Goal: Complete application form

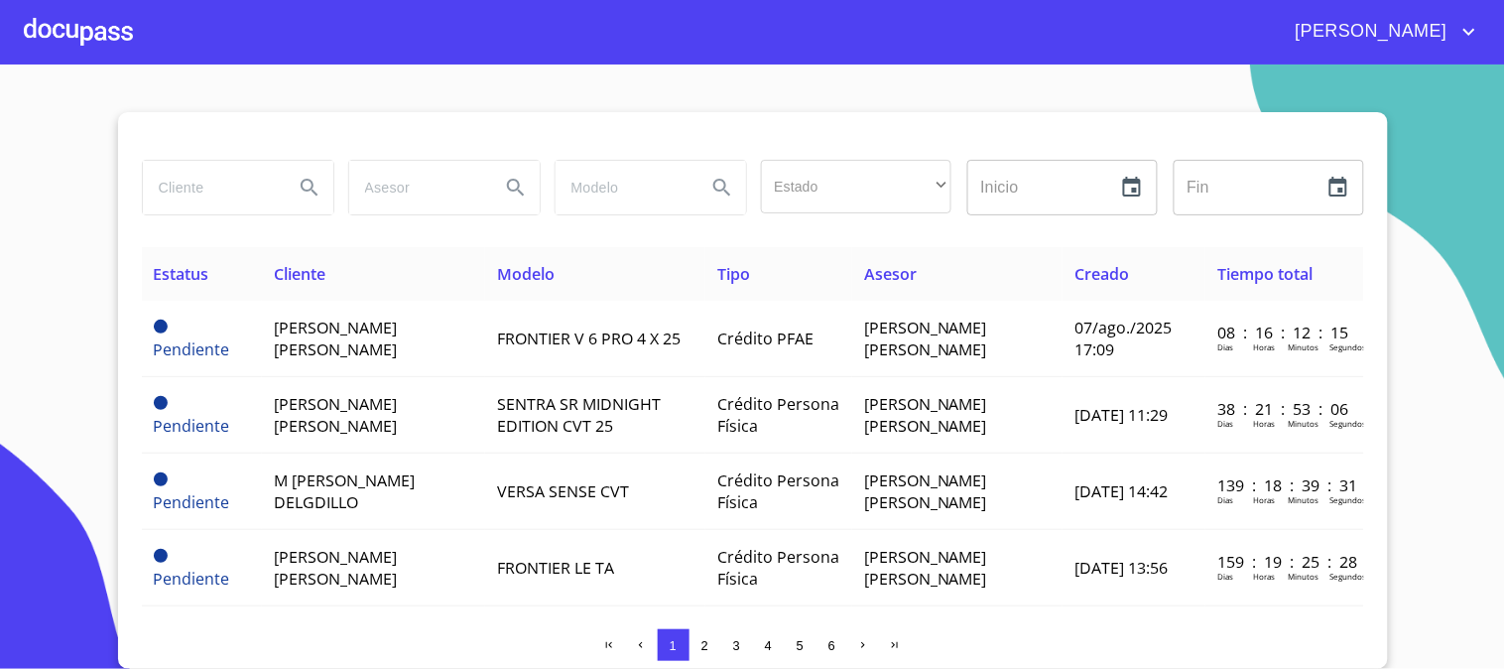
click at [100, 25] on div at bounding box center [78, 31] width 109 height 63
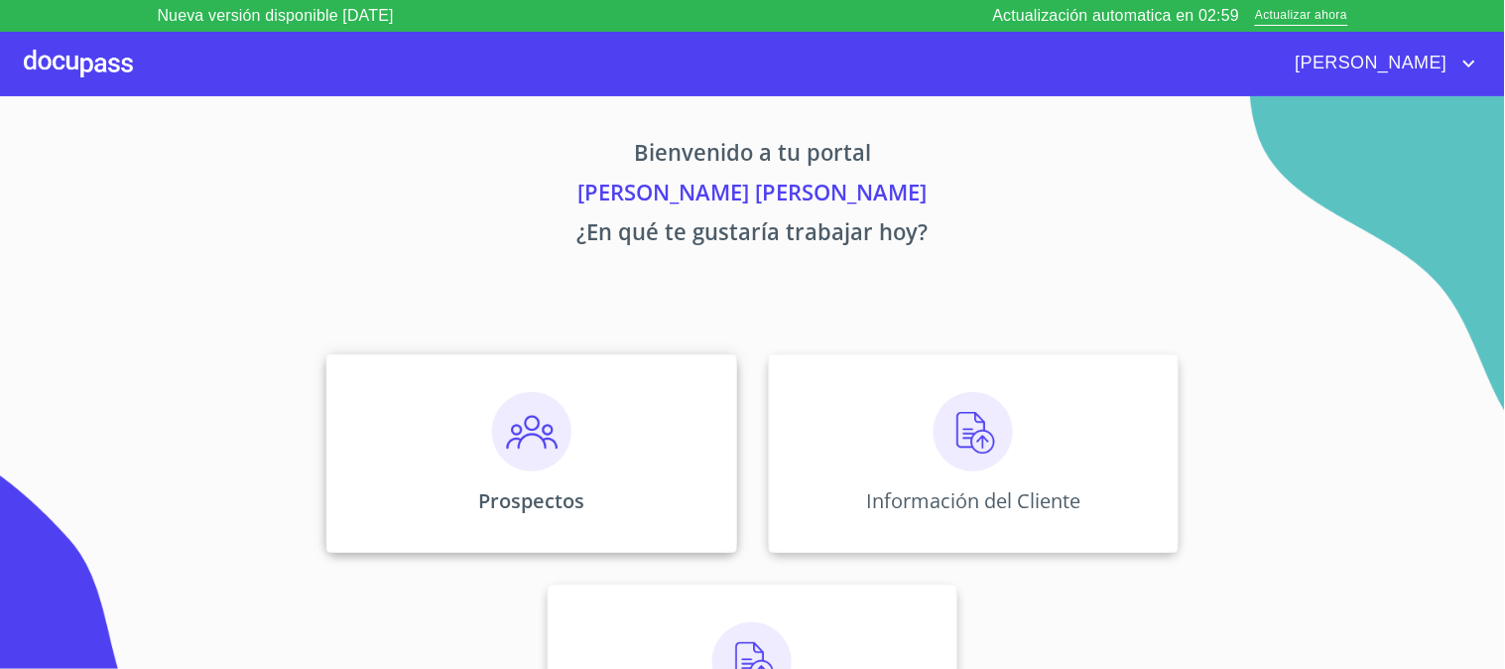
click at [549, 429] on img at bounding box center [531, 431] width 79 height 79
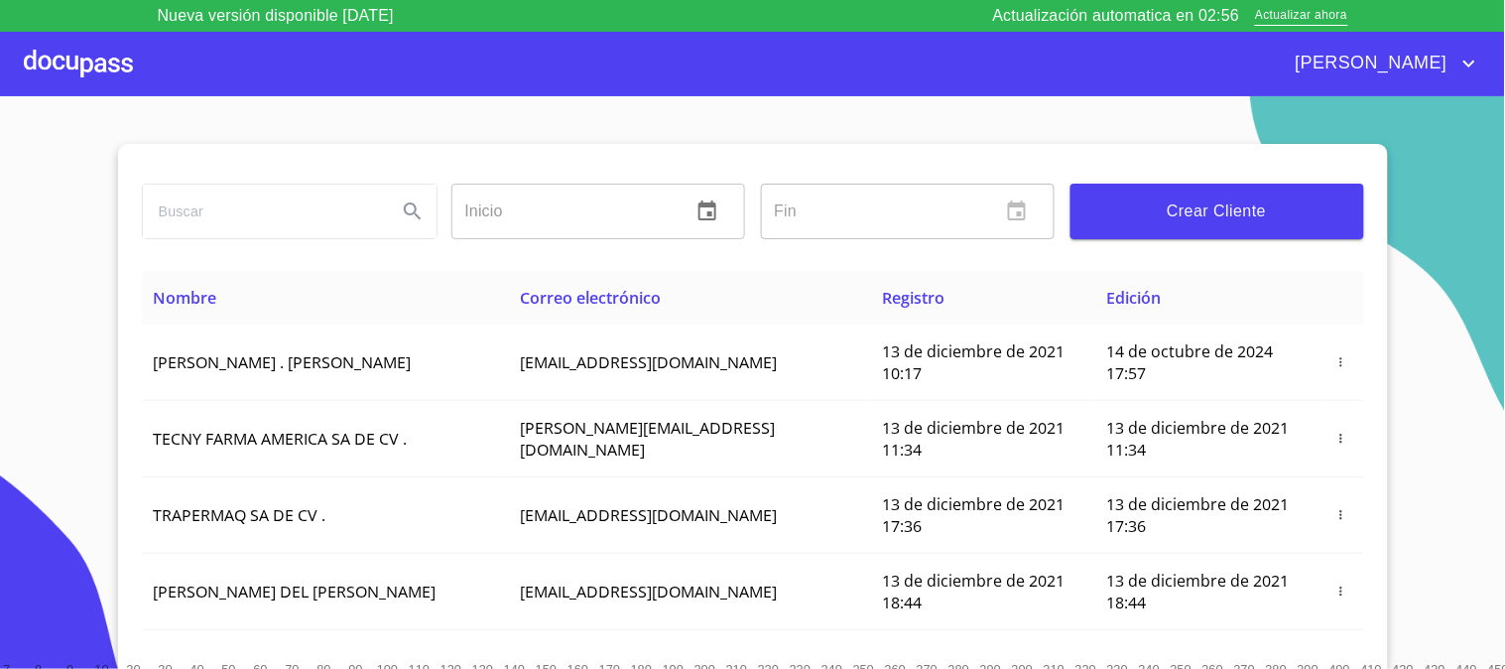
click at [1267, 228] on button "Crear Cliente" at bounding box center [1217, 212] width 294 height 56
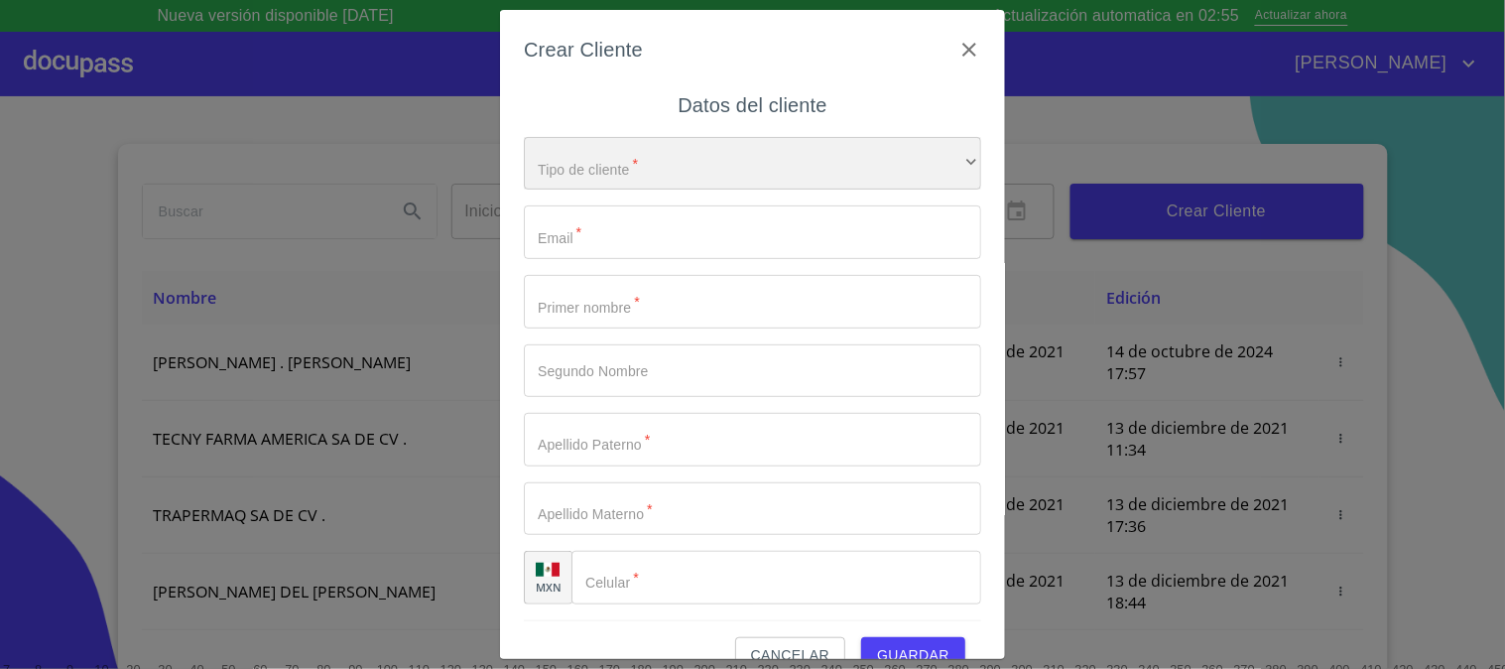
click at [597, 176] on div "​" at bounding box center [752, 164] width 457 height 54
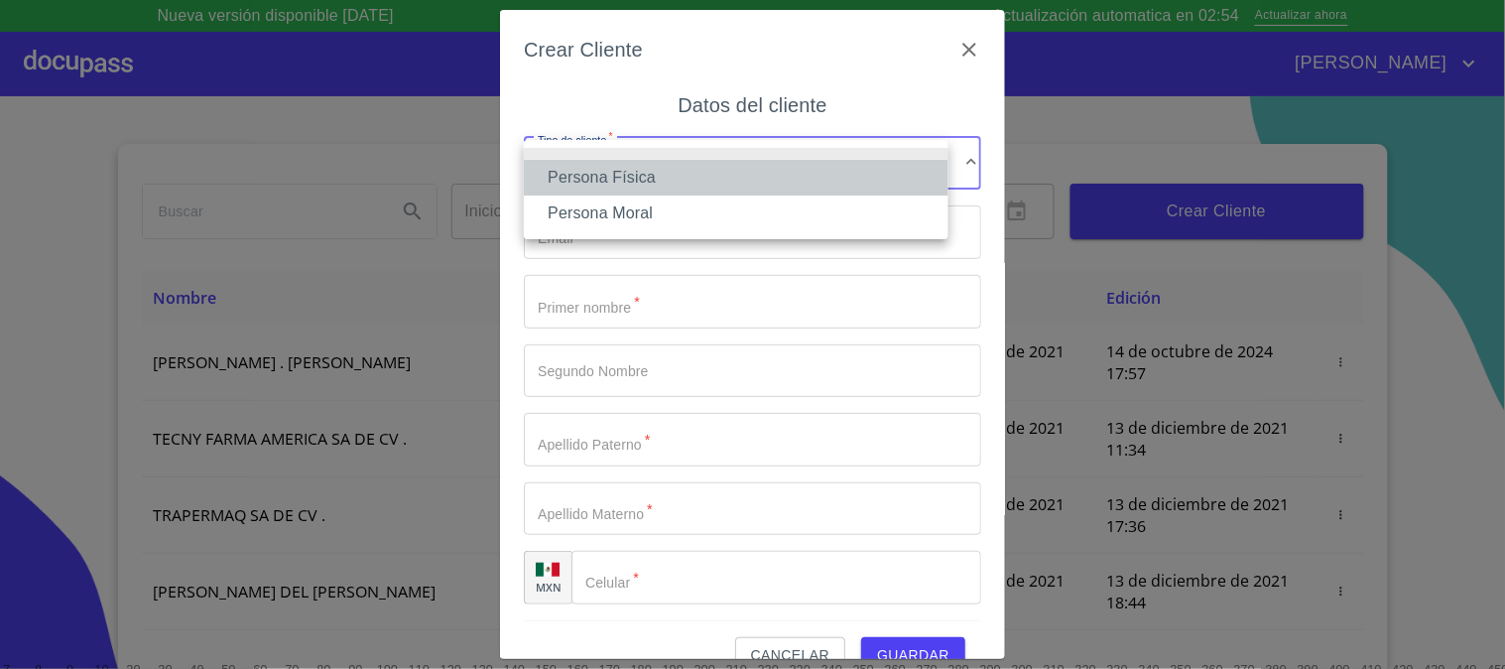
click at [599, 176] on li "Persona Física" at bounding box center [736, 178] width 425 height 36
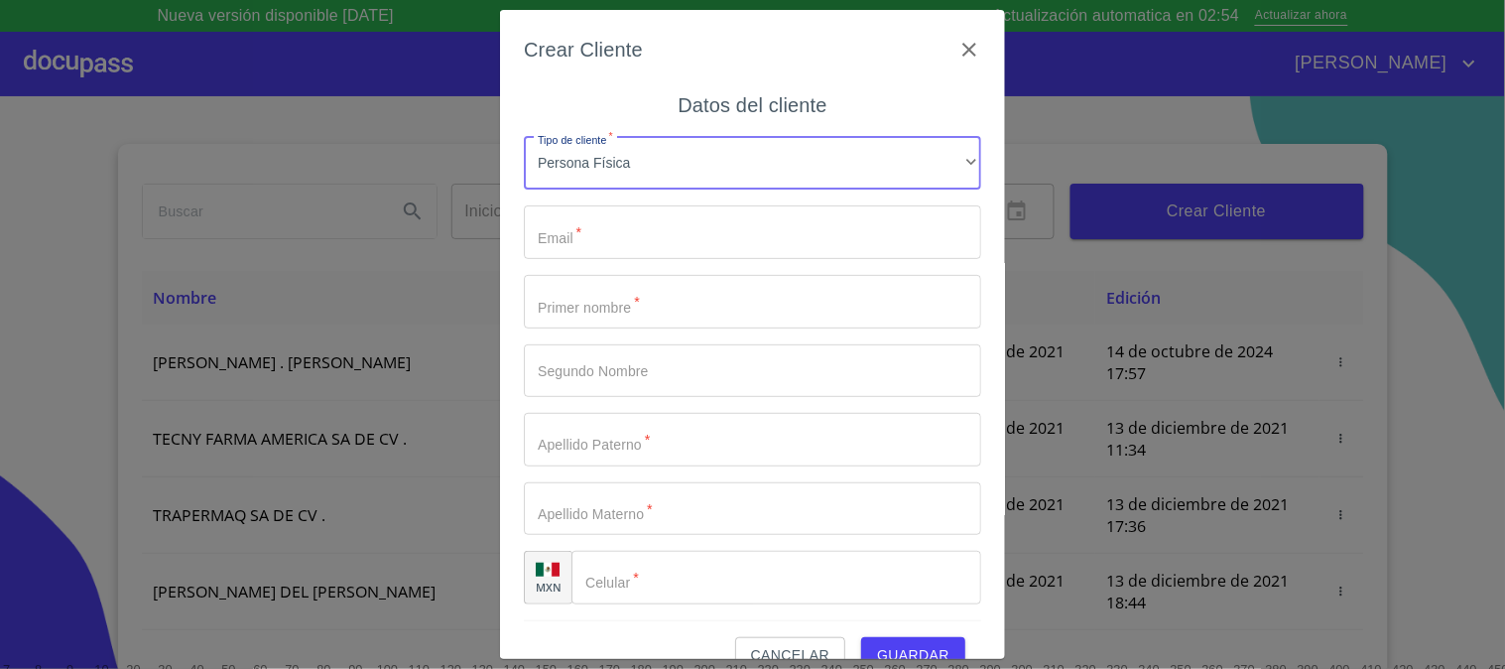
click at [626, 228] on input "Tipo de cliente   *" at bounding box center [752, 232] width 457 height 54
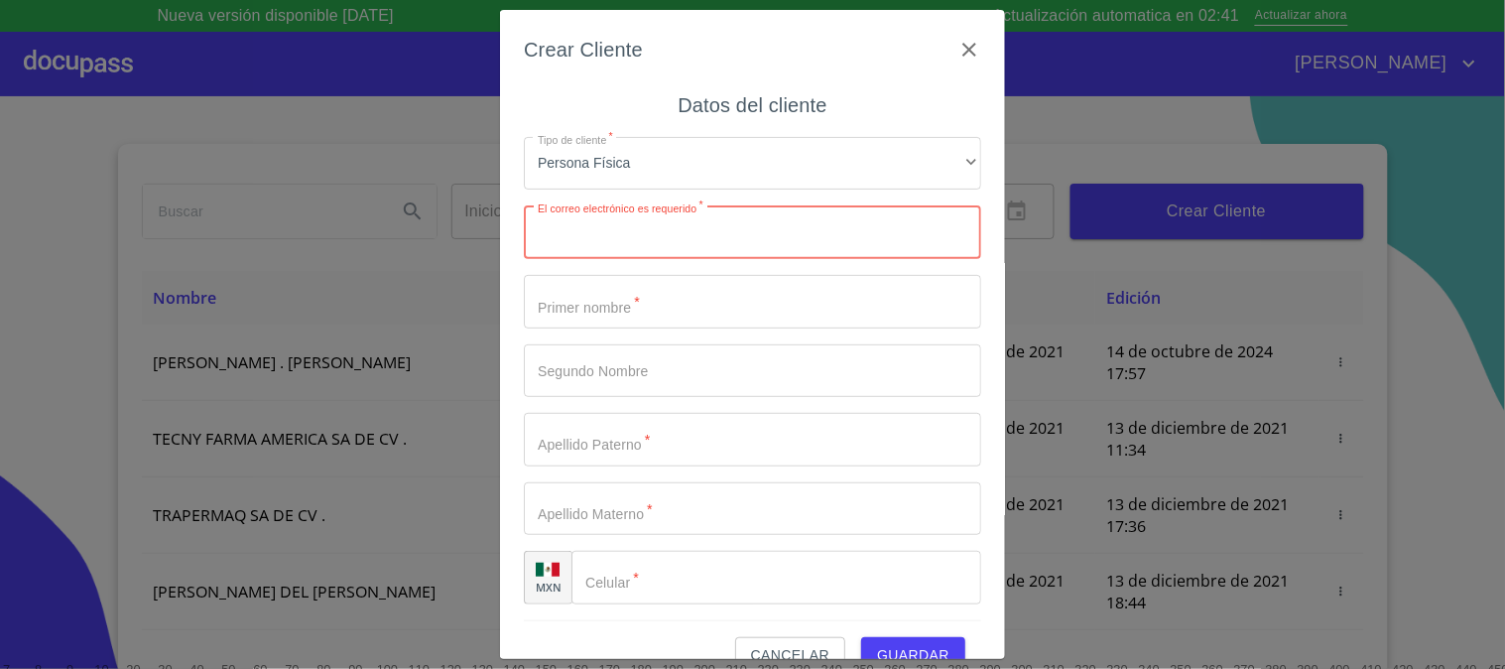
click at [629, 214] on input "Tipo de cliente   *" at bounding box center [752, 232] width 457 height 54
paste input "[EMAIL_ADDRESS][DOMAIN_NAME]"
type input "[EMAIL_ADDRESS][DOMAIN_NAME]"
click at [642, 308] on input "Tipo de cliente   *" at bounding box center [752, 302] width 457 height 54
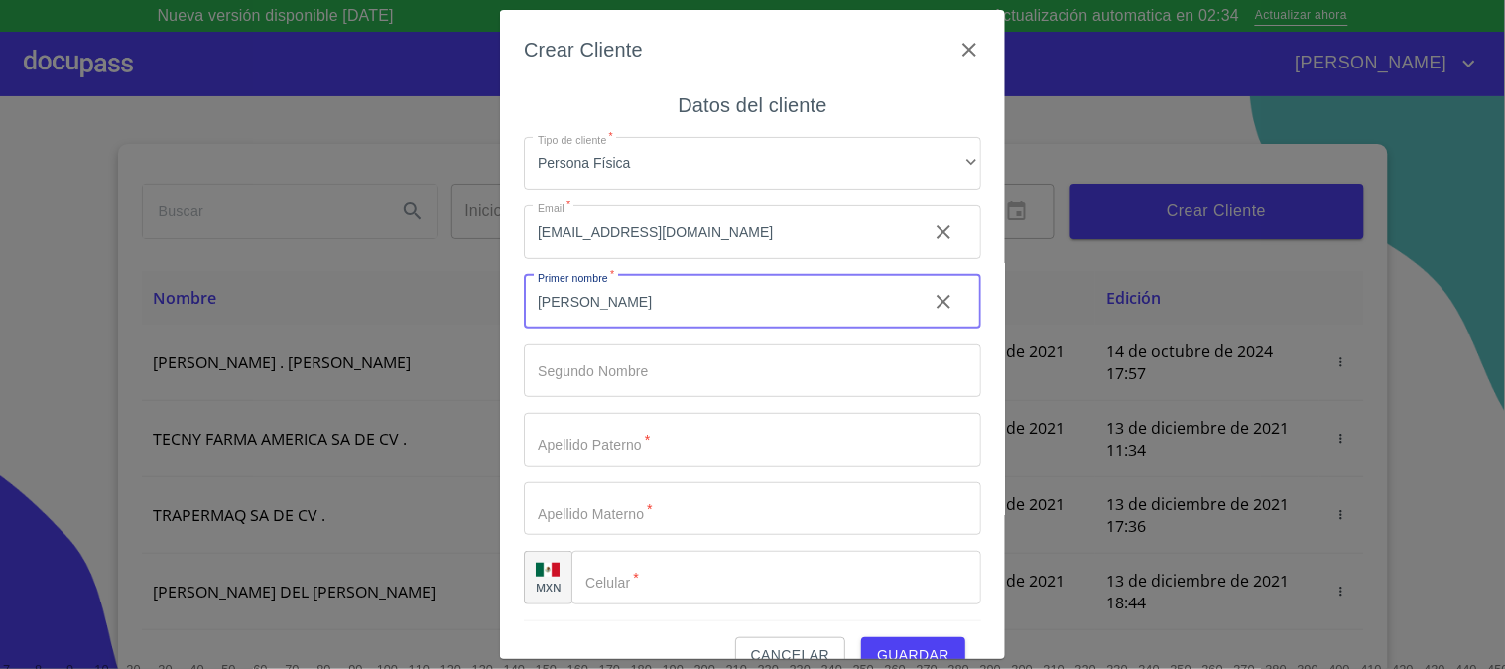
type input "[PERSON_NAME]"
click at [662, 328] on input "Tipo de cliente   *" at bounding box center [718, 302] width 388 height 54
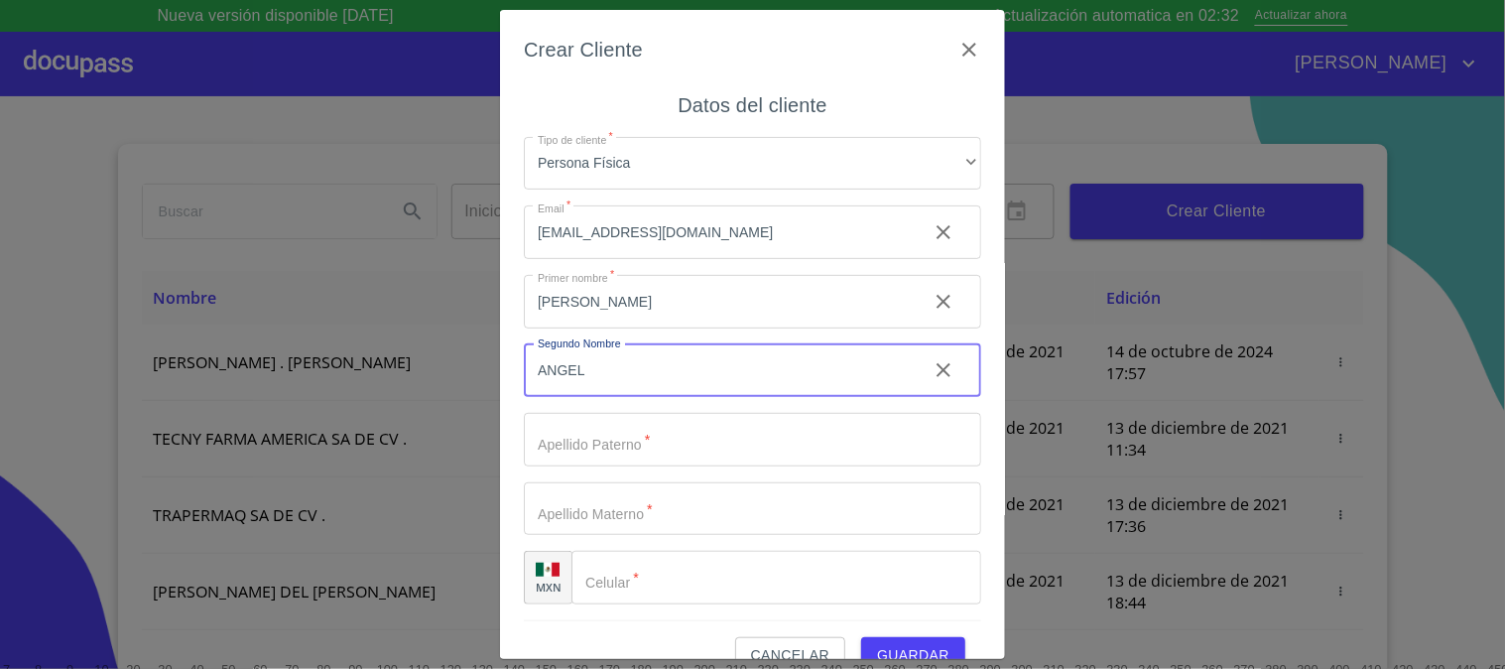
type input "ANGEL"
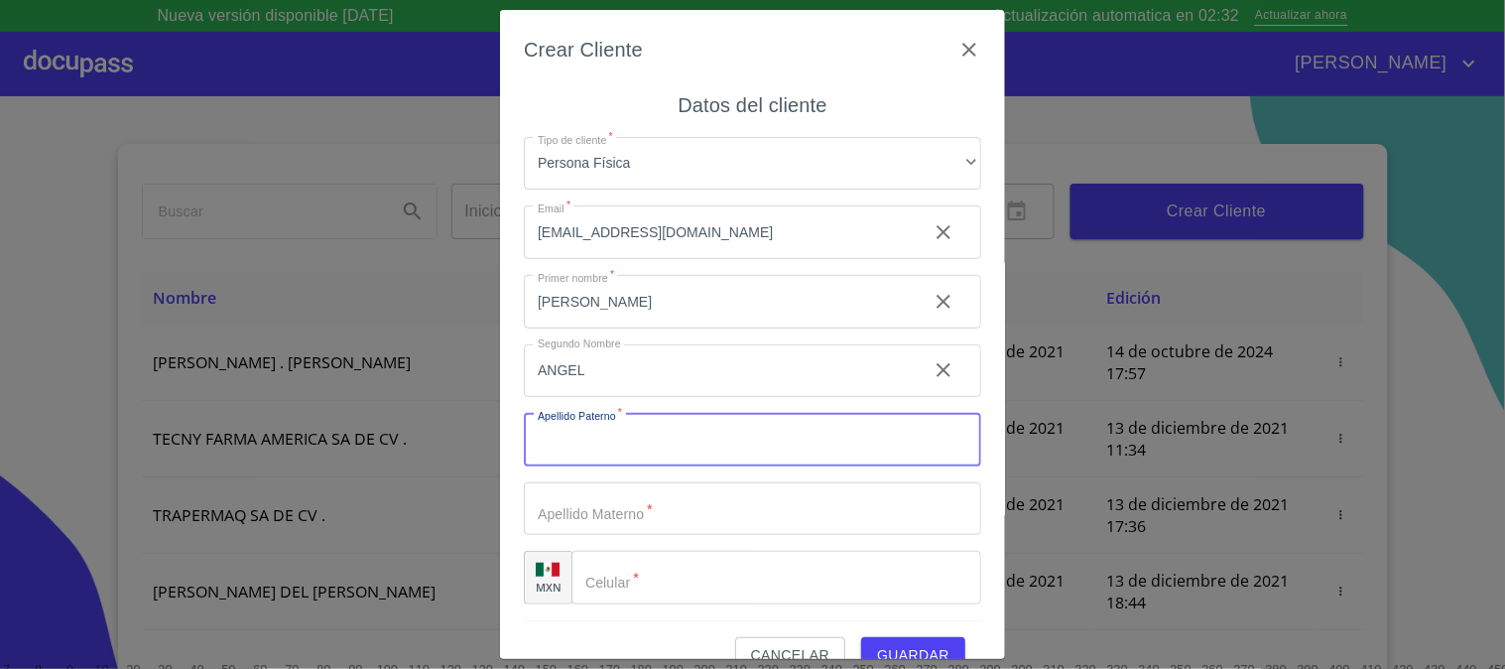
click at [767, 418] on input "Tipo de cliente   *" at bounding box center [752, 440] width 457 height 54
type input "[PERSON_NAME]"
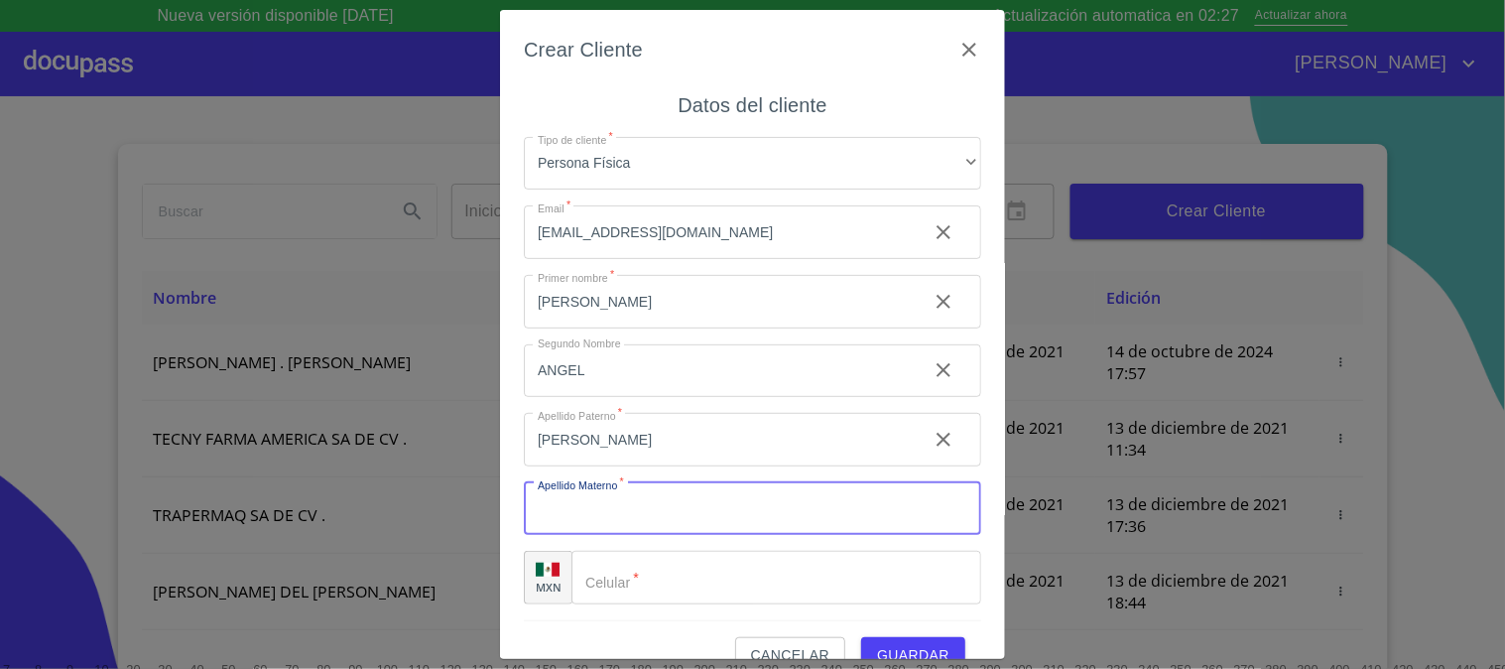
click at [755, 508] on input "Tipo de cliente   *" at bounding box center [752, 509] width 457 height 54
type input "[PERSON_NAME]"
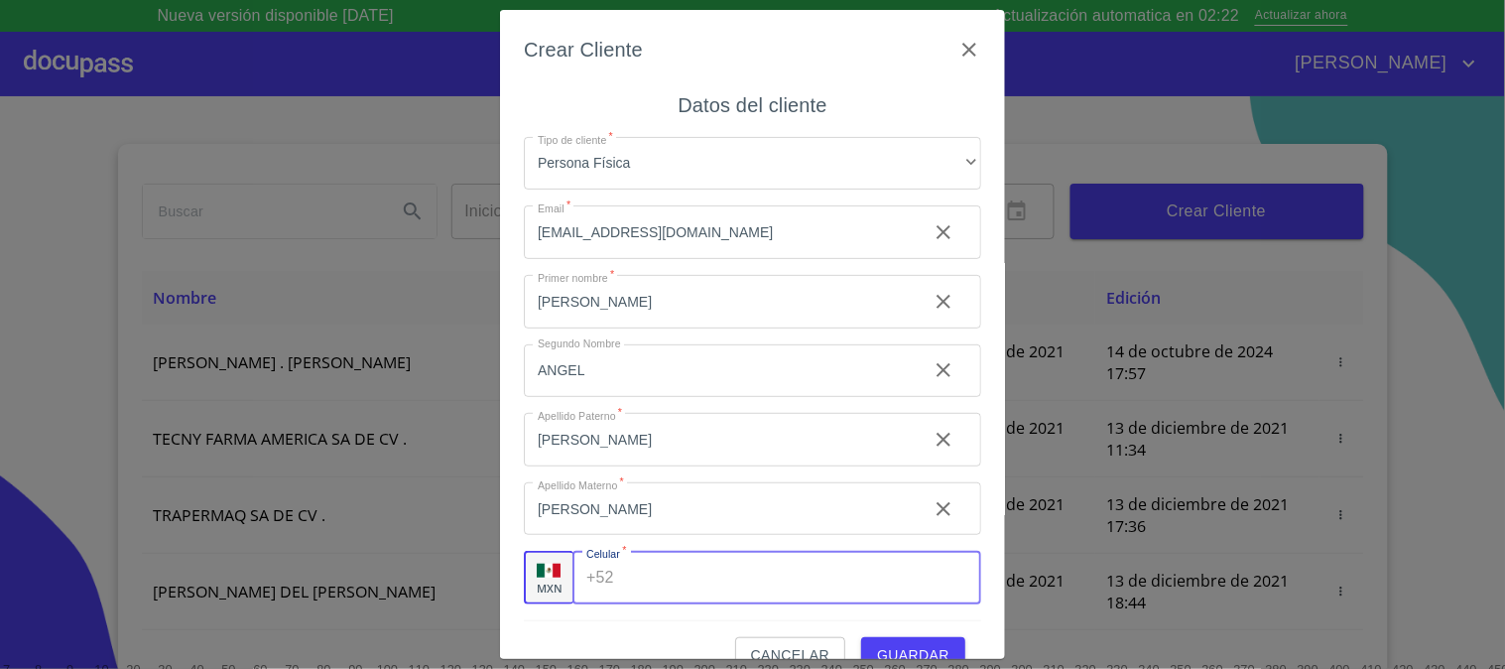
click at [671, 580] on input "Tipo de cliente   *" at bounding box center [801, 578] width 359 height 54
paste input "[PHONE_NUMBER]"
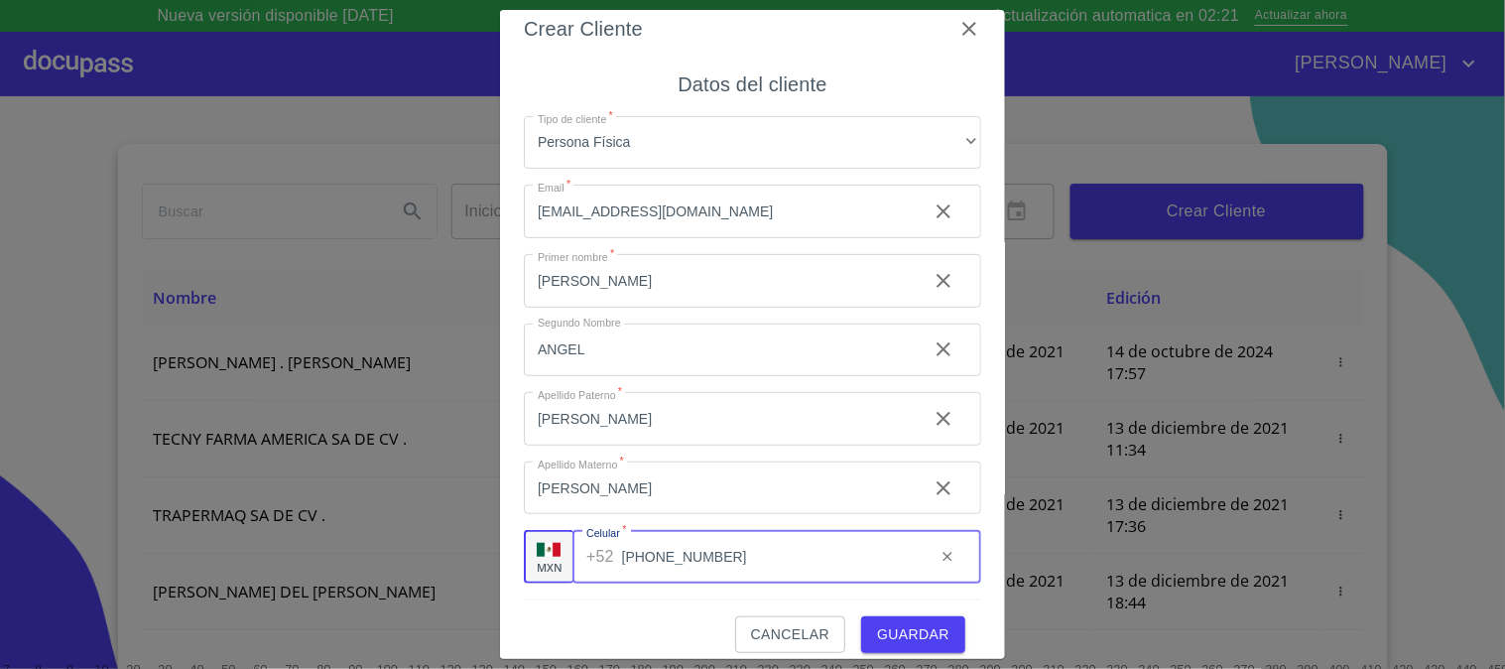
scroll to position [38, 0]
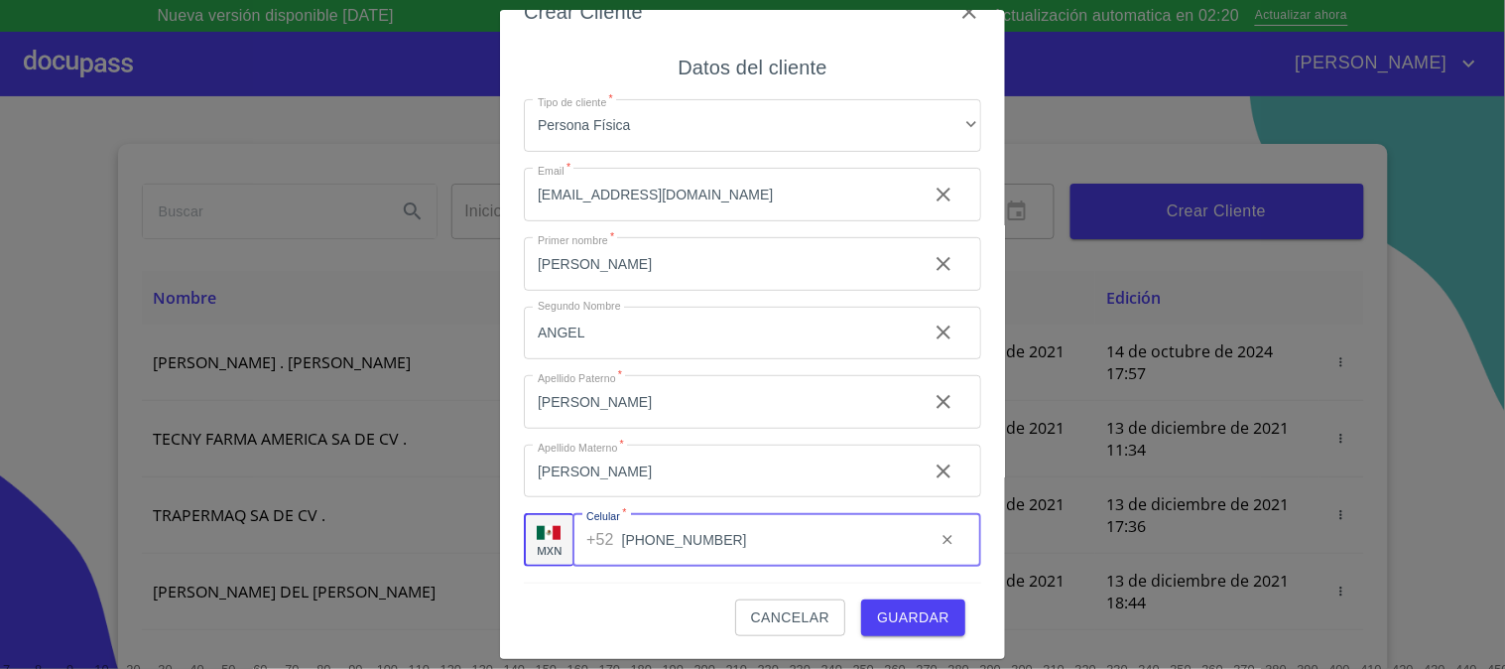
type input "[PHONE_NUMBER]"
click at [898, 625] on span "Guardar" at bounding box center [913, 617] width 72 height 25
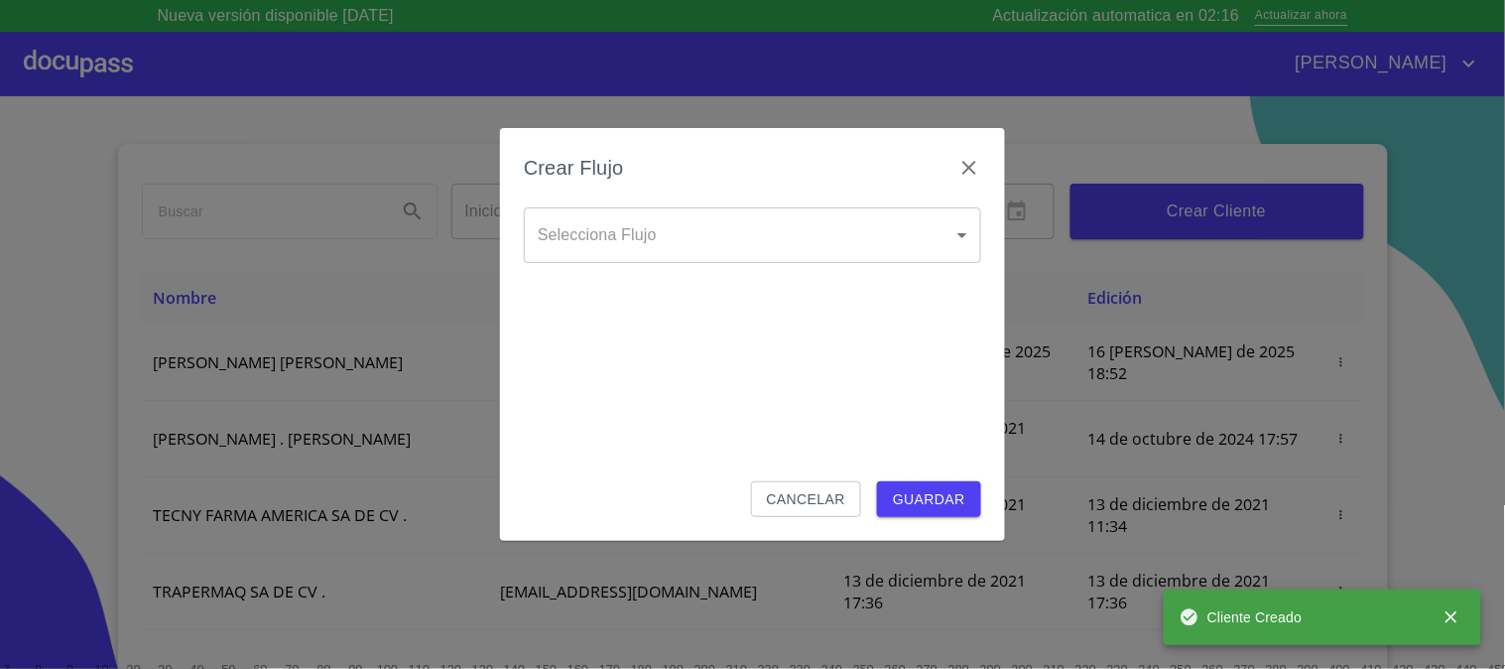
click at [847, 246] on body "Nueva versión disponible [DATE] Actualización automatica en 02:16 Actualizar ah…" at bounding box center [752, 334] width 1505 height 669
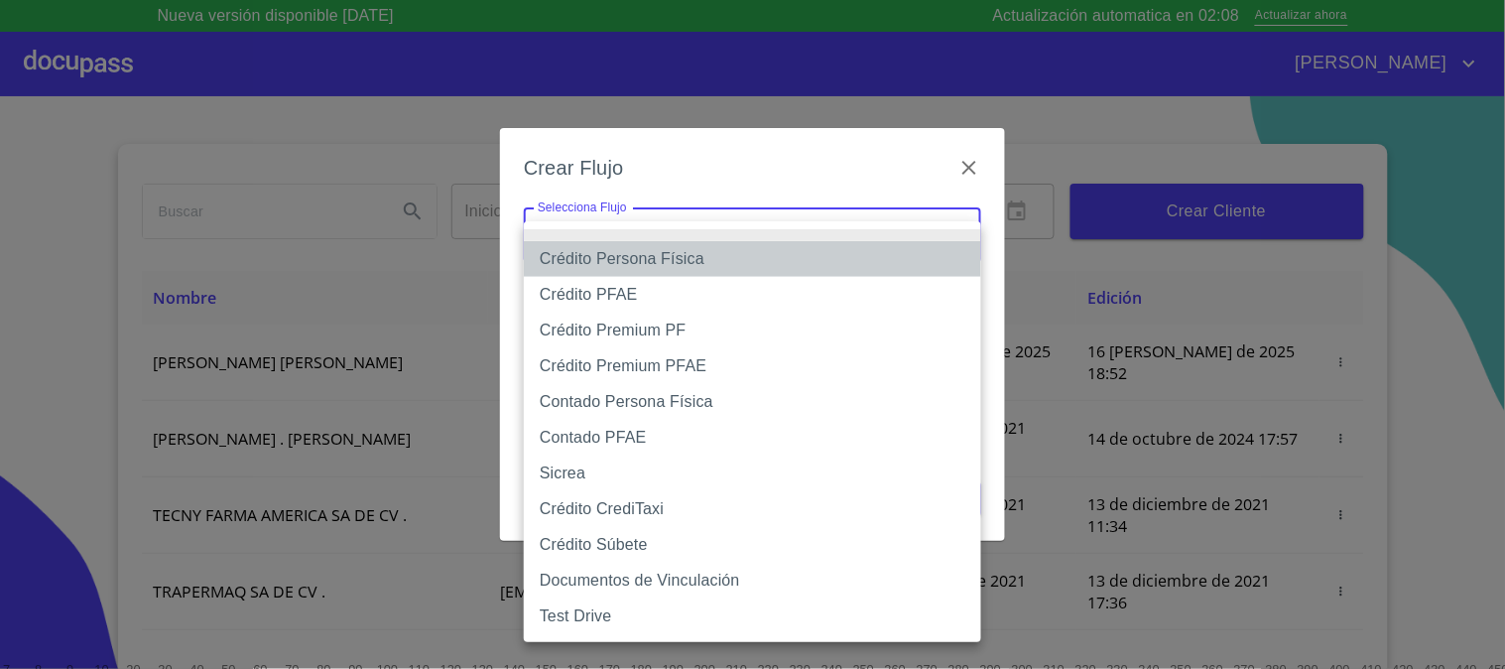
click at [672, 258] on li "Crédito Persona Física" at bounding box center [752, 259] width 457 height 36
type input "61b033e49b8c202ad5bb7912"
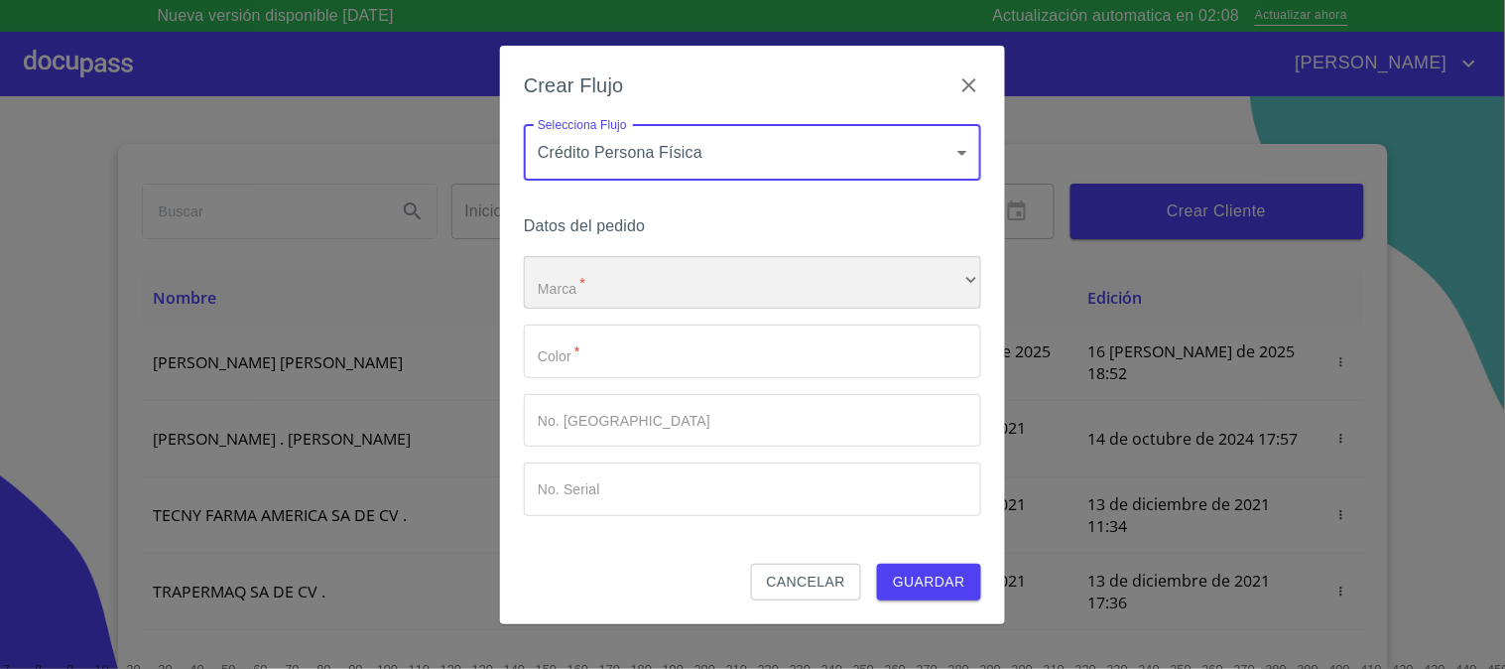
click at [666, 281] on div "​" at bounding box center [752, 283] width 457 height 54
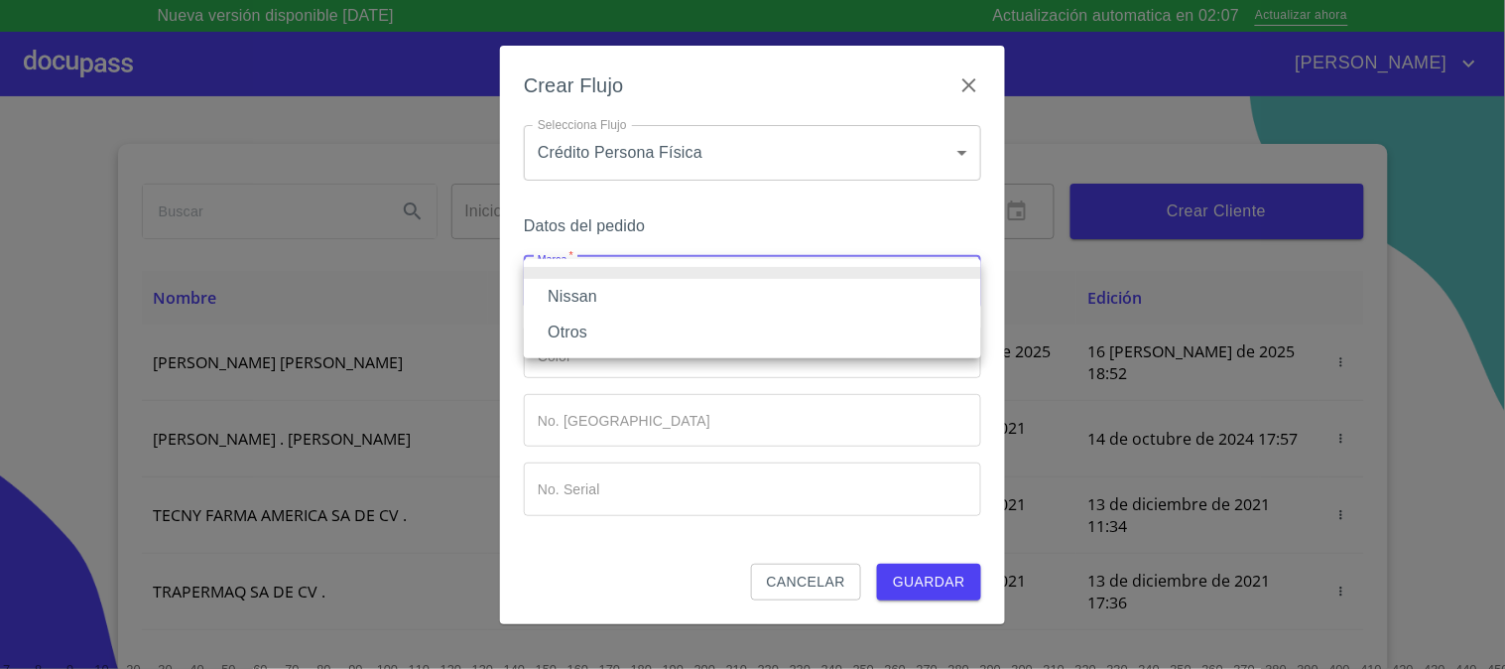
click at [666, 301] on li "Nissan" at bounding box center [752, 297] width 457 height 36
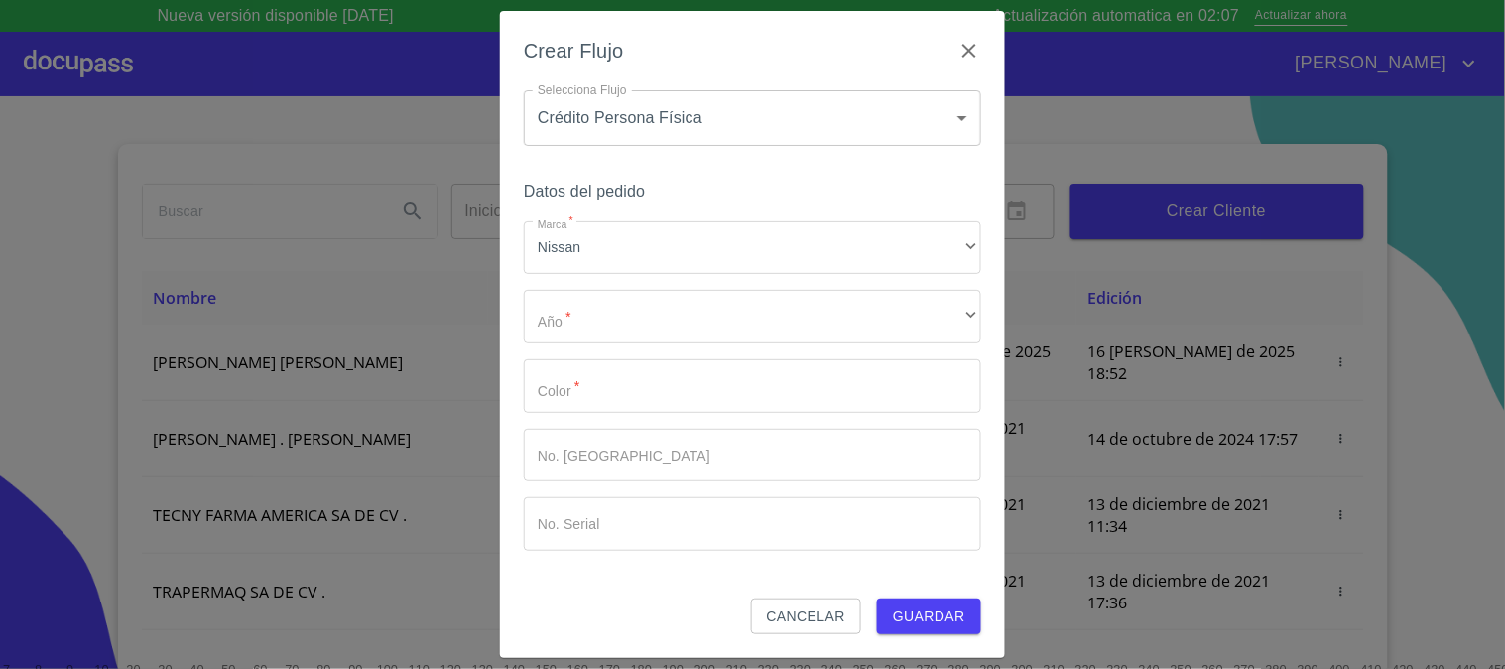
click at [668, 344] on div "Marca   * Nissan ​ Año   * ​ ​ Color   * ​ No. Pedido ​ No. Serial ​" at bounding box center [752, 385] width 457 height 329
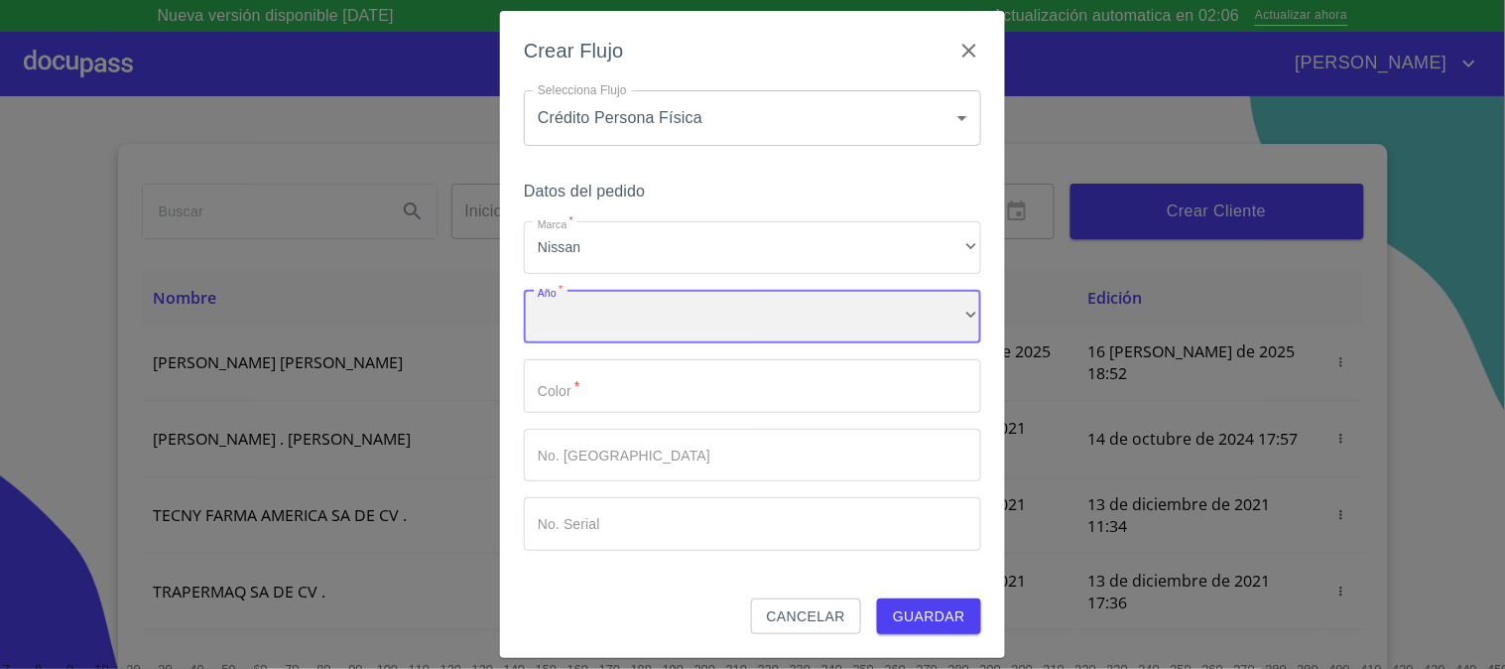
click at [675, 310] on div "​" at bounding box center [752, 317] width 457 height 54
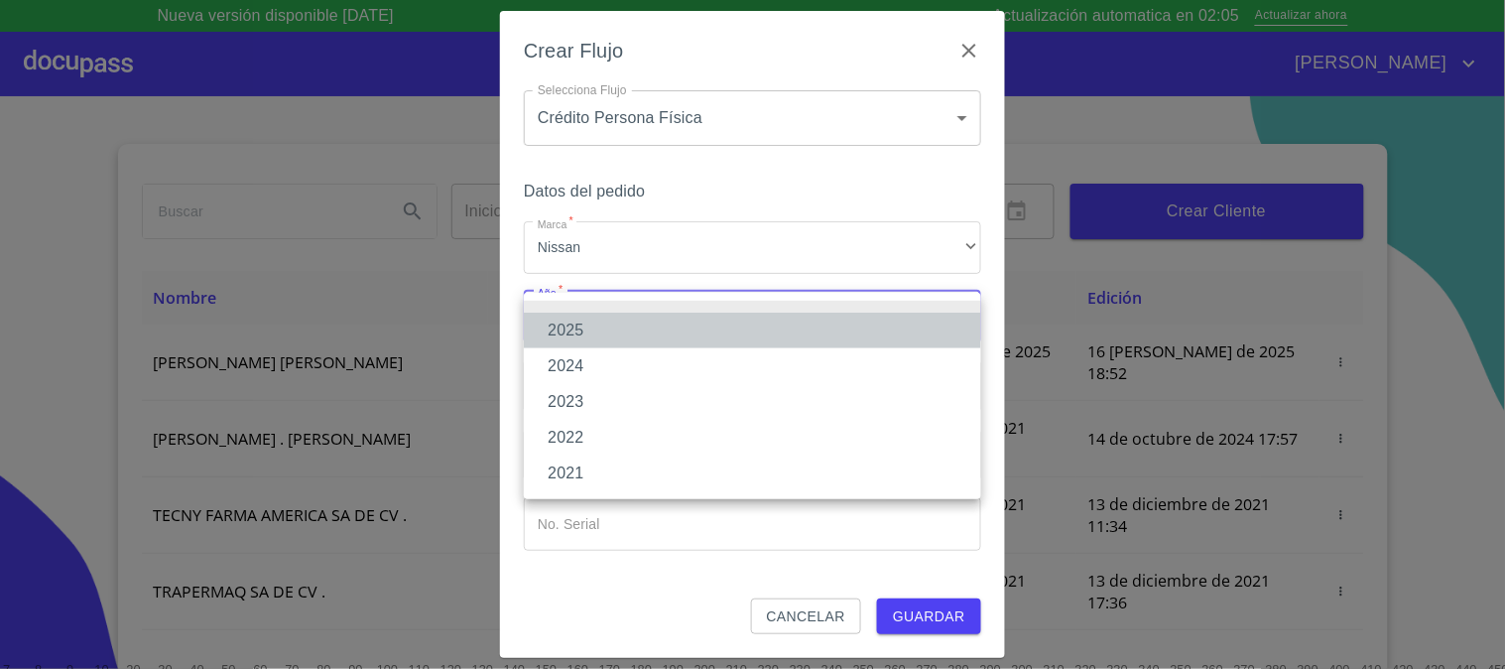
click at [675, 338] on li "2025" at bounding box center [752, 330] width 457 height 36
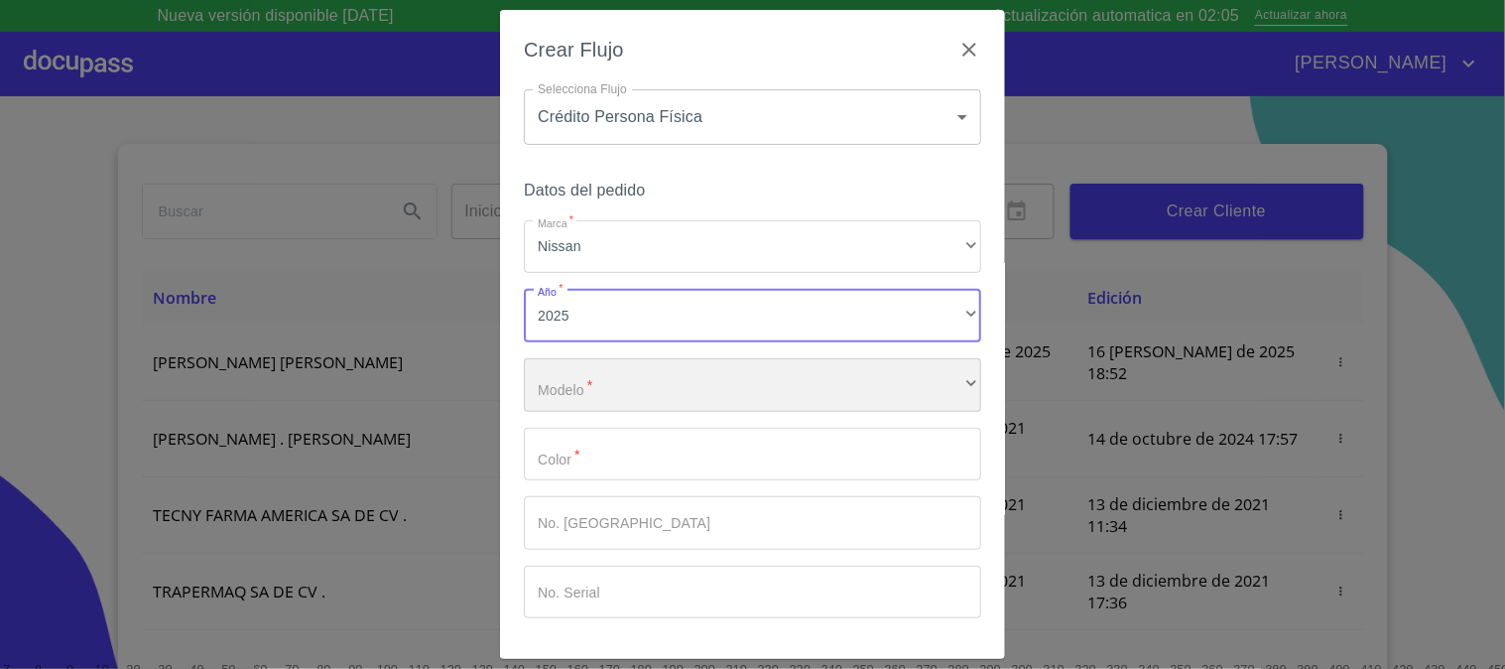
click at [672, 360] on div "​" at bounding box center [752, 385] width 457 height 54
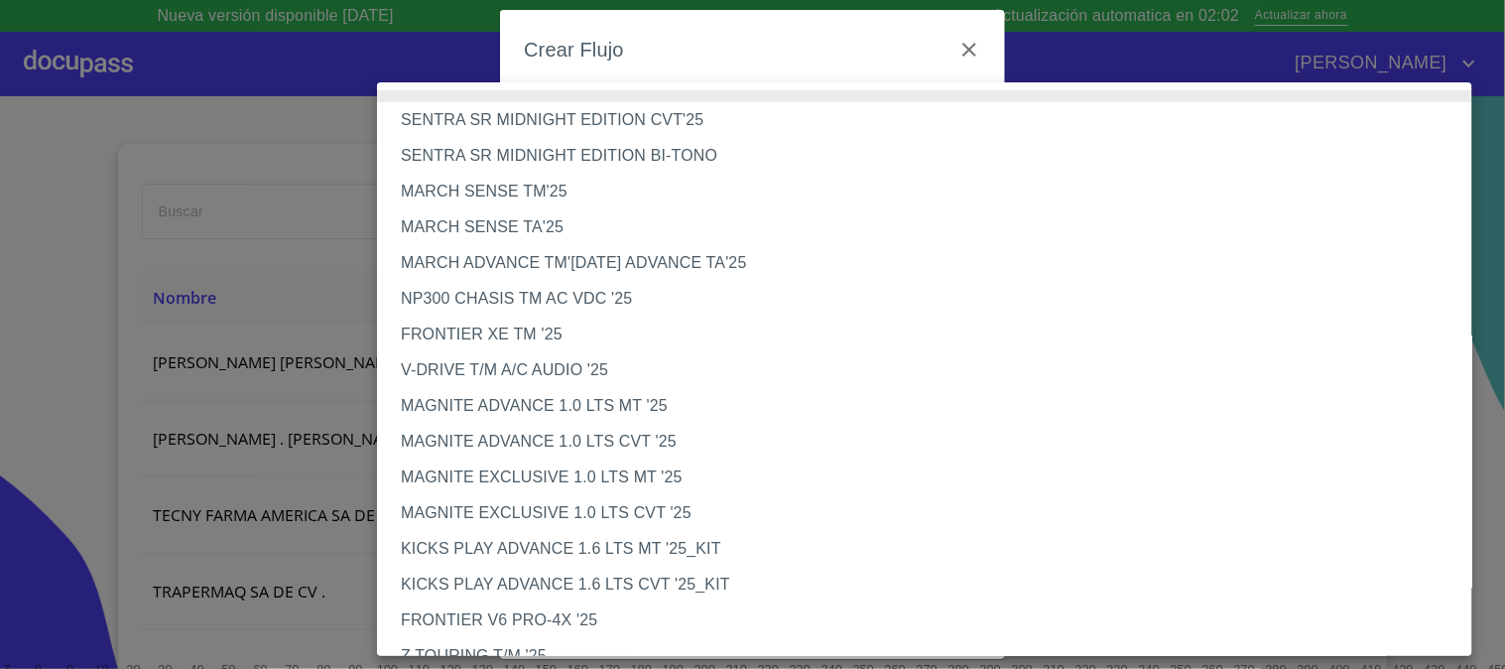
click at [575, 181] on li "MARCH SENSE TM'25" at bounding box center [933, 192] width 1112 height 36
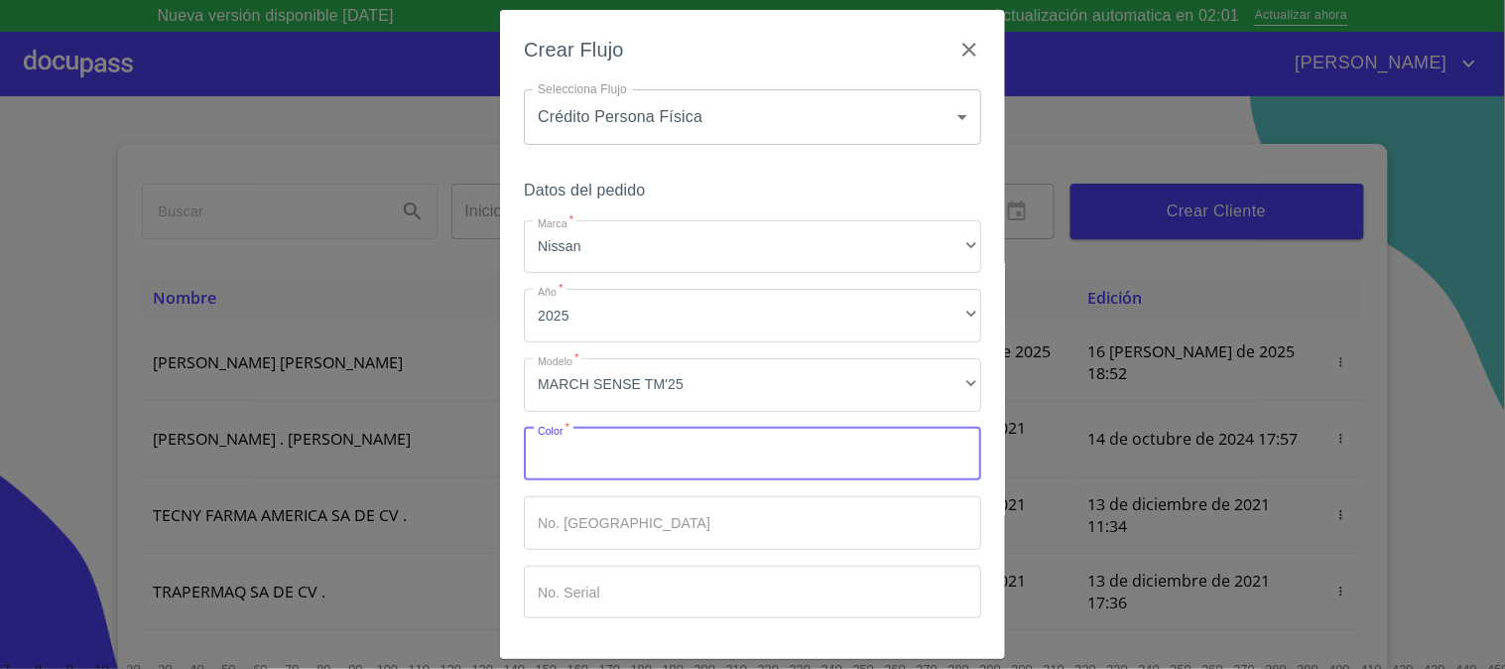
click at [668, 434] on input "Marca   *" at bounding box center [752, 455] width 457 height 54
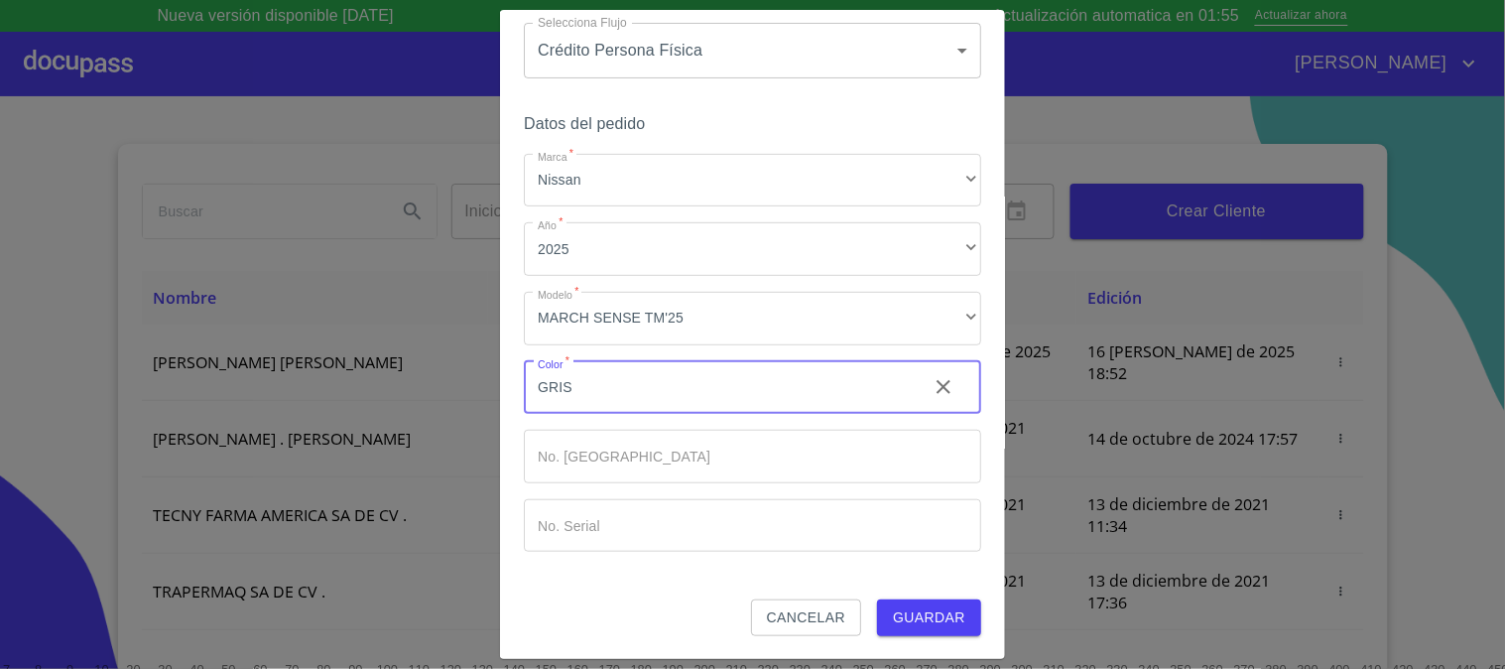
type input "GRIS"
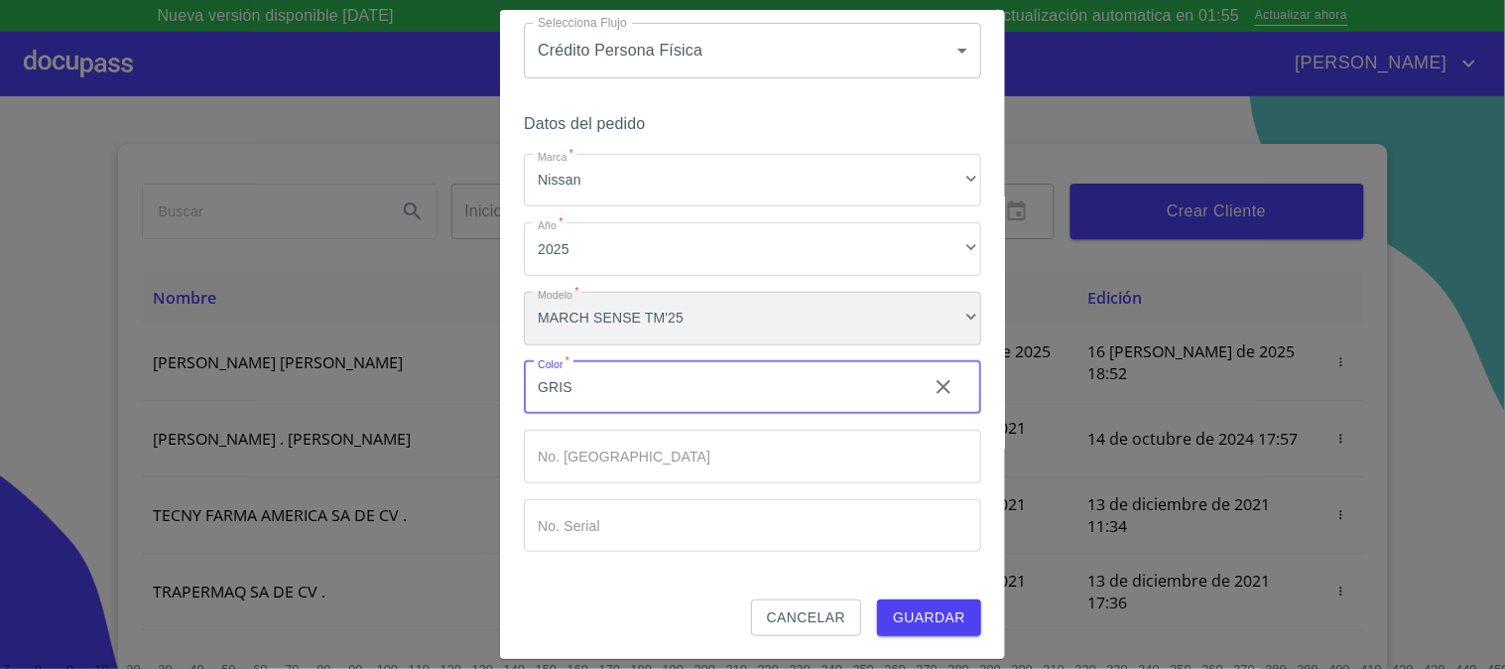
click at [686, 314] on div "MARCH SENSE TM'25" at bounding box center [752, 319] width 457 height 54
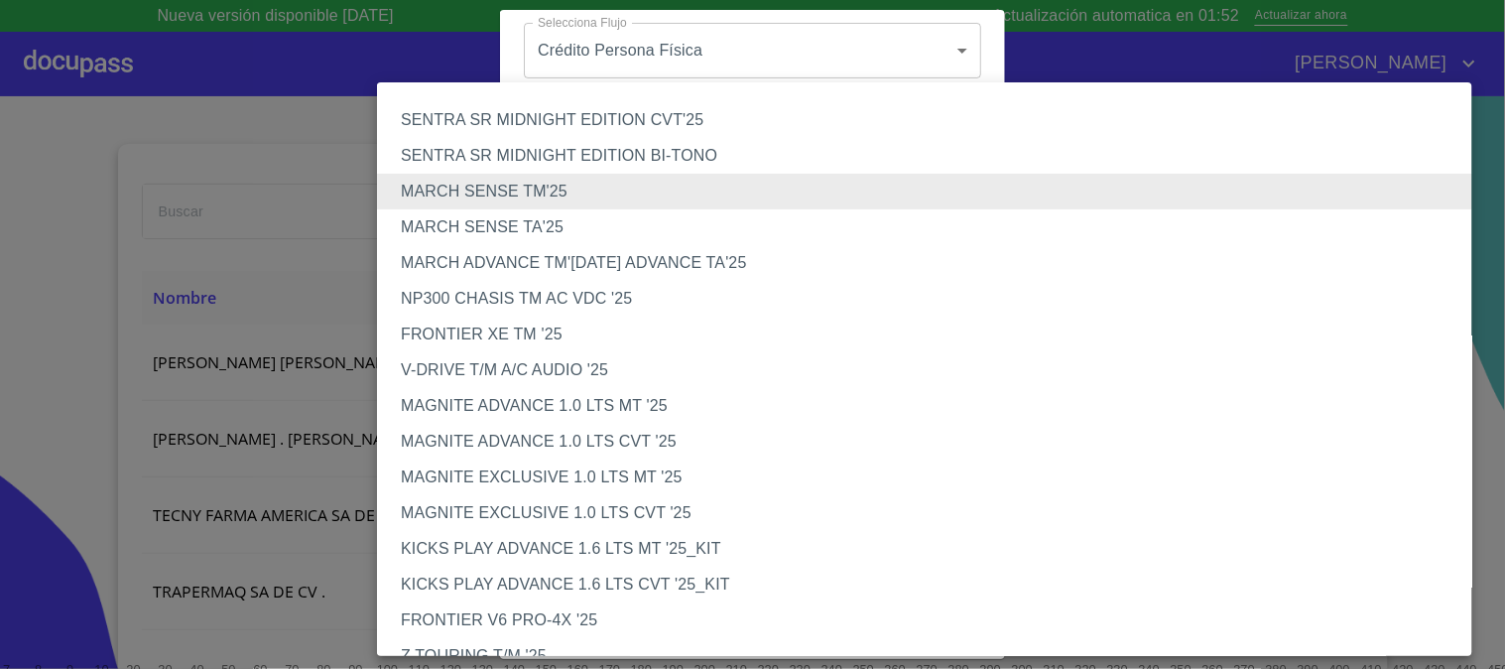
scroll to position [500, 0]
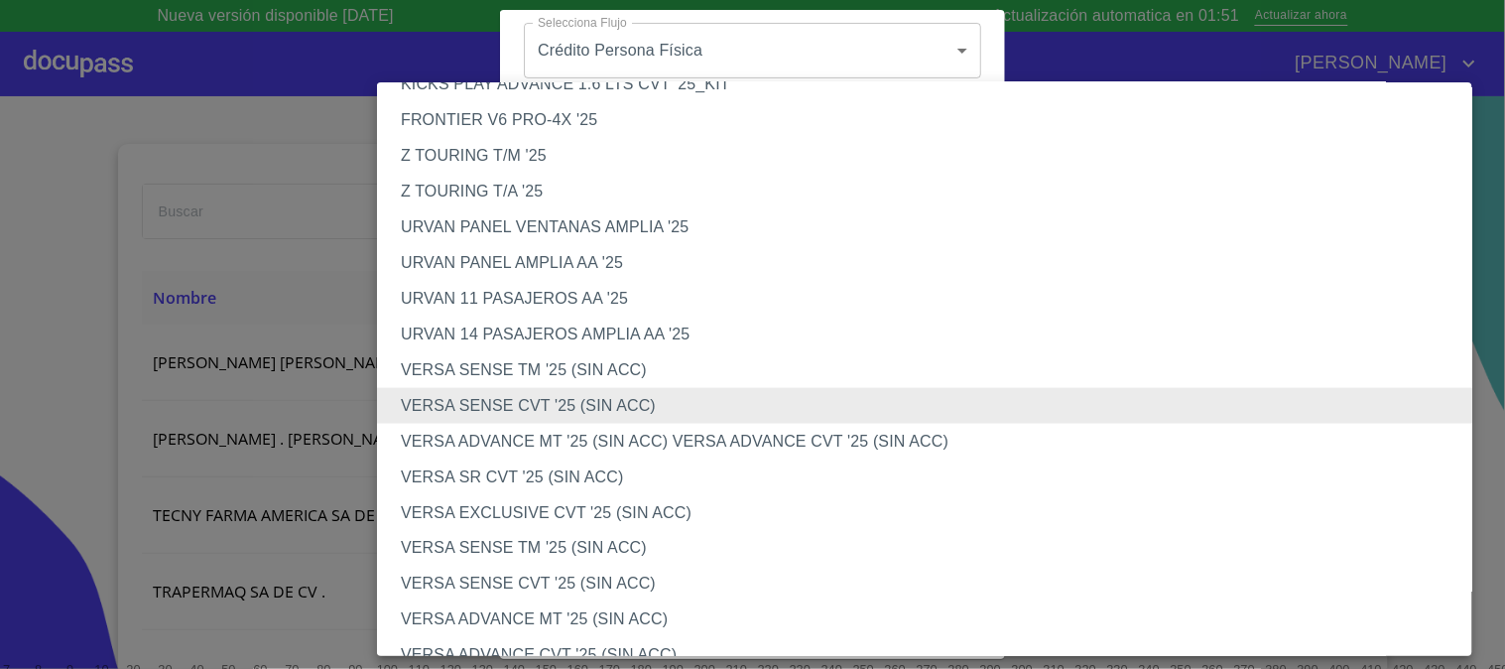
click at [680, 365] on li "VERSA SENSE TM '25 (SIN ACC)" at bounding box center [933, 370] width 1112 height 36
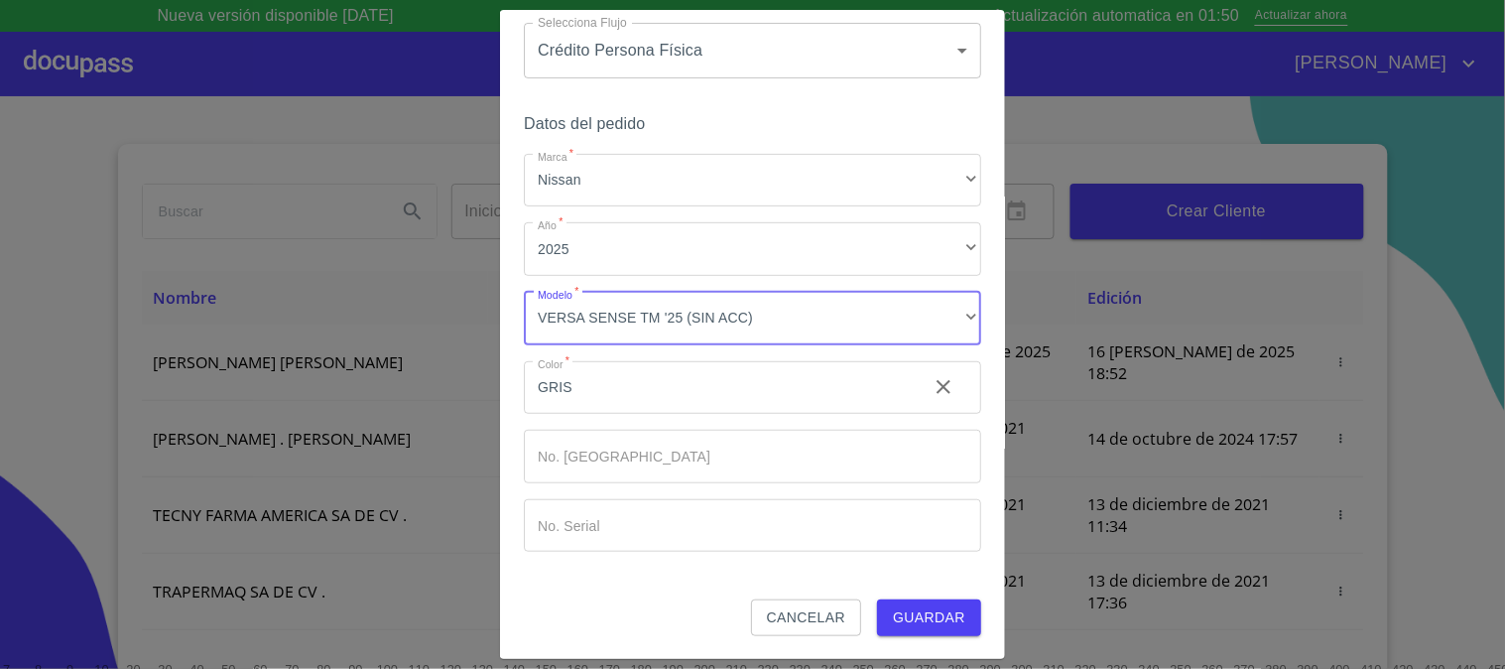
click at [942, 620] on span "Guardar" at bounding box center [929, 617] width 72 height 25
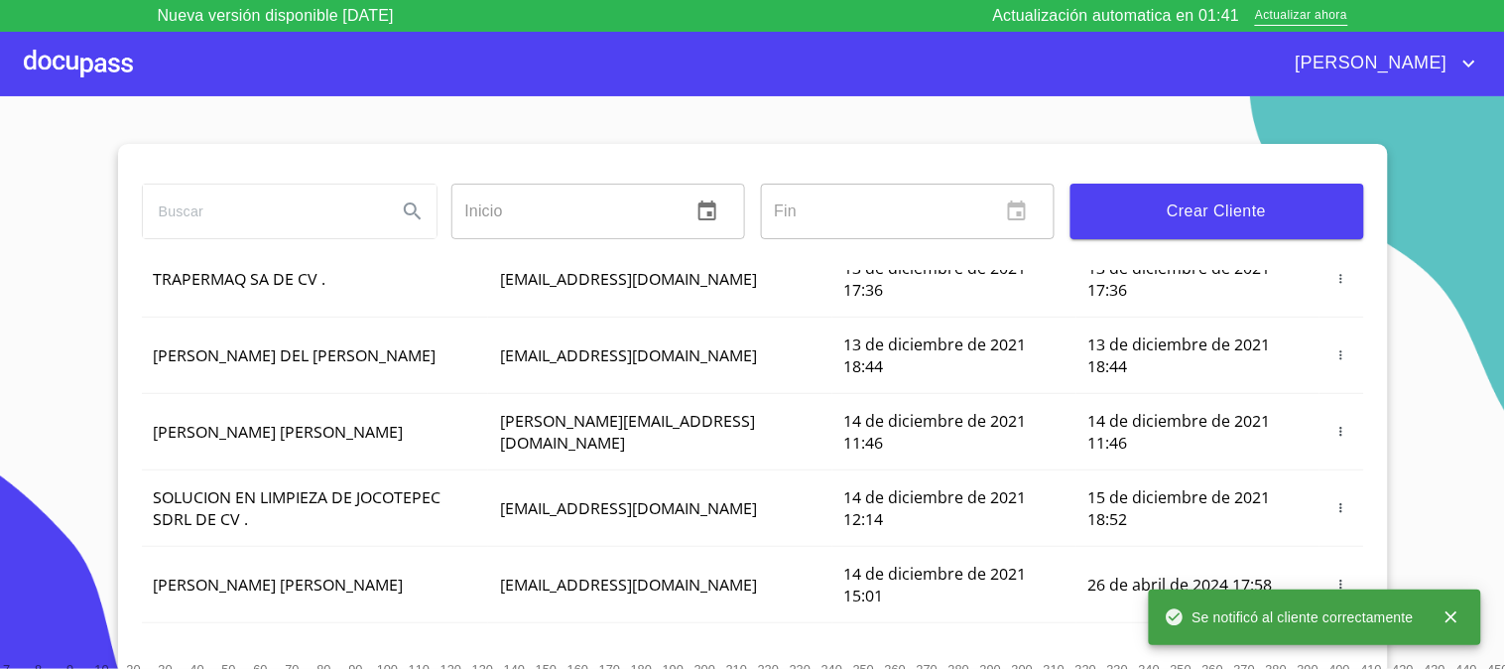
scroll to position [0, 0]
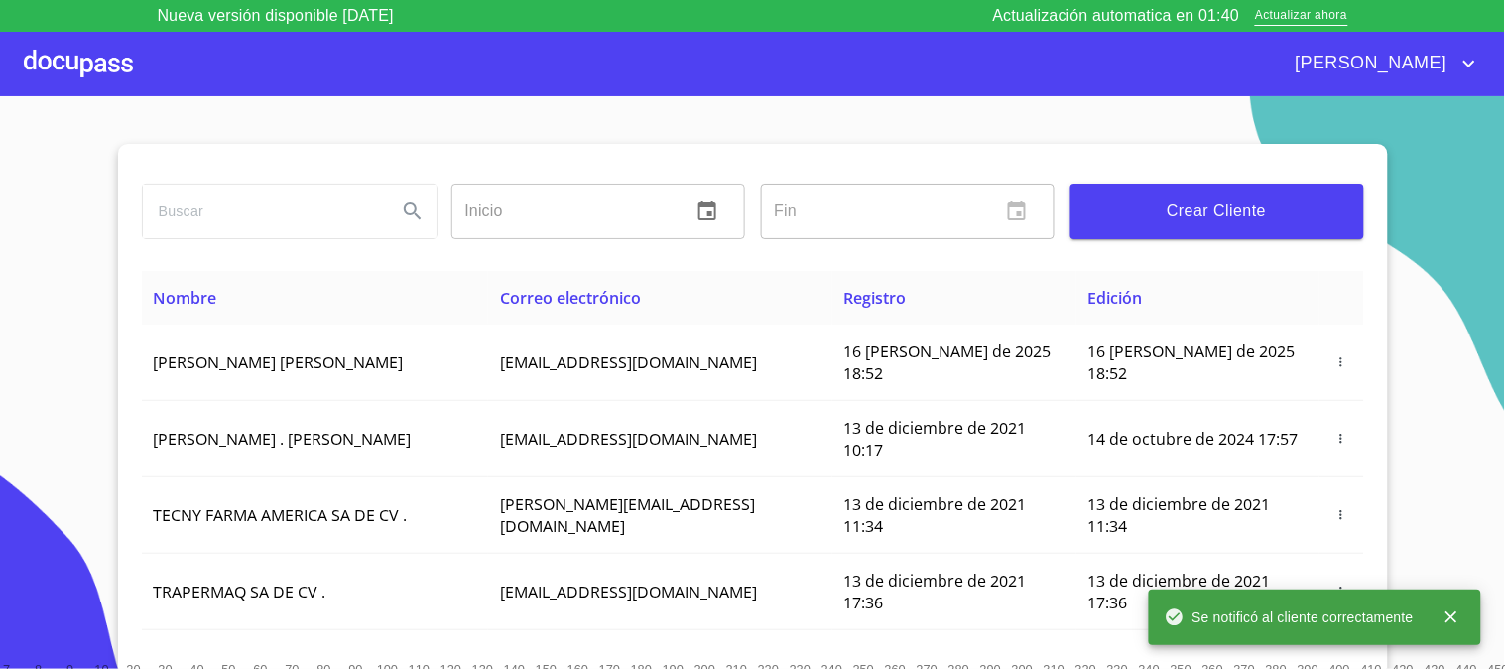
click at [87, 63] on div at bounding box center [78, 63] width 109 height 63
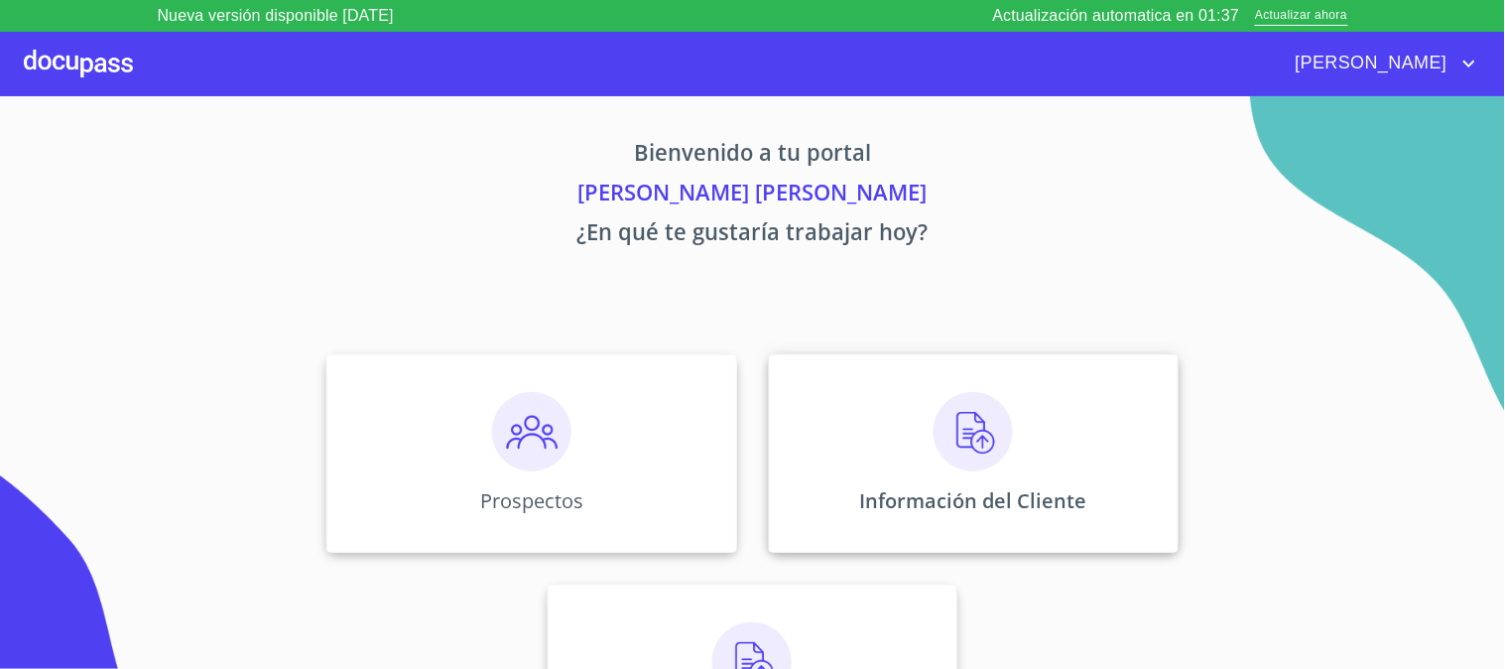
click at [1004, 450] on div "Información del Cliente" at bounding box center [974, 453] width 410 height 198
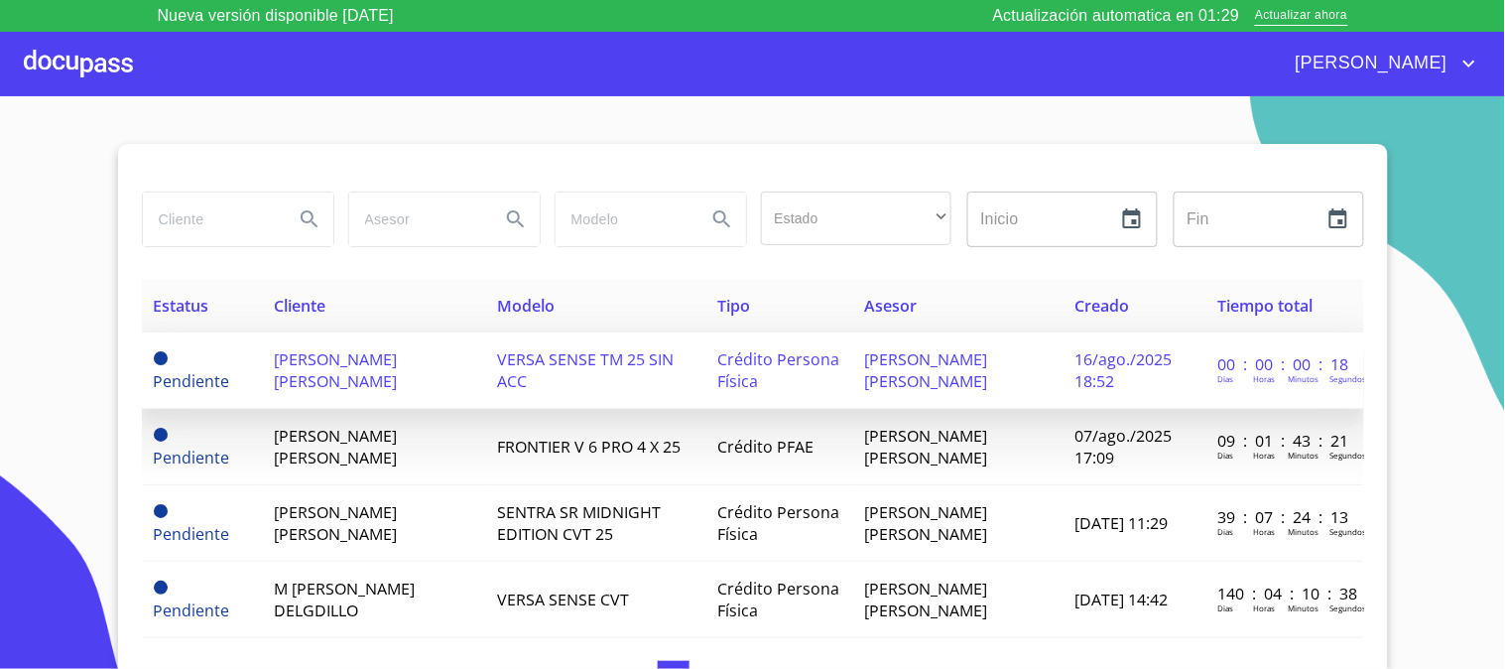
click at [339, 374] on td "[PERSON_NAME] [PERSON_NAME]" at bounding box center [373, 370] width 223 height 76
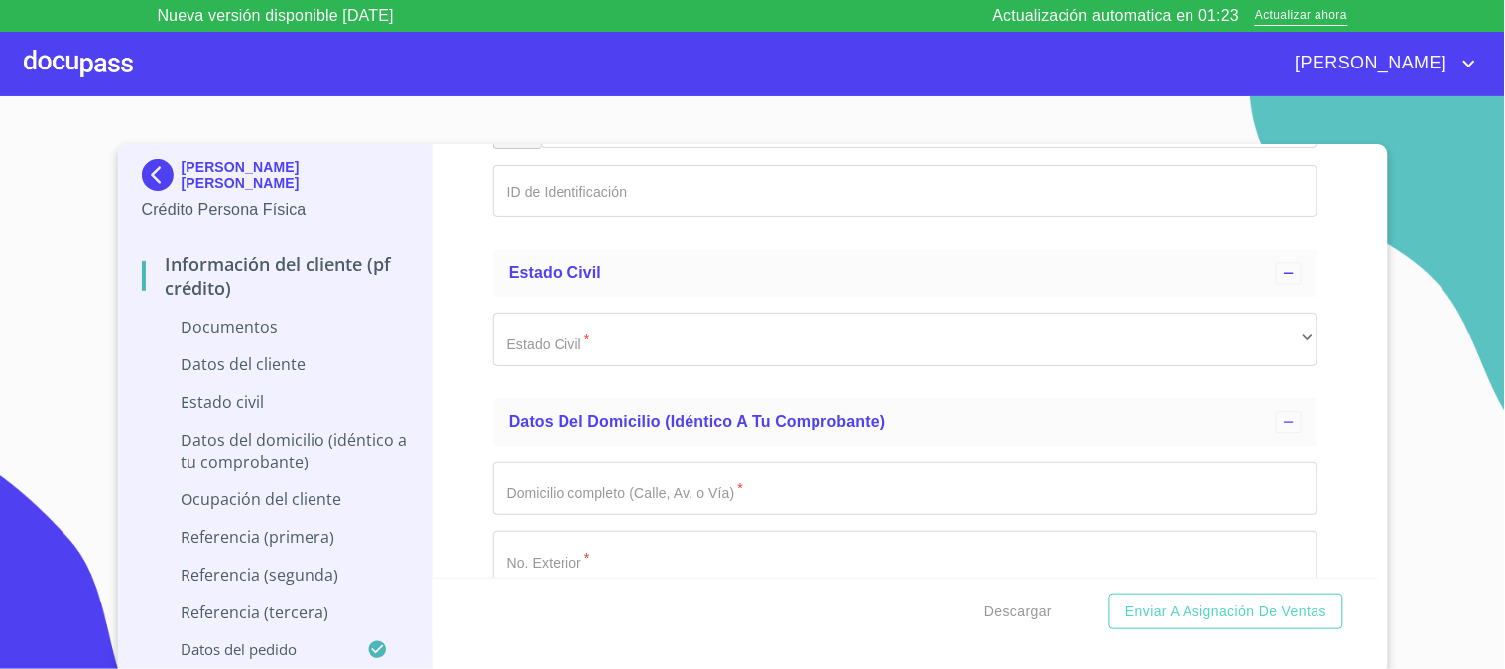
scroll to position [3086, 0]
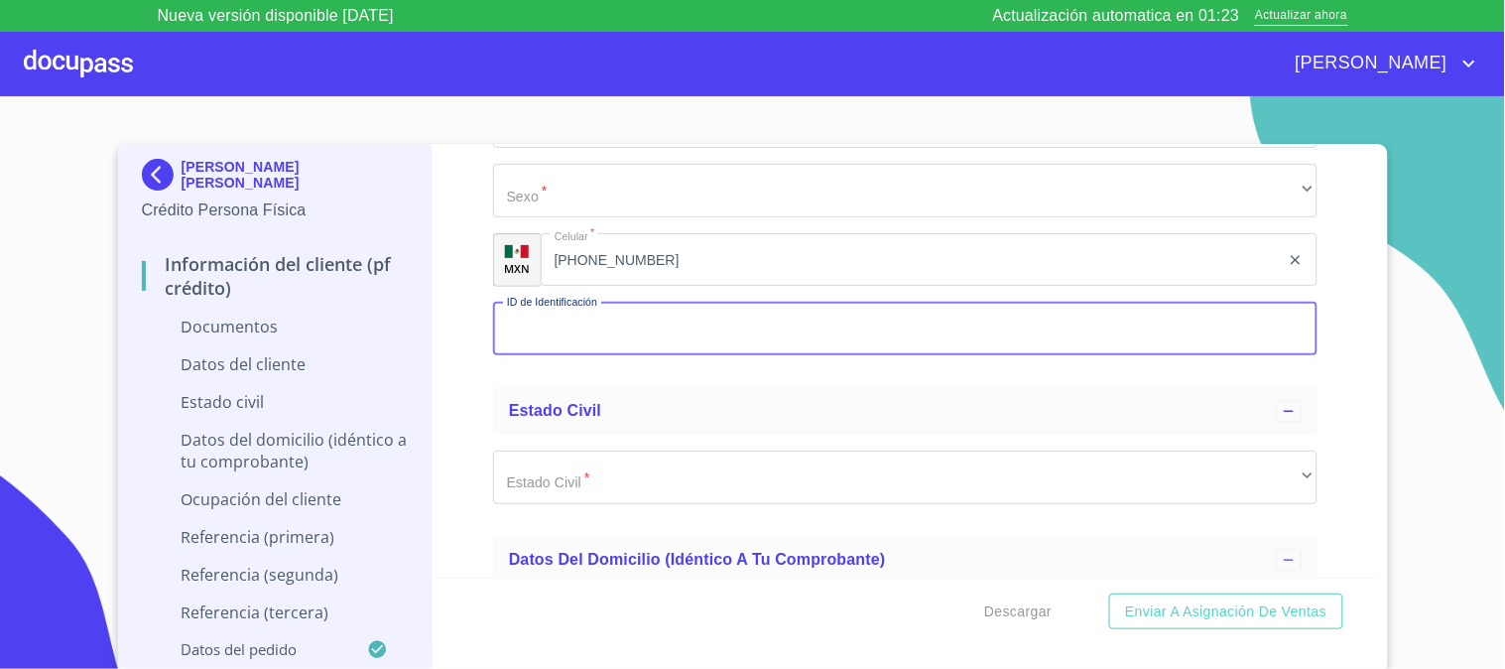
click at [573, 323] on input "Documento de identificación   *" at bounding box center [905, 330] width 824 height 54
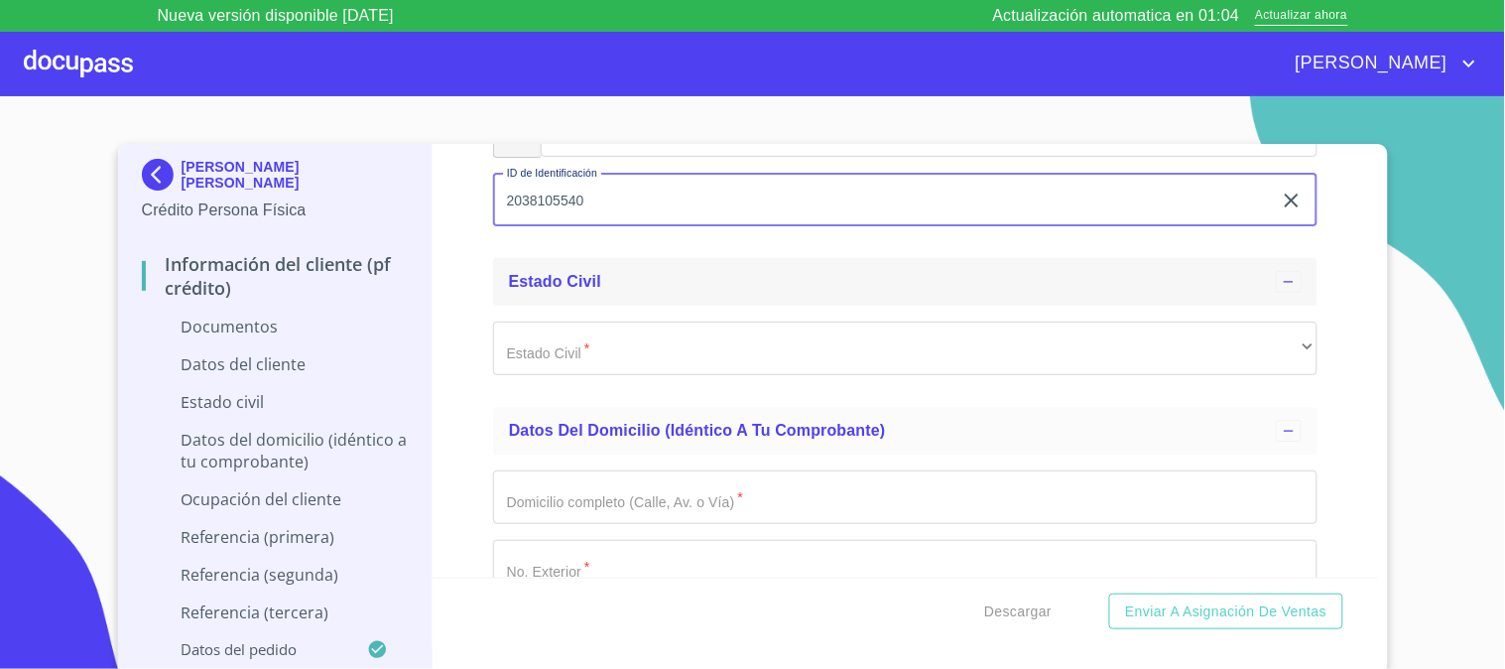
scroll to position [3306, 0]
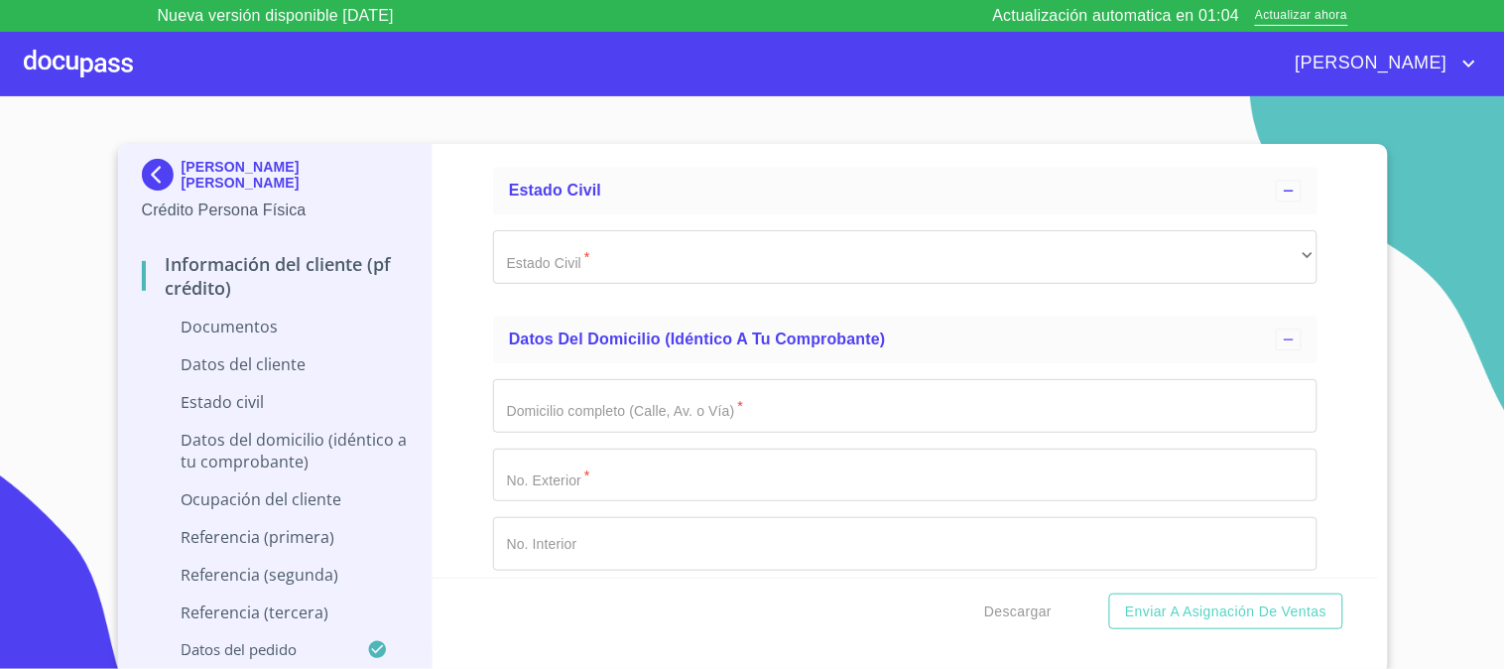
type input "2038105540"
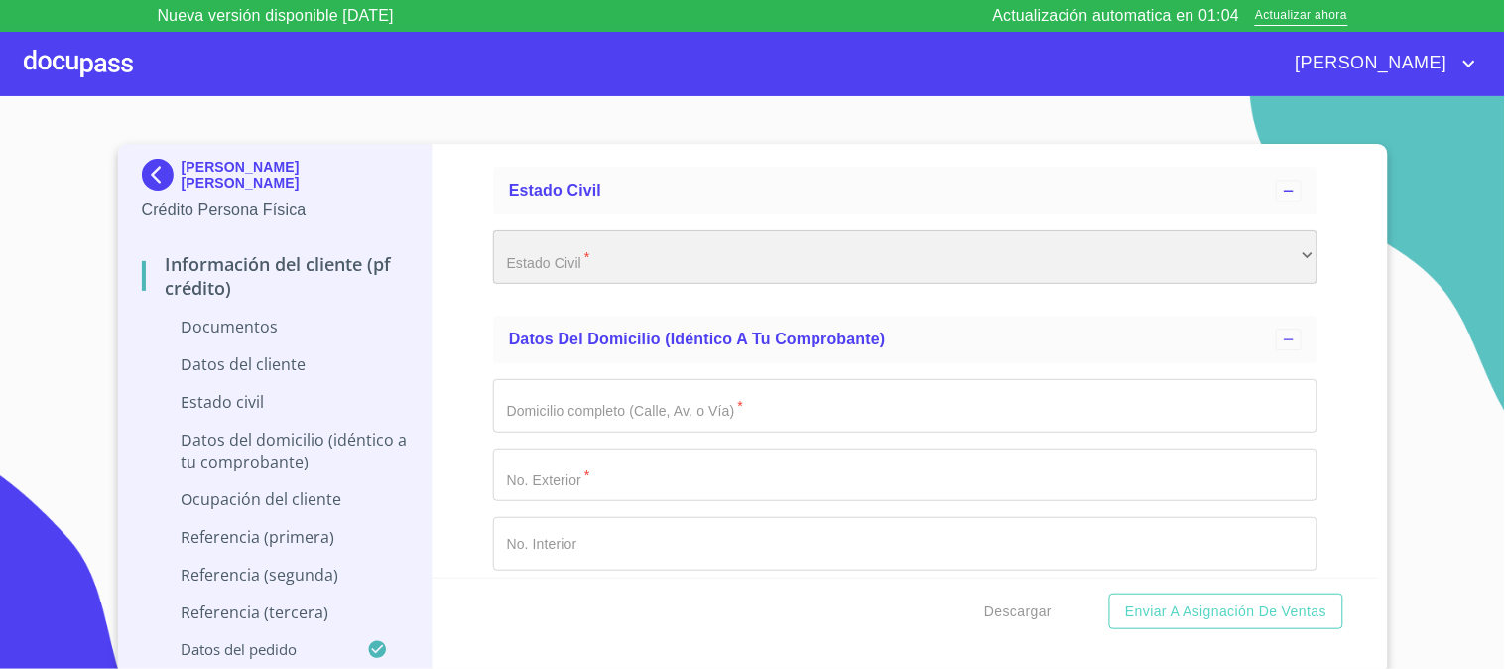
click at [553, 260] on div "​" at bounding box center [905, 257] width 824 height 54
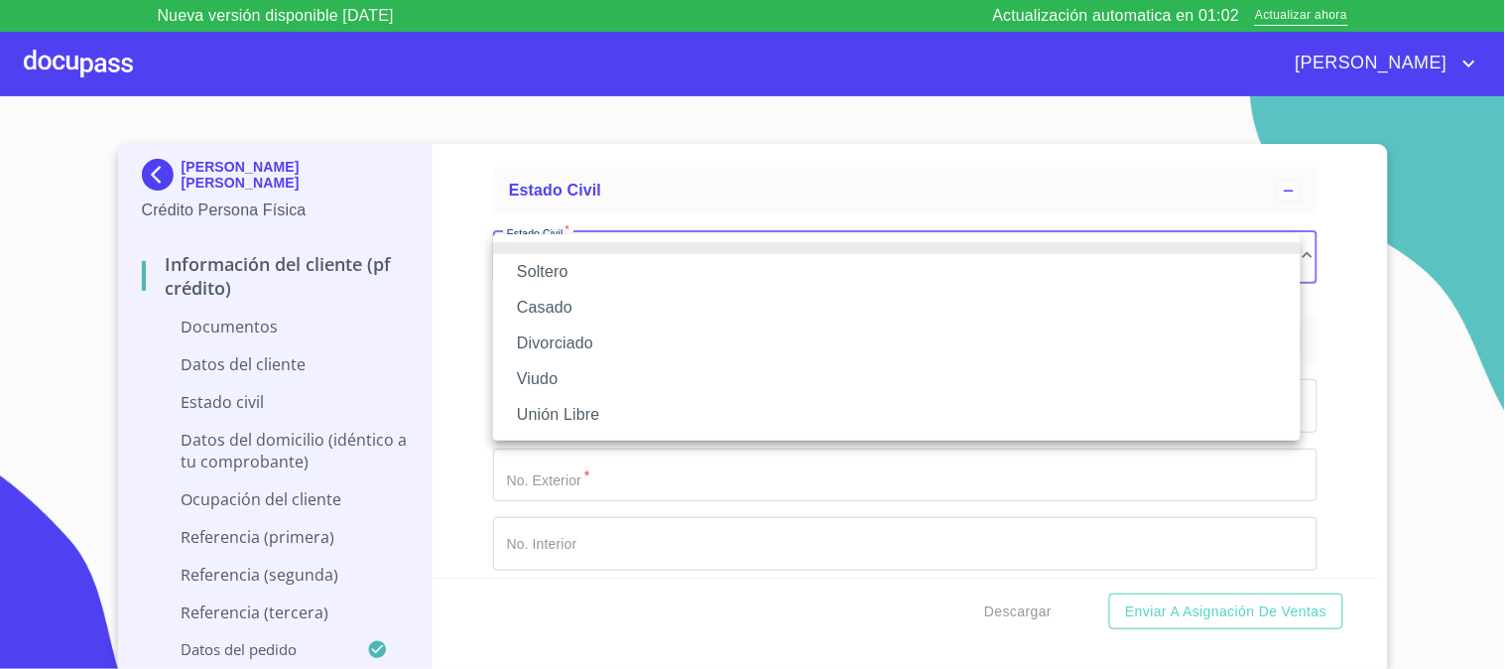
click at [577, 270] on li "Soltero" at bounding box center [896, 272] width 807 height 36
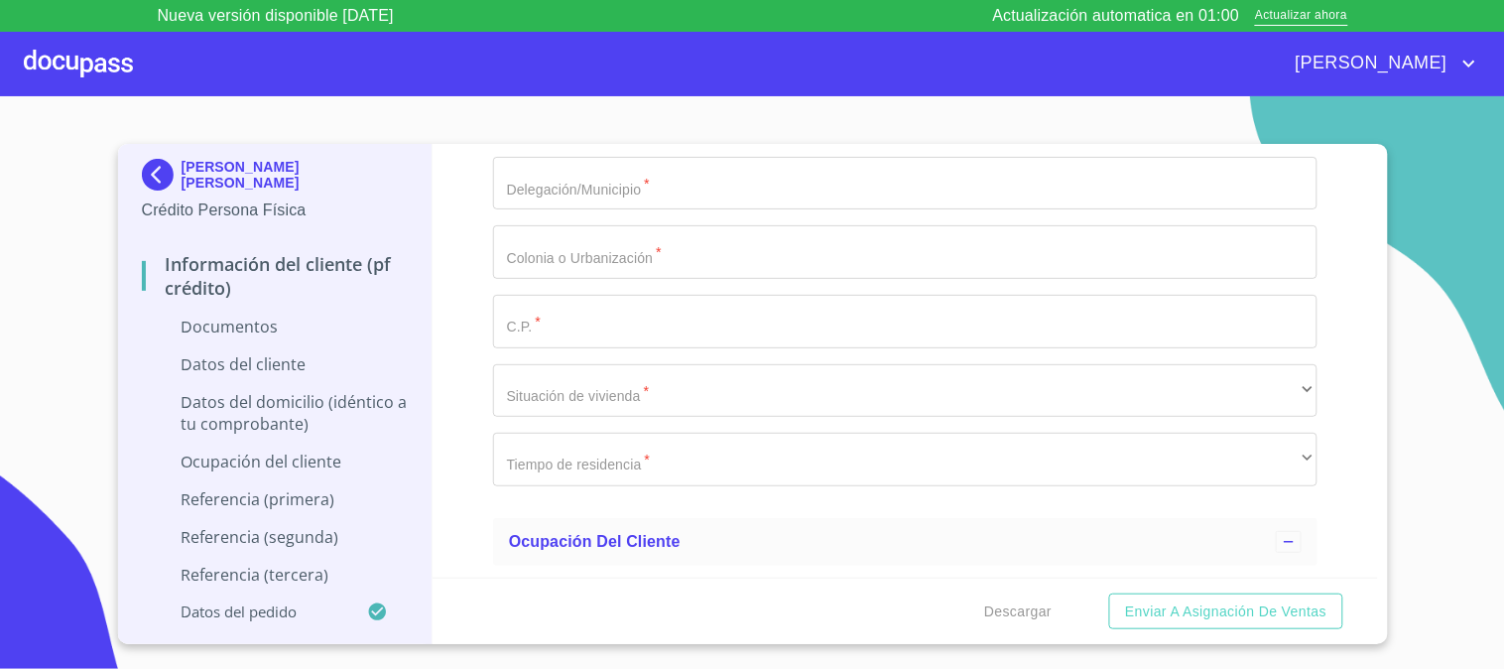
scroll to position [4078, 0]
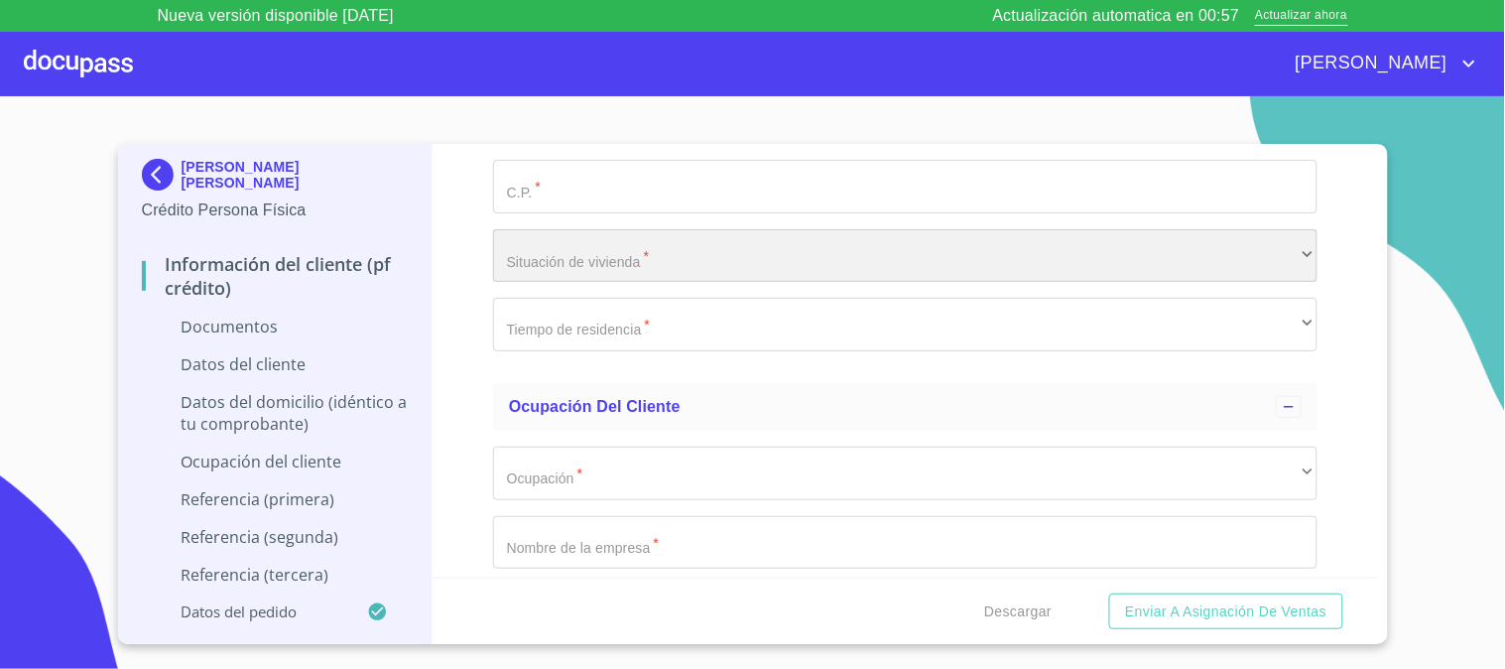
click at [642, 269] on div "​" at bounding box center [905, 256] width 824 height 54
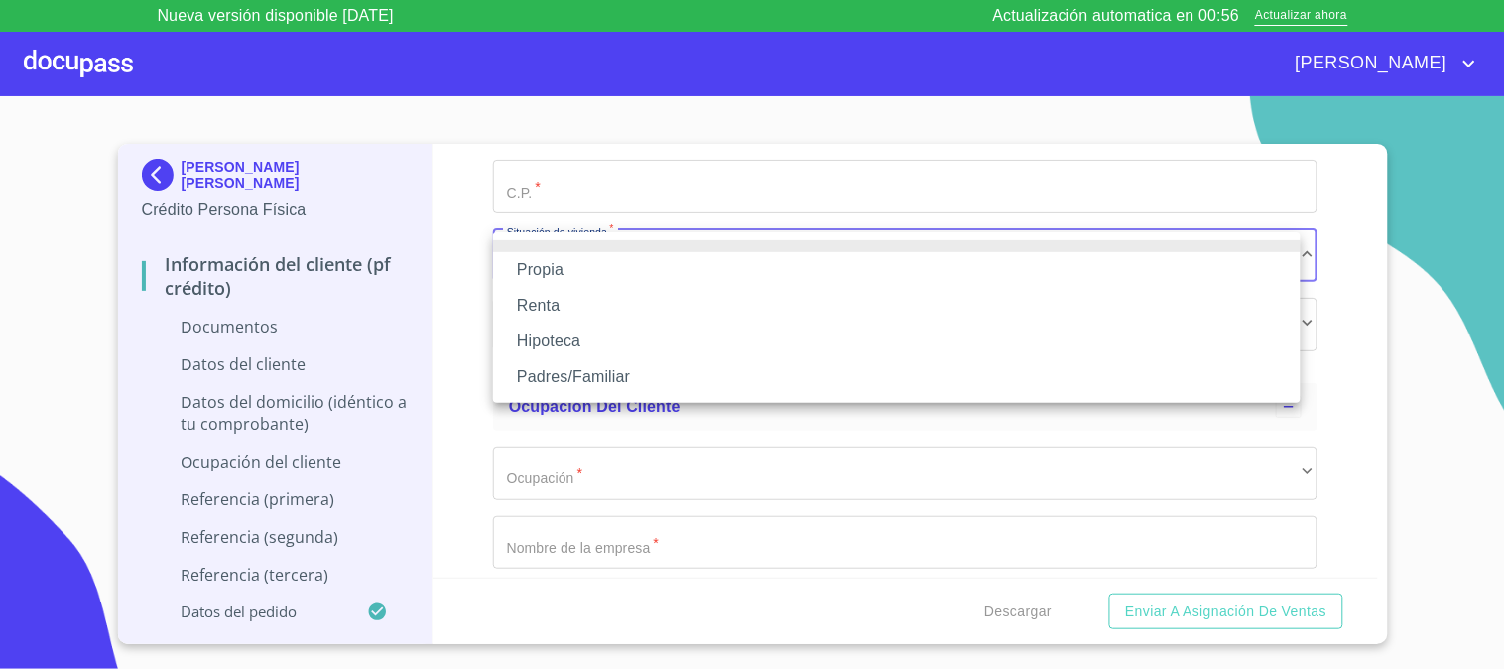
click at [642, 269] on li "Propia" at bounding box center [896, 270] width 807 height 36
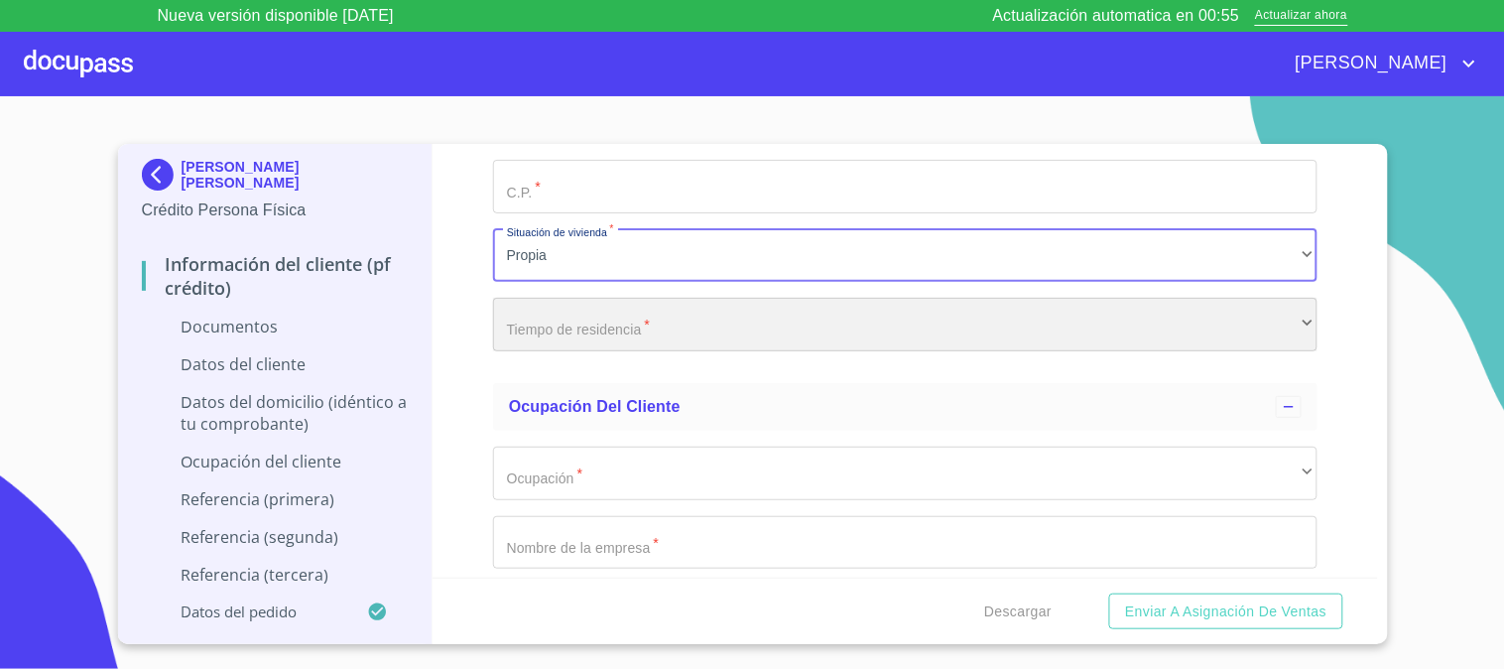
click at [650, 324] on div "​" at bounding box center [905, 325] width 824 height 54
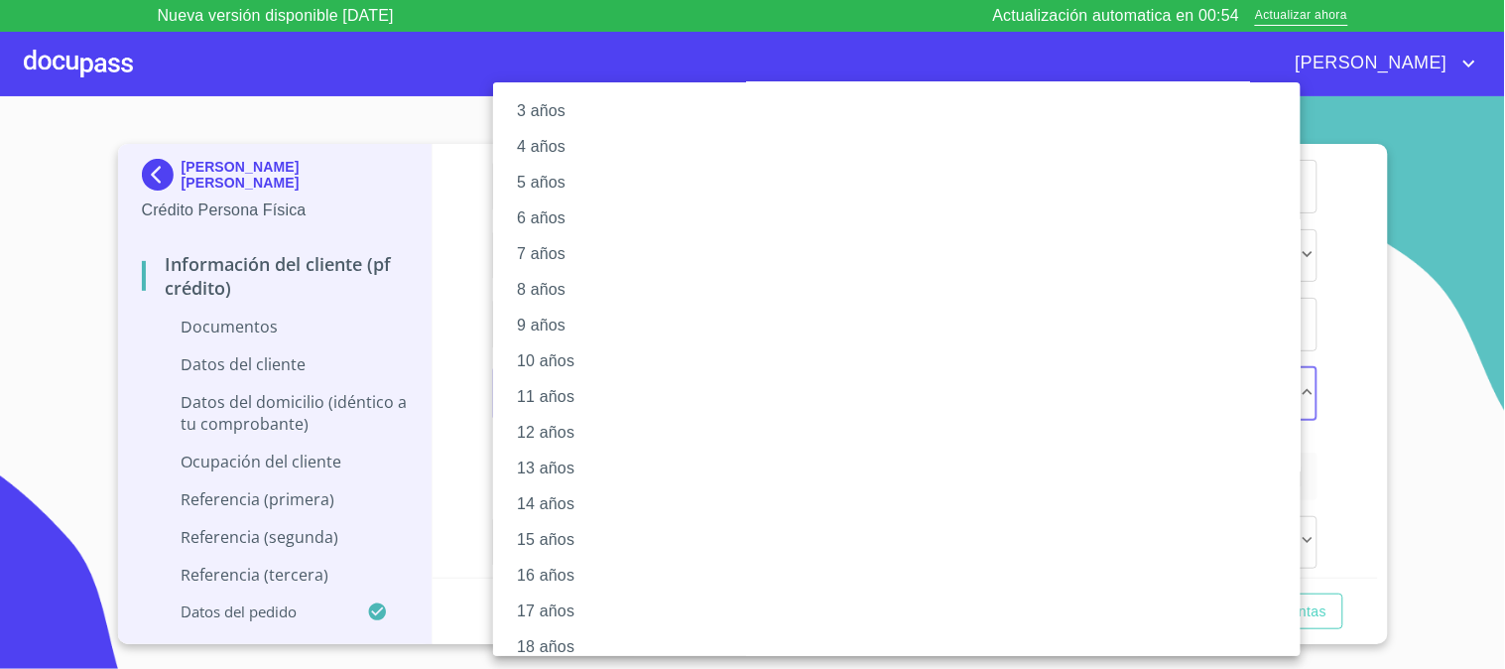
scroll to position [202, 0]
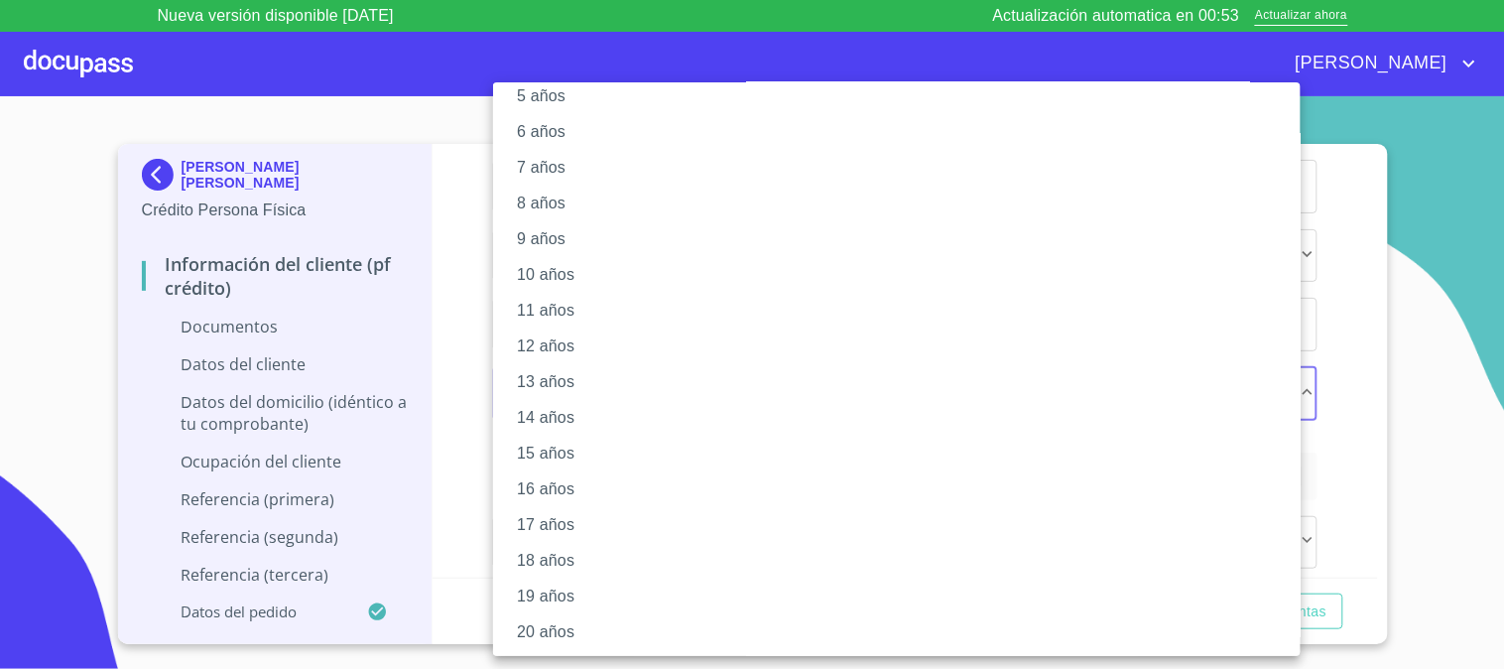
click at [601, 493] on li "16 años" at bounding box center [905, 489] width 824 height 36
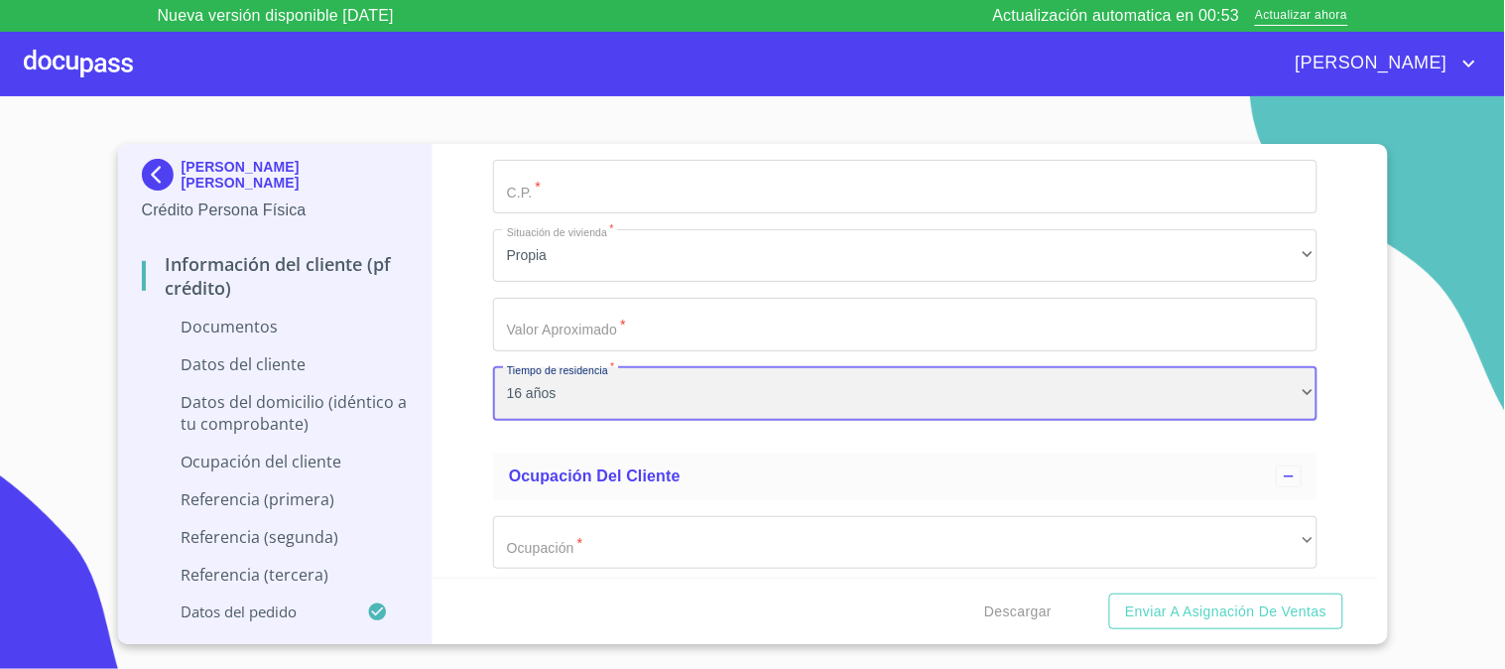
scroll to position [201, 0]
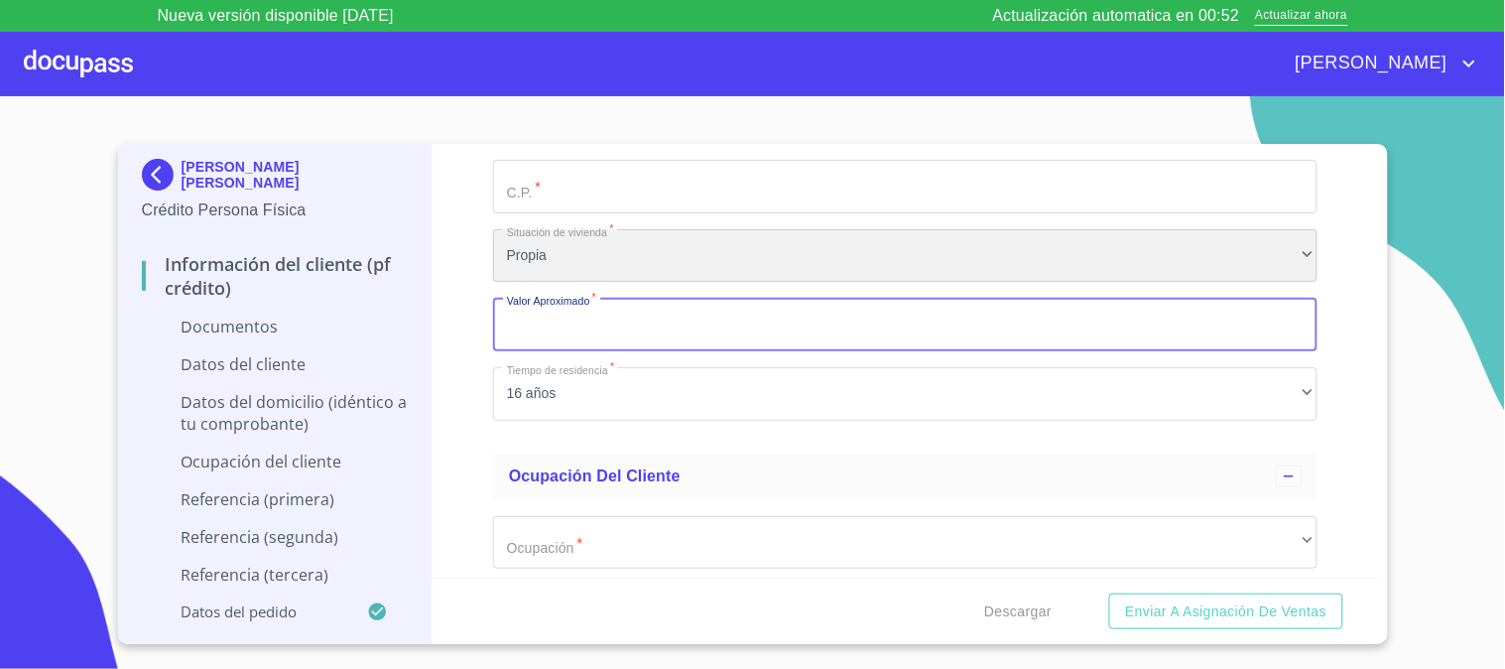
click at [601, 238] on div "Propia" at bounding box center [905, 256] width 824 height 54
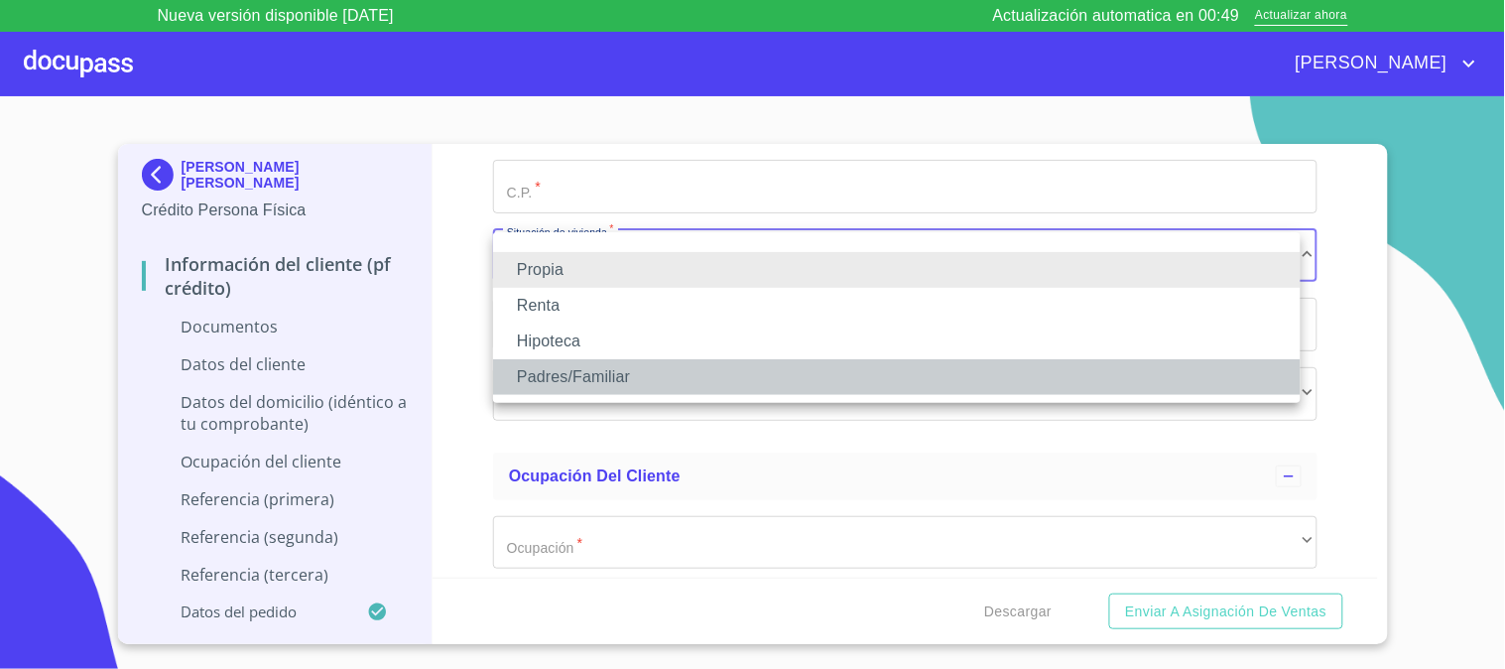
click at [630, 378] on li "Padres/Familiar" at bounding box center [896, 377] width 807 height 36
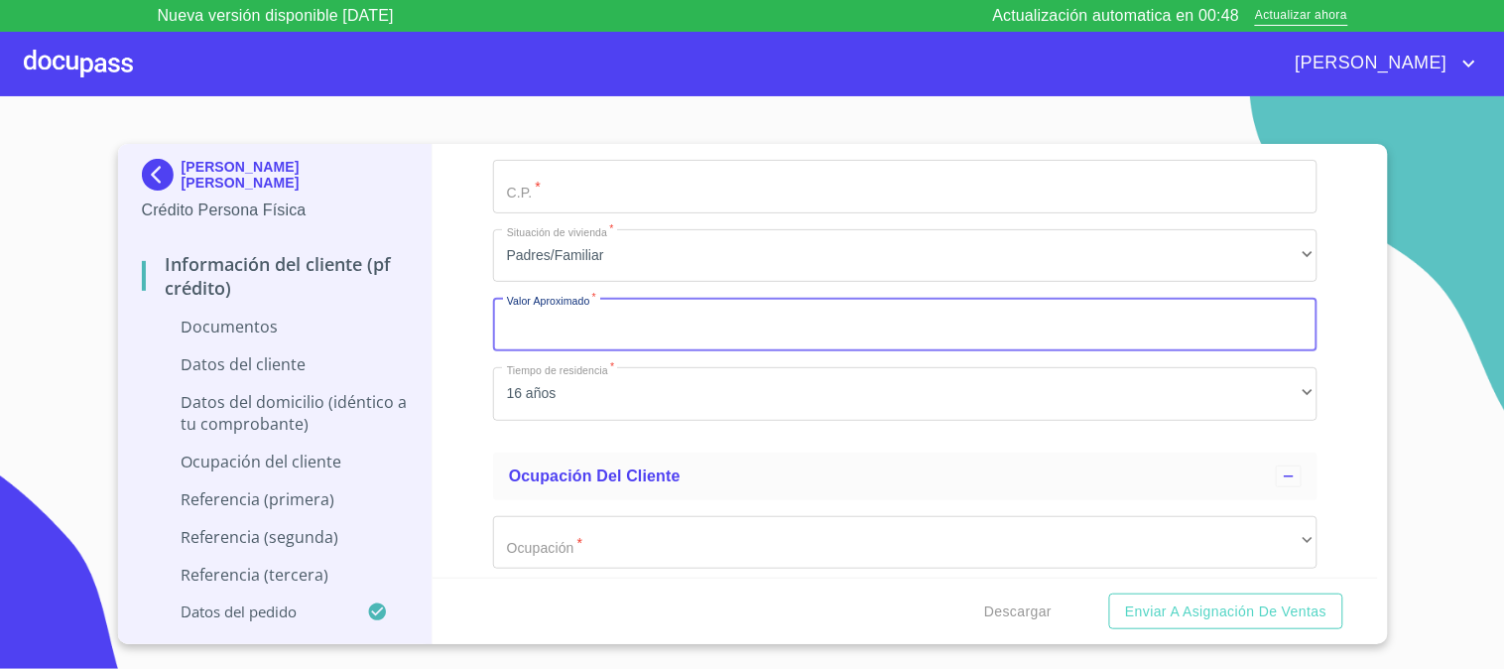
click at [623, 330] on input "Documento de identificación   *" at bounding box center [905, 325] width 824 height 54
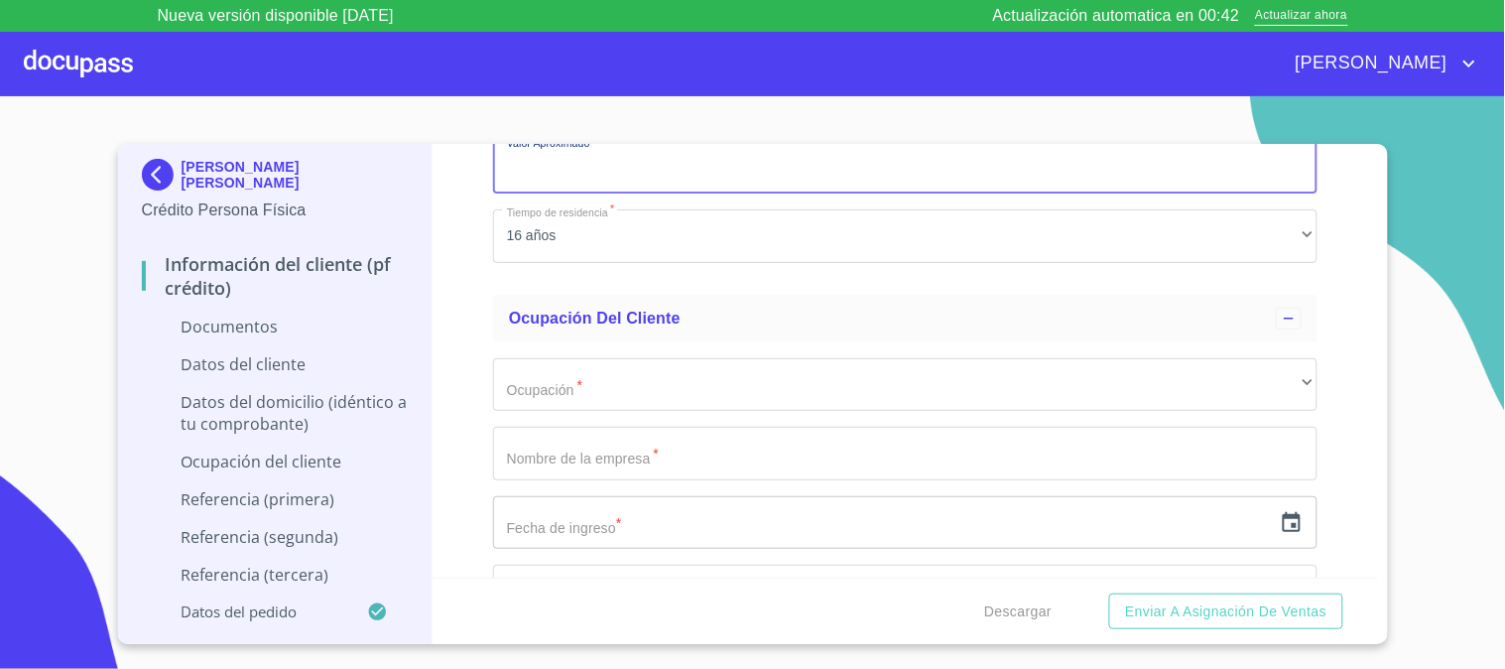
scroll to position [4014, 0]
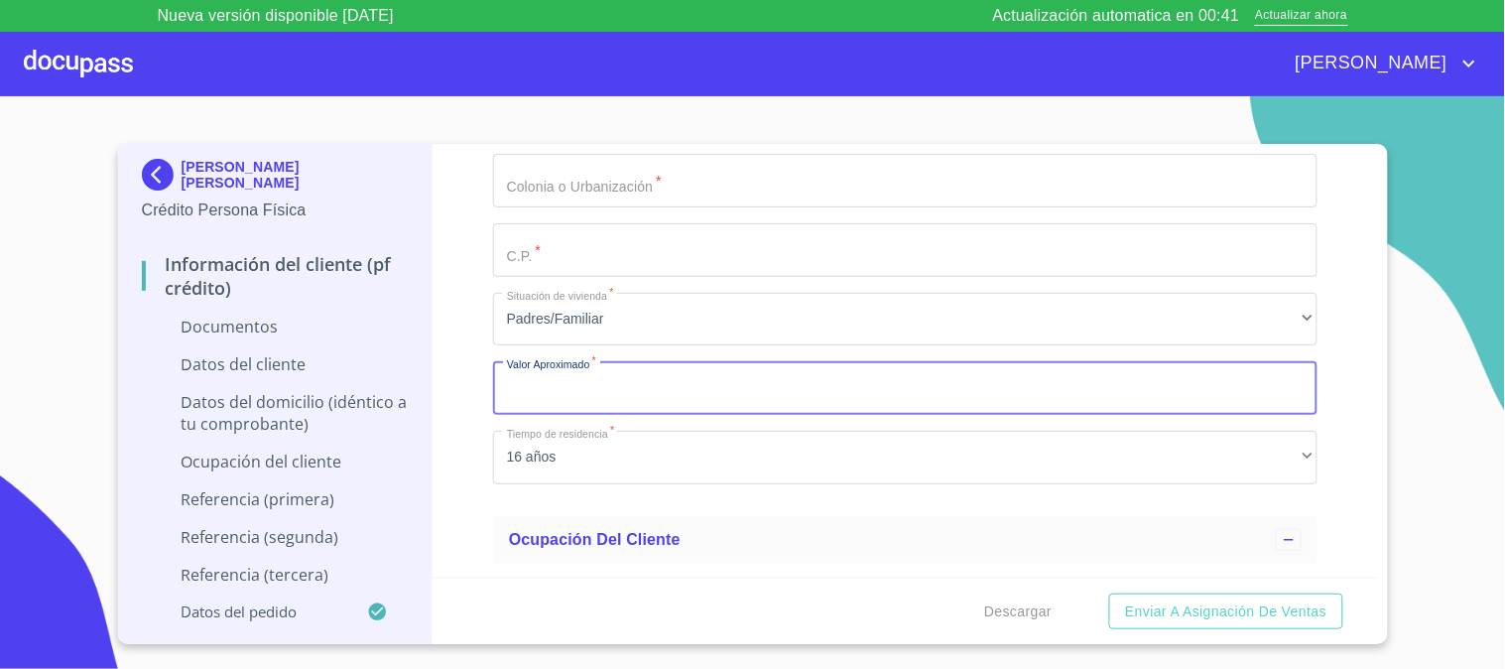
click at [593, 402] on input "Documento de identificación   *" at bounding box center [905, 388] width 824 height 54
type input "$3,000,000"
click at [467, 362] on div "Información del cliente (PF crédito) Documentos Documento de identificación   *…" at bounding box center [904, 360] width 945 height 433
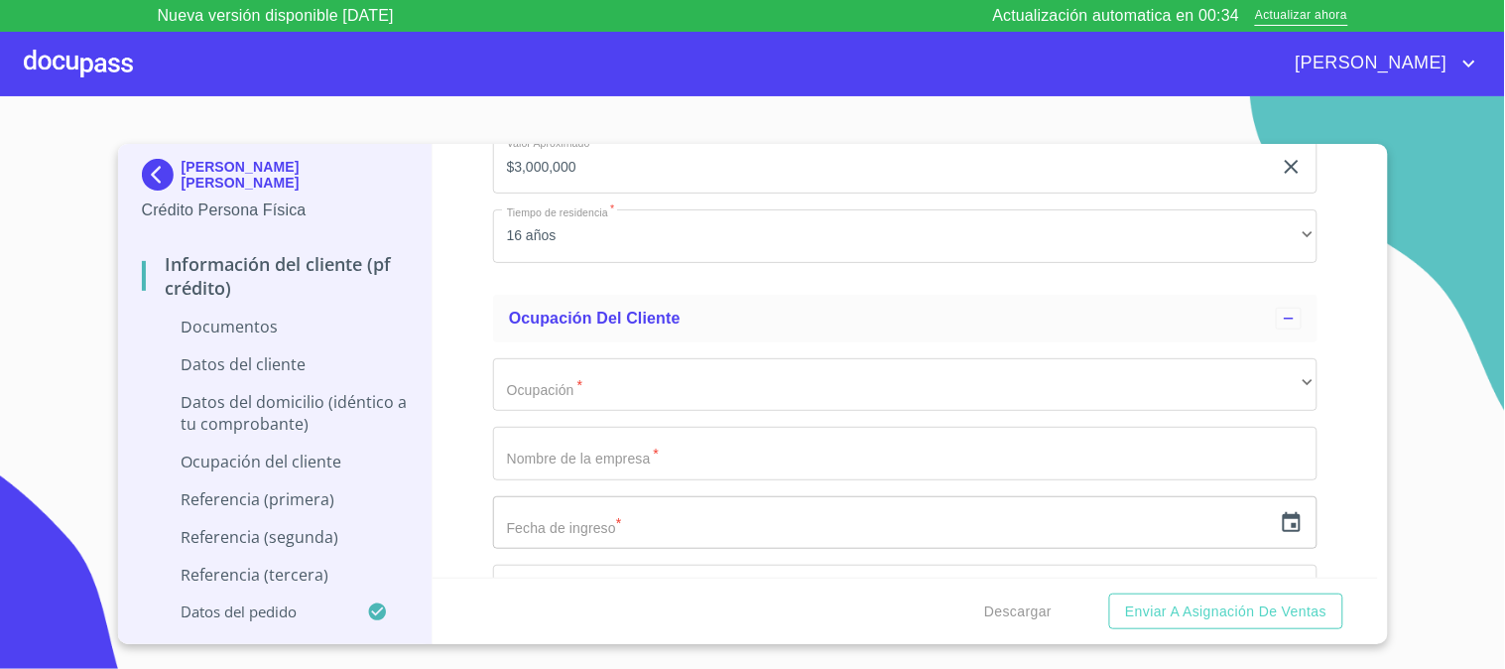
scroll to position [4346, 0]
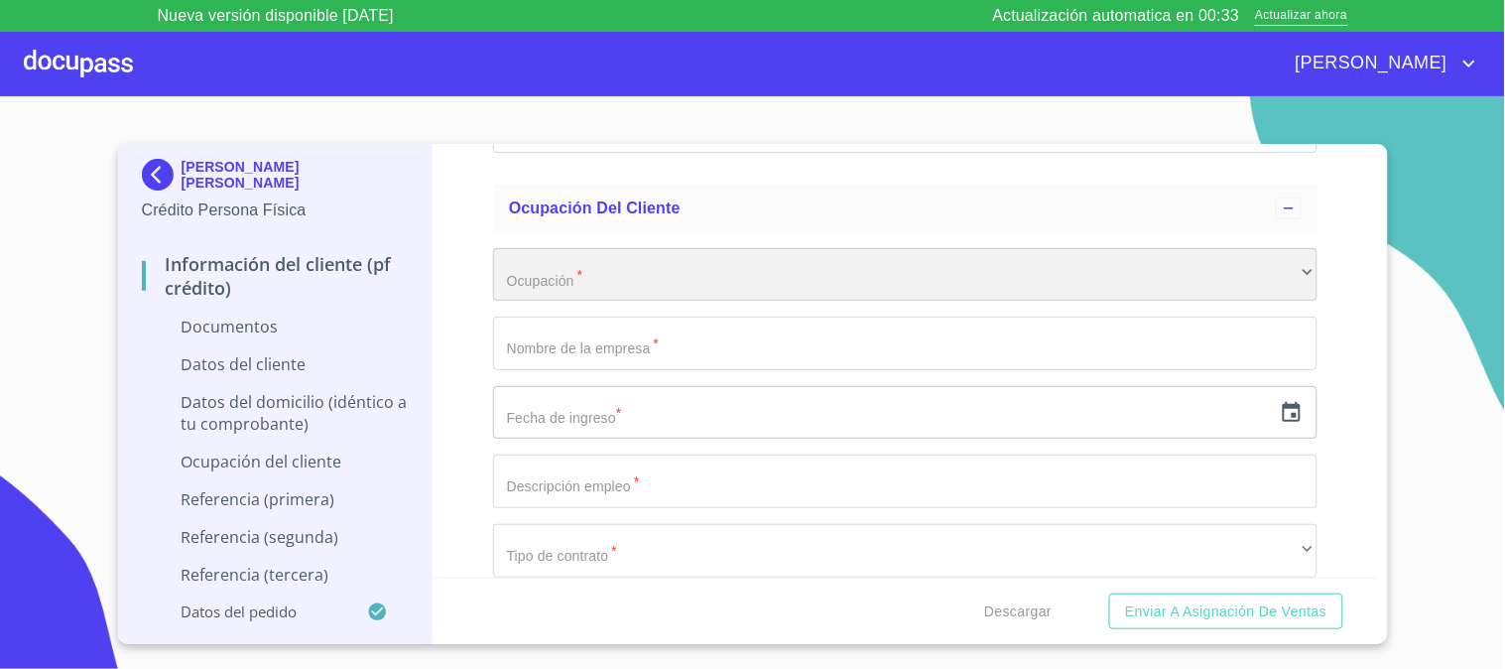
click at [650, 253] on div "​" at bounding box center [905, 275] width 824 height 54
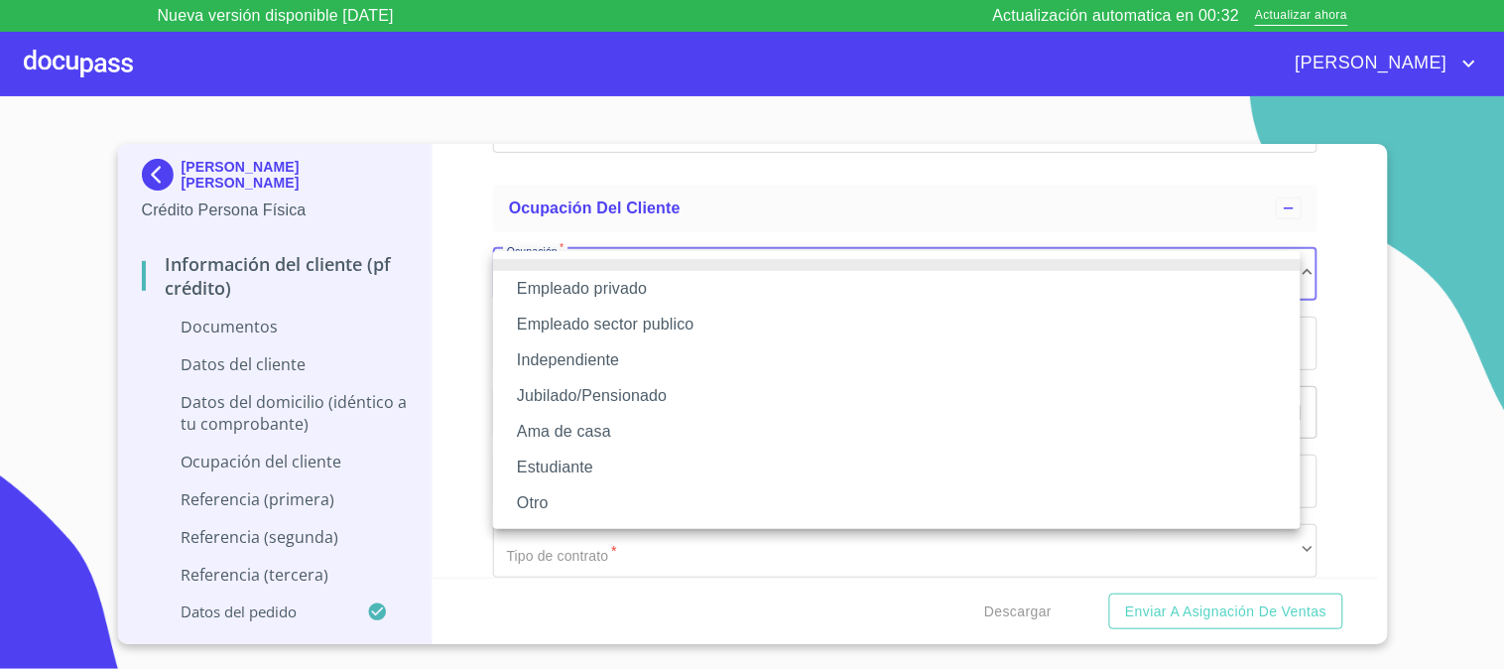
click at [653, 288] on li "Empleado privado" at bounding box center [896, 289] width 807 height 36
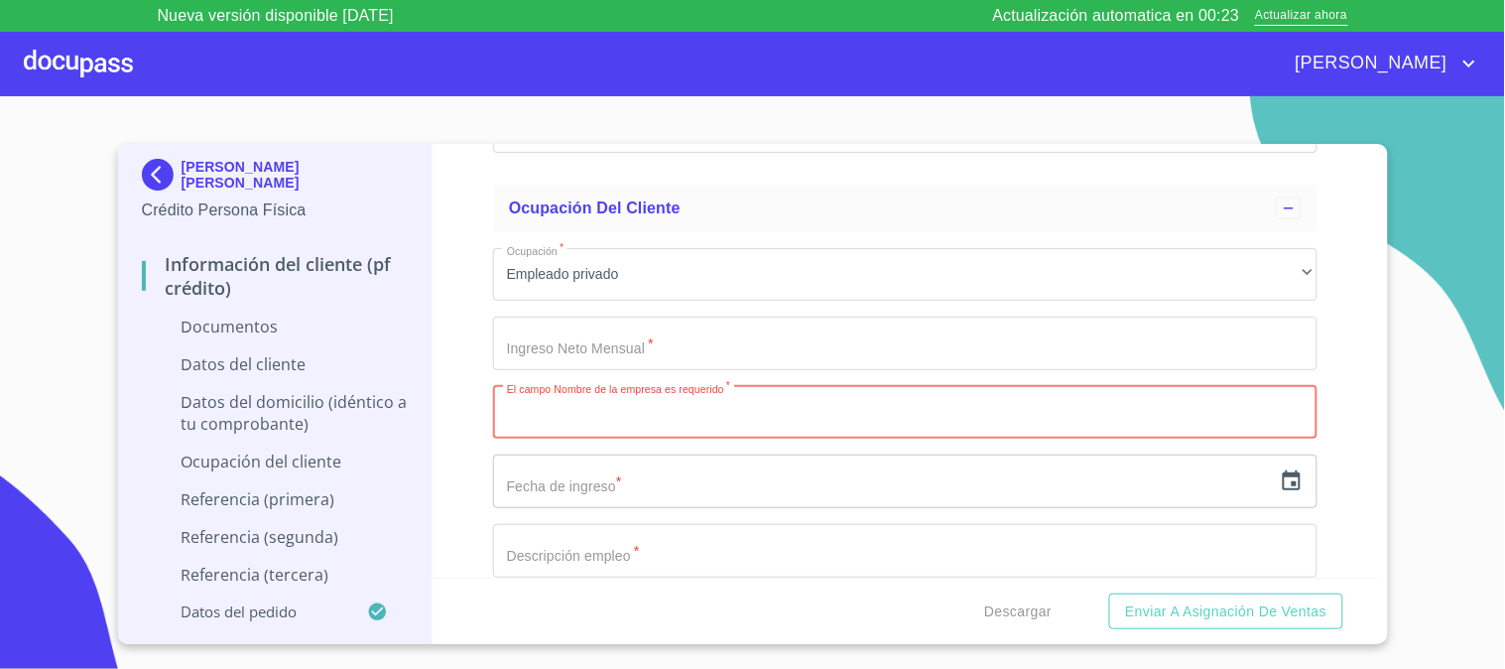
click at [776, 423] on input "Documento de identificación   *" at bounding box center [905, 413] width 824 height 54
paste input "NTT DATA"
type input "NTT DATA"
click at [799, 486] on input "text" at bounding box center [882, 481] width 779 height 54
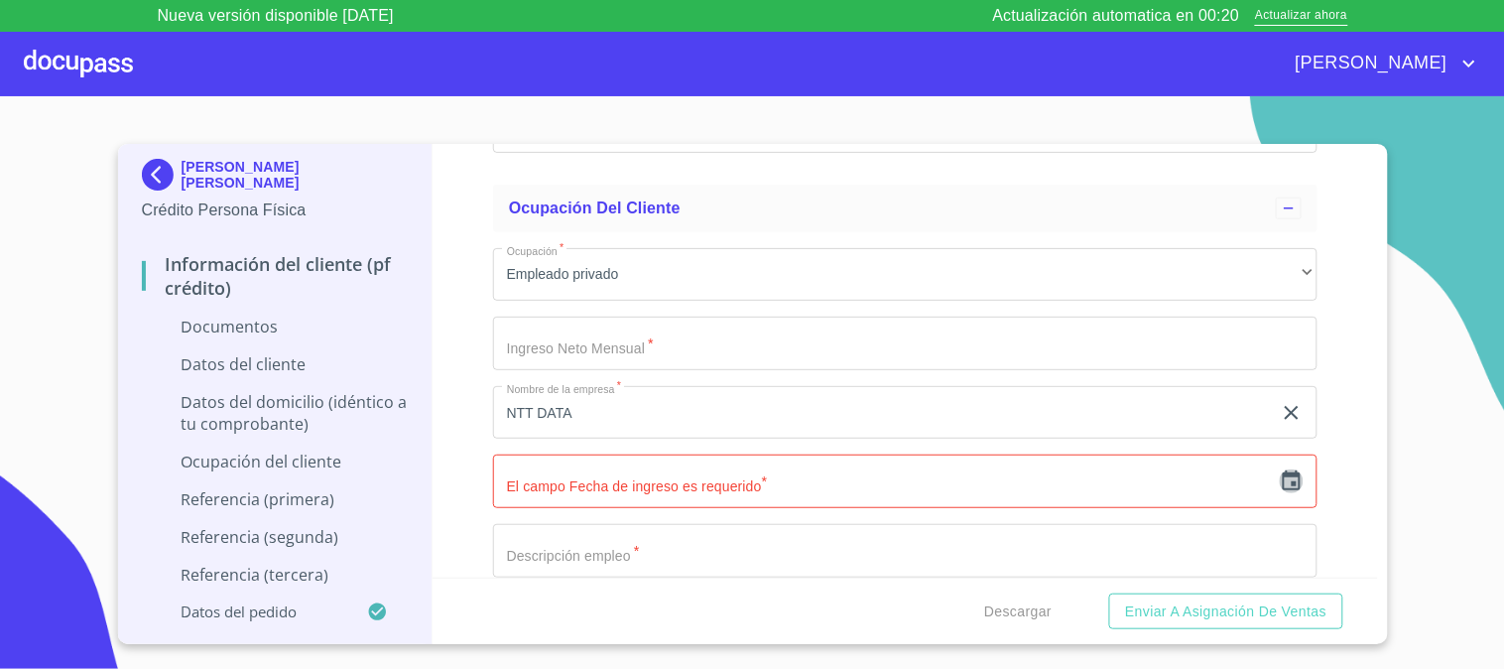
click at [1280, 487] on icon "button" at bounding box center [1292, 481] width 24 height 24
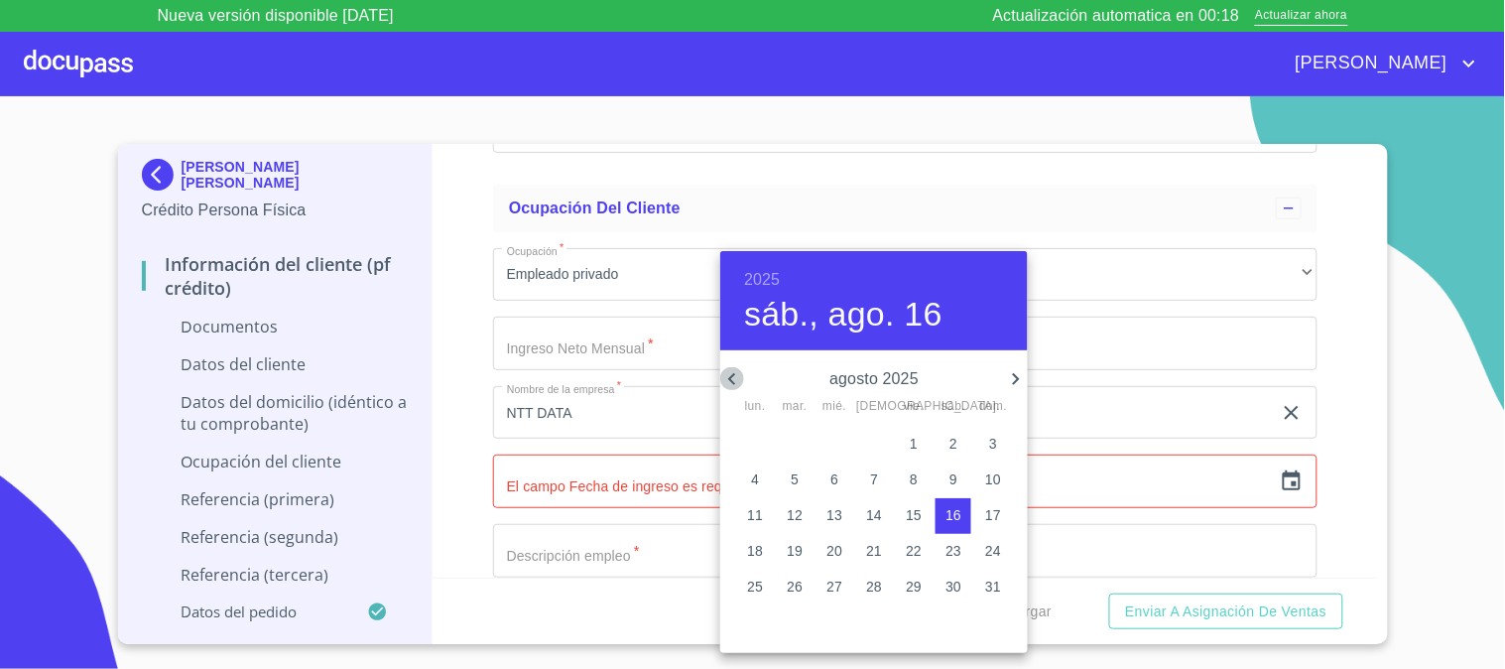
click at [728, 370] on icon "button" at bounding box center [732, 379] width 24 height 24
click at [757, 622] on p "30" at bounding box center [755, 622] width 16 height 20
type input "30 de jun. de 2025"
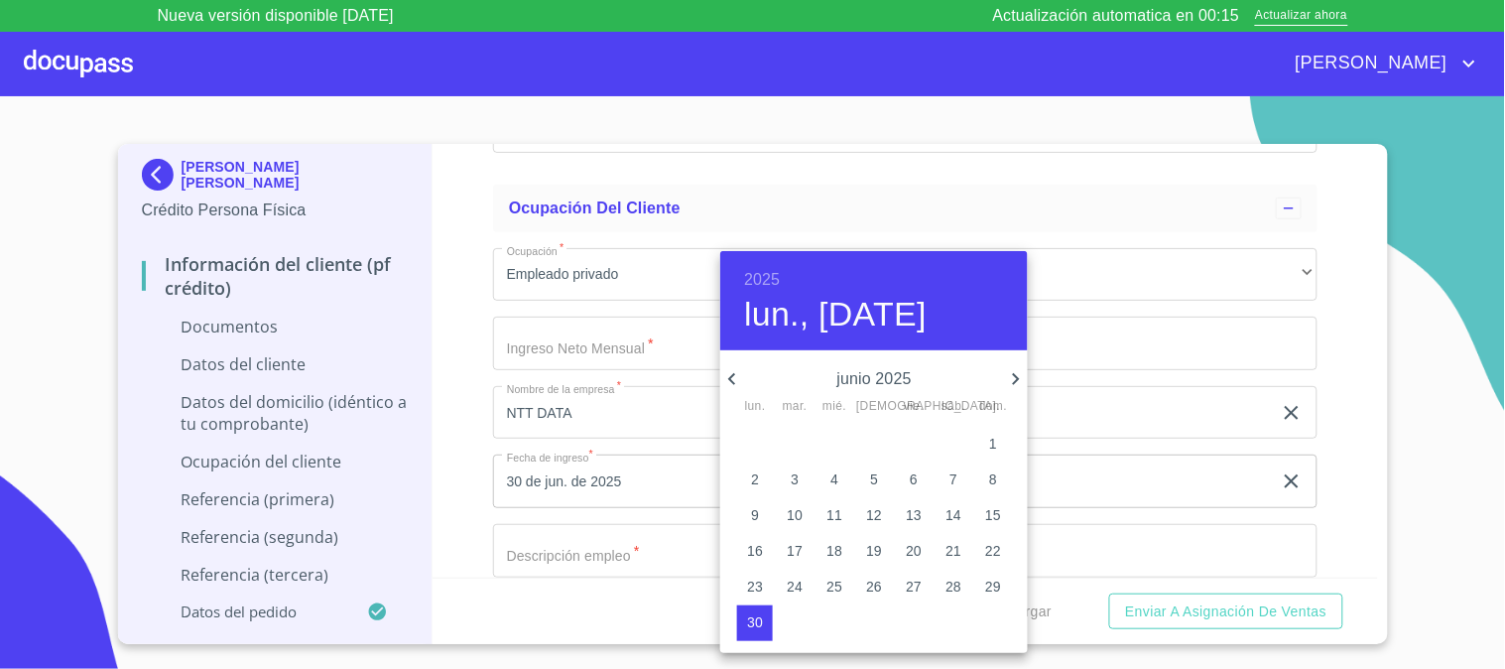
click at [468, 442] on div at bounding box center [752, 334] width 1505 height 669
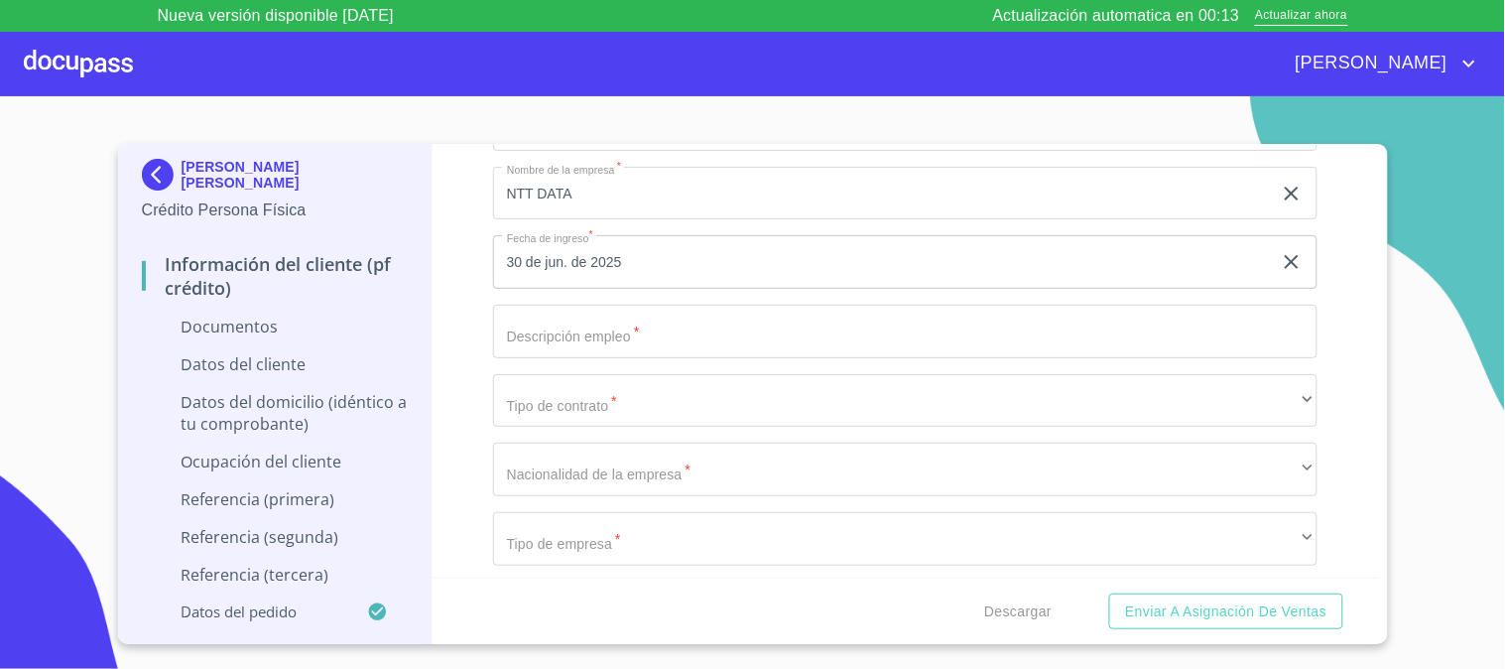
scroll to position [4566, 0]
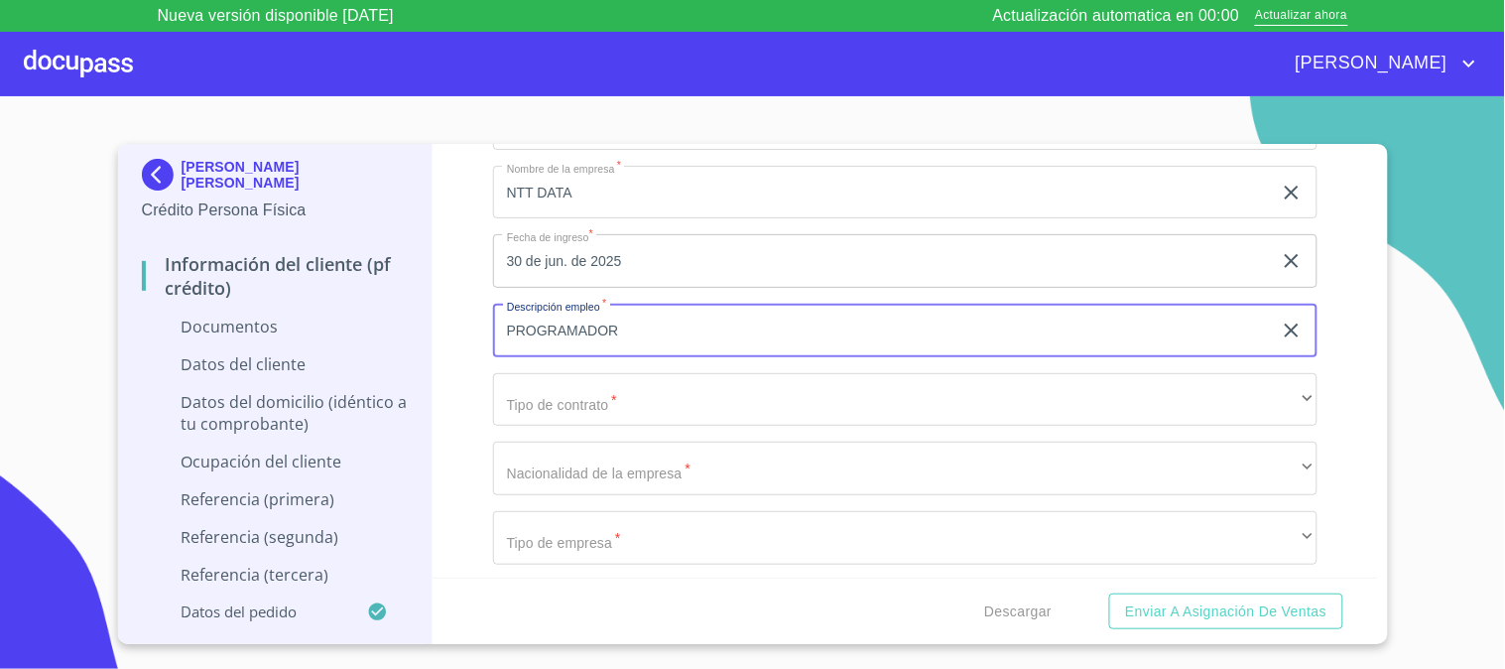
type input "PROGRAMADOR"
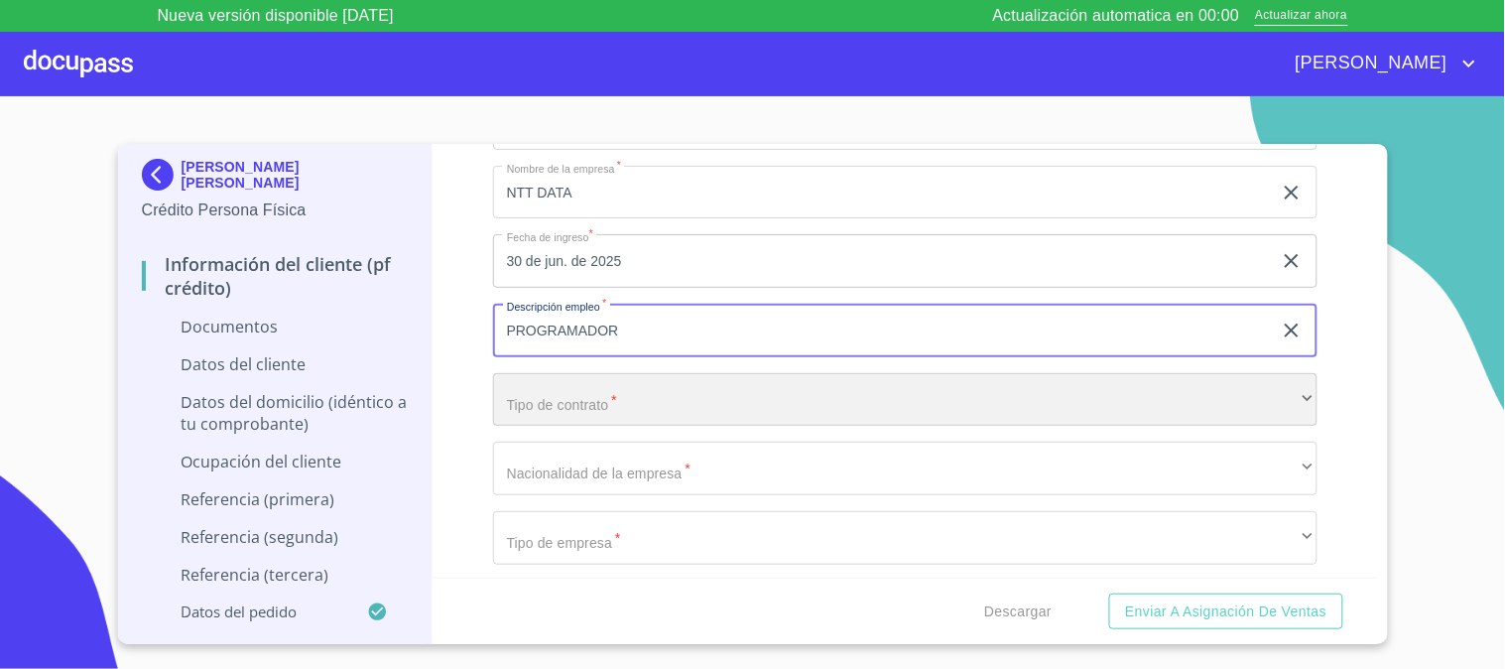
click at [543, 397] on div "​" at bounding box center [905, 400] width 824 height 54
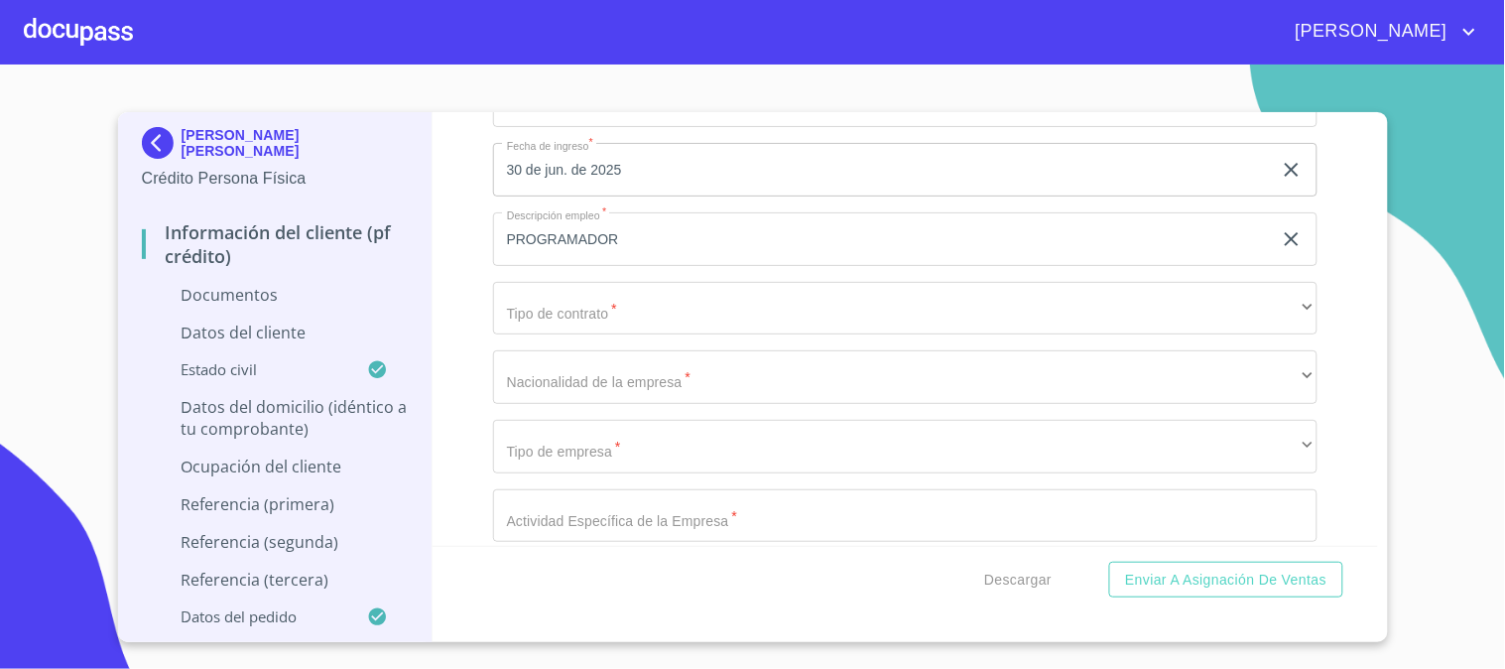
scroll to position [4629, 0]
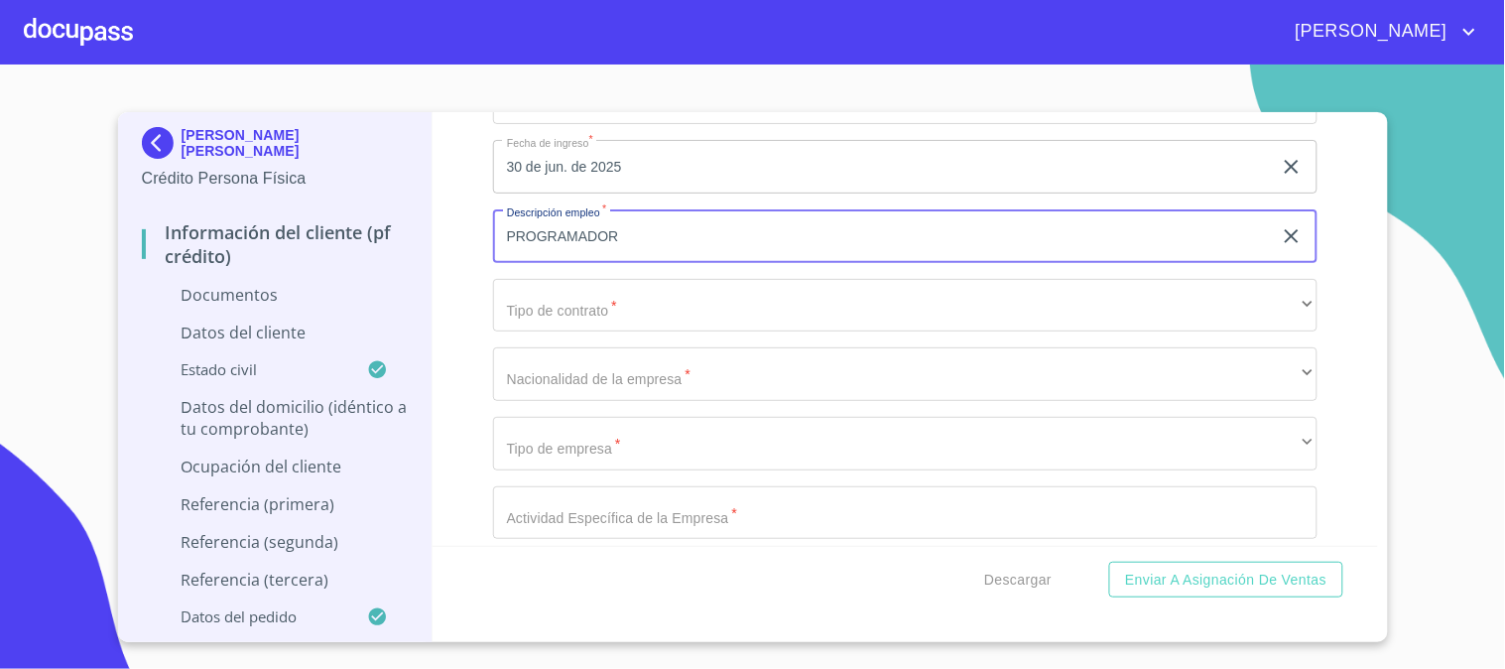
click at [663, 229] on input "PROGRAMADOR" at bounding box center [882, 236] width 779 height 54
type input "PROGRAMADOR DE SOFWARE"
click at [676, 335] on div "Ocupación   * Empleado privado ​ Ingreso Neto Mensual   * ​ Nombre de la empres…" at bounding box center [905, 651] width 824 height 1467
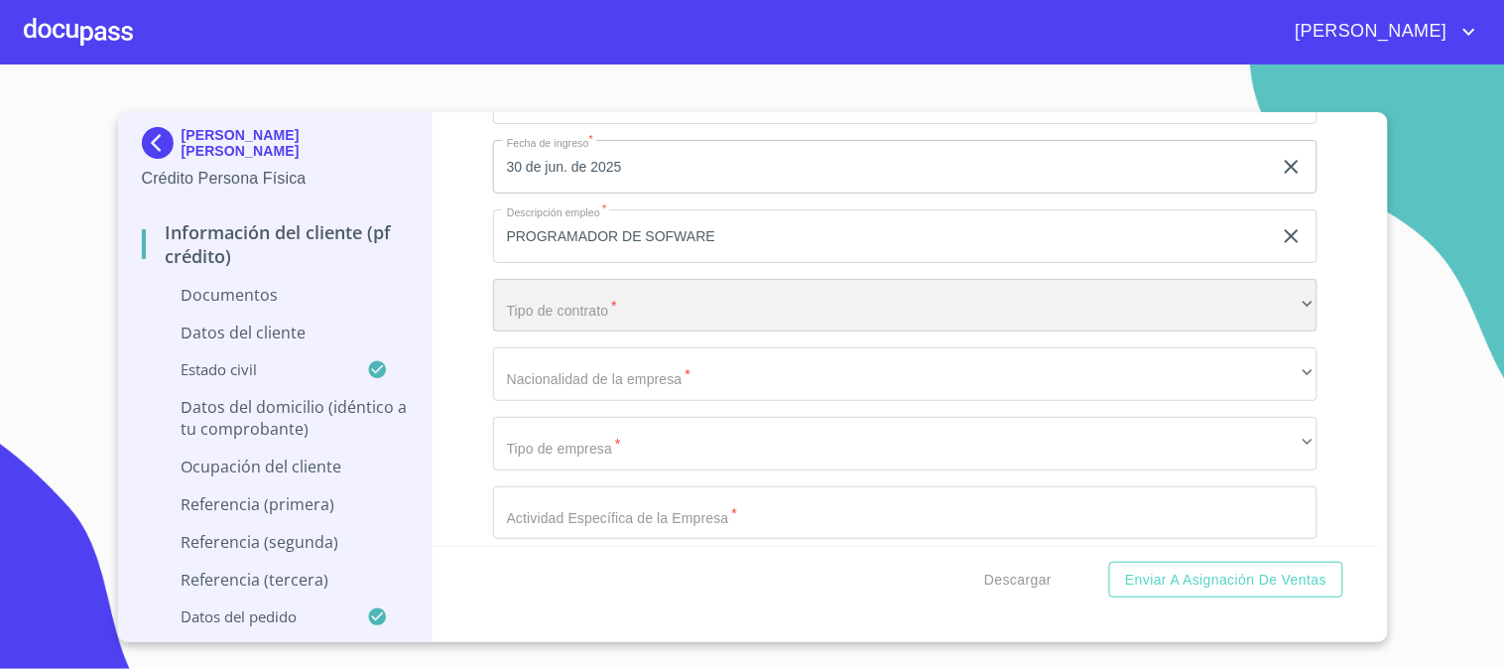
click at [677, 296] on div "​" at bounding box center [905, 306] width 824 height 54
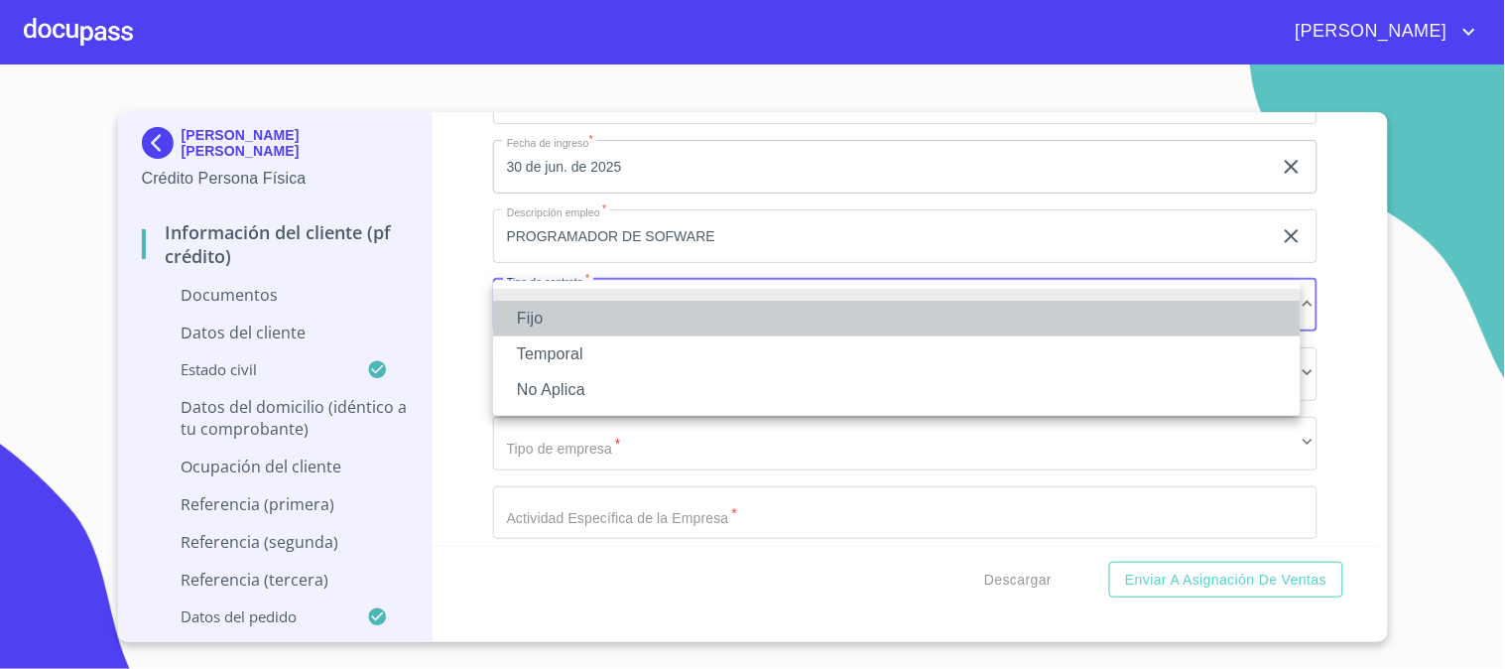
click at [678, 311] on li "Fijo" at bounding box center [896, 319] width 807 height 36
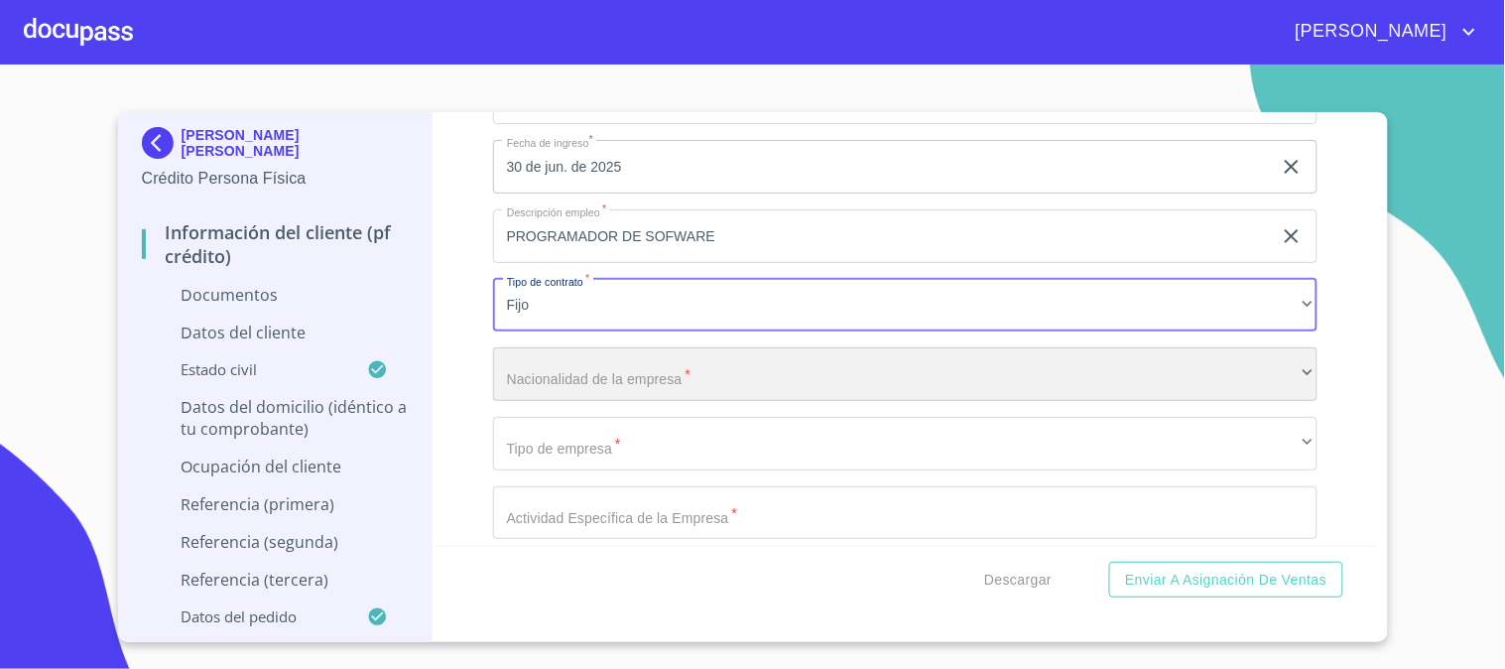
click at [677, 370] on div "​" at bounding box center [905, 374] width 824 height 54
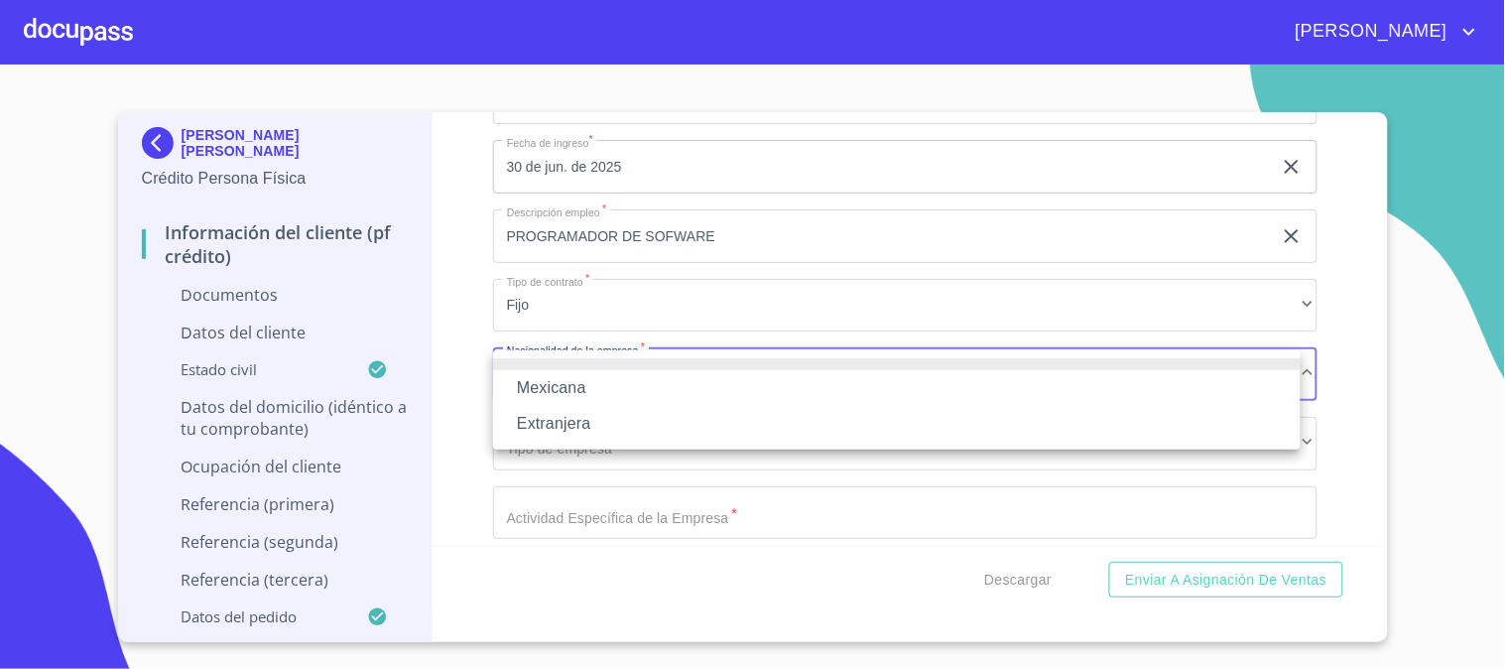
click at [672, 391] on li "Mexicana" at bounding box center [896, 388] width 807 height 36
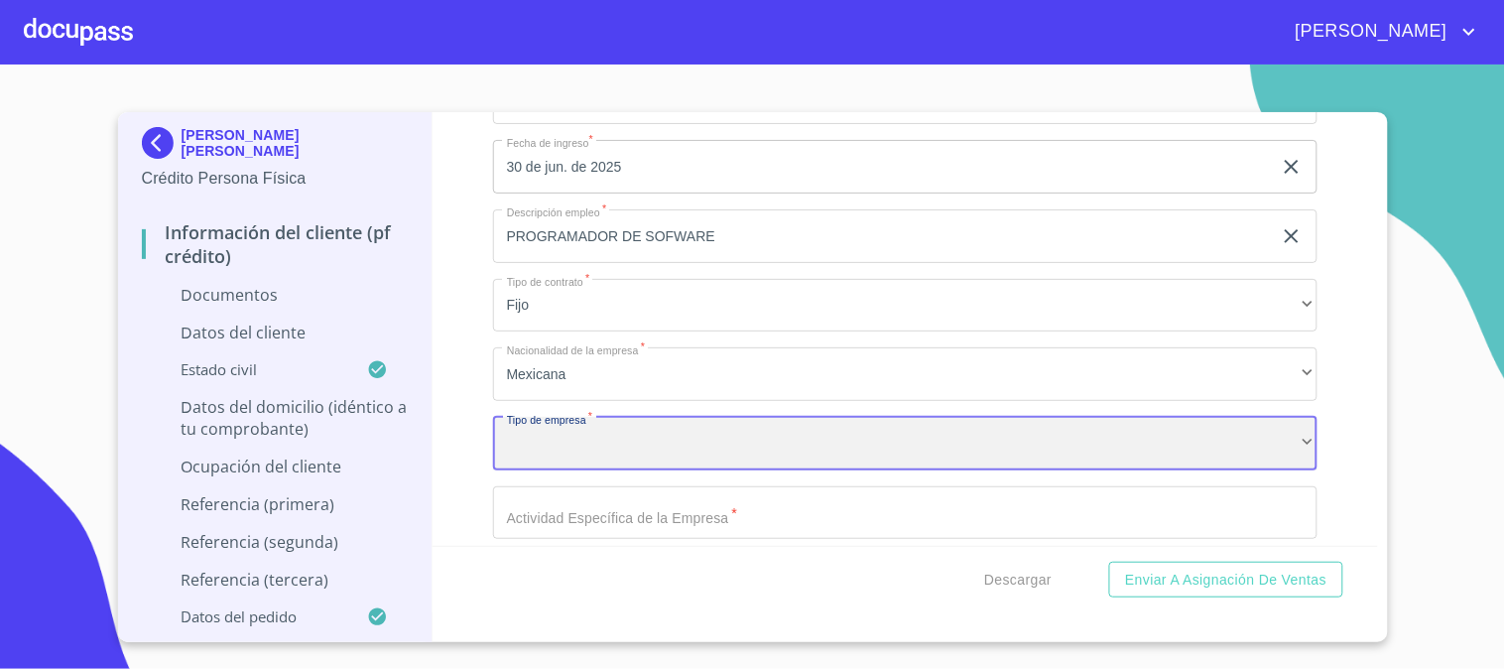
click at [657, 447] on div "​" at bounding box center [905, 444] width 824 height 54
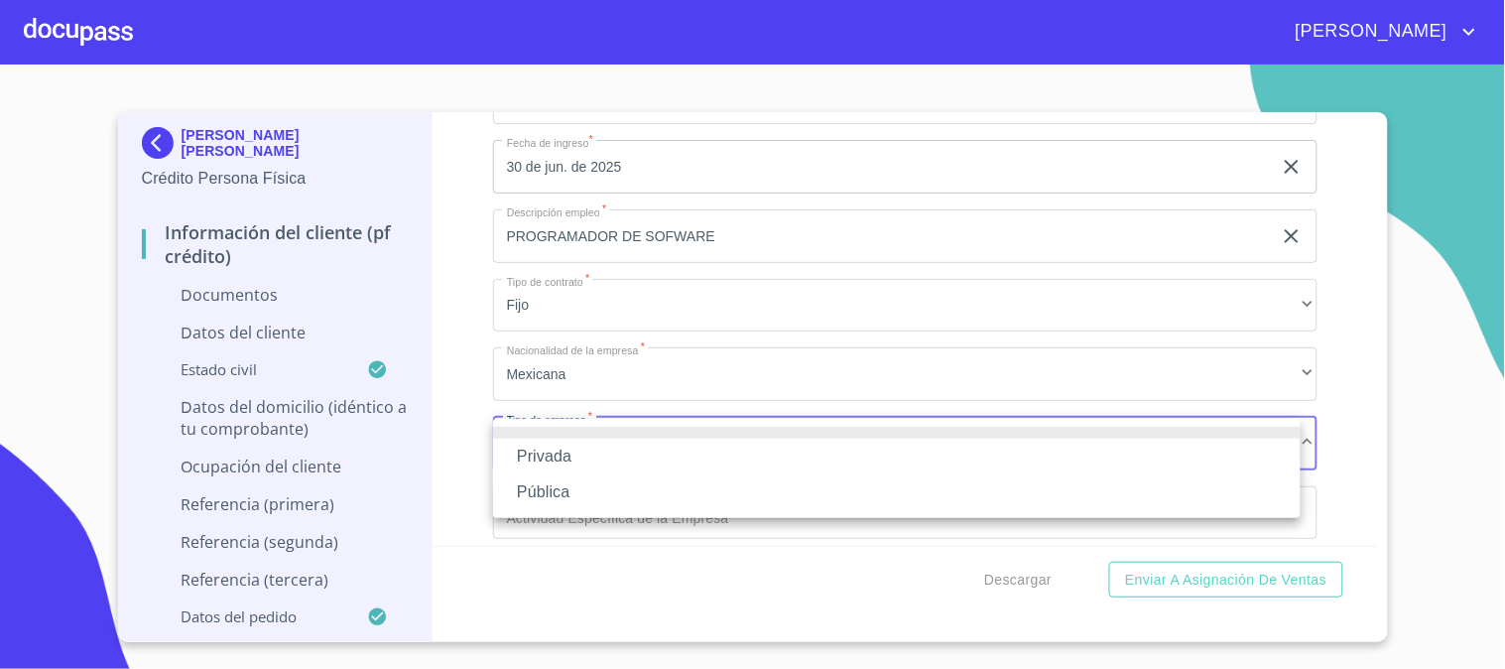
click at [657, 452] on li "Privada" at bounding box center [896, 456] width 807 height 36
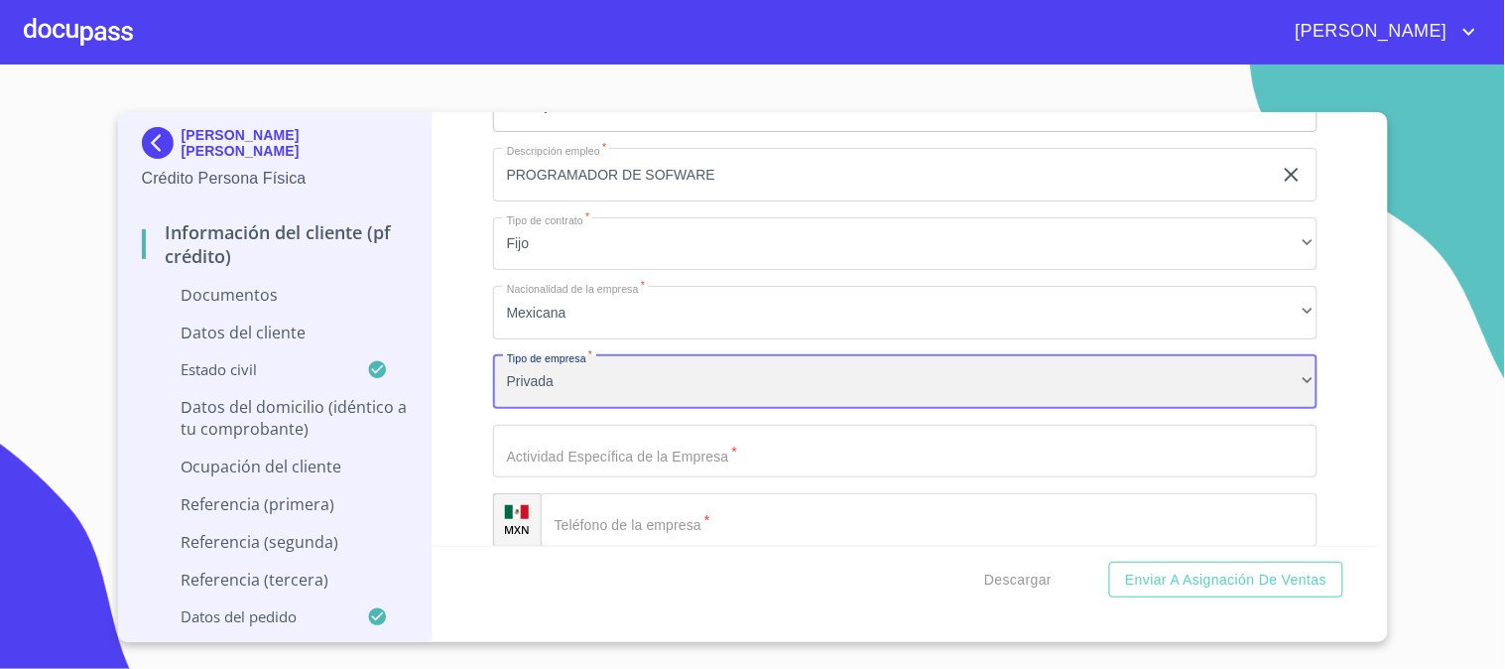
scroll to position [4739, 0]
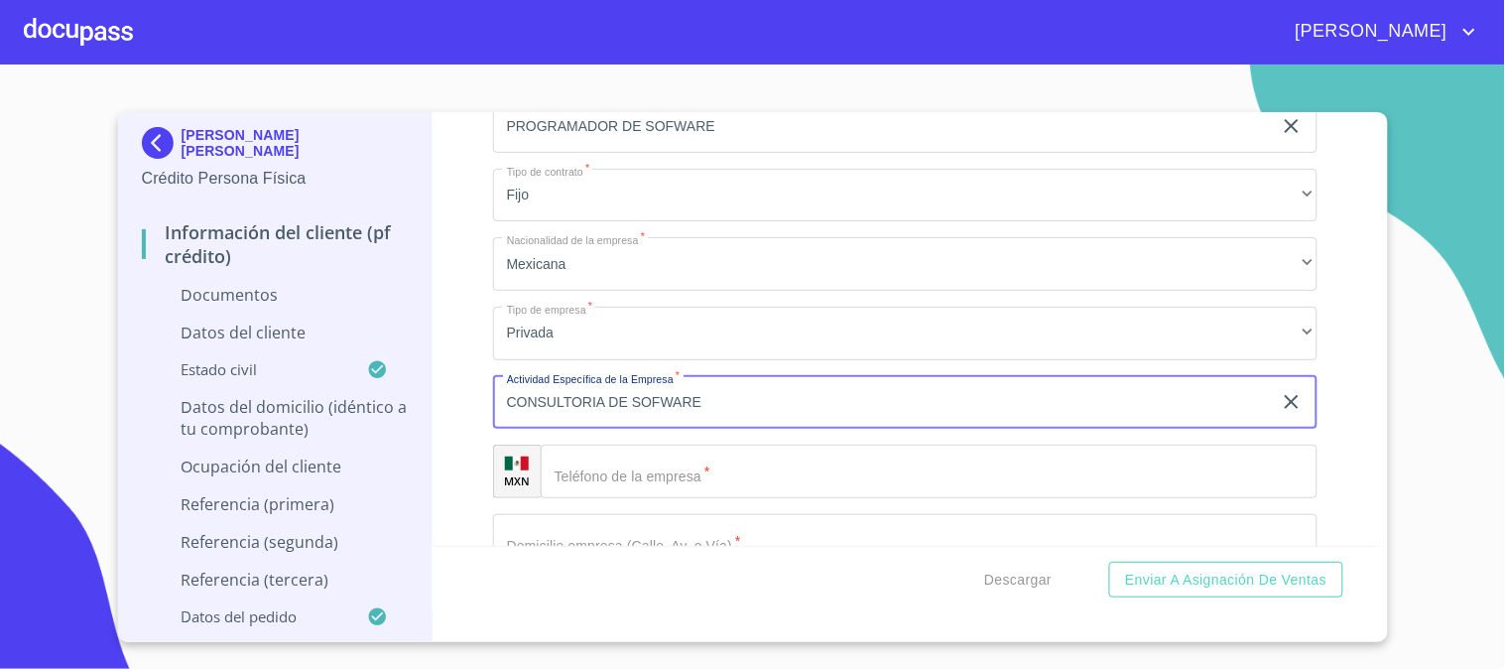
scroll to position [4849, 0]
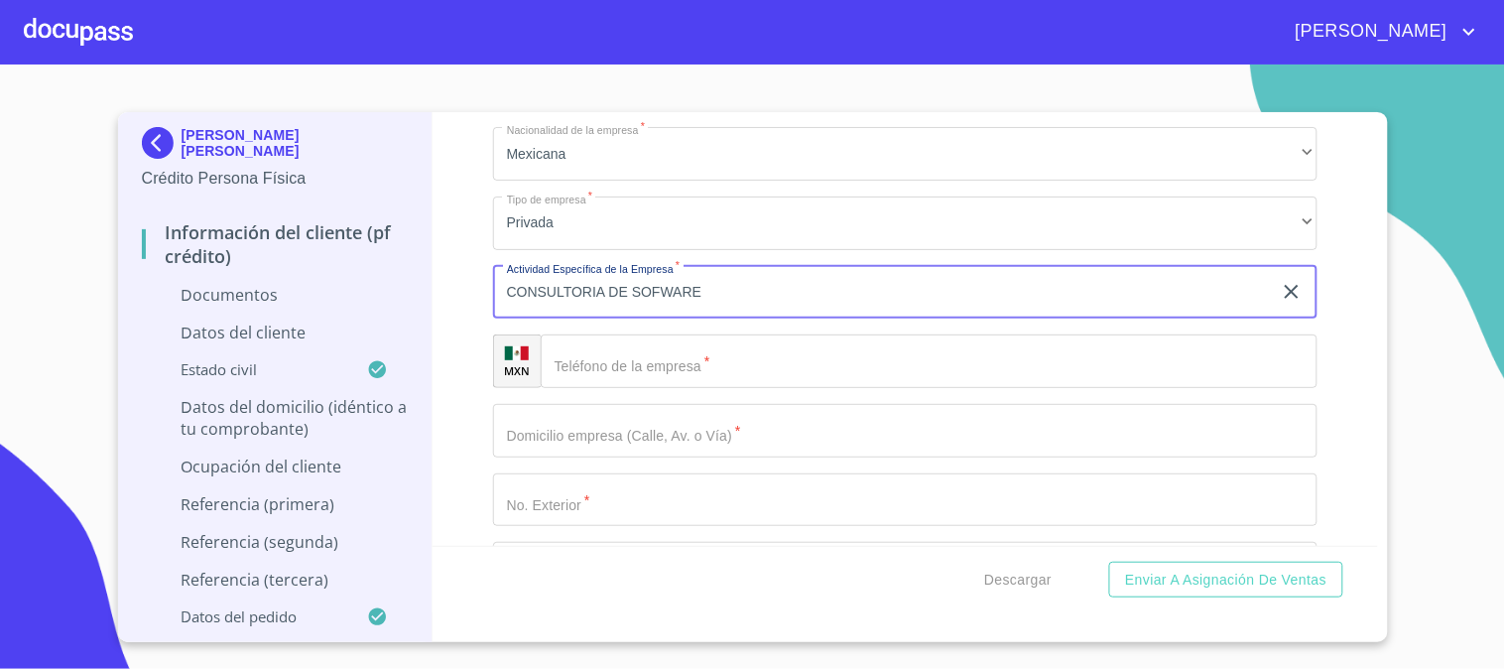
type input "CONSULTORIA DE SOFWARE"
click at [681, 353] on input "Documento de identificación   *" at bounding box center [929, 361] width 777 height 54
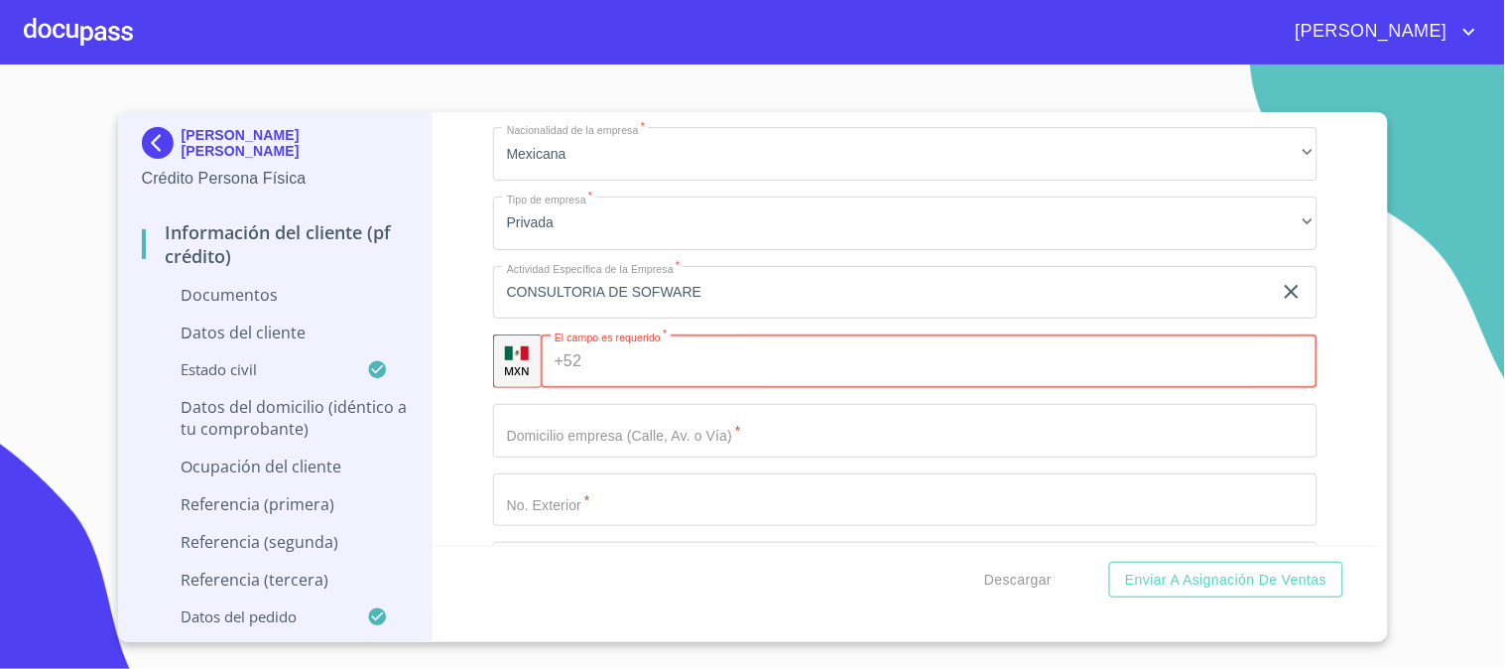
click at [613, 363] on input "Documento de identificación   *" at bounding box center [953, 361] width 728 height 54
paste input "(33) 3332 3500"
click at [622, 360] on input "(33) 3332 3500" at bounding box center [934, 361] width 690 height 54
type input "(33)33323500"
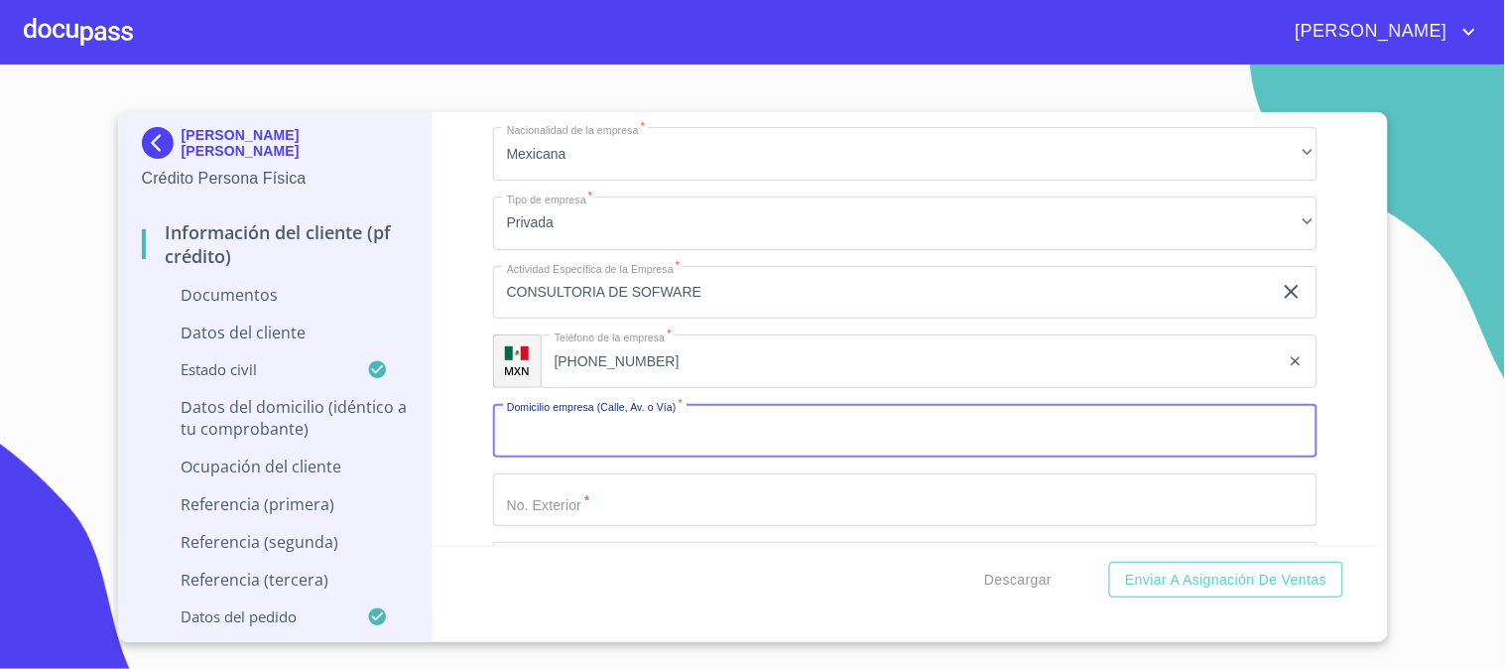
click at [467, 456] on div "Información del cliente (PF crédito) Documentos Documento de identificación   *…" at bounding box center [904, 328] width 945 height 433
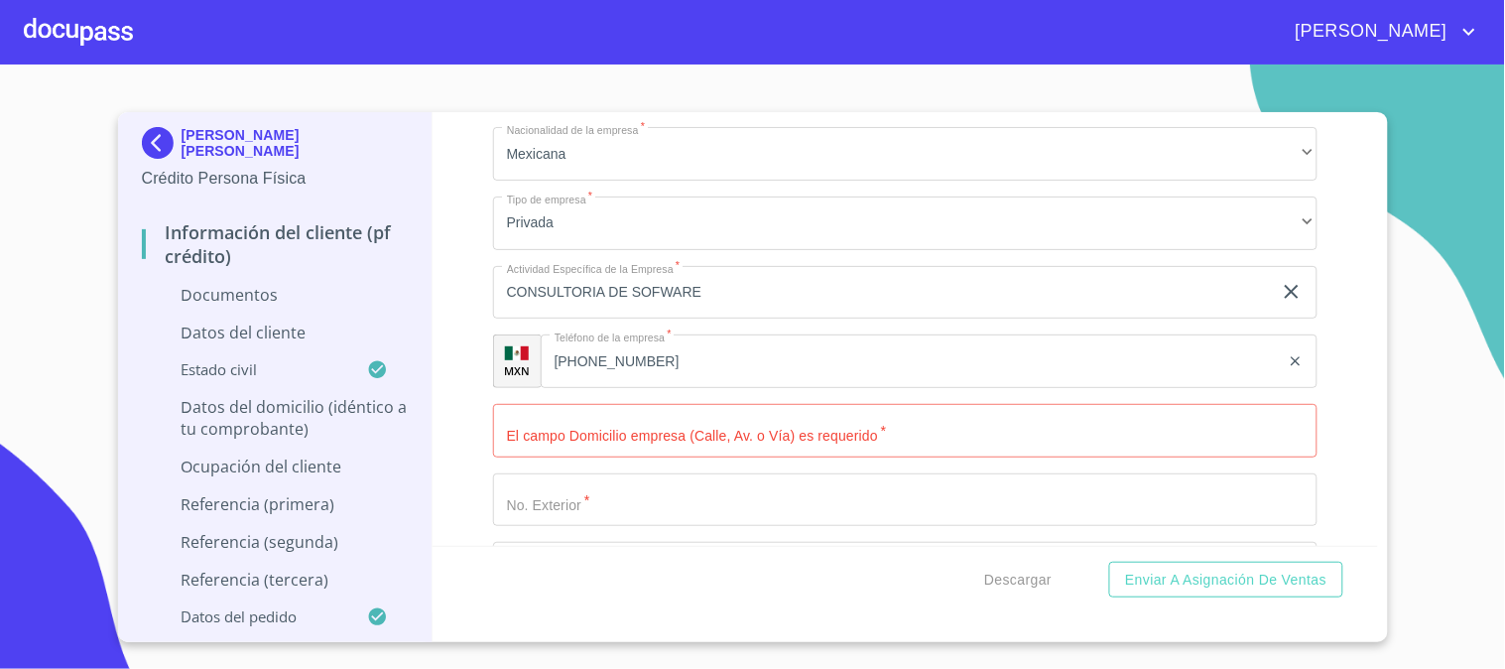
click at [739, 432] on input "Documento de identificación   *" at bounding box center [905, 431] width 824 height 54
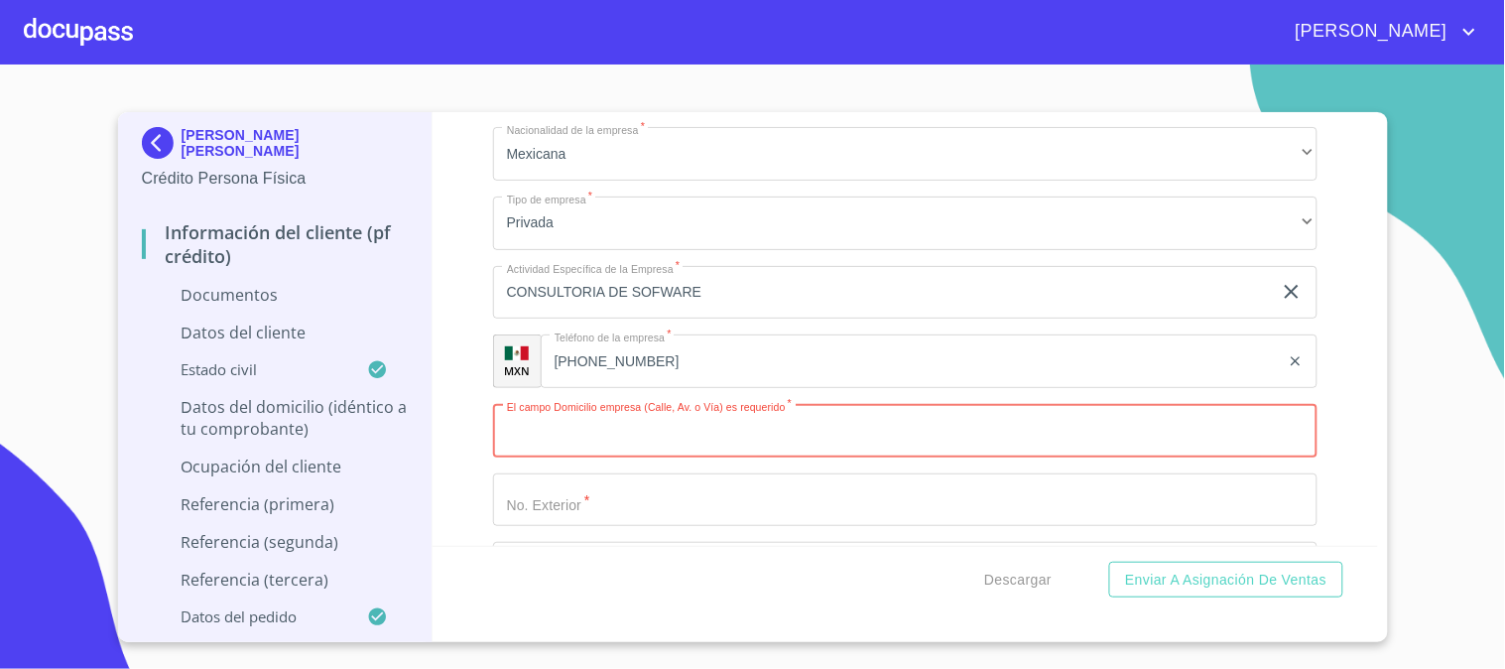
paste input "Av. Mariano Otero"
type input "Av. Mariano Otero"
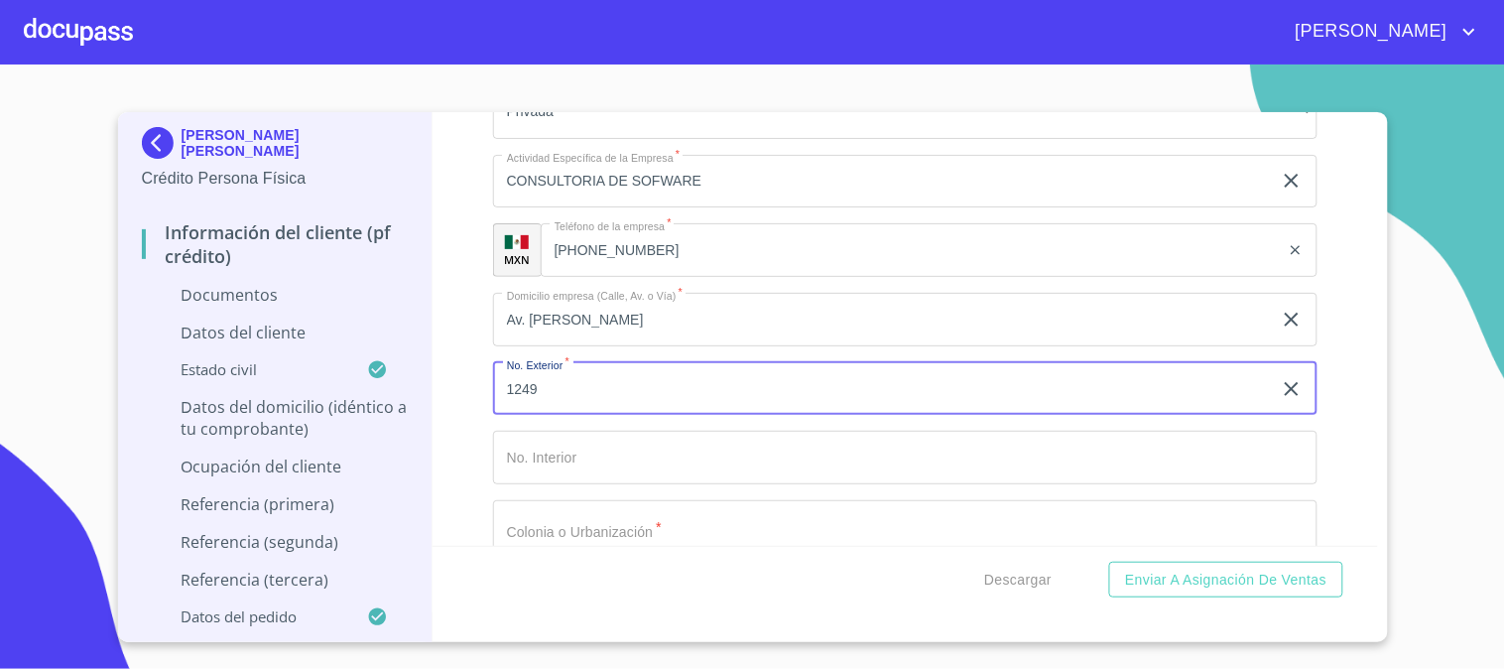
scroll to position [5070, 0]
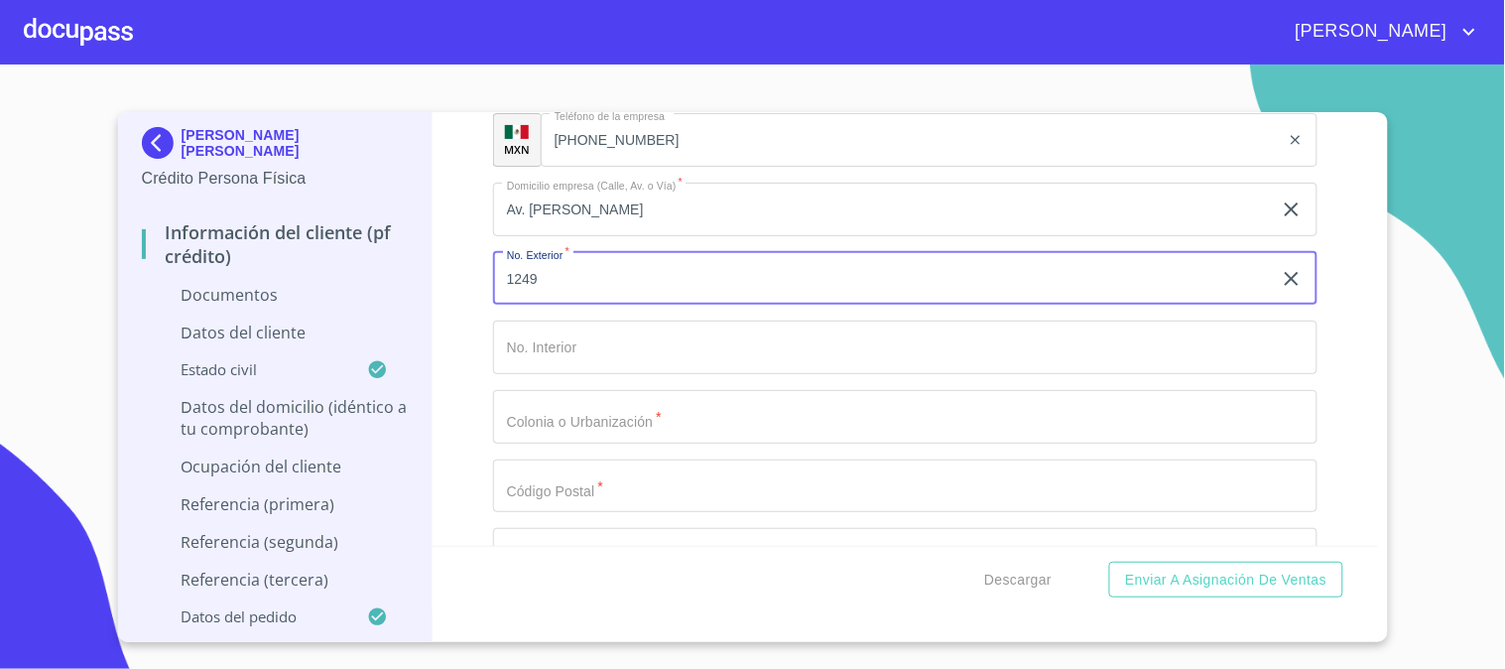
type input "1249"
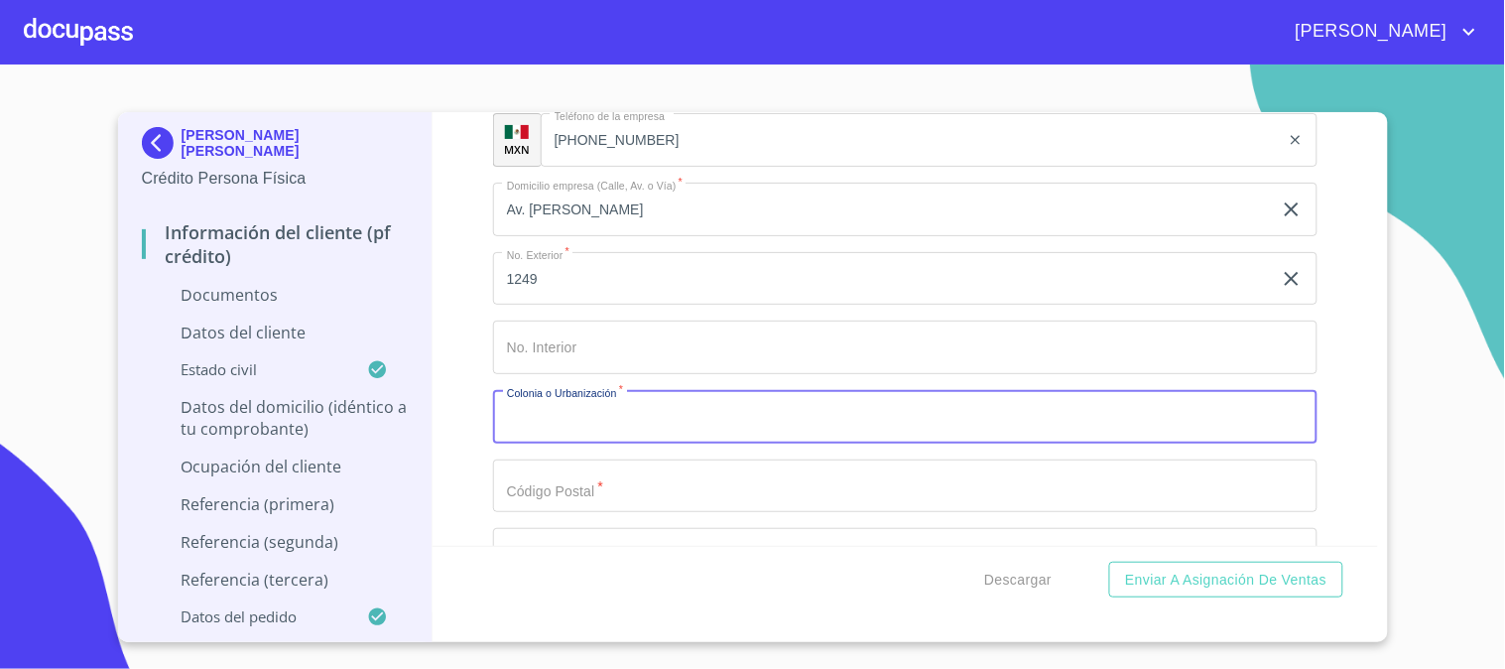
paste input "Verde Valle"
type input "Verde Valle"
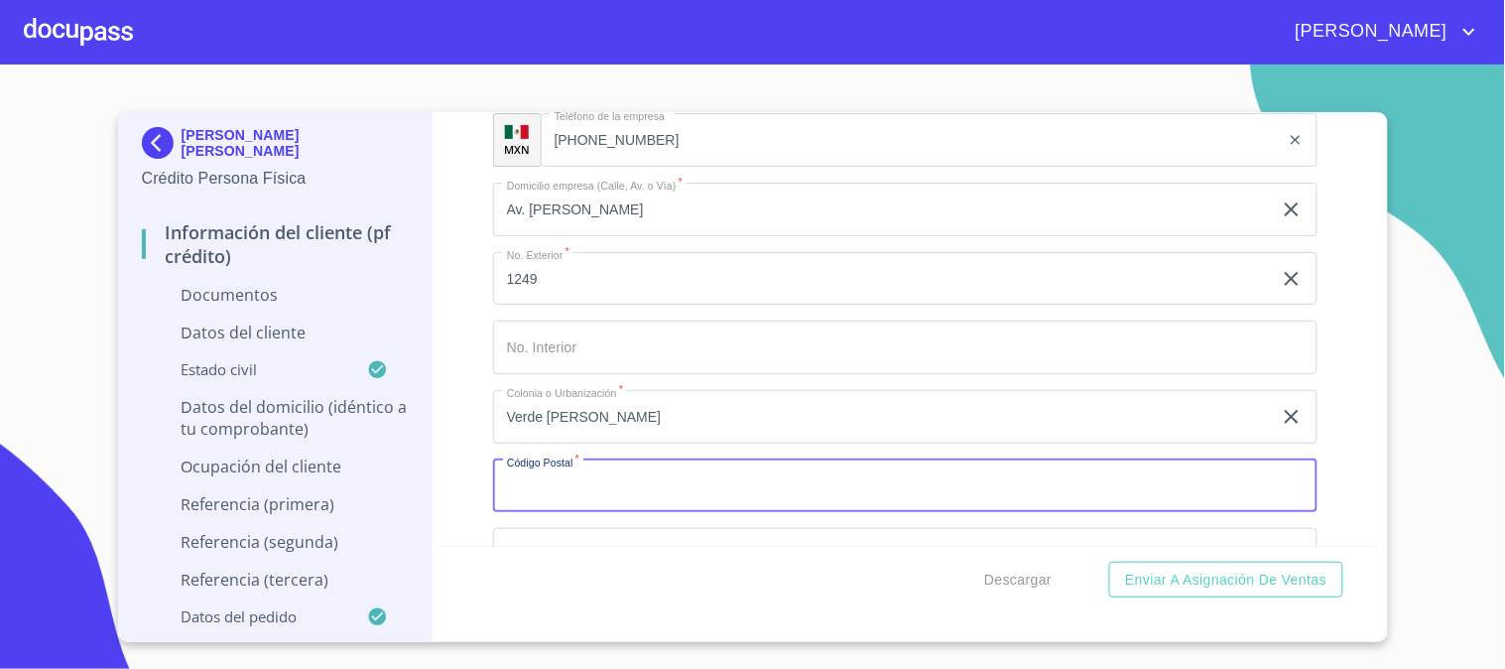
paste input "44530"
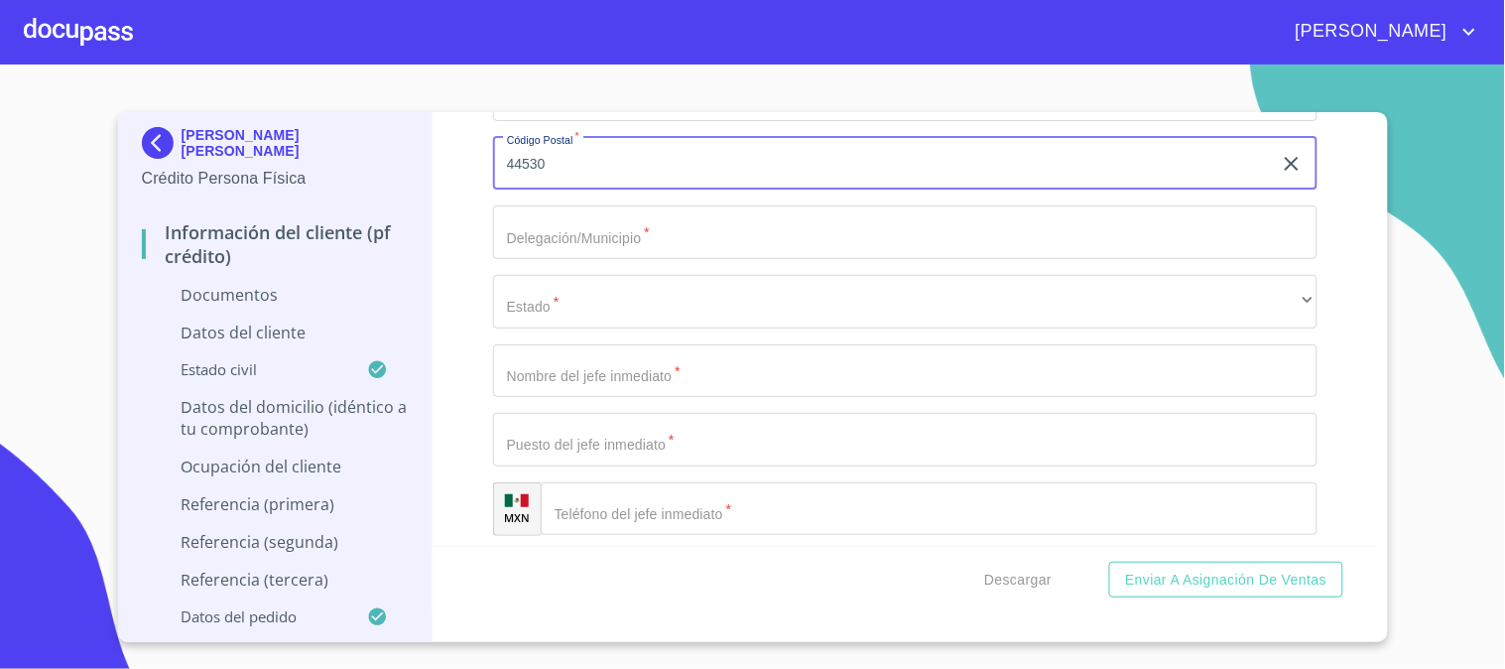
scroll to position [5400, 0]
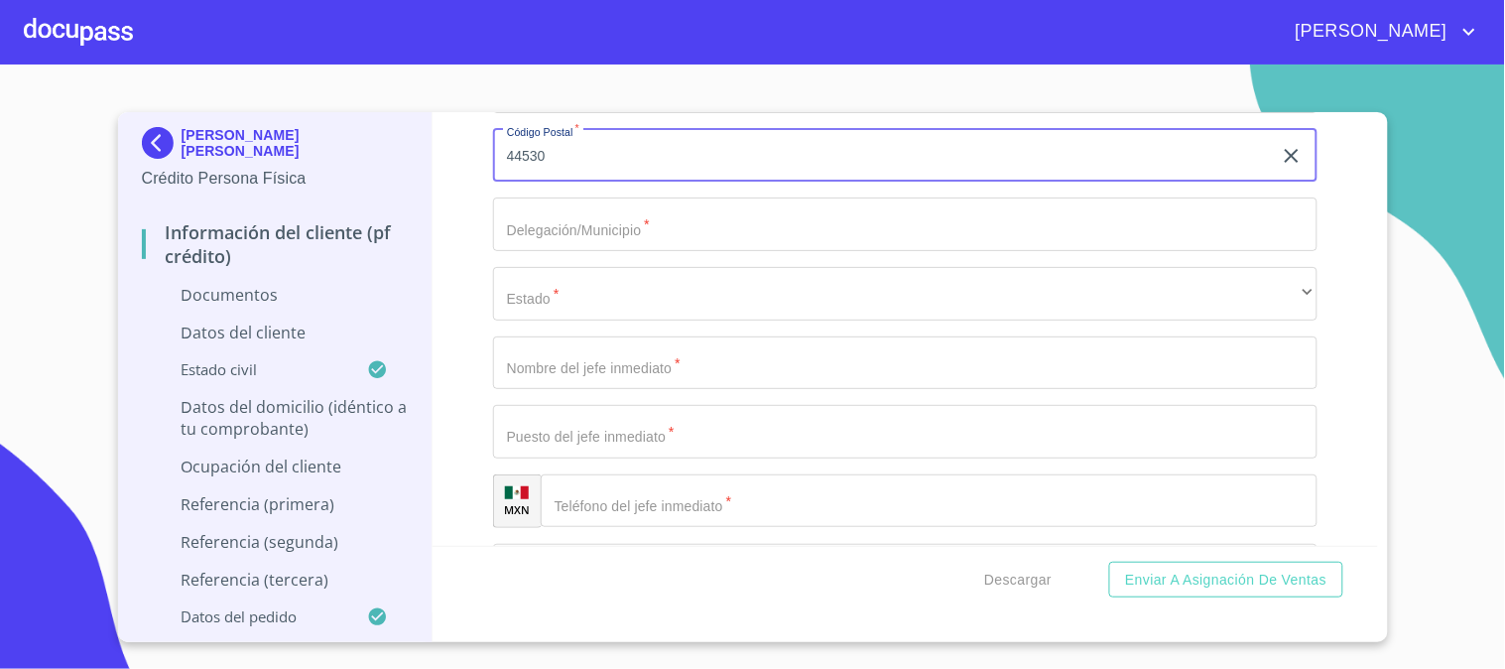
type input "44530"
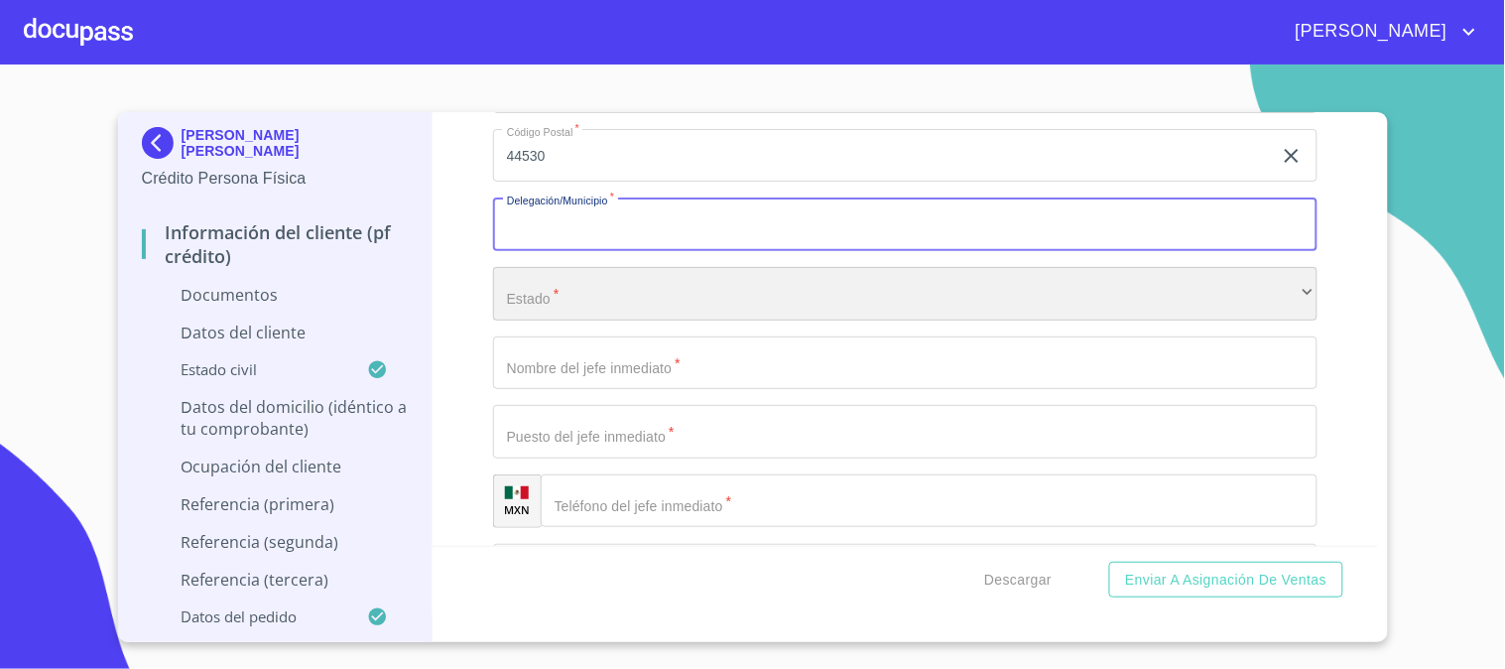
click at [669, 284] on div "​" at bounding box center [905, 294] width 824 height 54
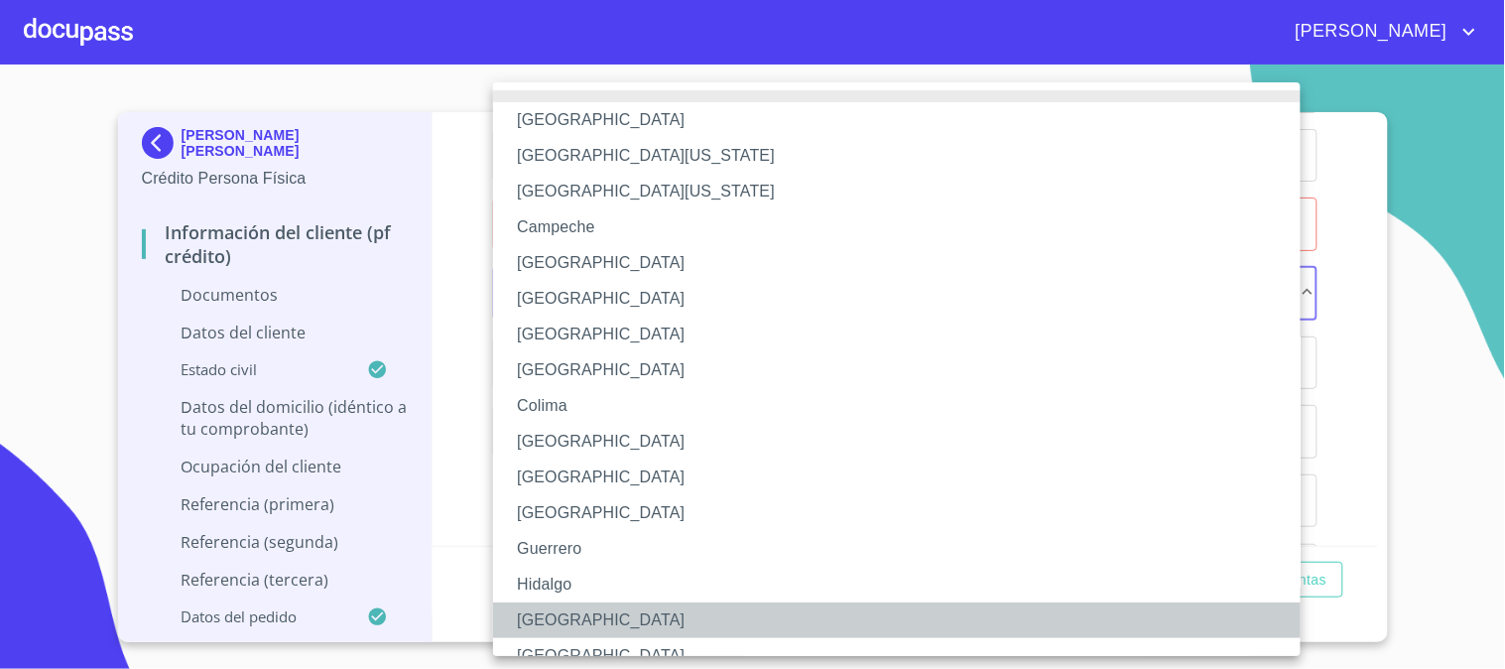
click at [679, 620] on li "Jalisco" at bounding box center [905, 620] width 824 height 36
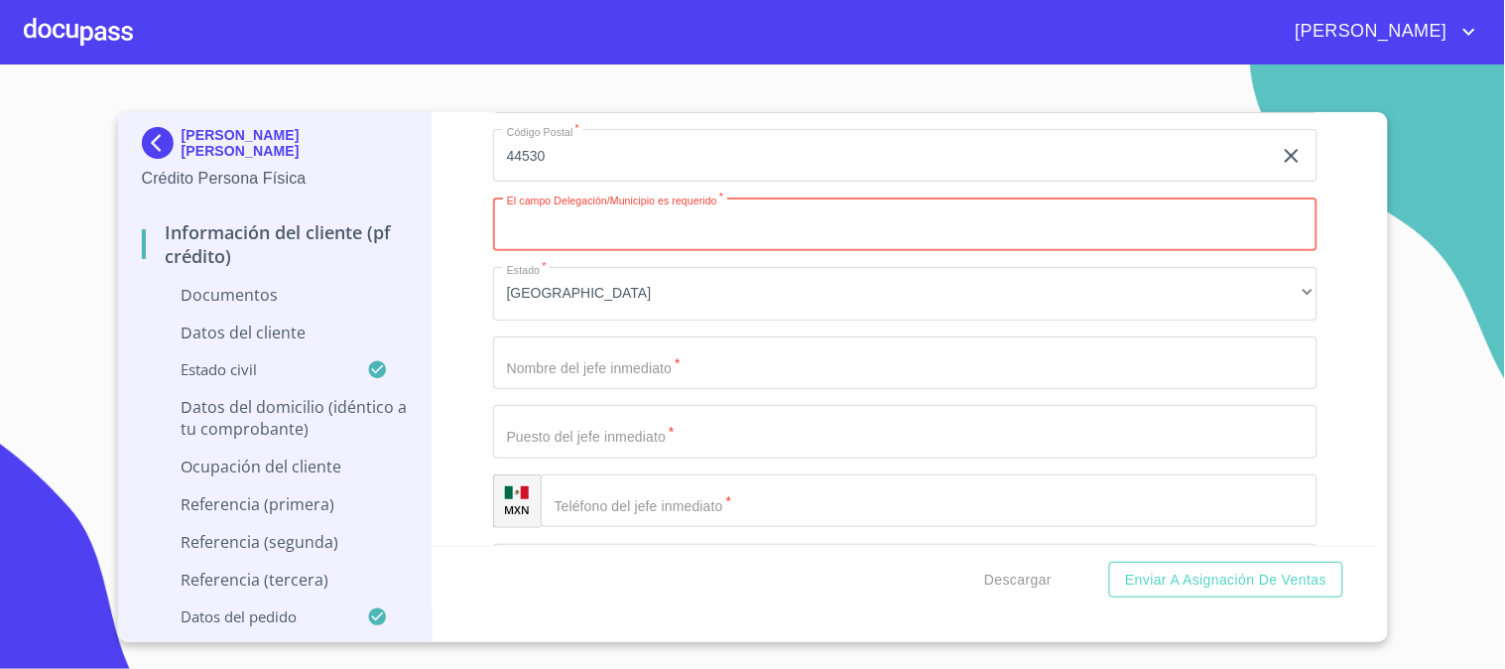
click at [665, 234] on input "Documento de identificación   *" at bounding box center [905, 224] width 824 height 54
type input "GUADALAJARA"
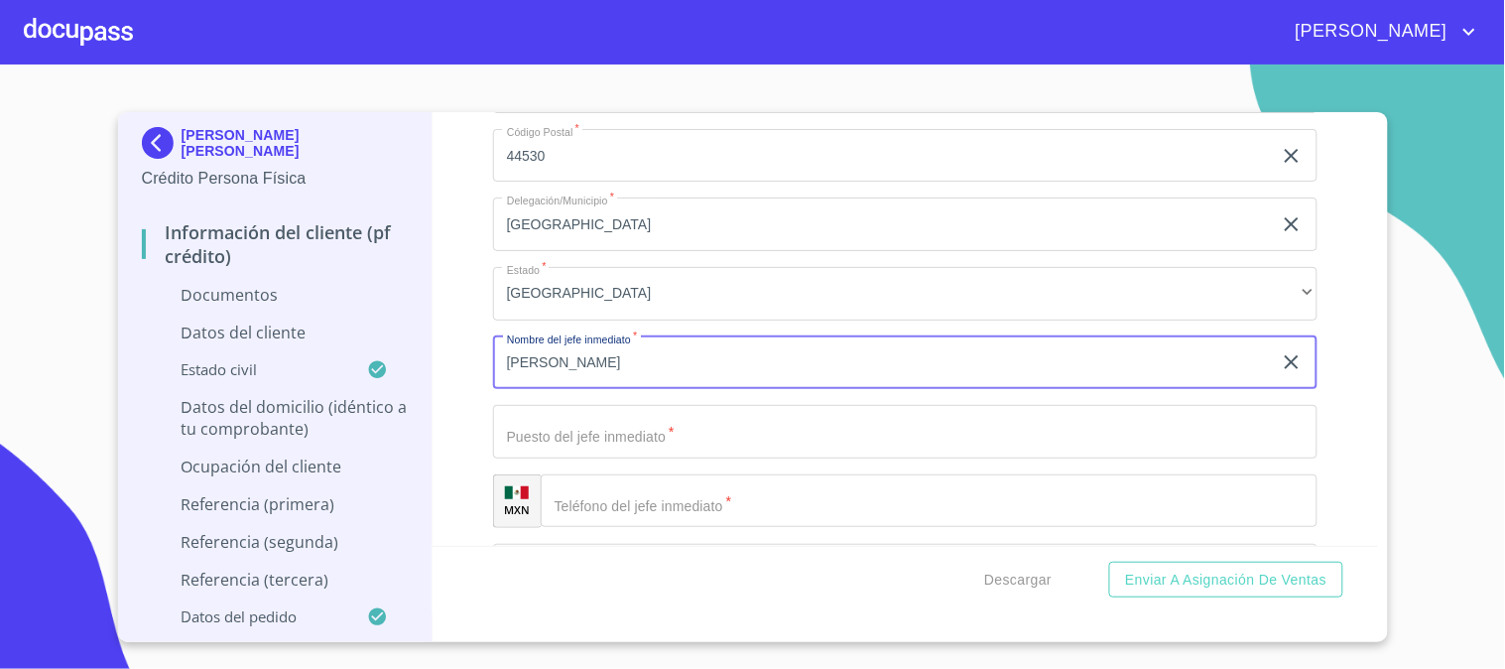
type input "JUAN LOPEZ"
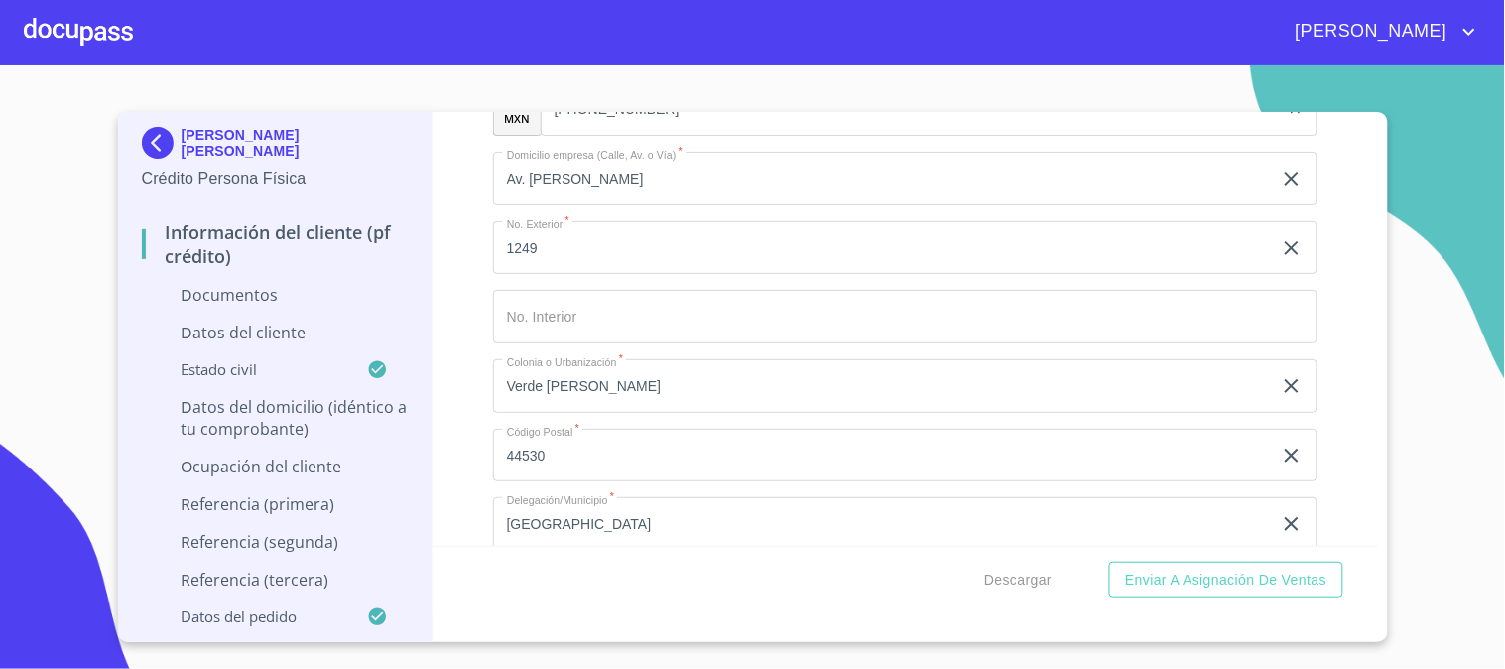
scroll to position [4960, 0]
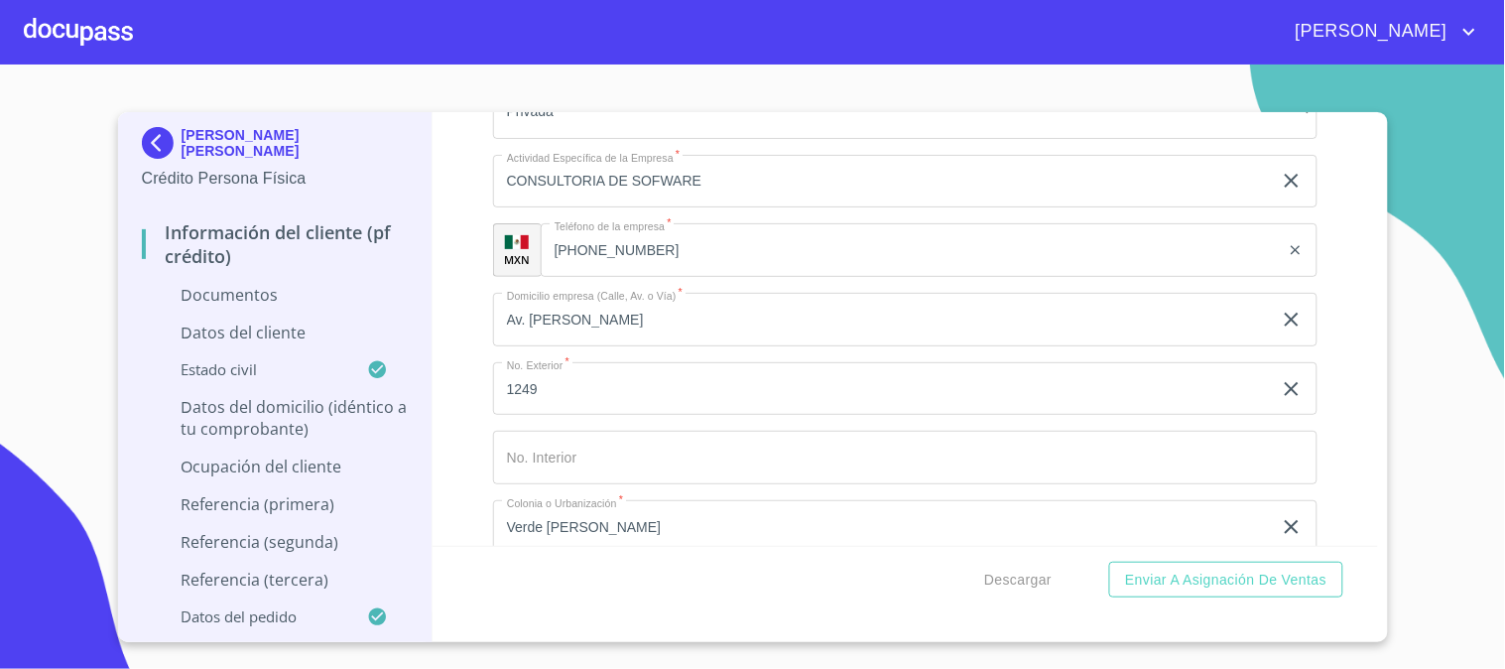
type input "GERENTE"
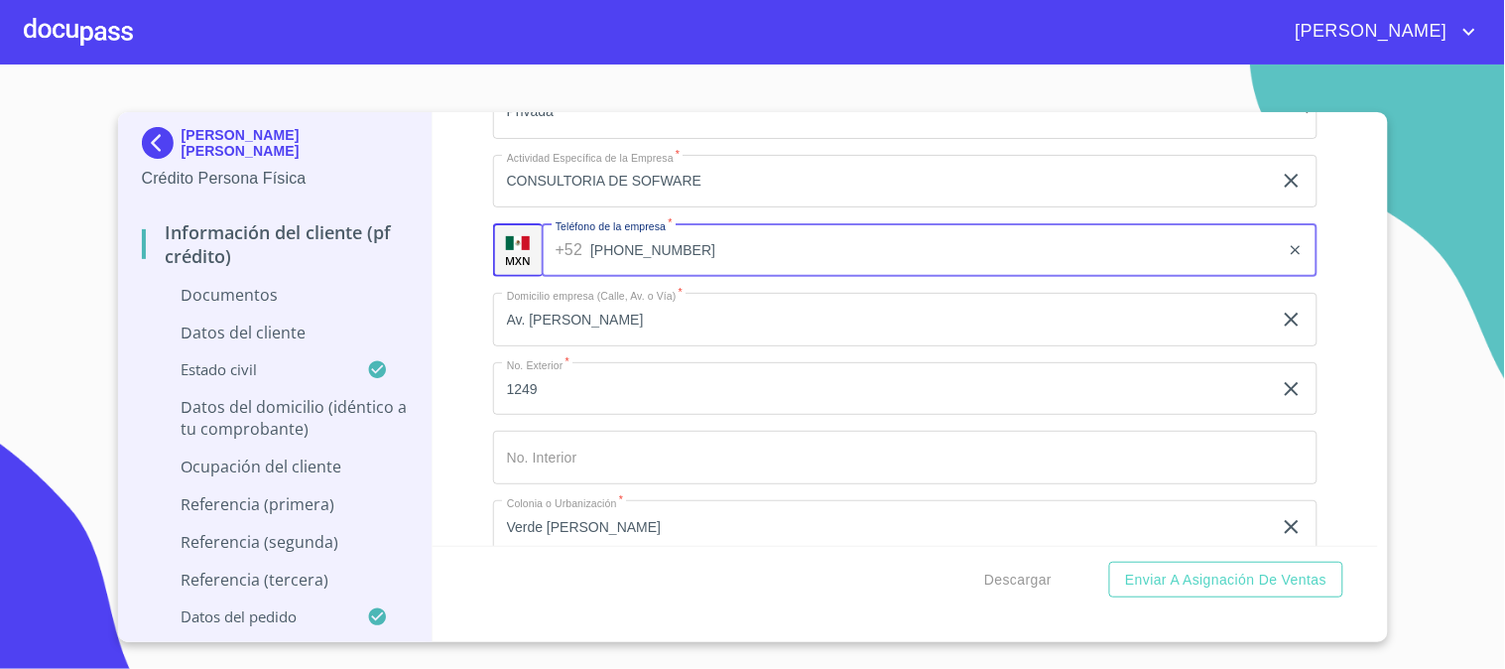
drag, startPoint x: 685, startPoint y: 252, endPoint x: 496, endPoint y: 253, distance: 189.5
click at [496, 253] on div "MXN Teléfono de la empresa   * +52 (33)33323500 ​" at bounding box center [905, 250] width 824 height 54
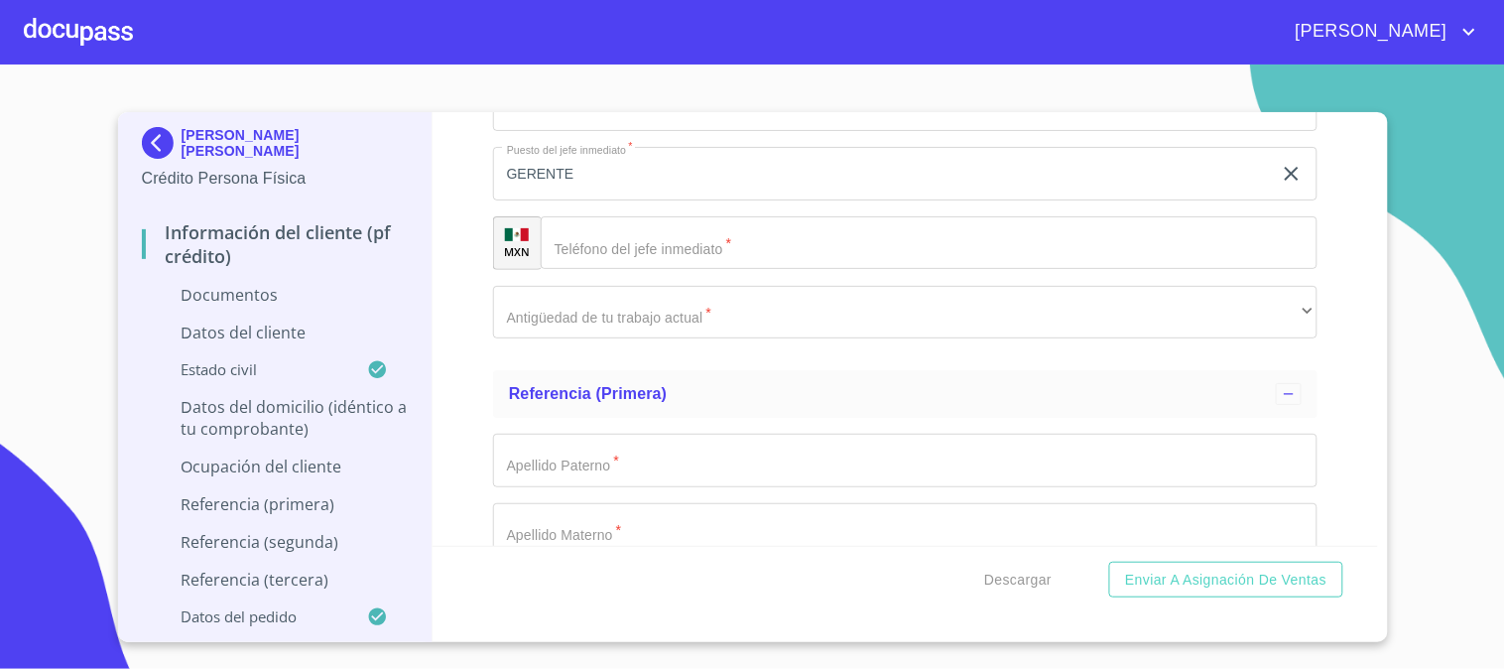
scroll to position [5620, 0]
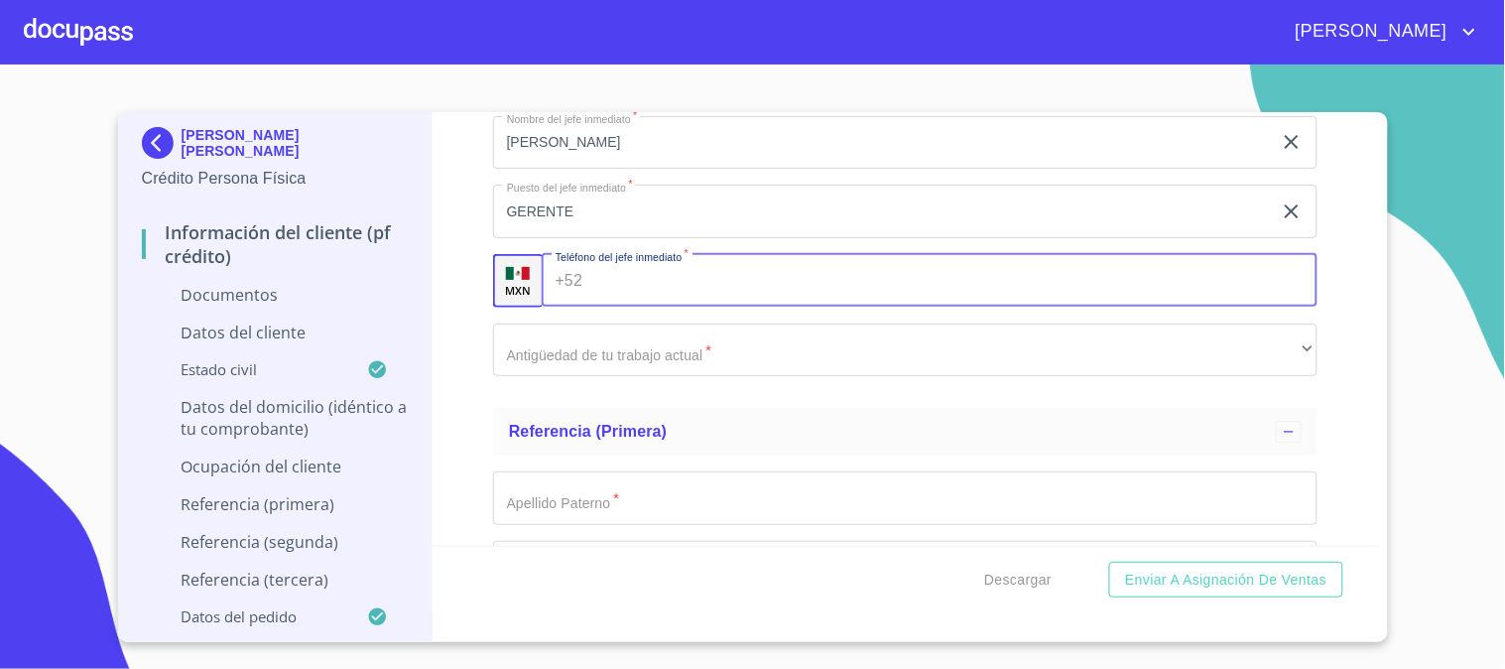
paste input "(33)33323500"
type input "(33)33323500"
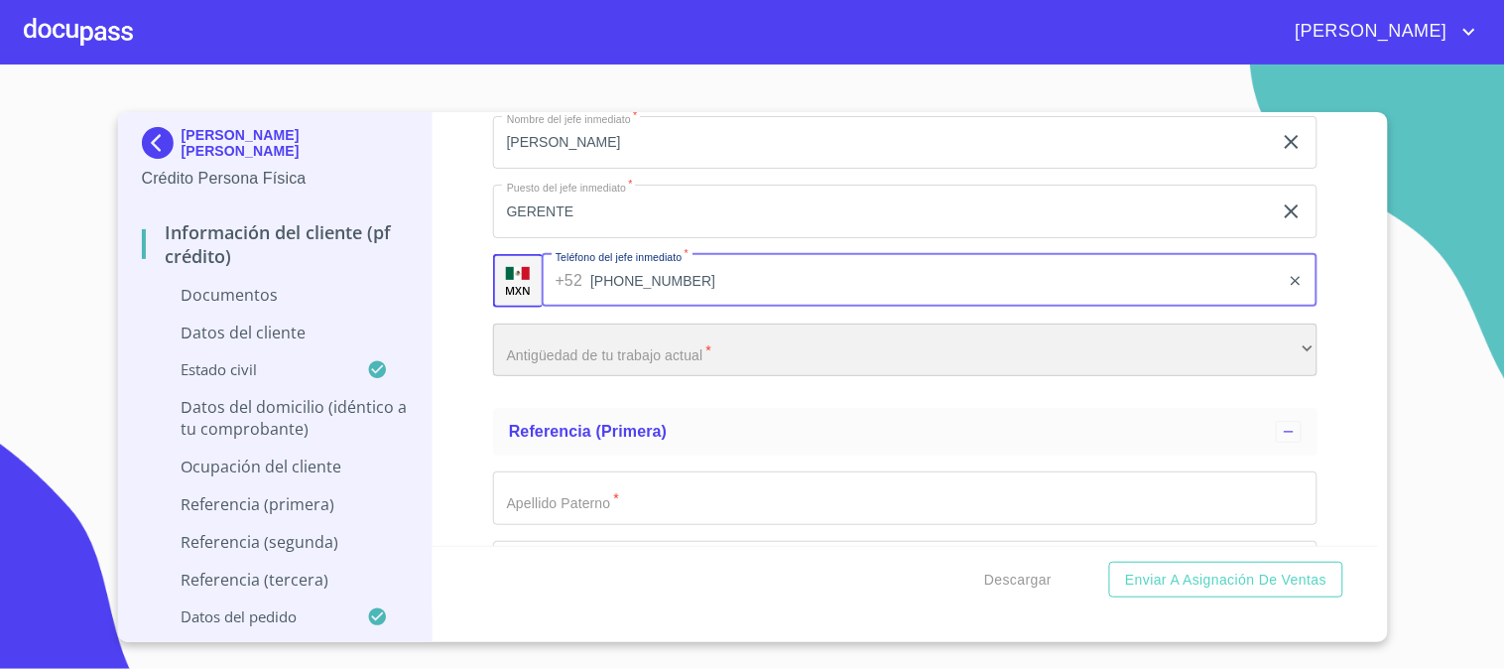
click at [541, 347] on div "​" at bounding box center [905, 350] width 824 height 54
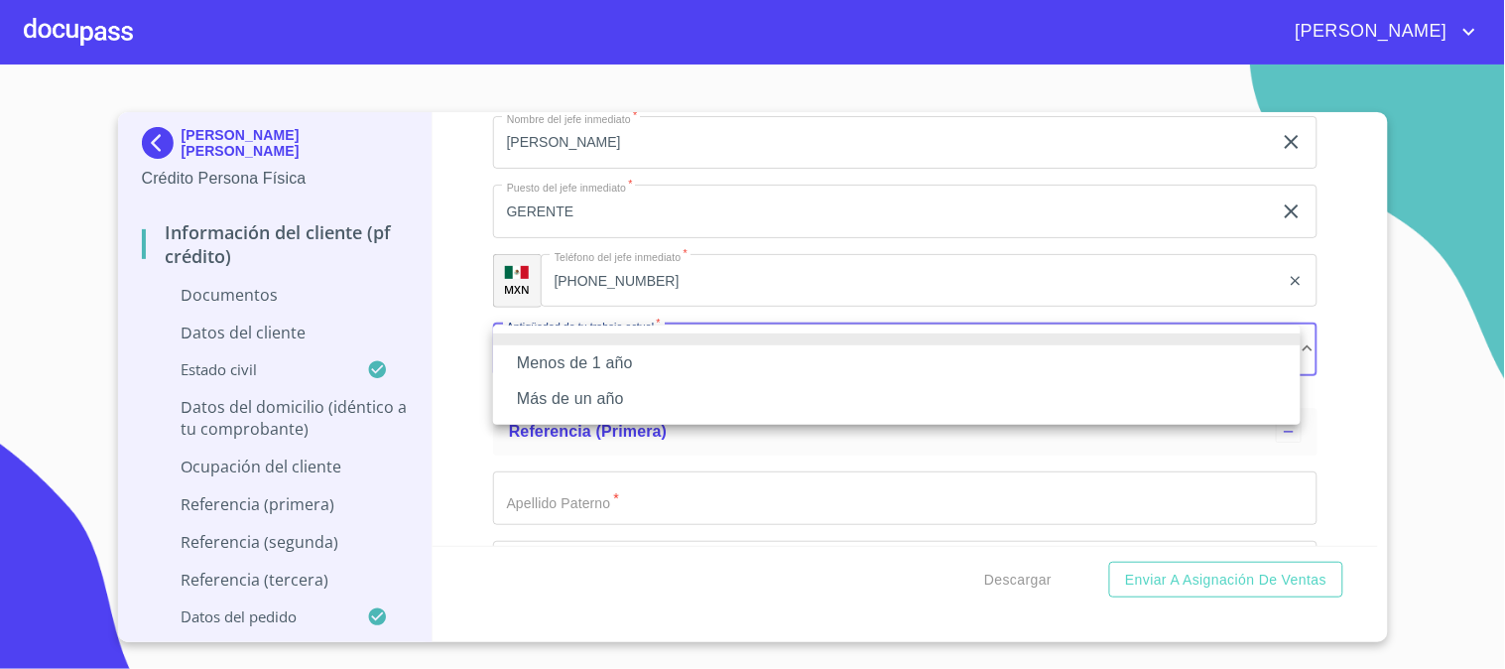
click at [580, 361] on li "Menos de 1 año" at bounding box center [896, 363] width 807 height 36
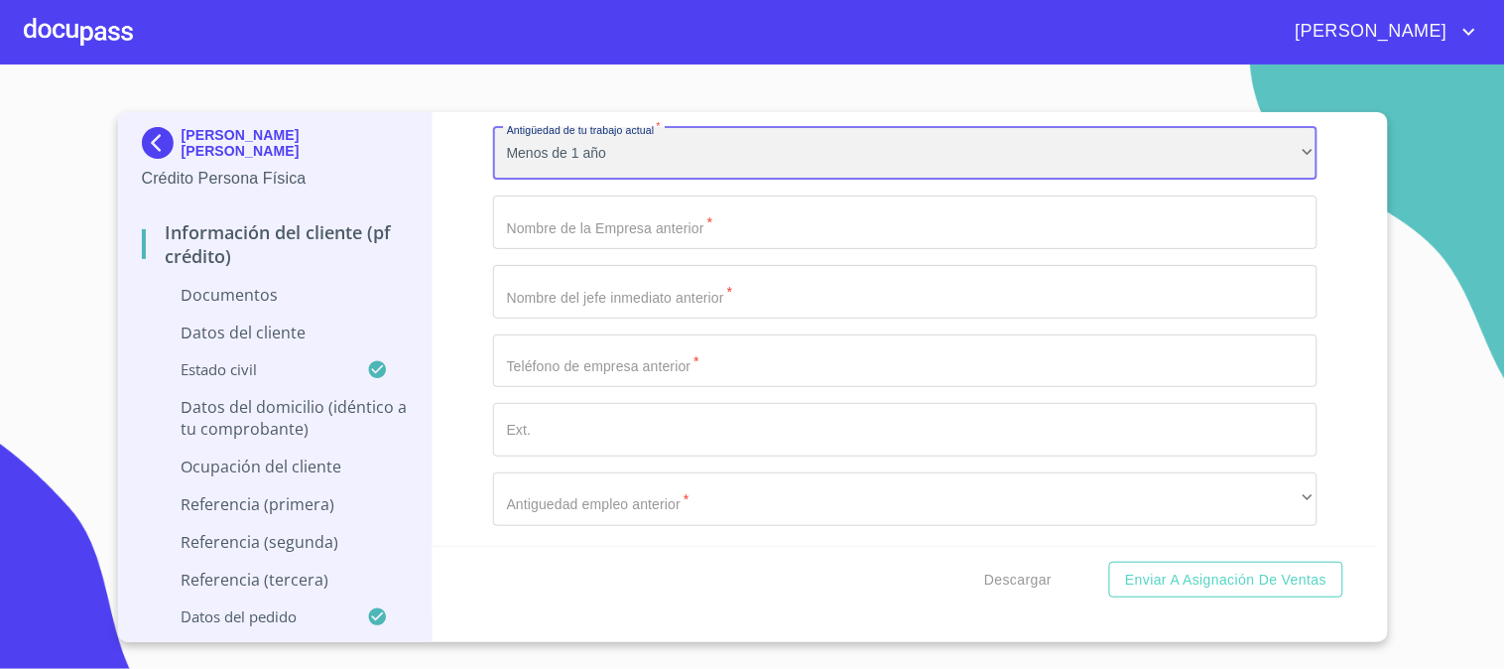
scroll to position [5841, 0]
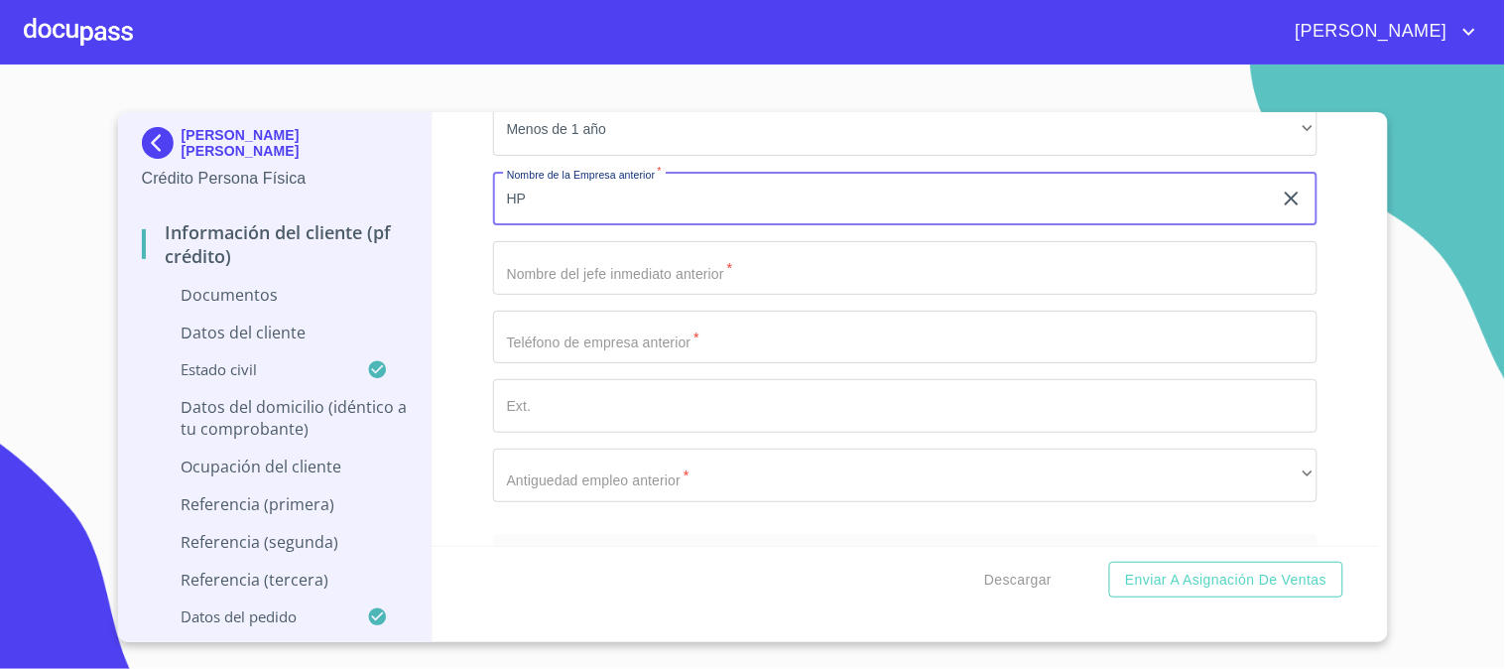
type input "HP"
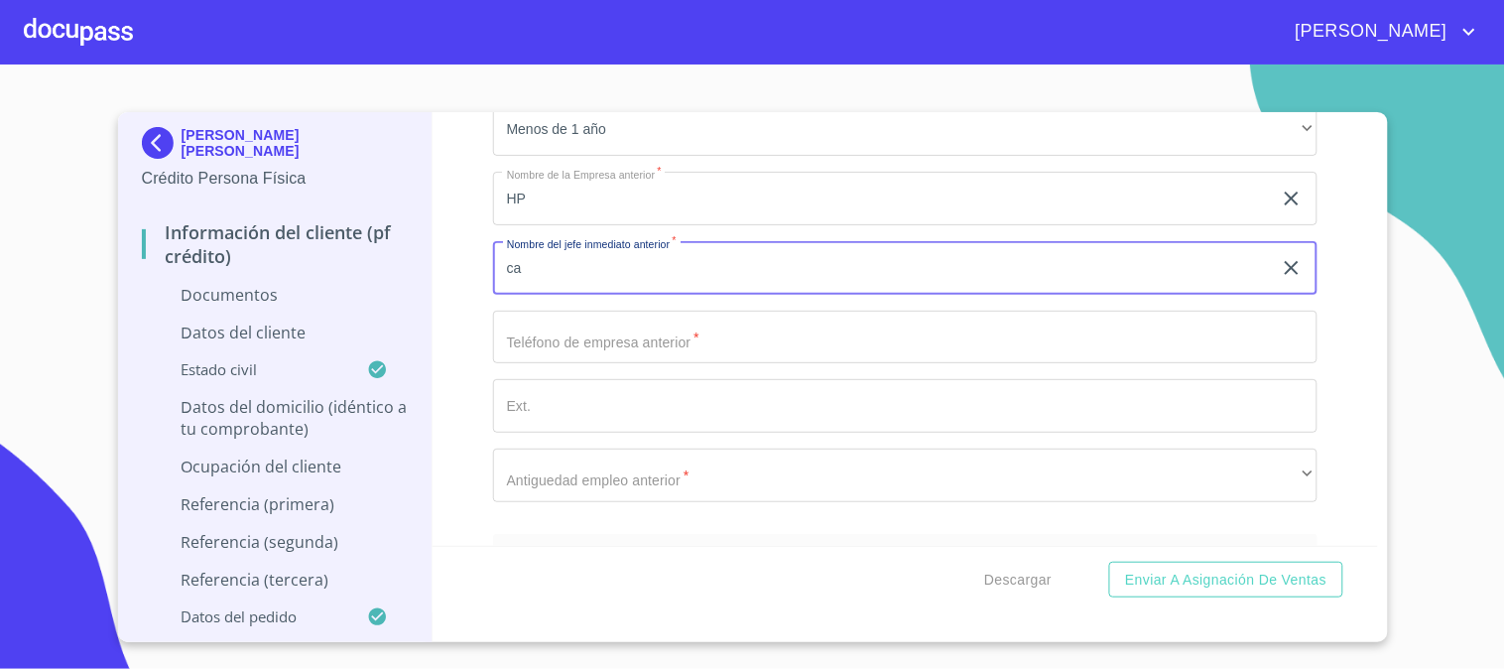
type input "c"
type input "CARLOS OROZCO"
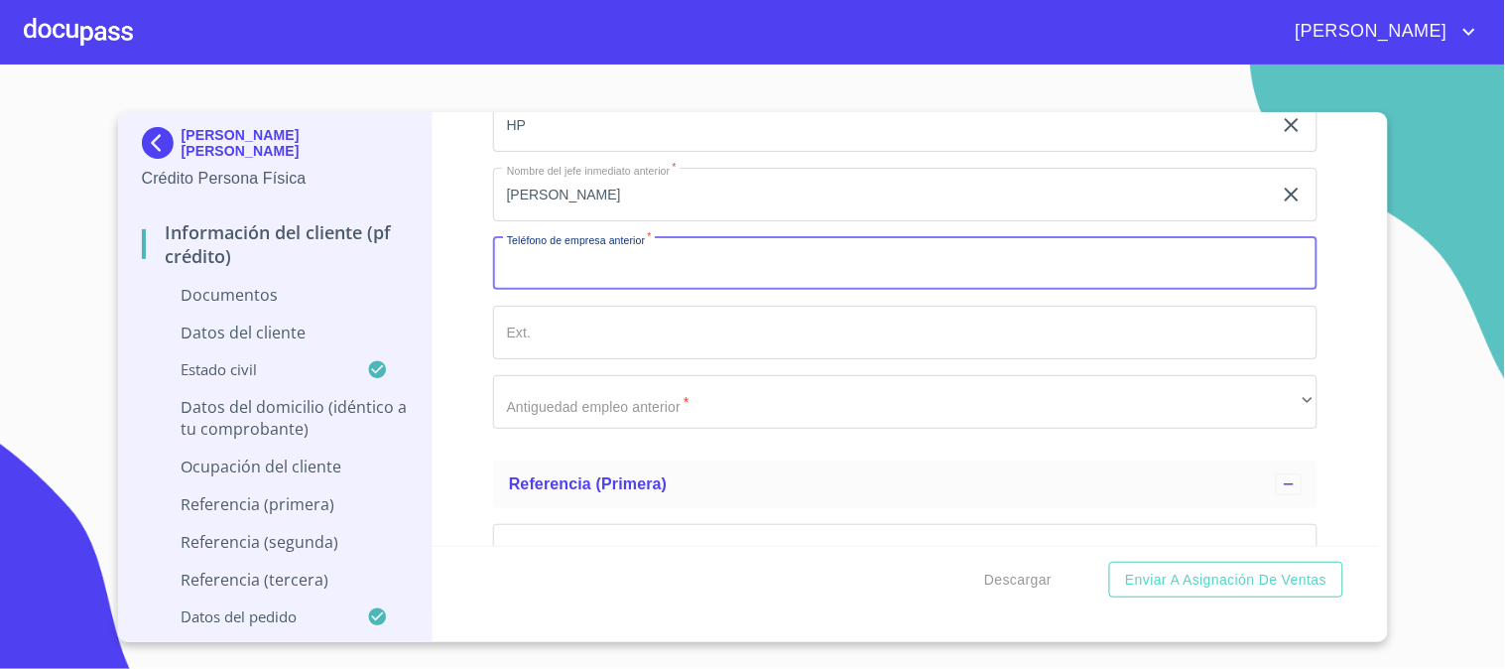
scroll to position [5952, 0]
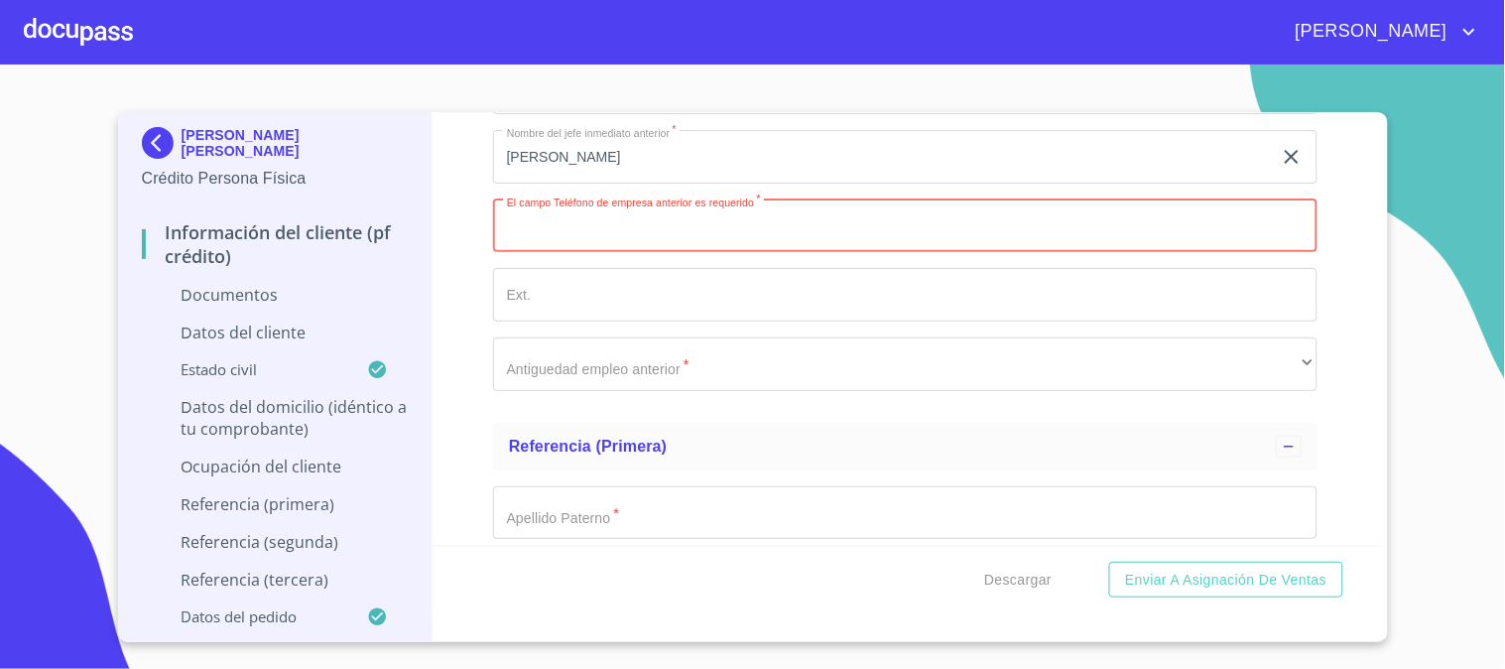
click at [618, 231] on input "Documento de identificación   *" at bounding box center [905, 226] width 824 height 54
paste input "33 1492 9759"
type input "33 1492 9759"
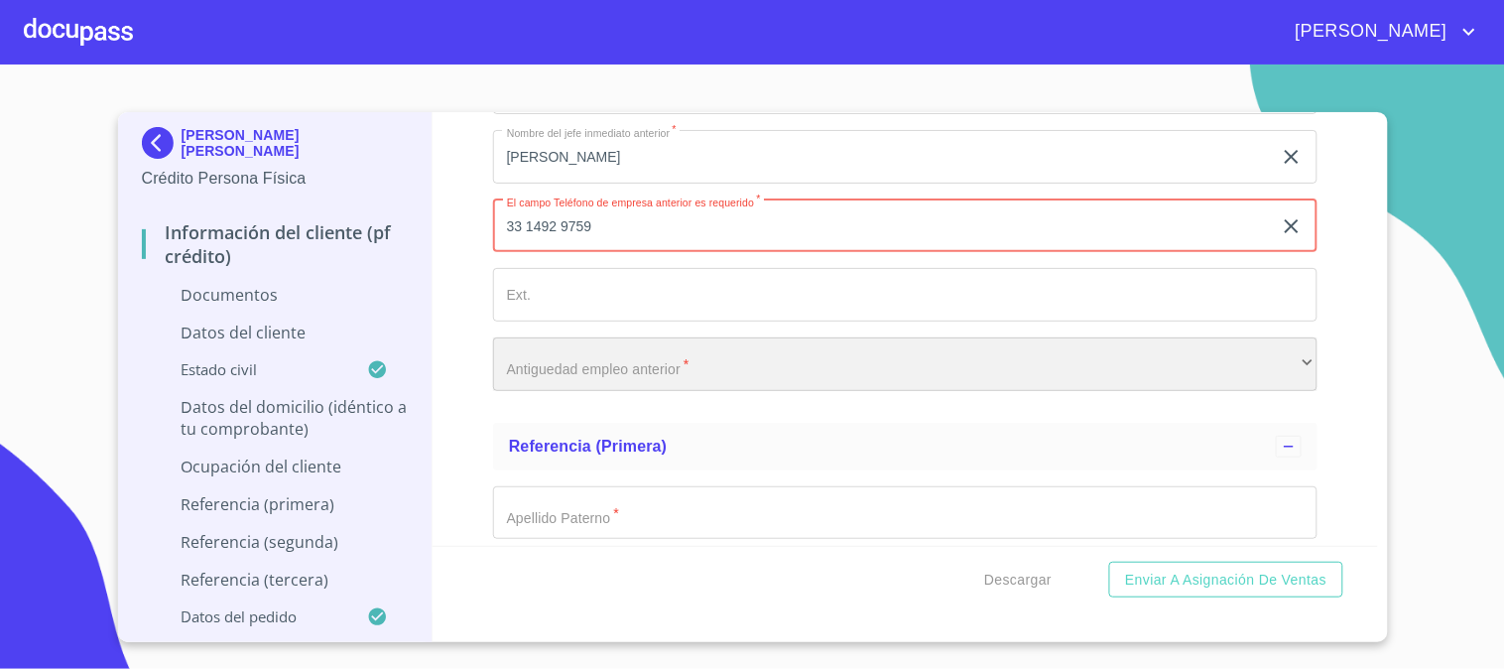
click at [599, 355] on div "​" at bounding box center [905, 364] width 824 height 54
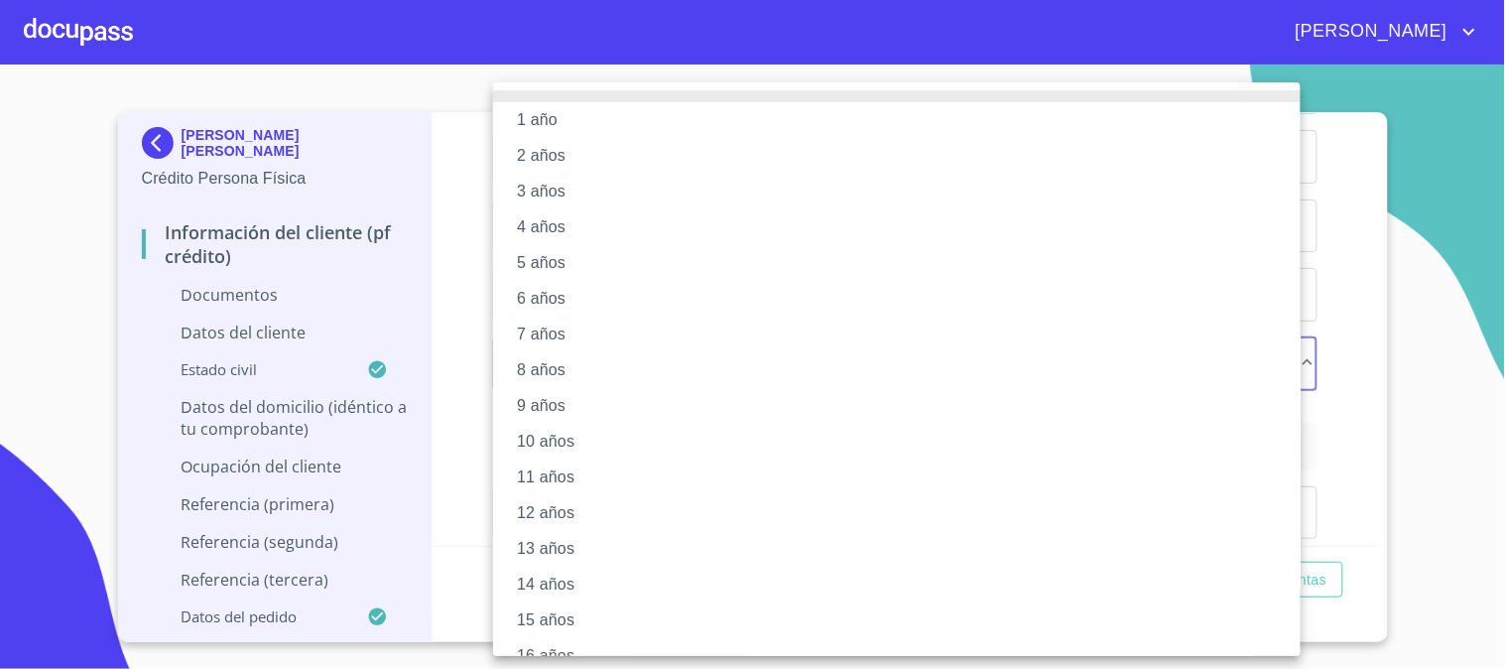
click at [581, 152] on li "2 años" at bounding box center [905, 156] width 824 height 36
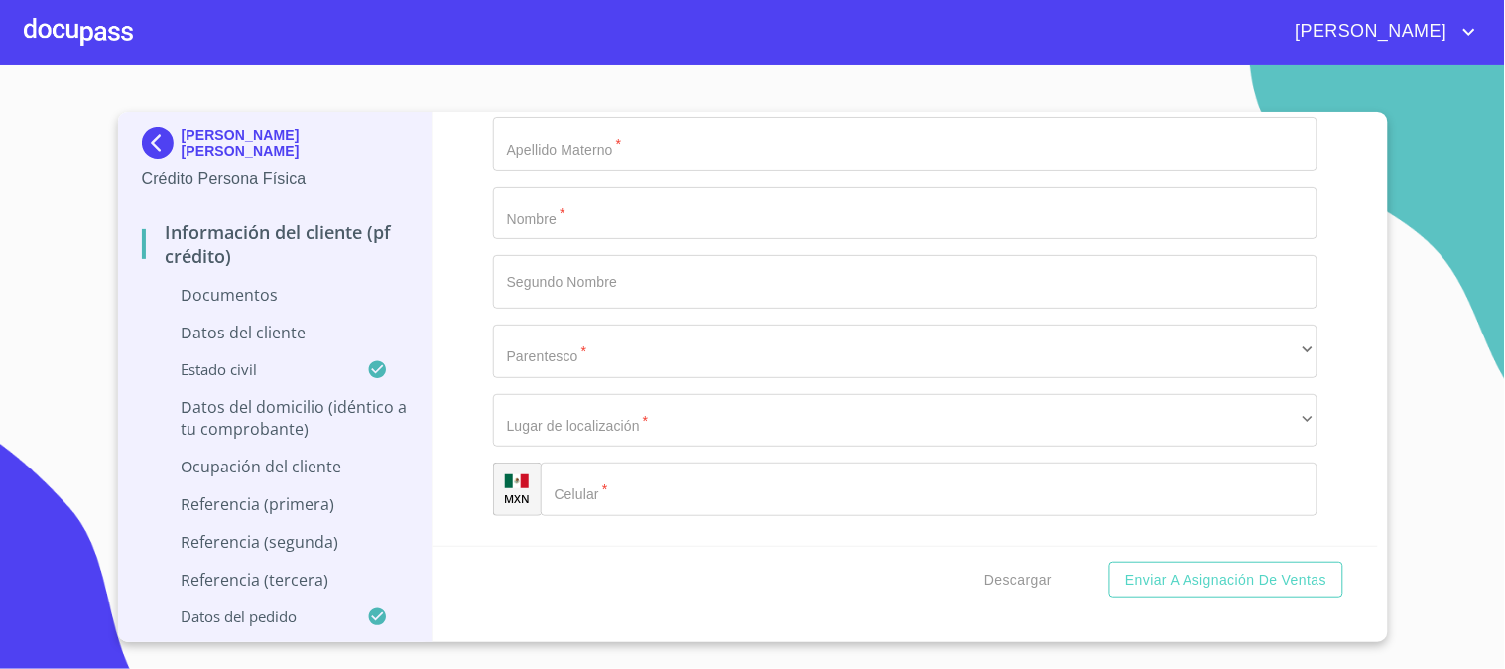
scroll to position [6168, 0]
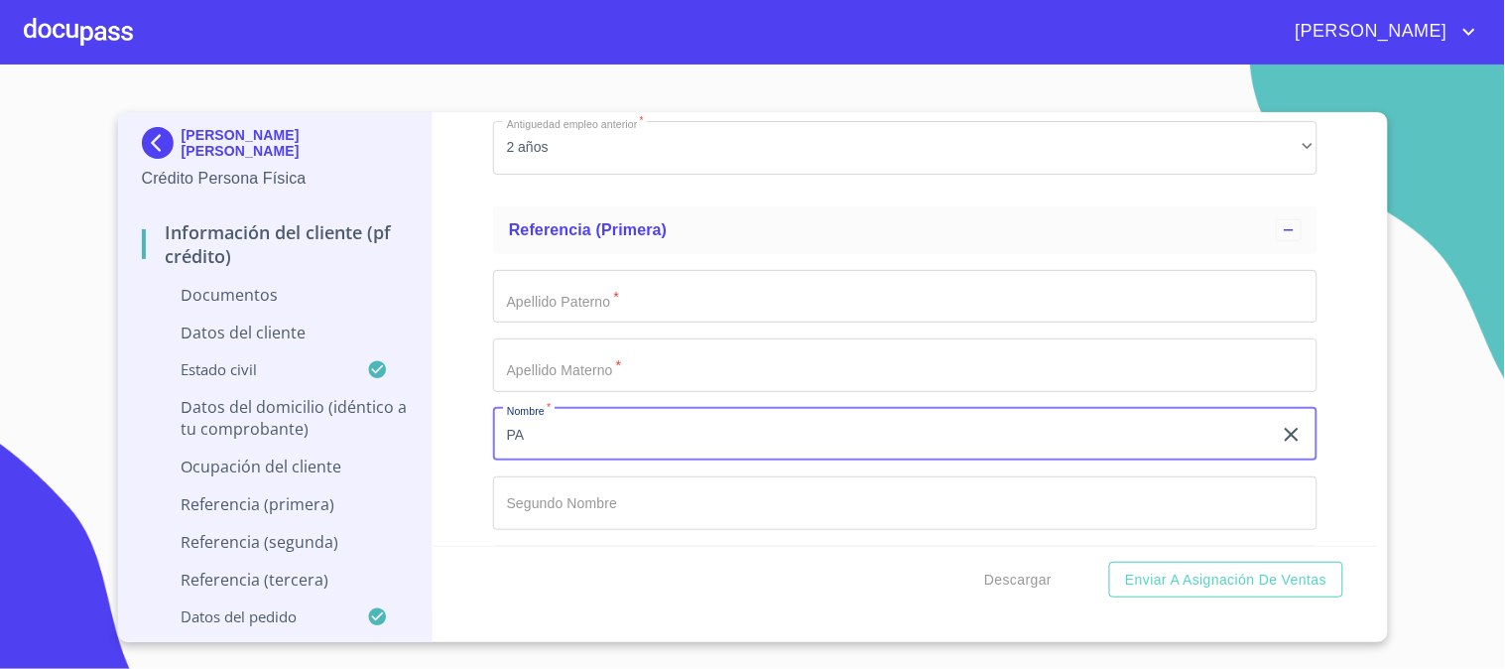
type input "P"
type input "PATRICIA"
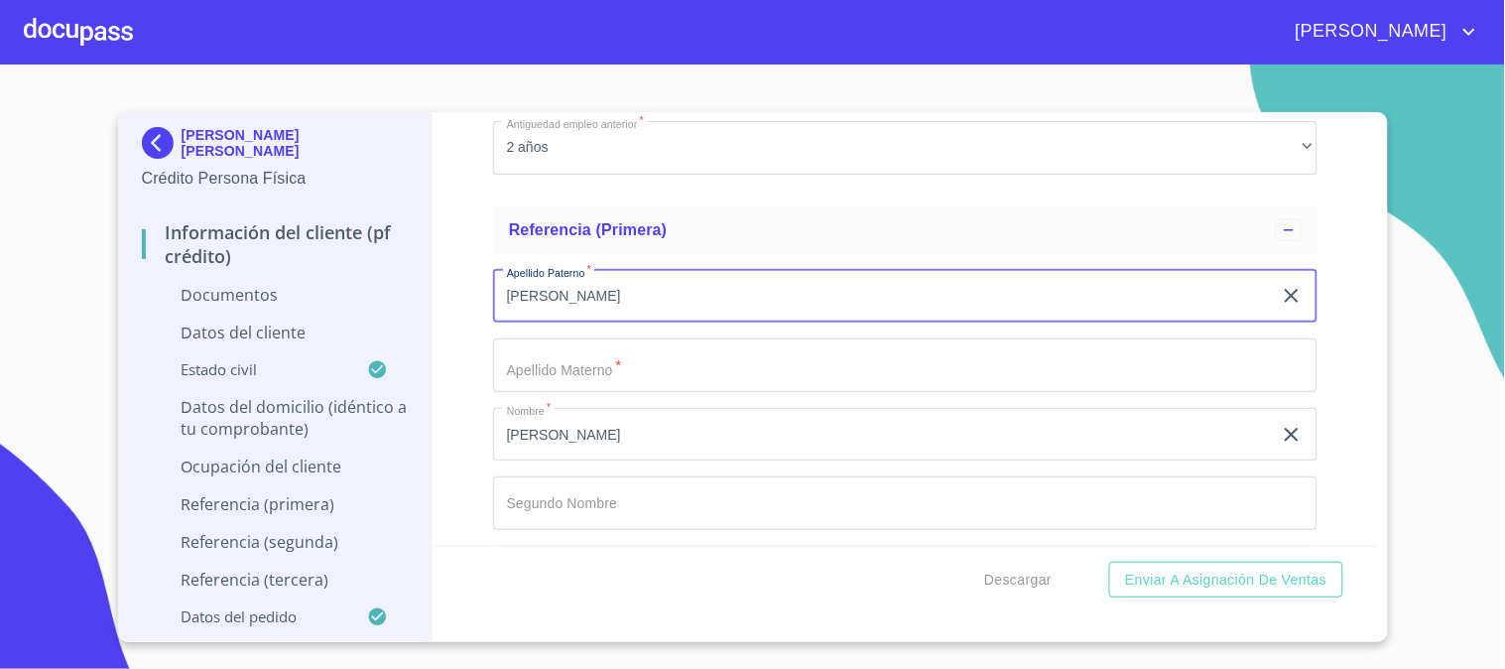
type input "[PERSON_NAME]"
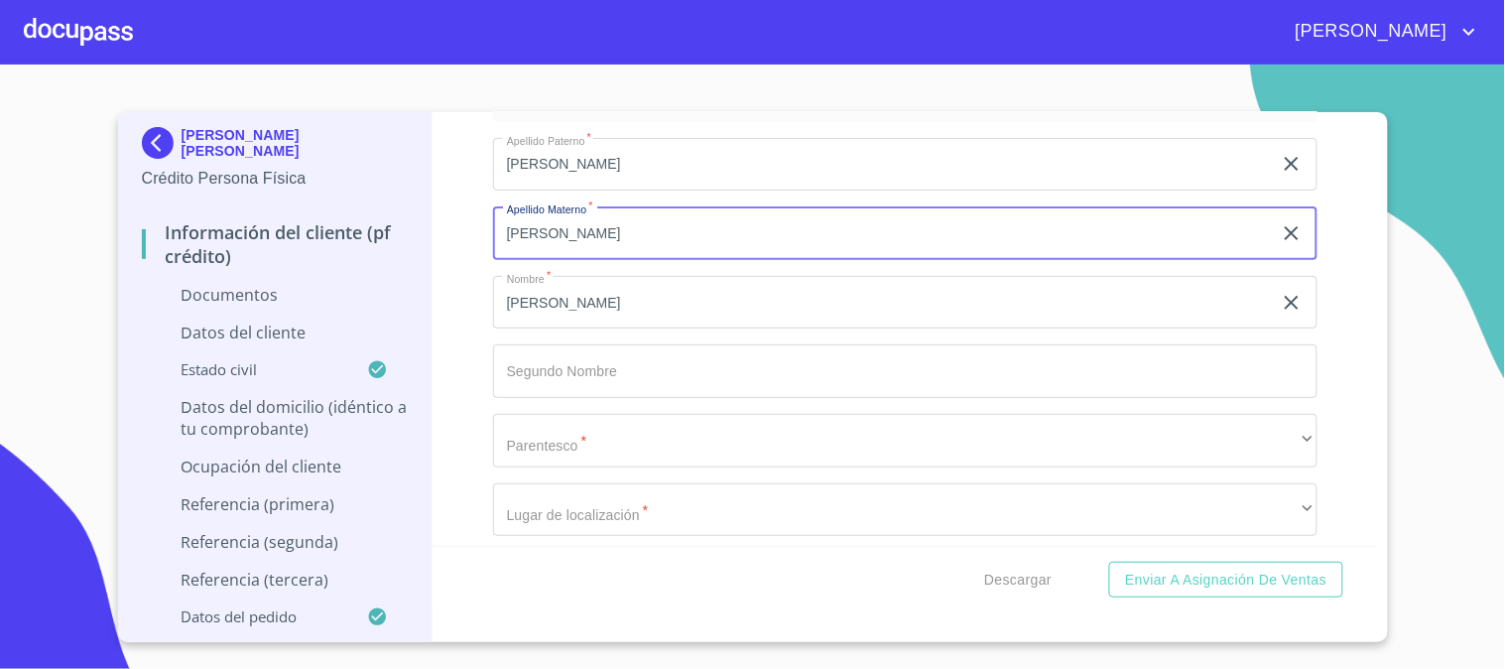
scroll to position [6389, 0]
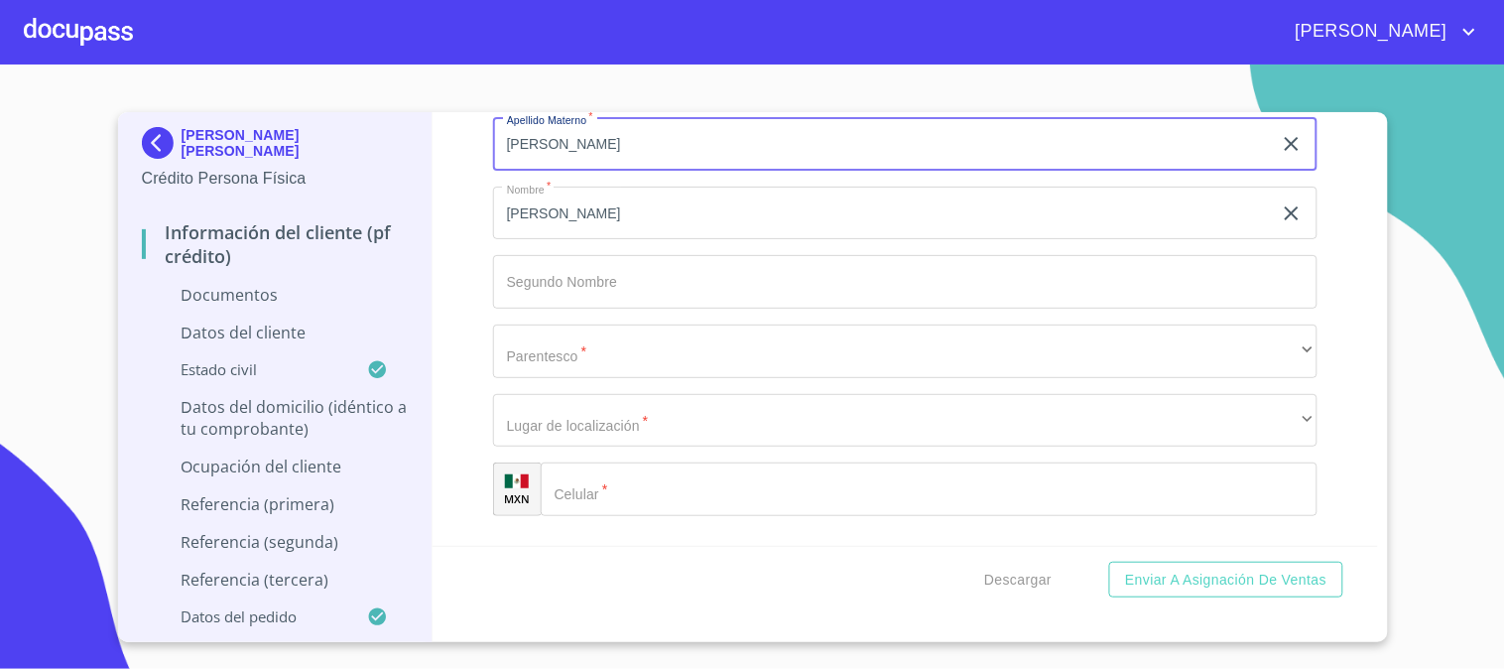
type input "LOPEZ"
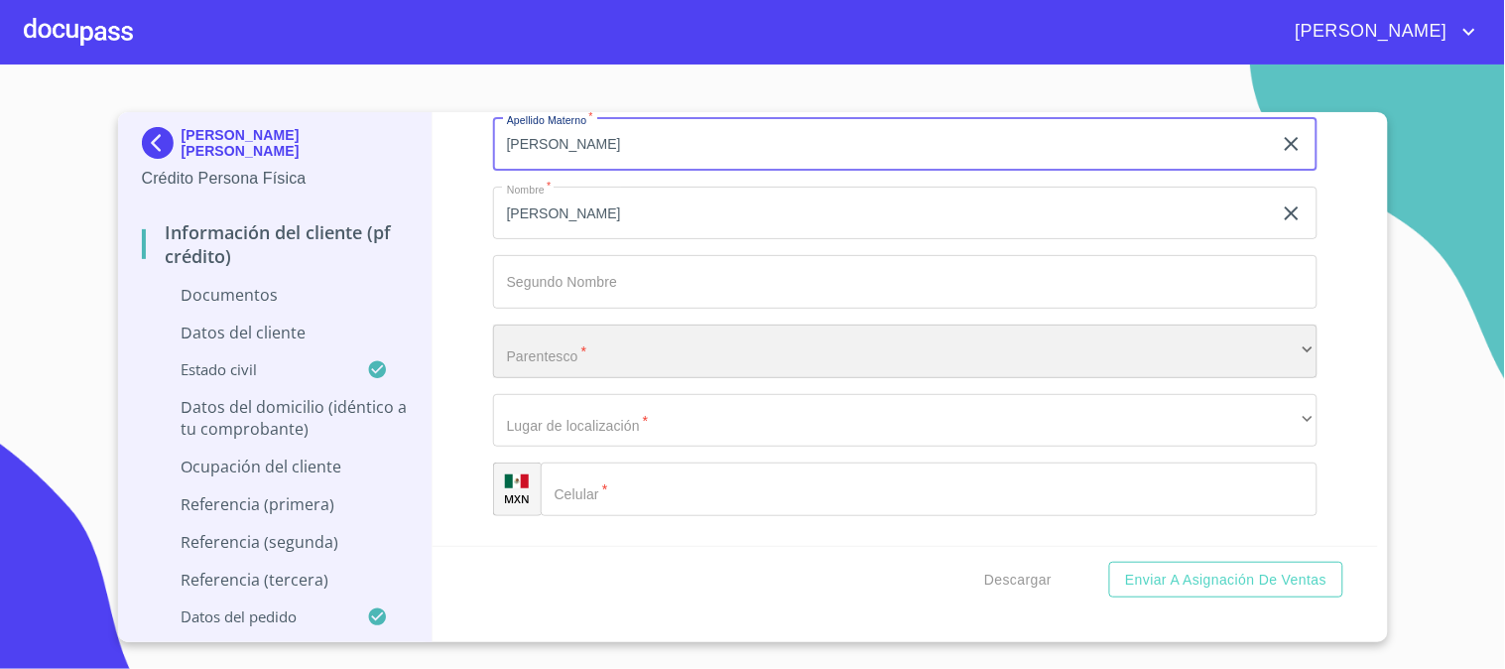
click at [650, 357] on div "​" at bounding box center [905, 351] width 824 height 54
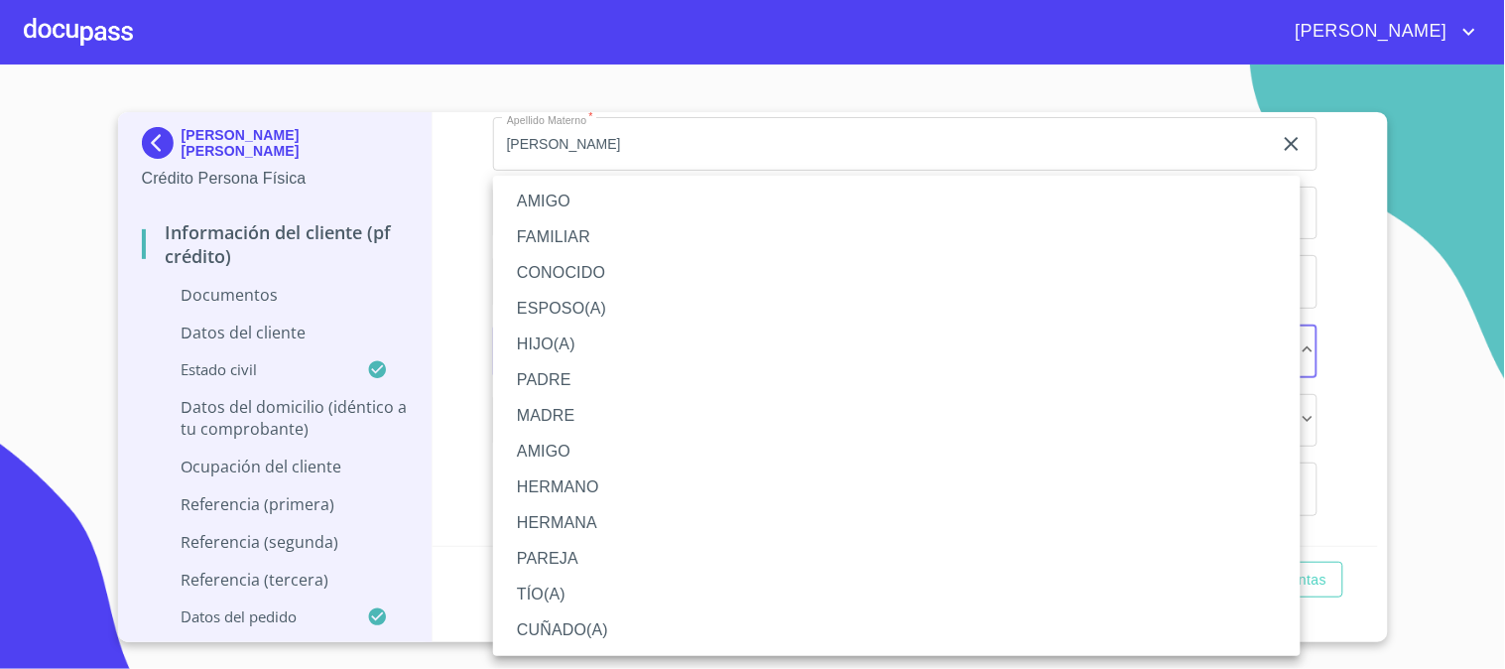
click at [595, 412] on li "MADRE" at bounding box center [896, 416] width 807 height 36
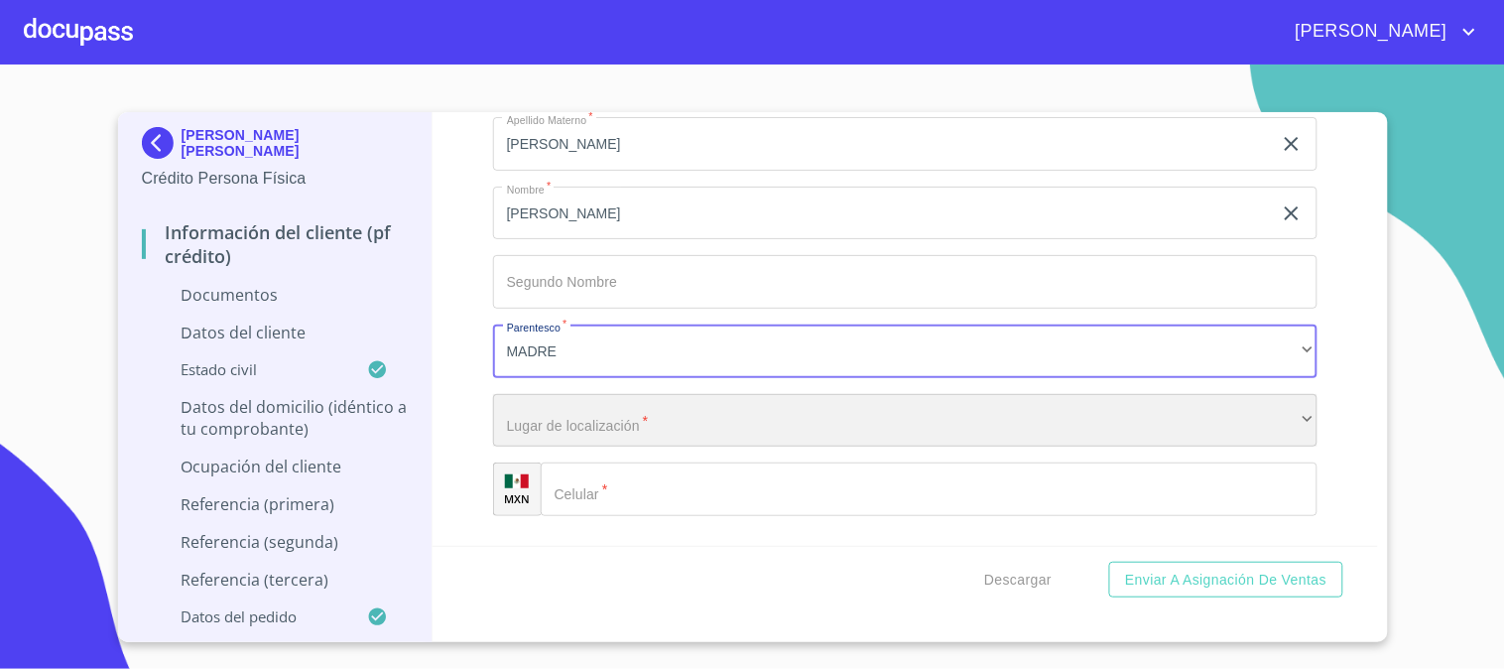
click at [610, 415] on div "​" at bounding box center [905, 421] width 824 height 54
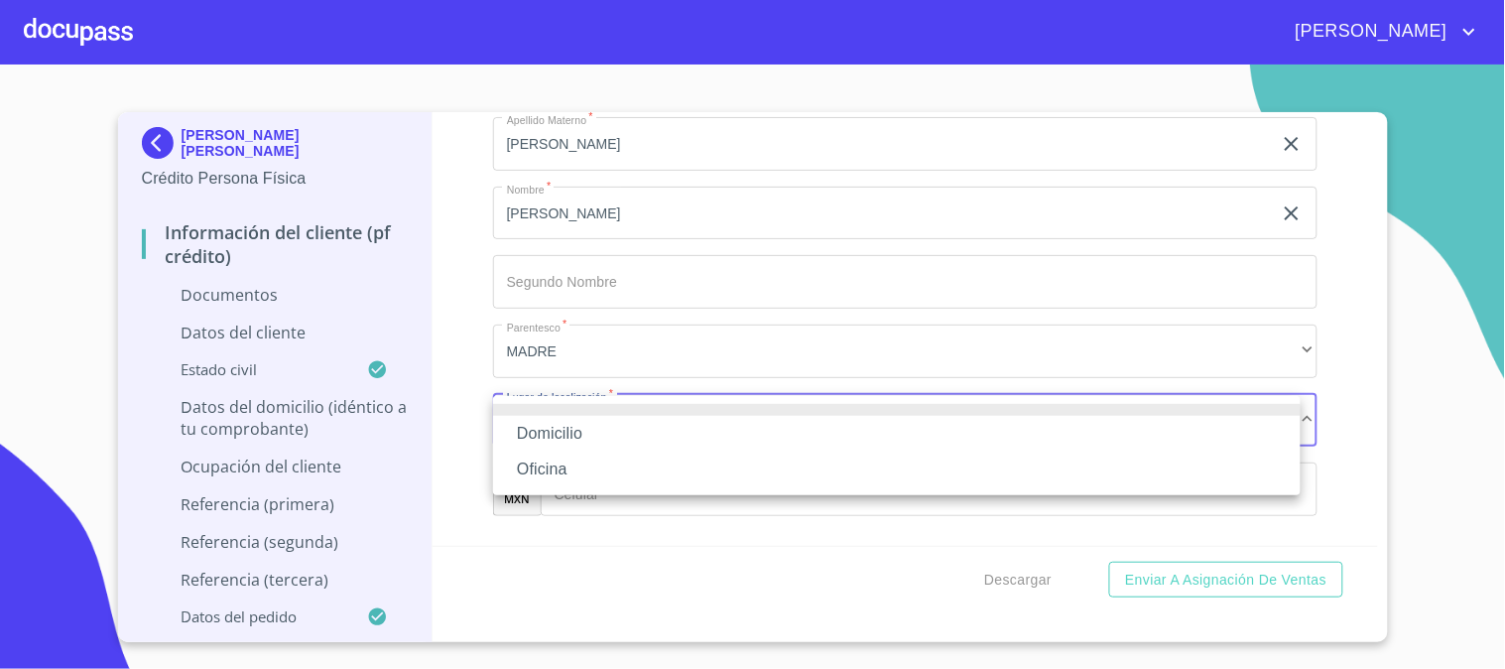
click at [608, 419] on li "Domicilio" at bounding box center [896, 434] width 807 height 36
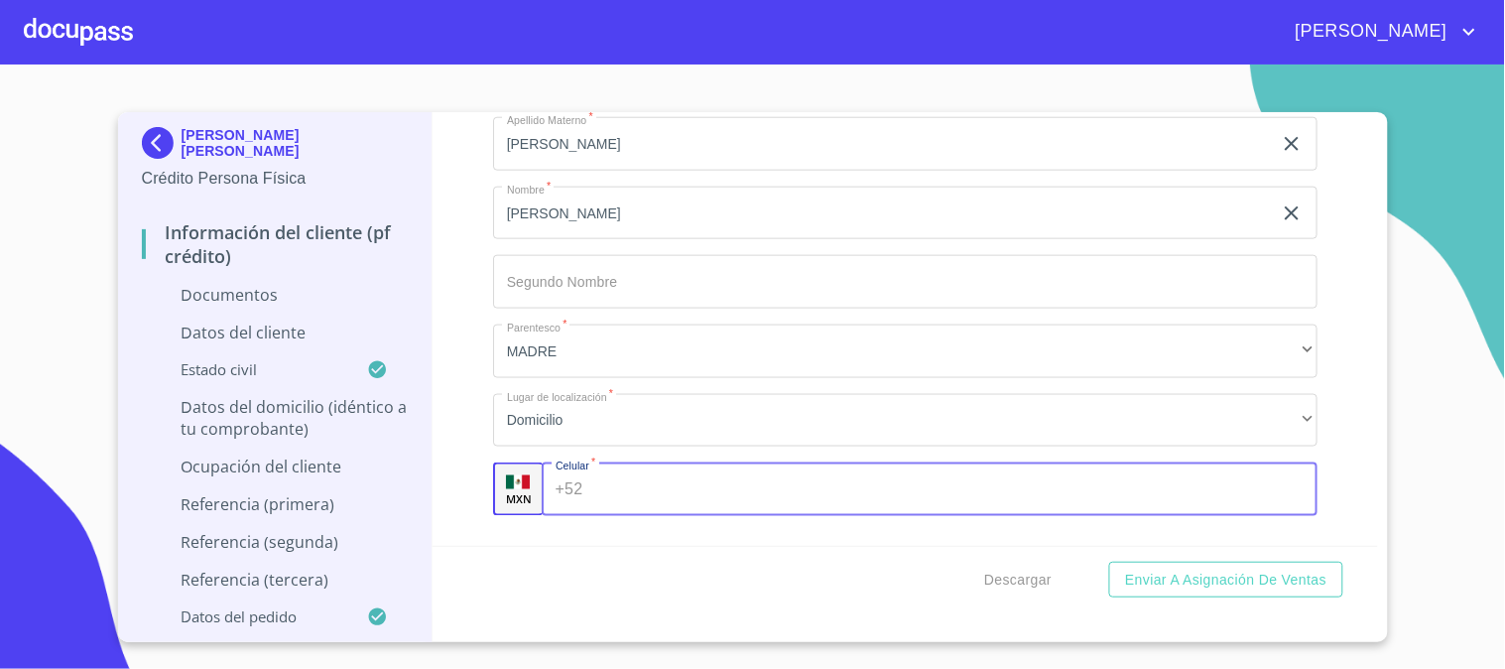
click at [629, 484] on input "Documento de identificación   *" at bounding box center [953, 489] width 727 height 54
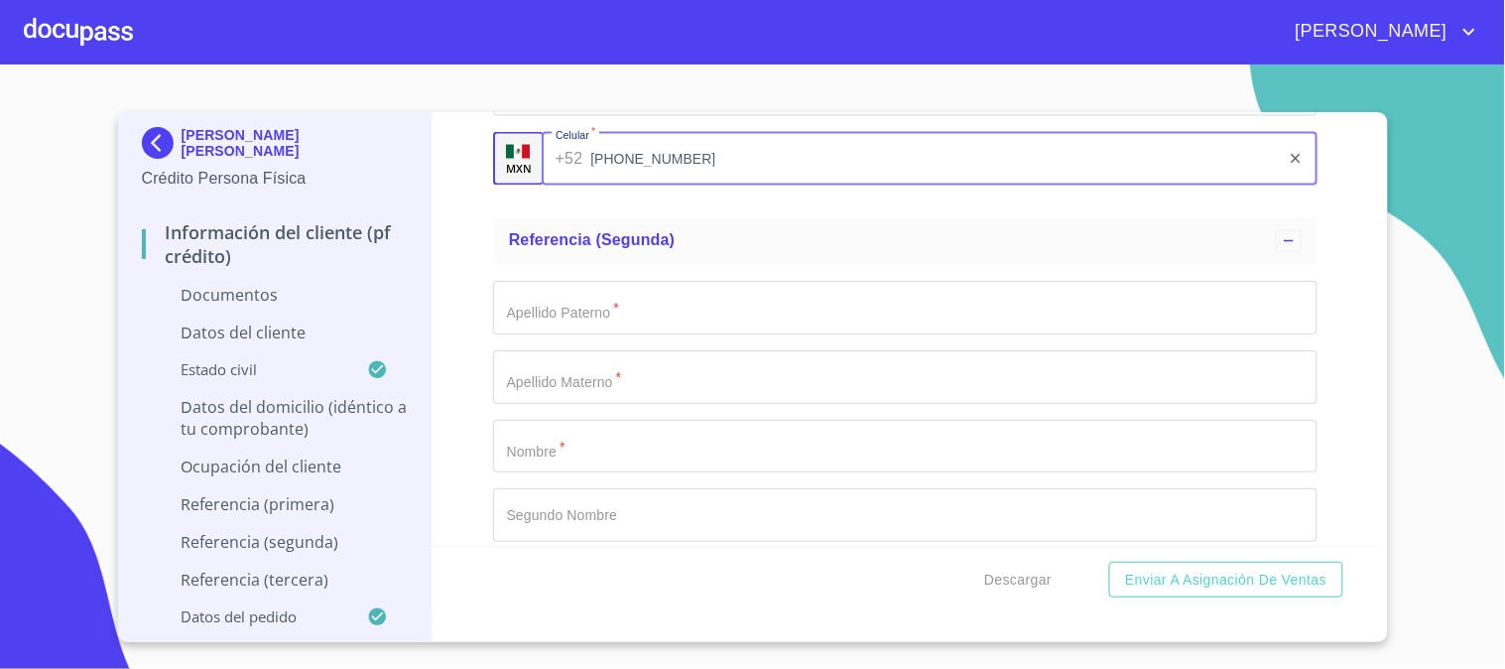
scroll to position [6830, 0]
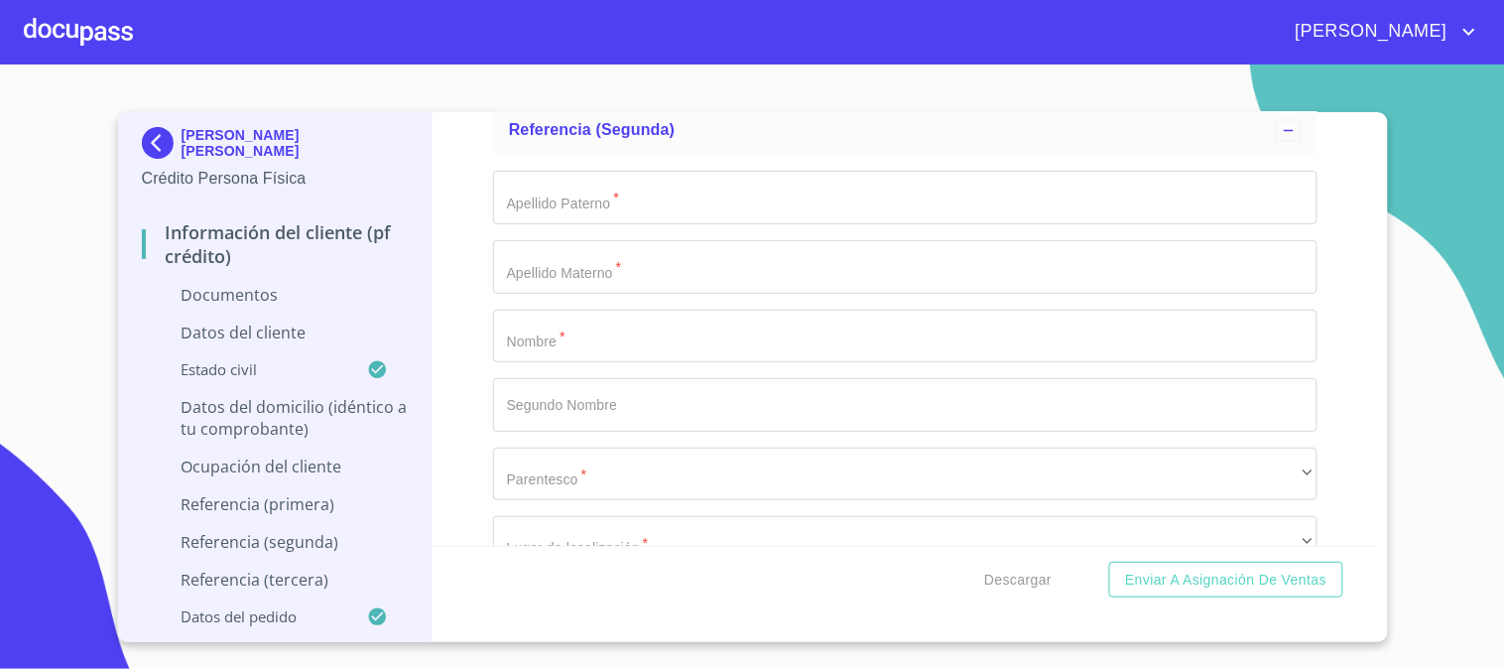
type input "(33)10234432"
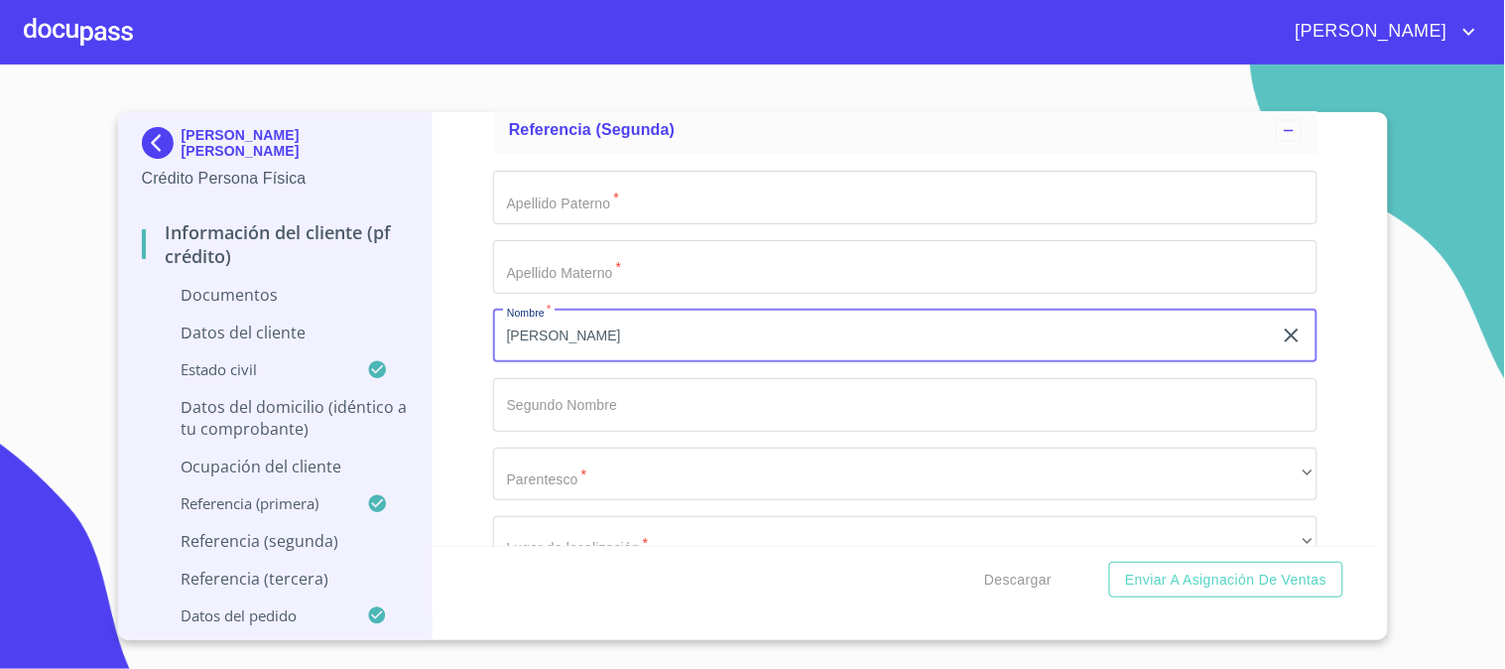
type input "ARTURO"
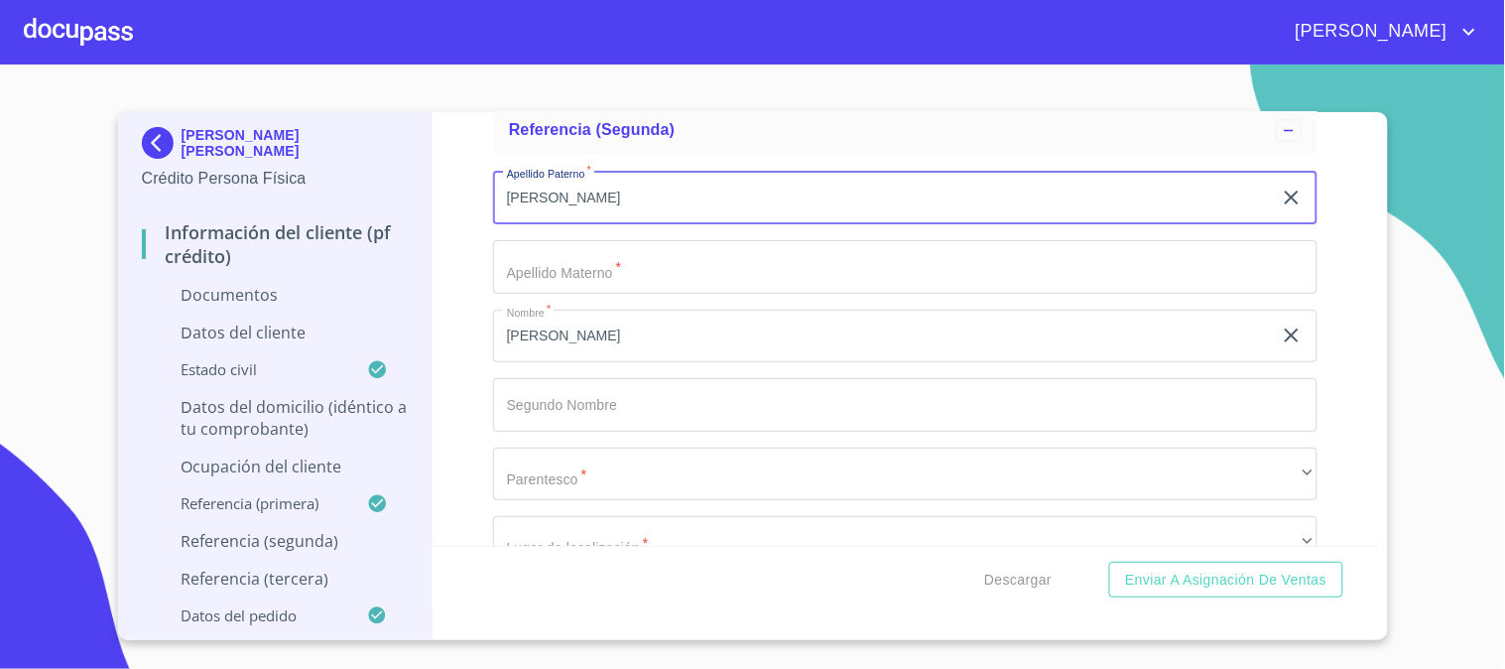
type input "[PERSON_NAME]"
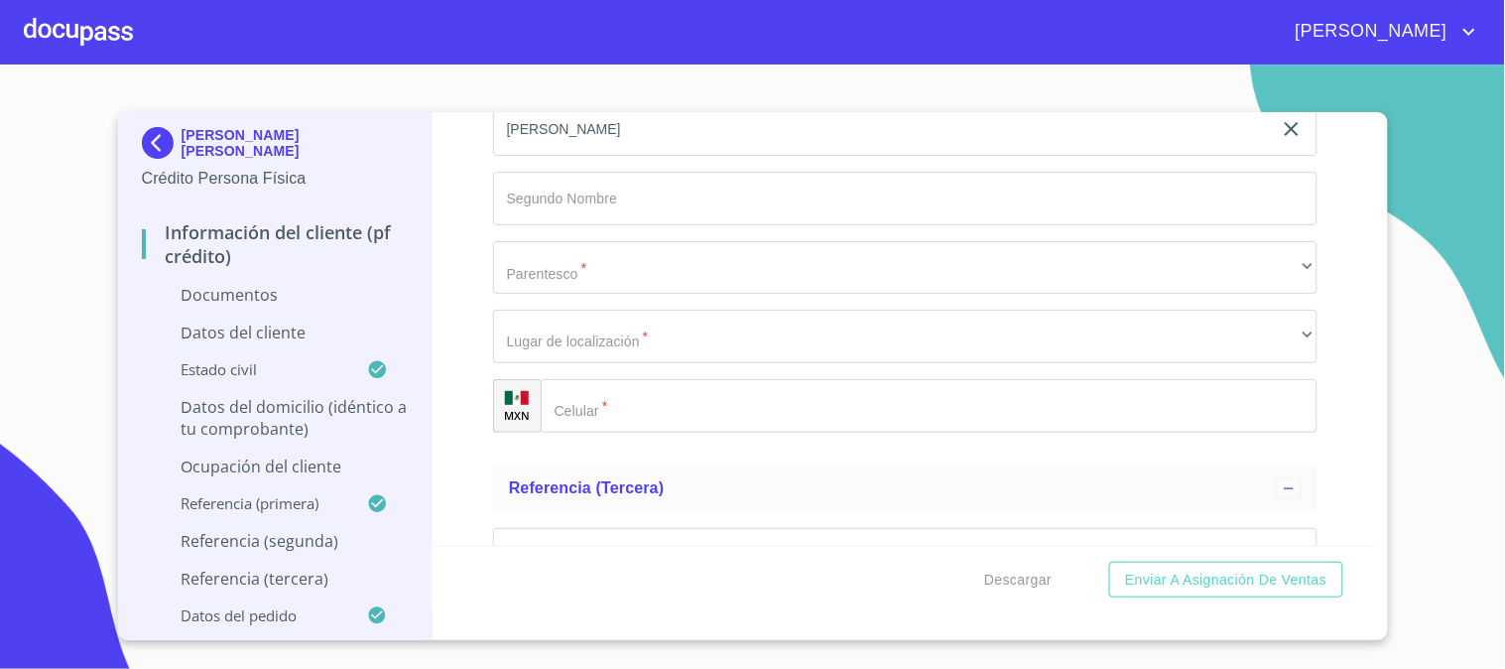
scroll to position [7050, 0]
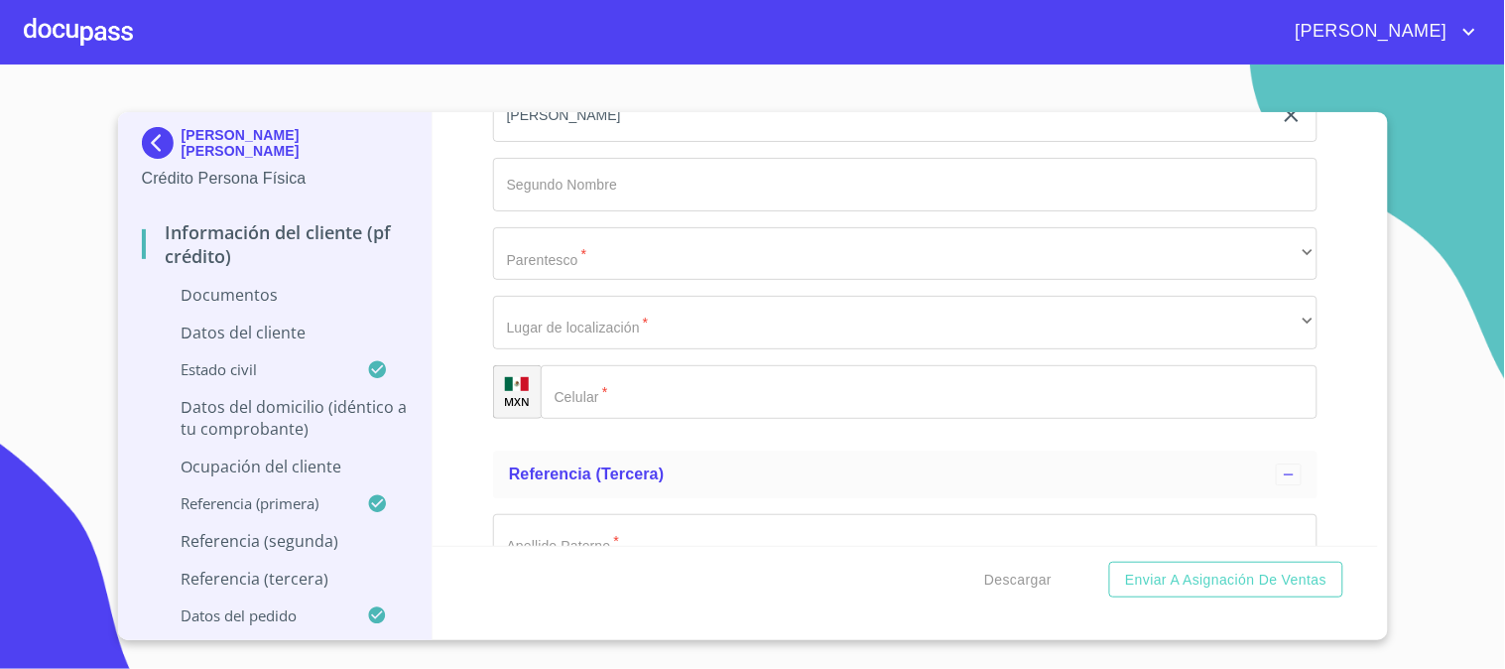
type input "[PERSON_NAME]"
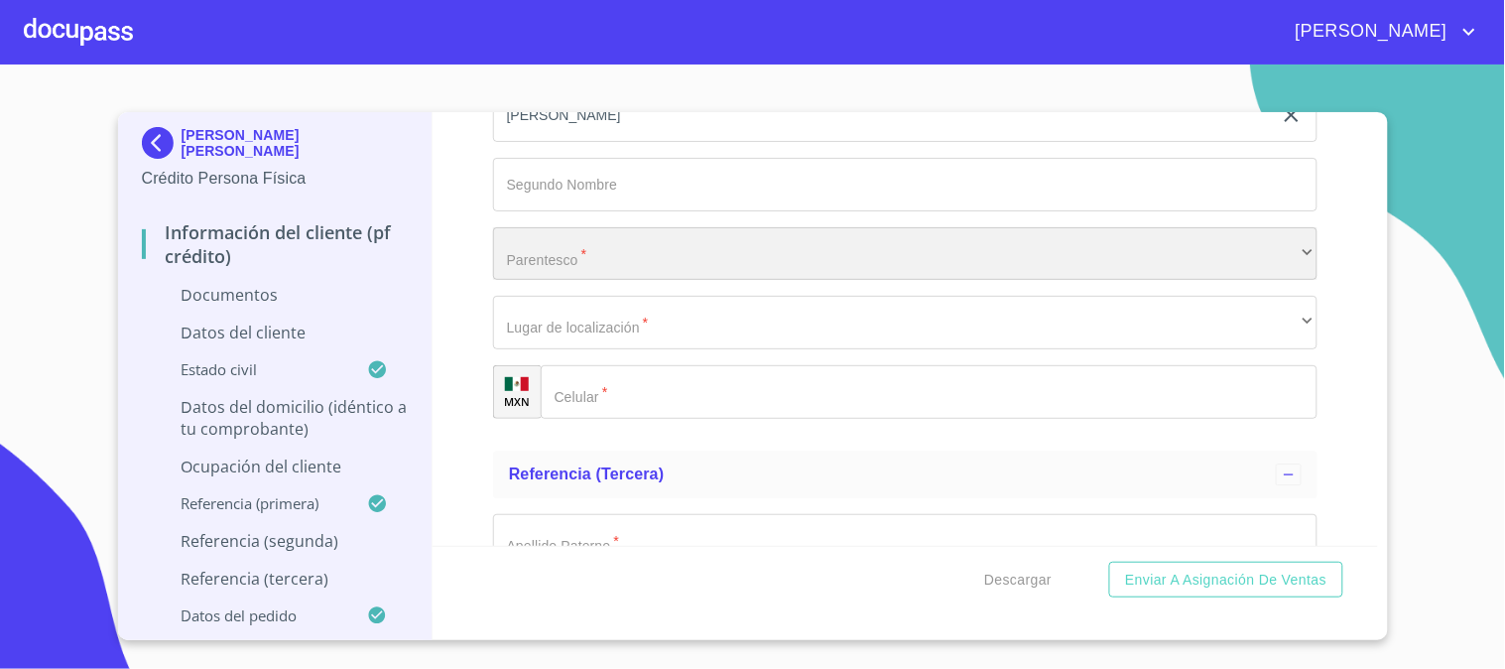
click at [618, 243] on div "​" at bounding box center [905, 254] width 824 height 54
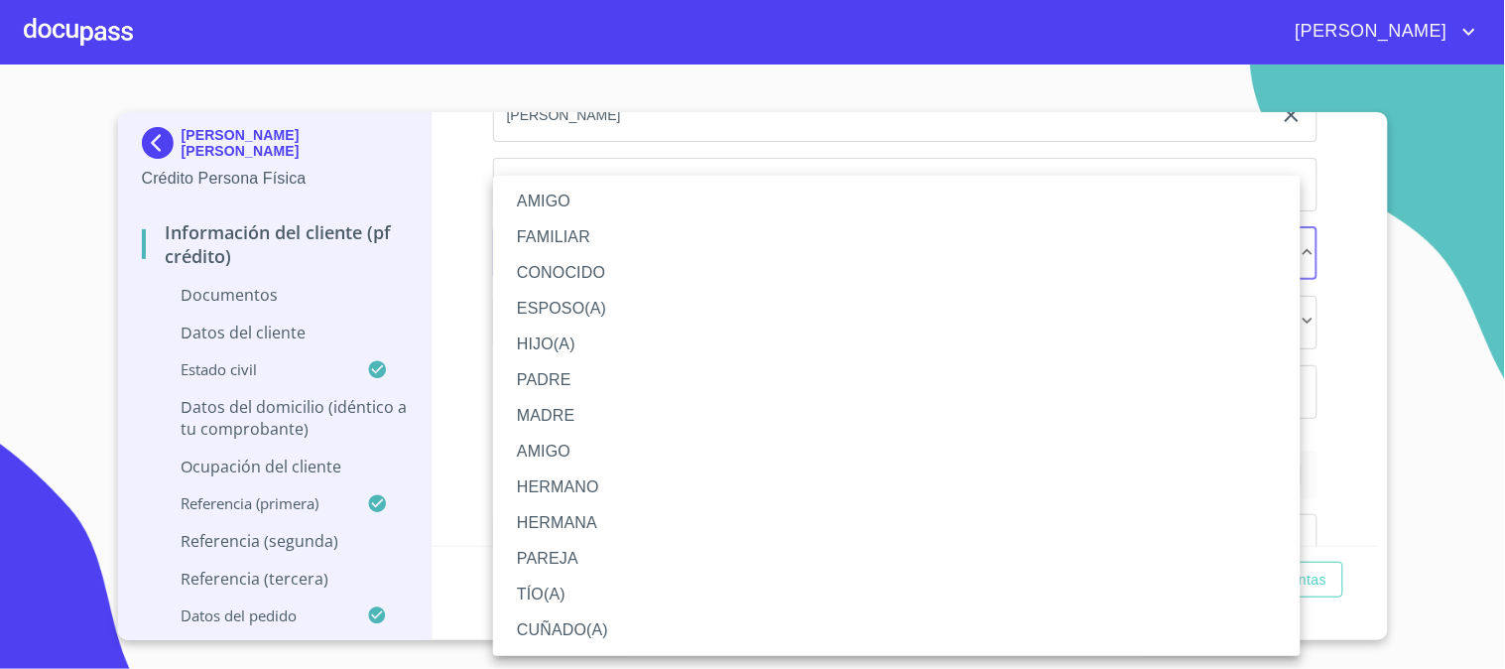
click at [612, 494] on li "HERMANO" at bounding box center [896, 487] width 807 height 36
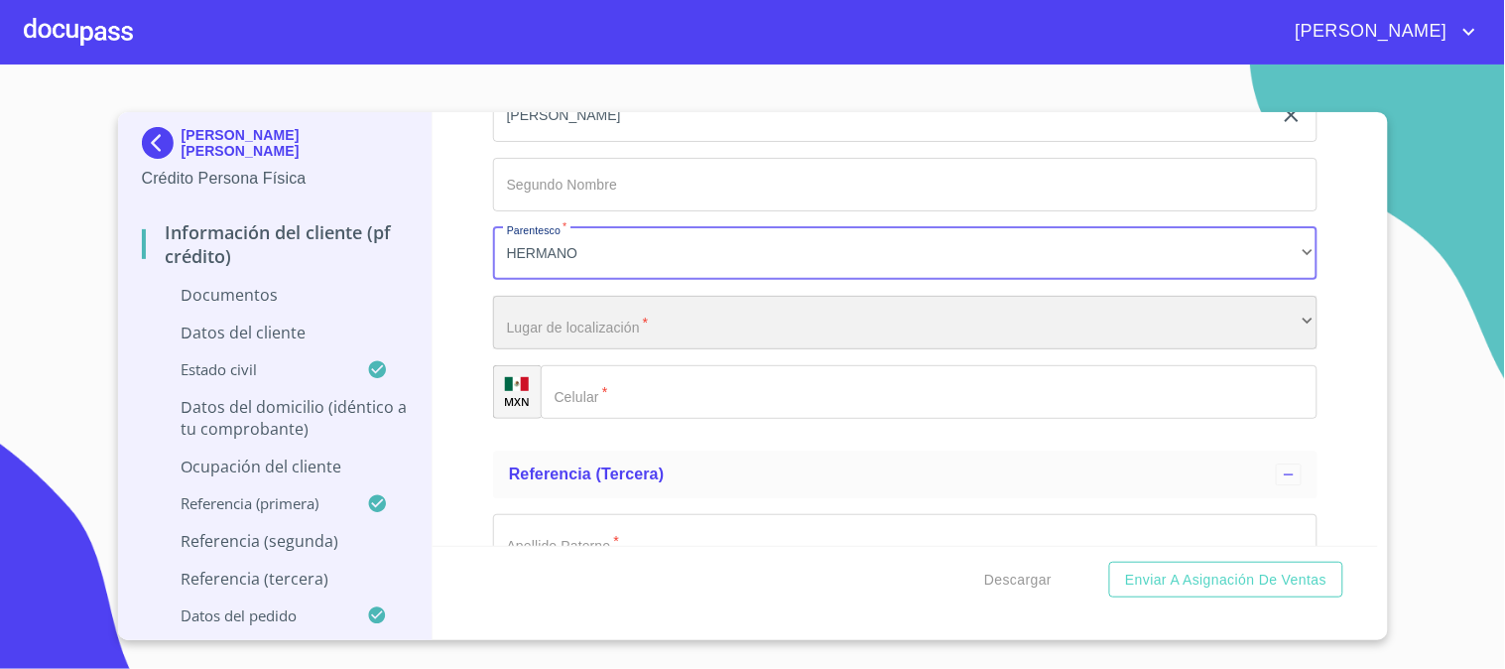
click at [630, 322] on div "​" at bounding box center [905, 323] width 824 height 54
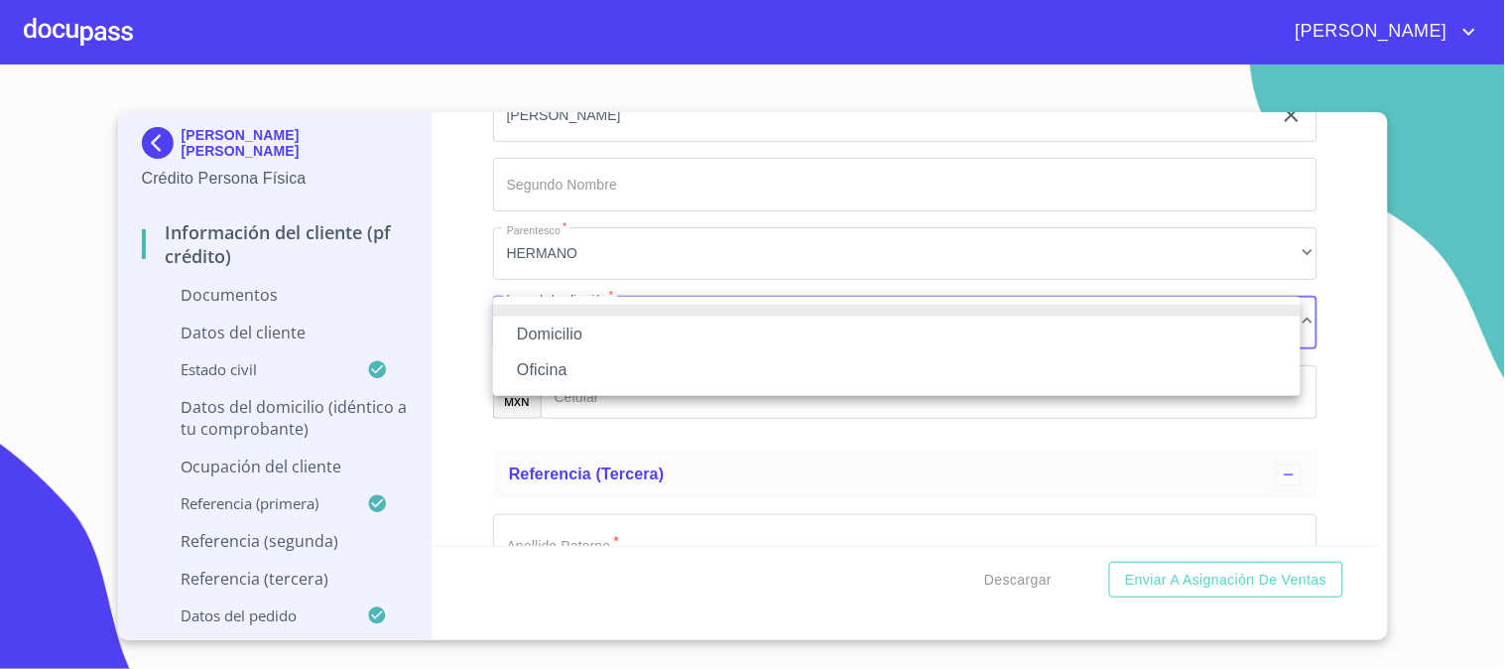
click at [635, 332] on li "Domicilio" at bounding box center [896, 334] width 807 height 36
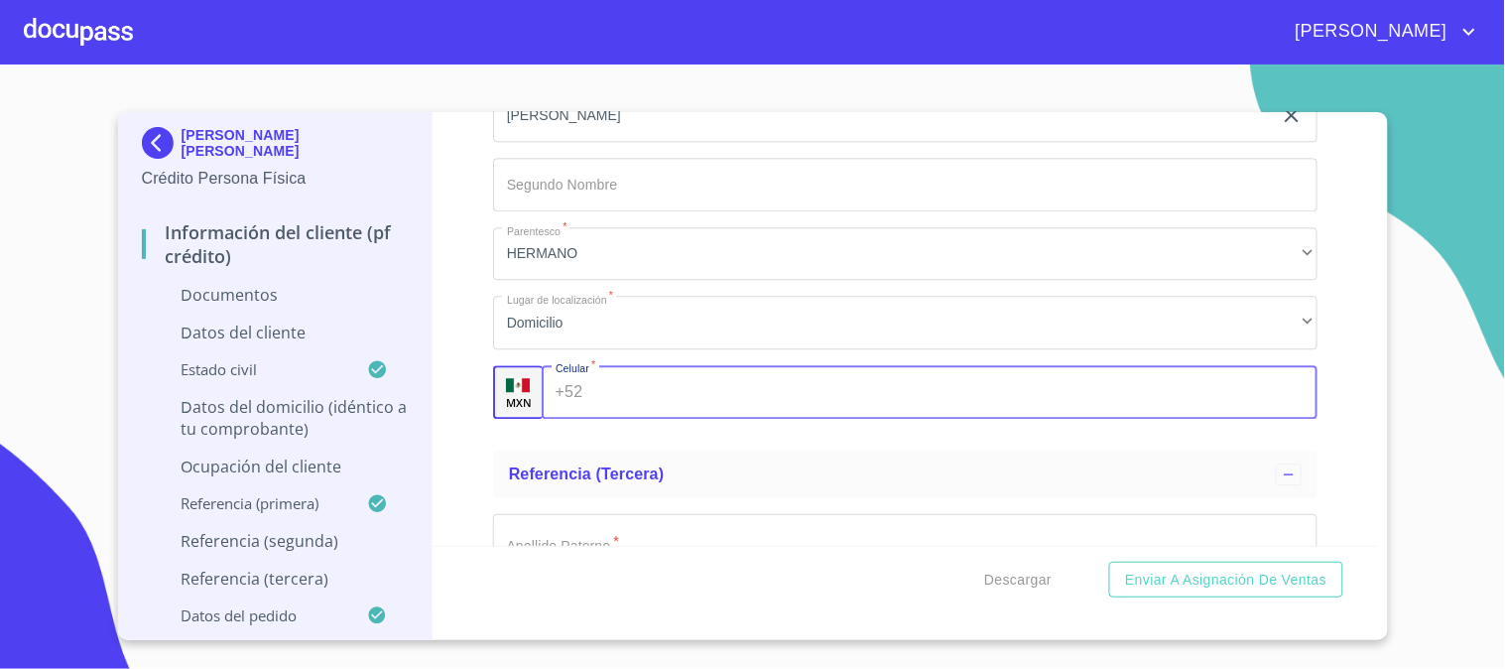
click at [655, 393] on input "Documento de identificación   *" at bounding box center [953, 392] width 727 height 54
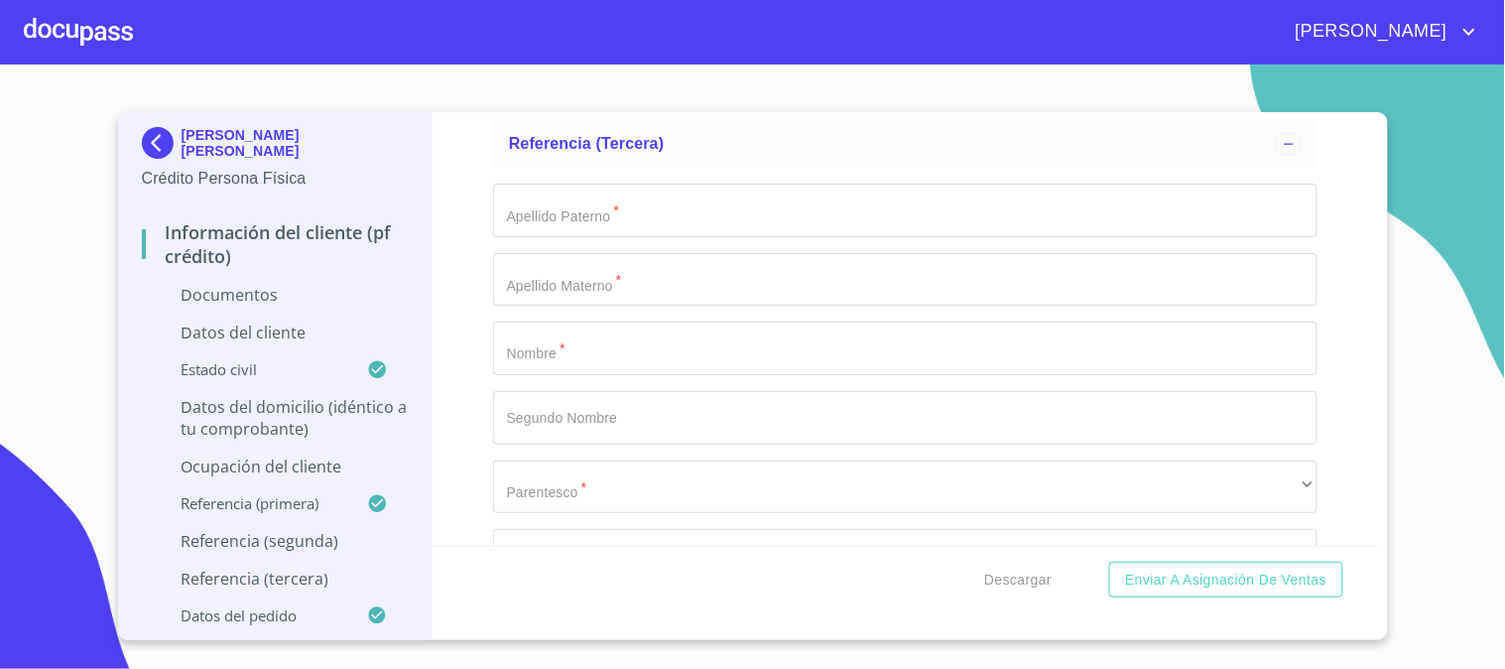
scroll to position [7381, 0]
type input "(33)35784616"
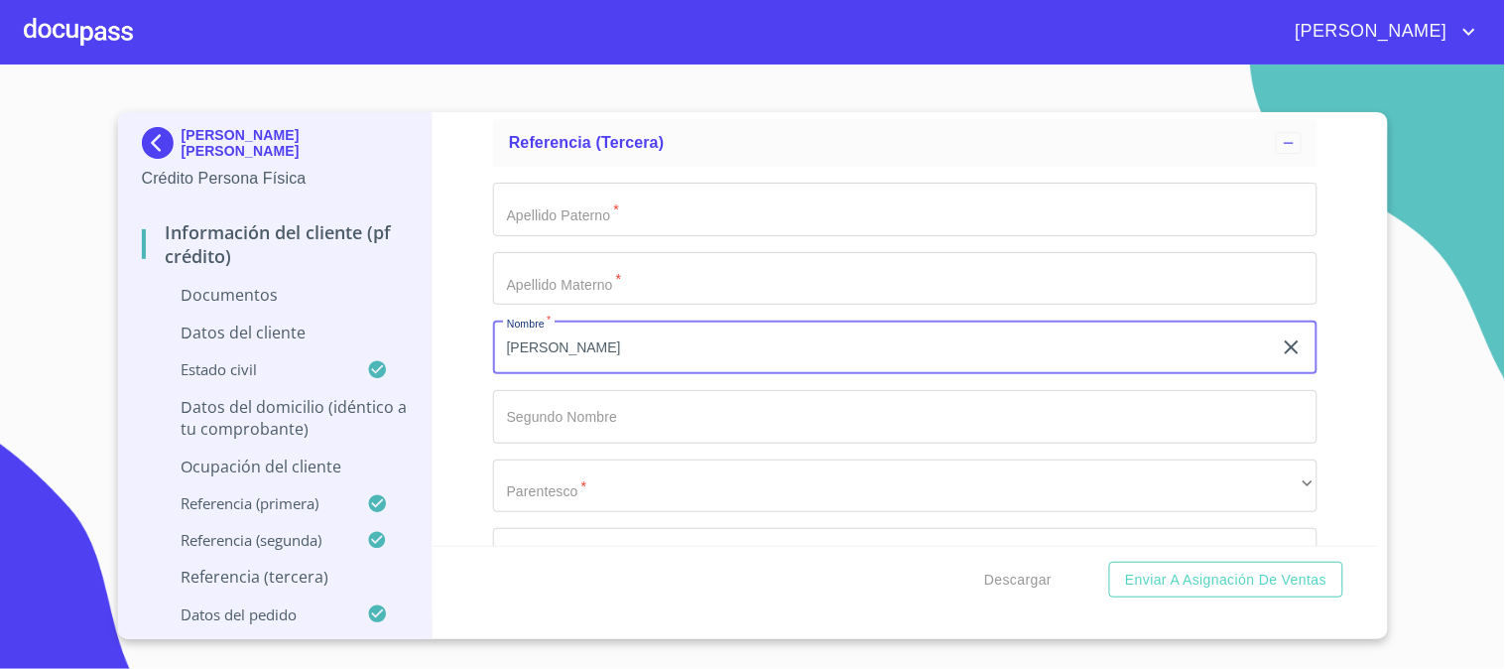
type input "LUISA"
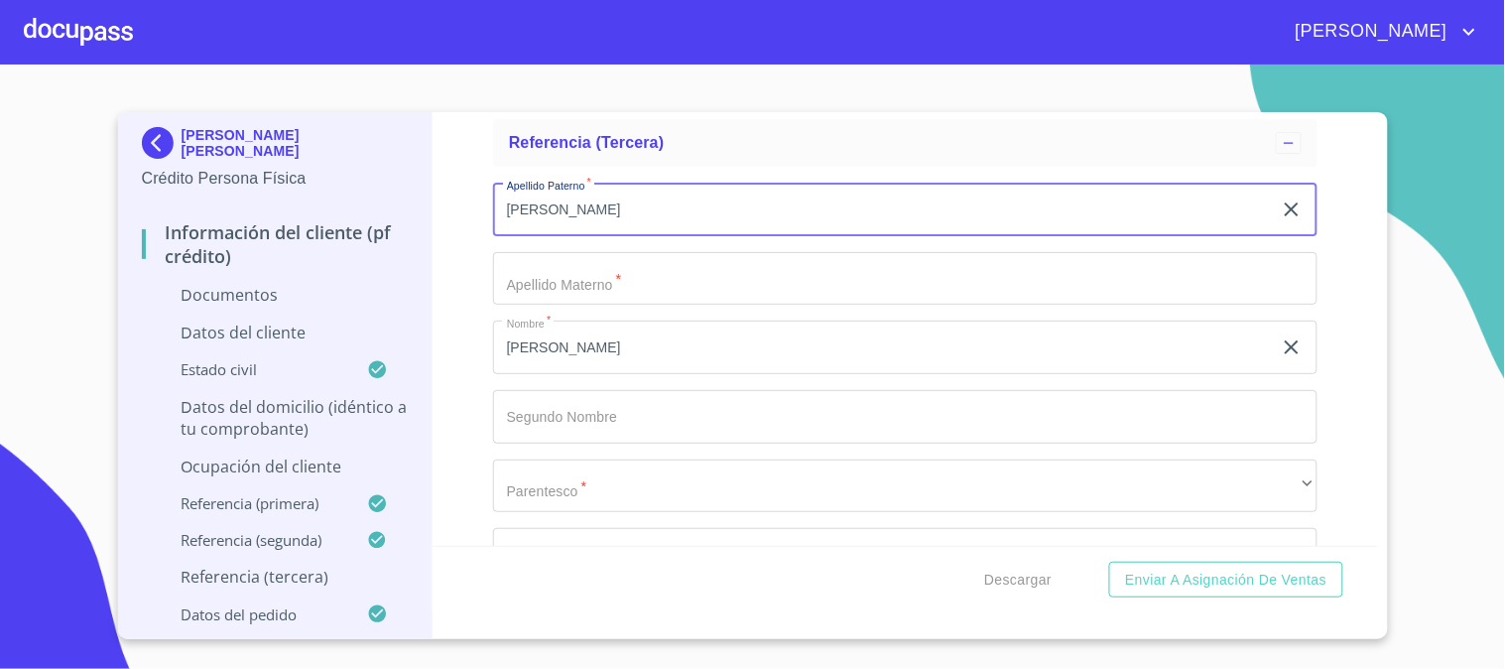
type input "[PERSON_NAME]"
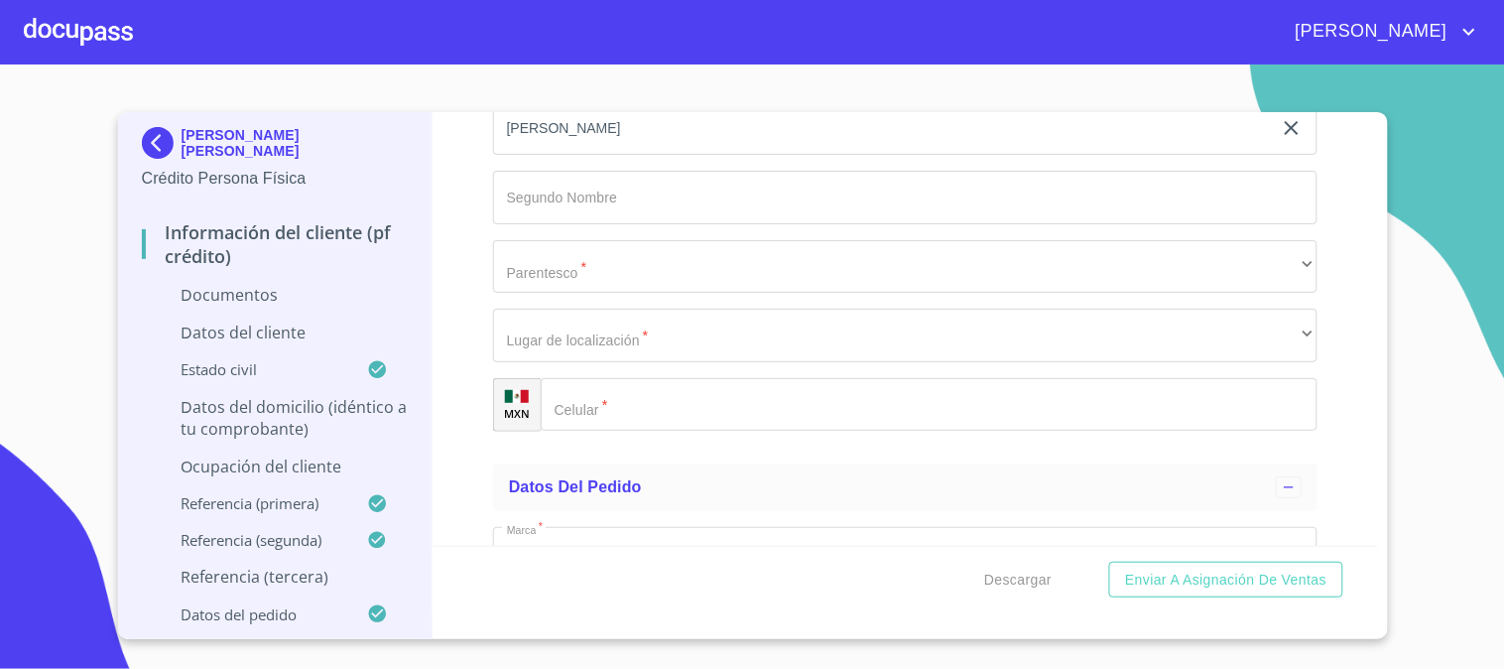
scroll to position [7601, 0]
type input "[PERSON_NAME]"
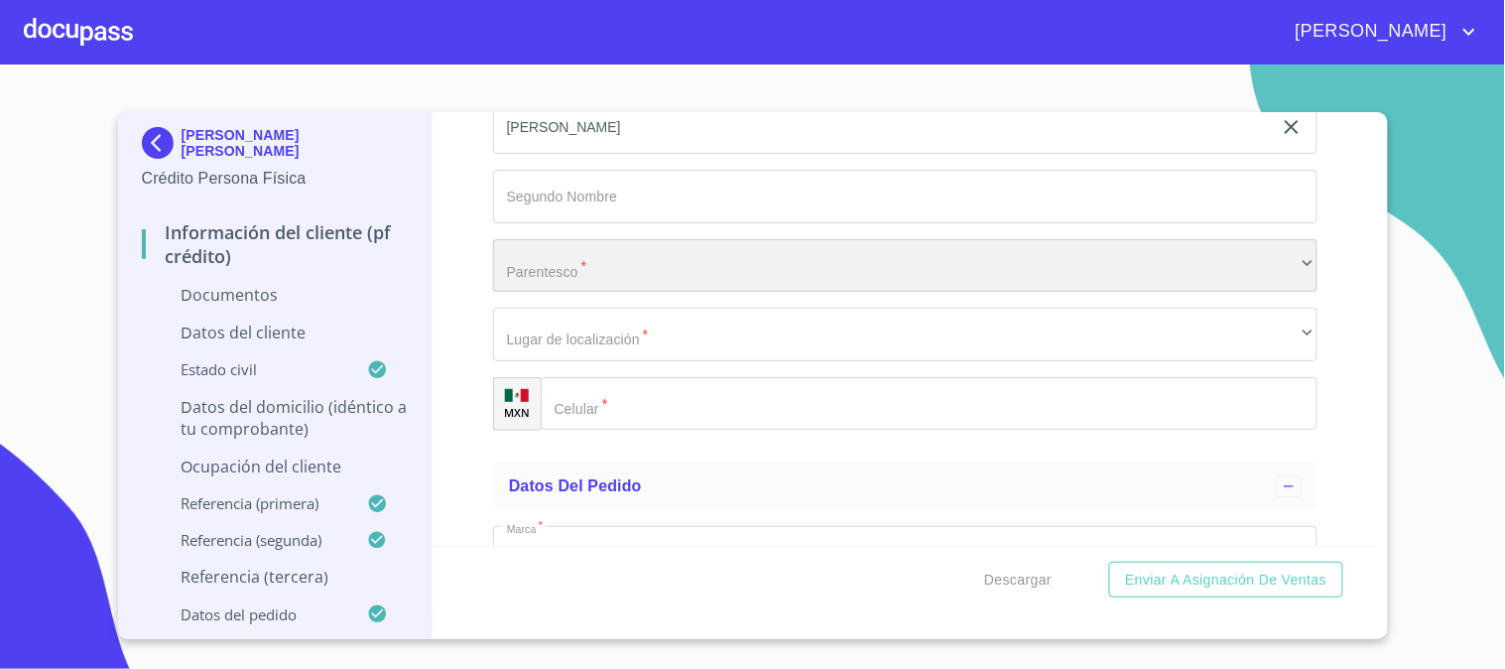
click at [643, 266] on div "​" at bounding box center [905, 266] width 824 height 54
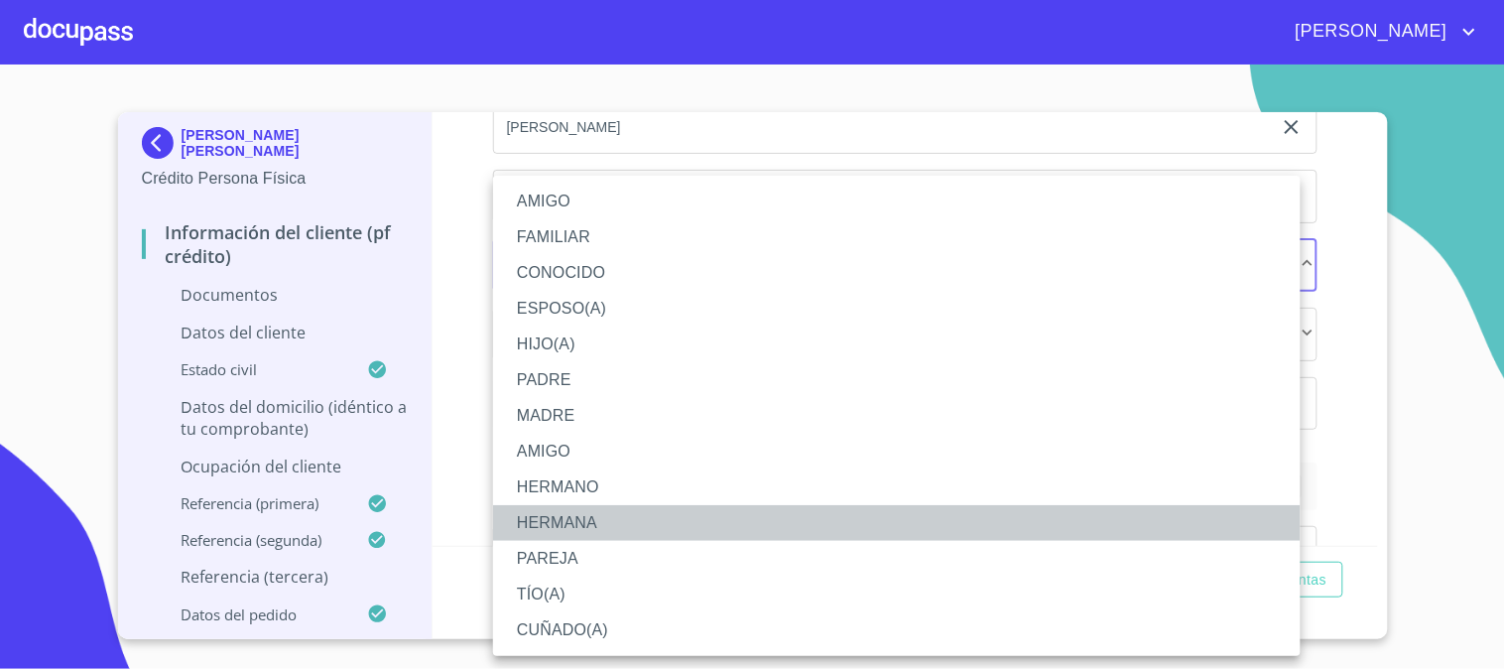
click at [612, 516] on li "HERMANA" at bounding box center [896, 523] width 807 height 36
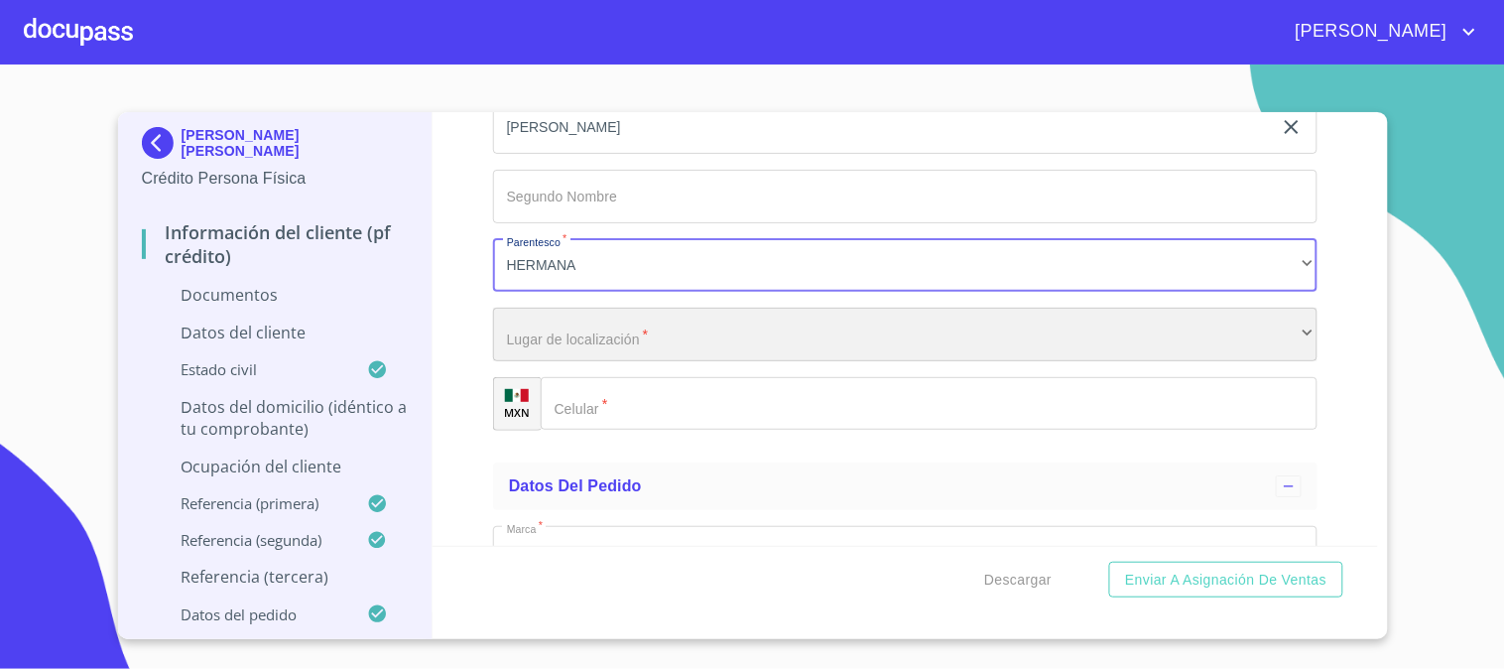
click at [600, 320] on div "​" at bounding box center [905, 335] width 824 height 54
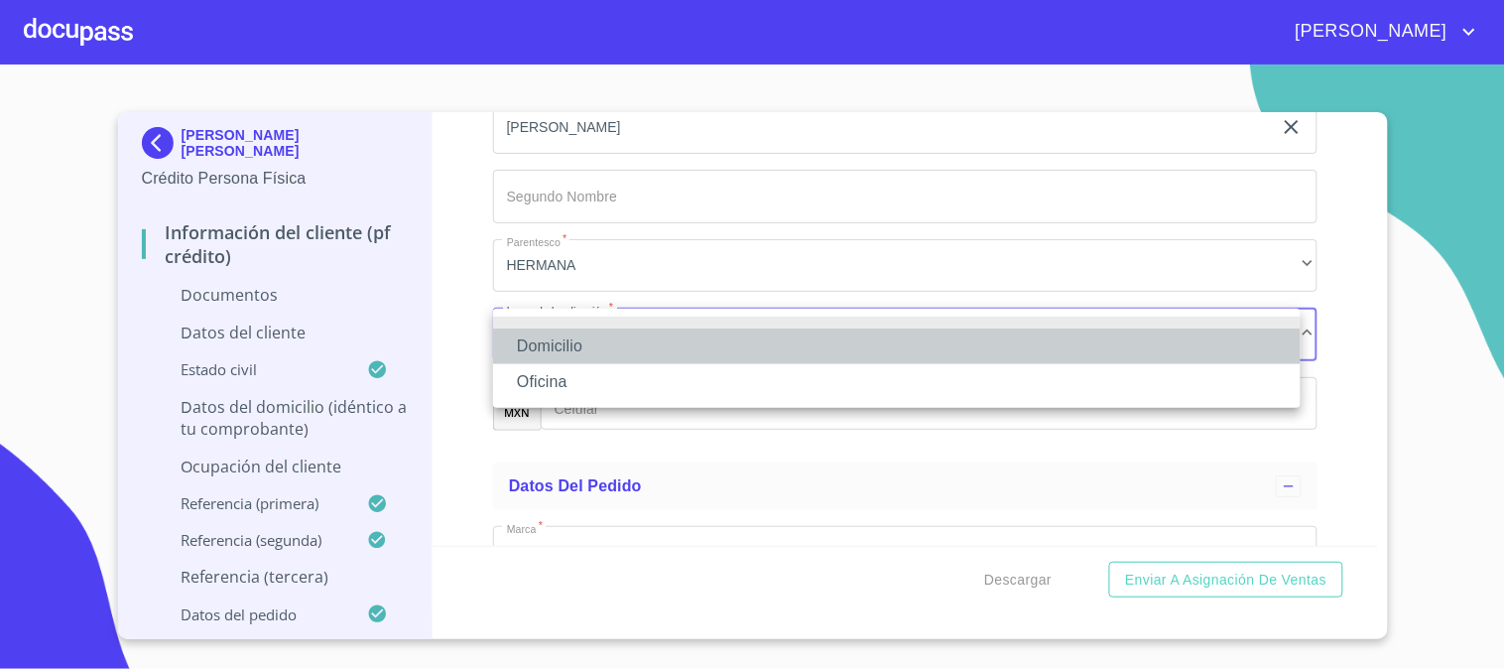
click at [613, 343] on li "Domicilio" at bounding box center [896, 346] width 807 height 36
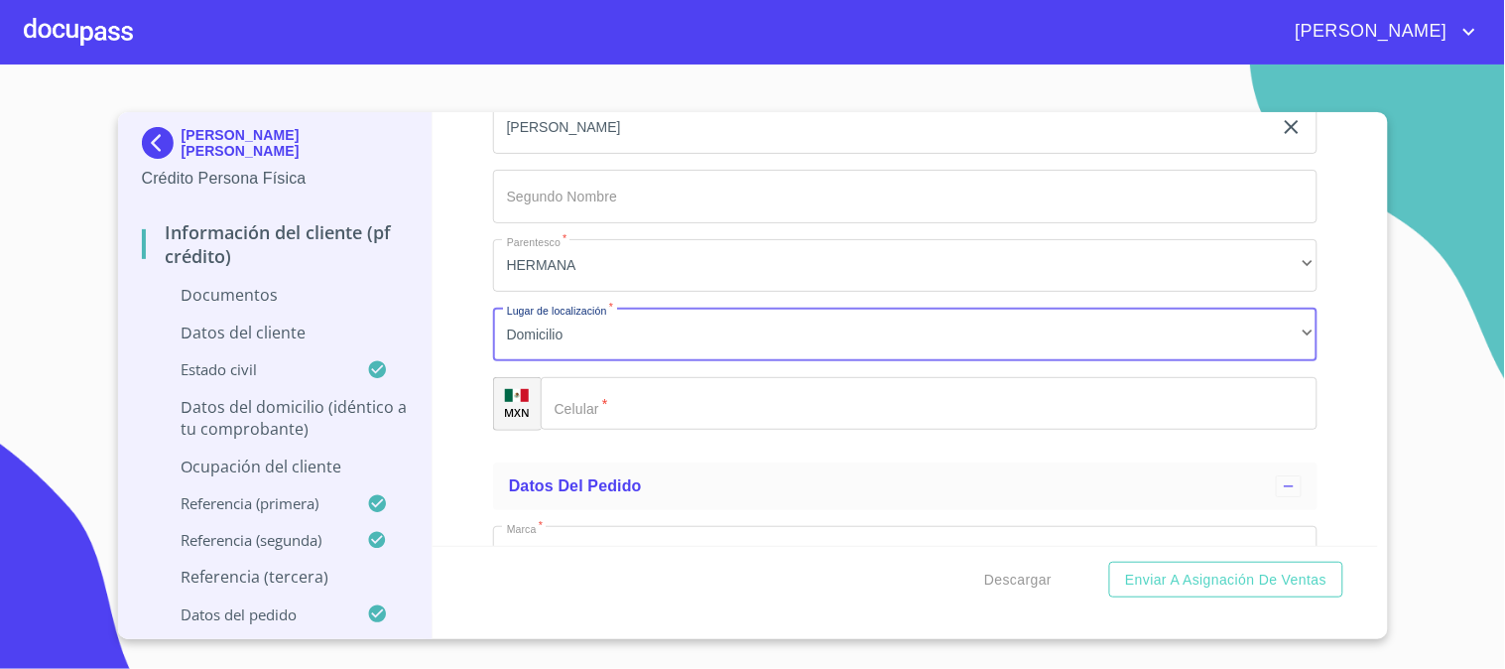
click at [656, 403] on input "Documento de identificación   *" at bounding box center [929, 404] width 777 height 54
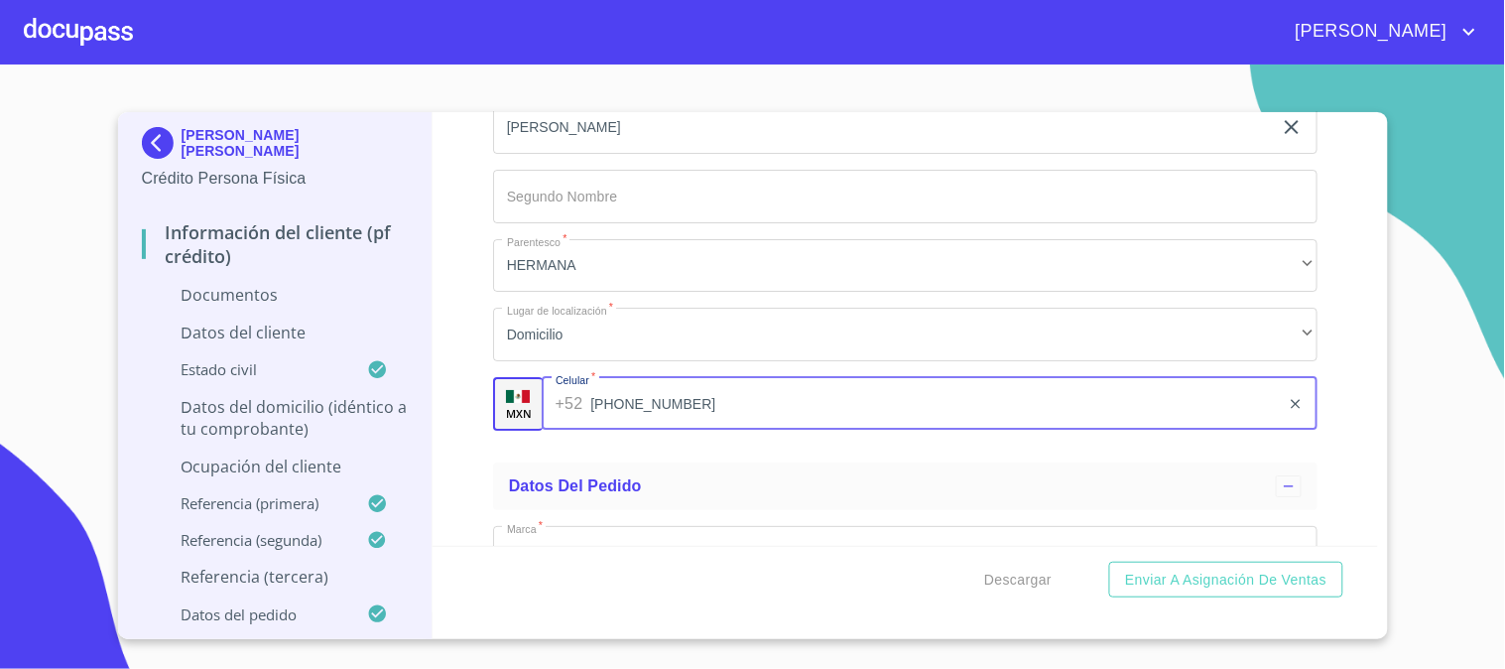
type input "(33)10702846"
click at [468, 480] on div "Información del cliente (PF crédito) Documentos Documento de identificación   *…" at bounding box center [904, 328] width 945 height 433
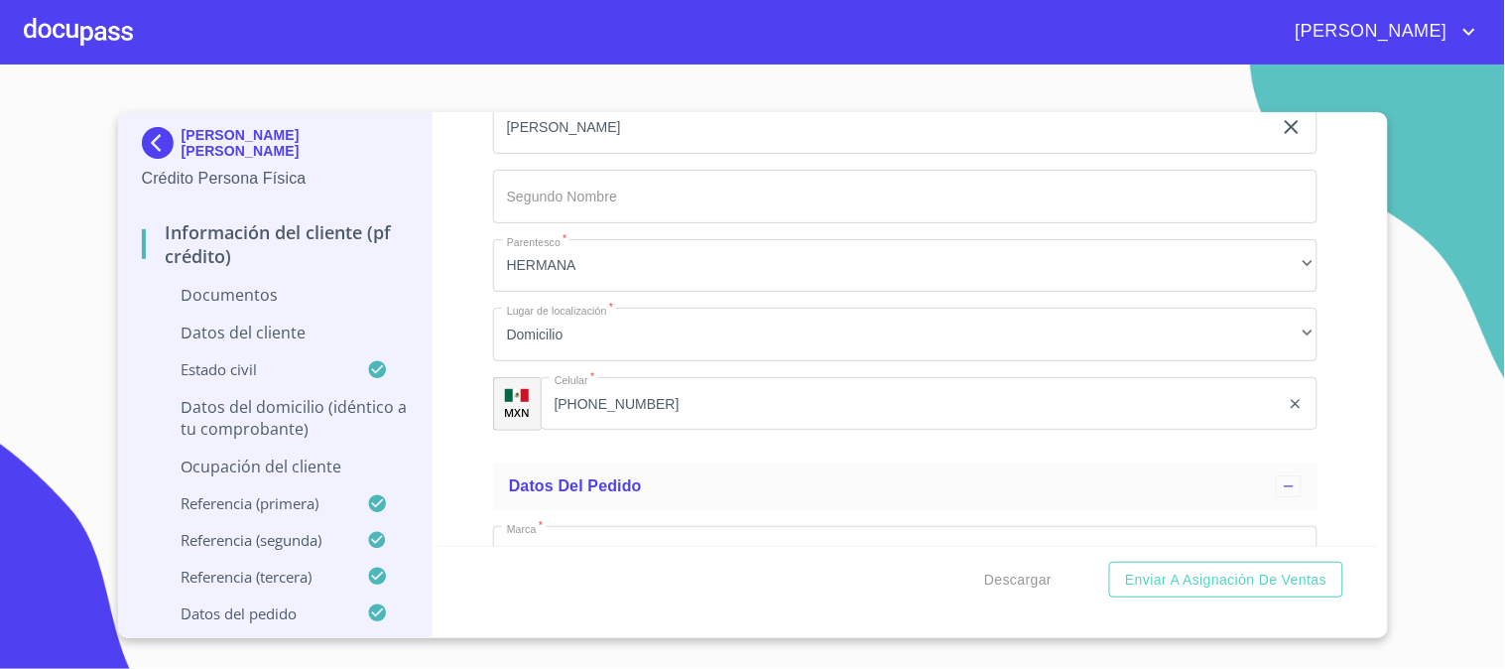
click at [463, 454] on div "Información del cliente (PF crédito) Documentos Documento de identificación   *…" at bounding box center [904, 328] width 945 height 433
click at [403, 415] on p "Datos del domicilio (idéntico a tu comprobante)" at bounding box center [275, 418] width 267 height 44
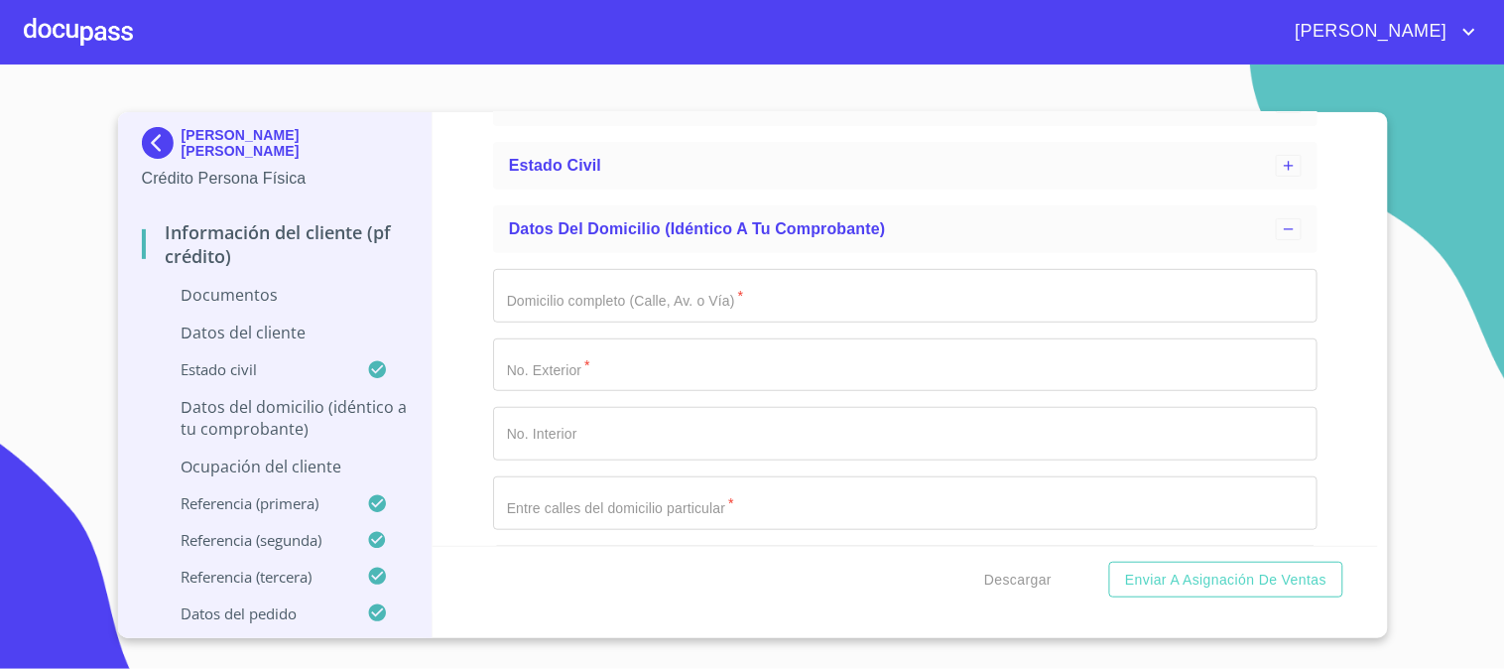
scroll to position [195, 0]
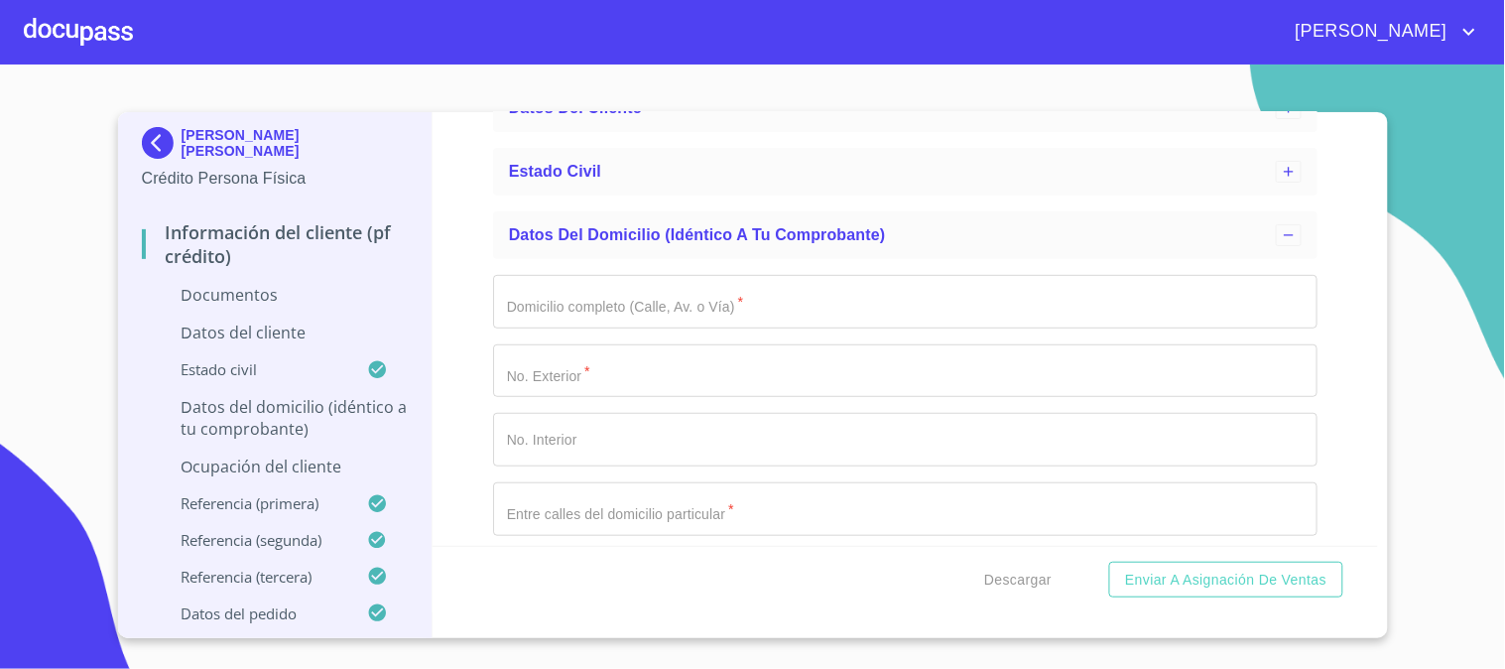
click at [669, 303] on input "Domicilio completo (Calle, Av. o Vía)   *" at bounding box center [905, 302] width 824 height 54
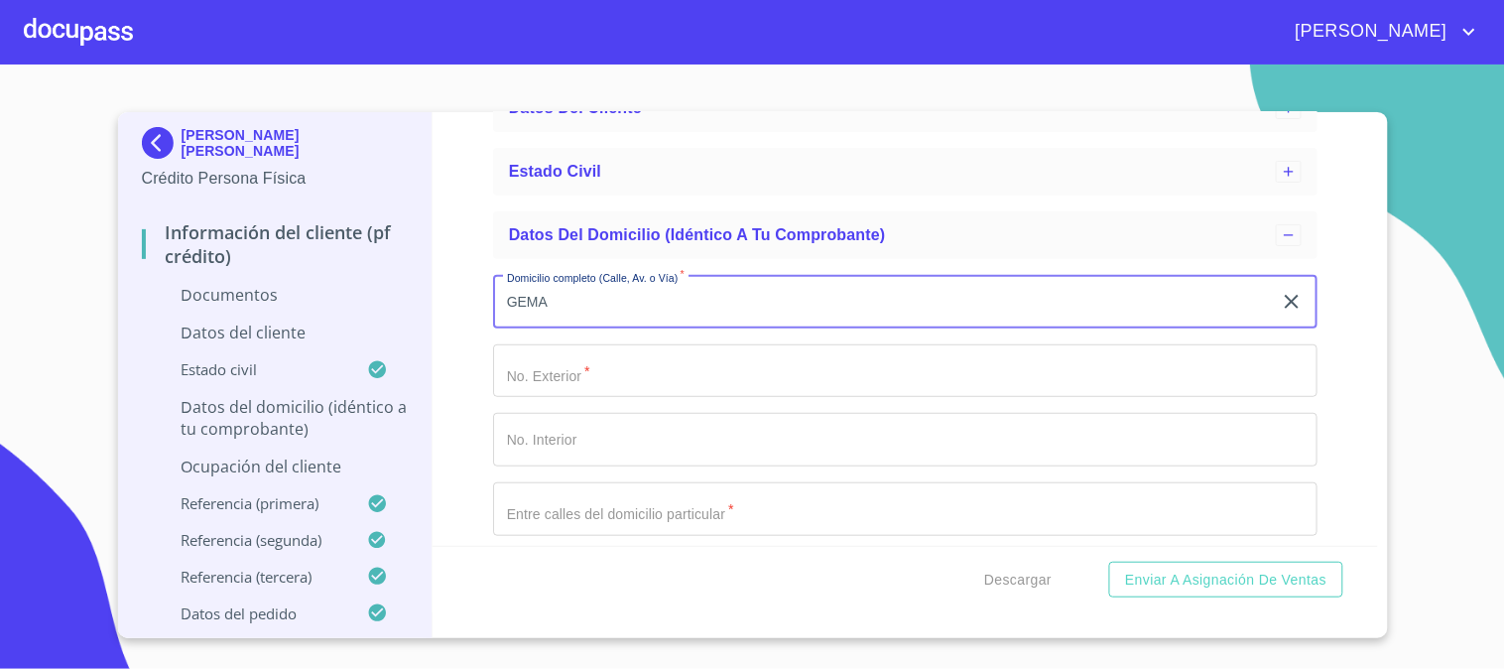
type input "GEMA"
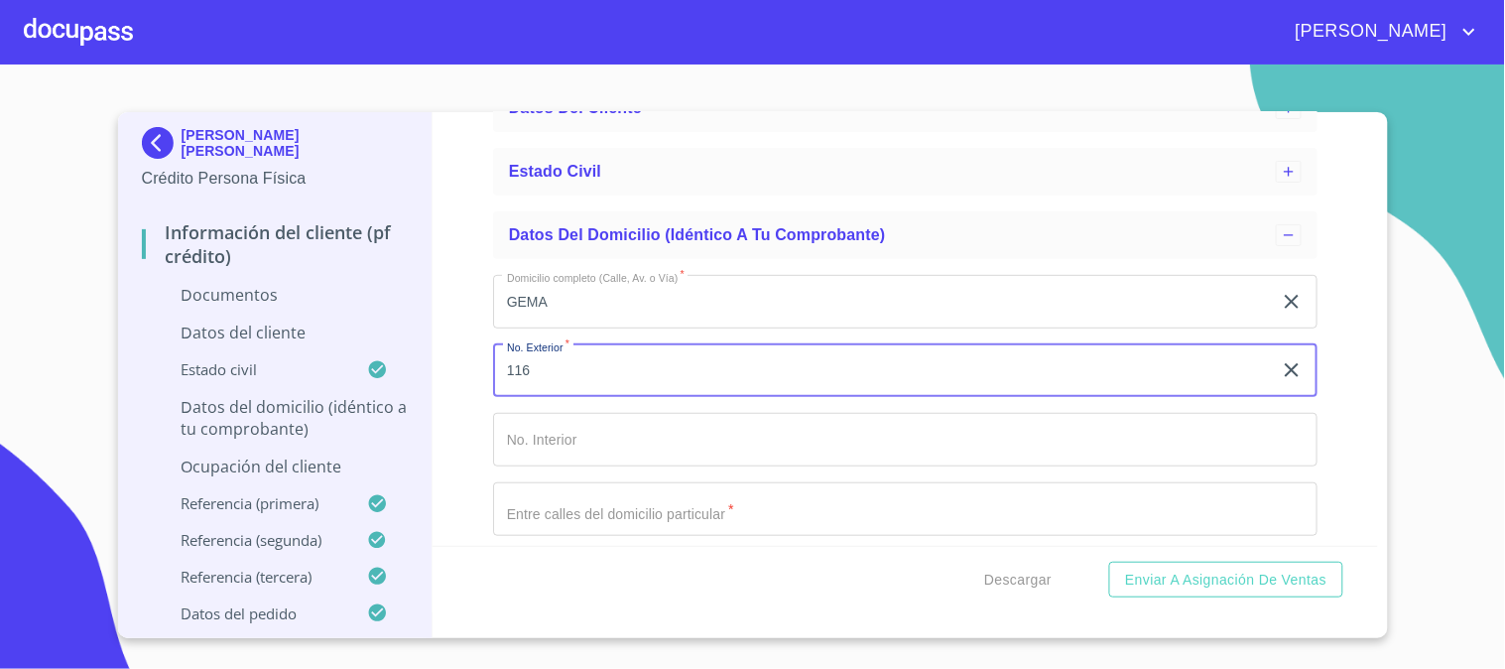
type input "116"
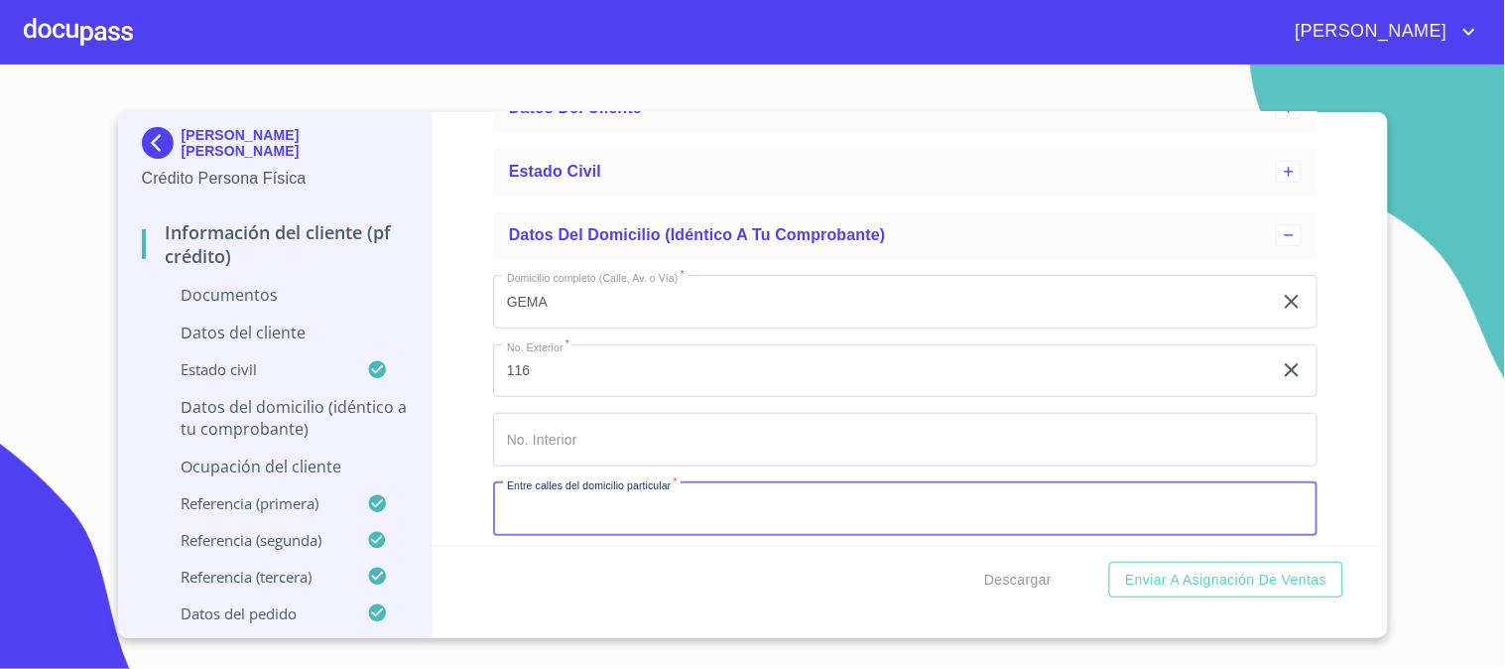
scroll to position [306, 0]
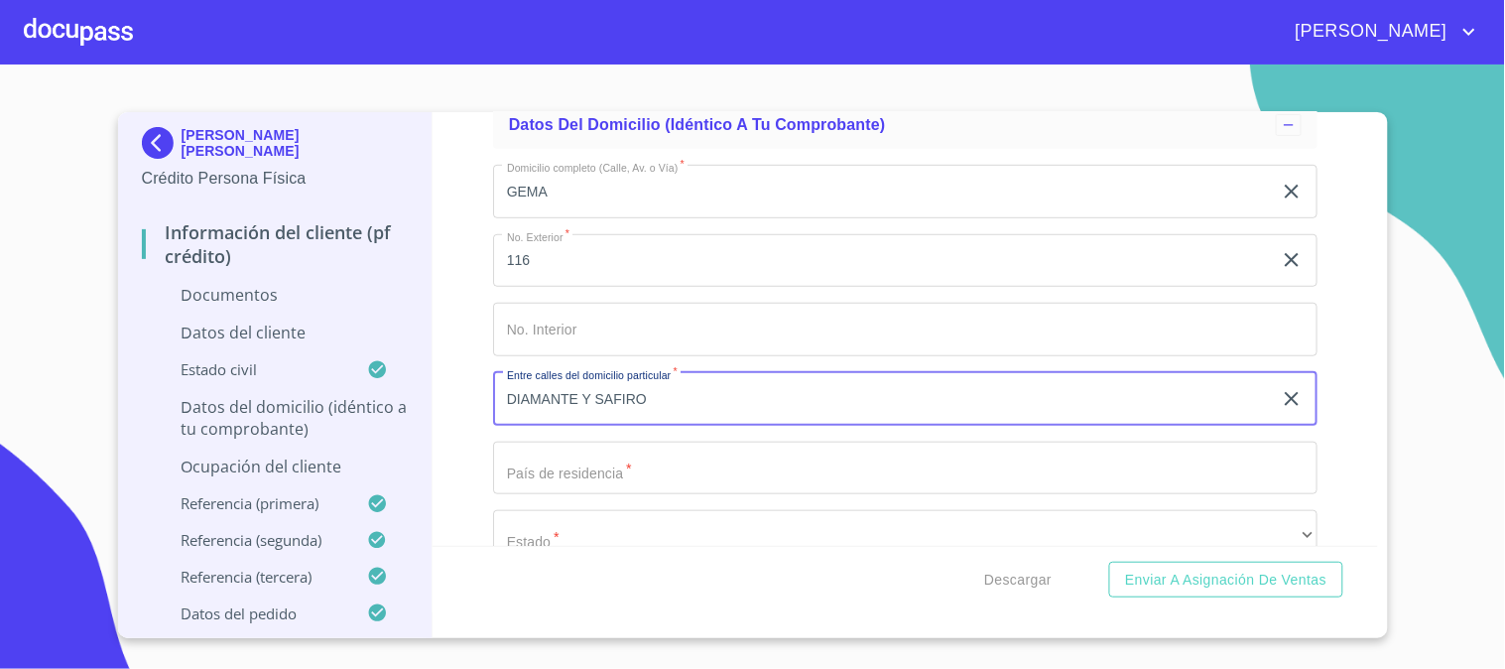
type input "DIAMANTE Y SAFIRO"
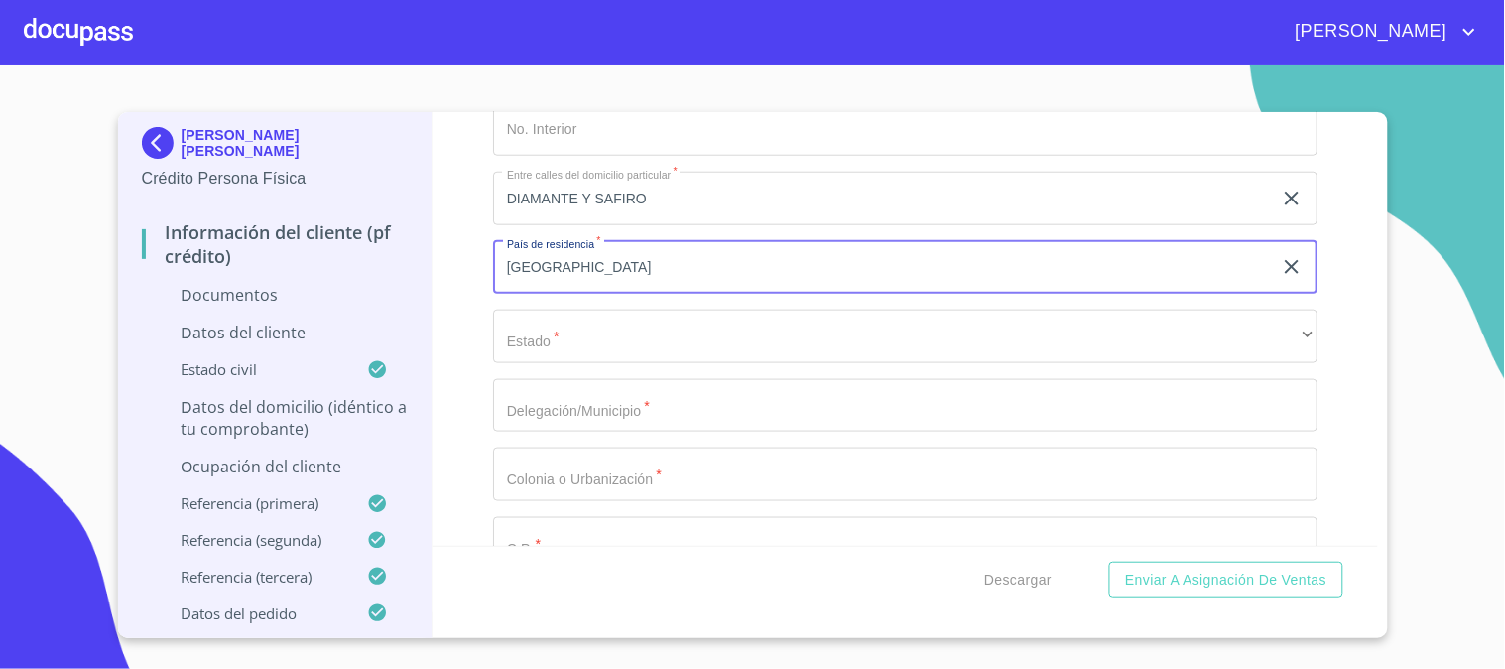
scroll to position [527, 0]
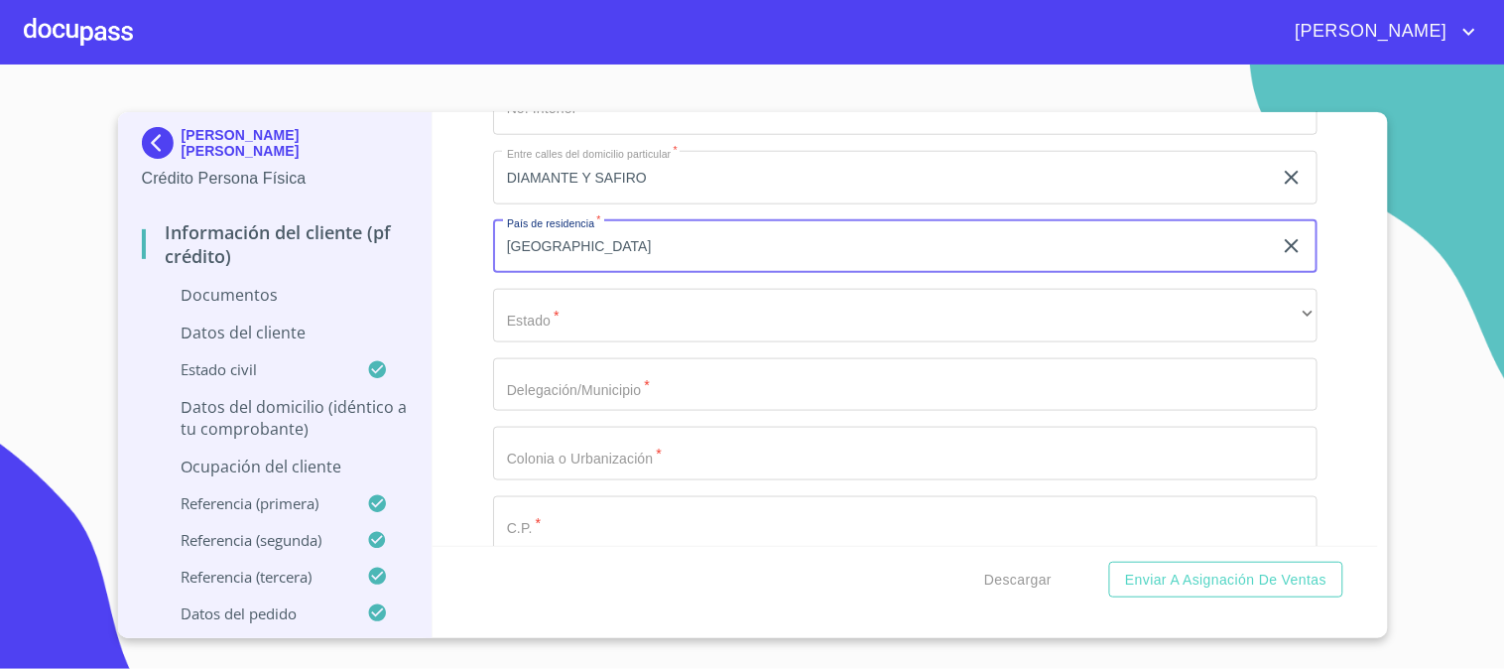
type input "MEXICO"
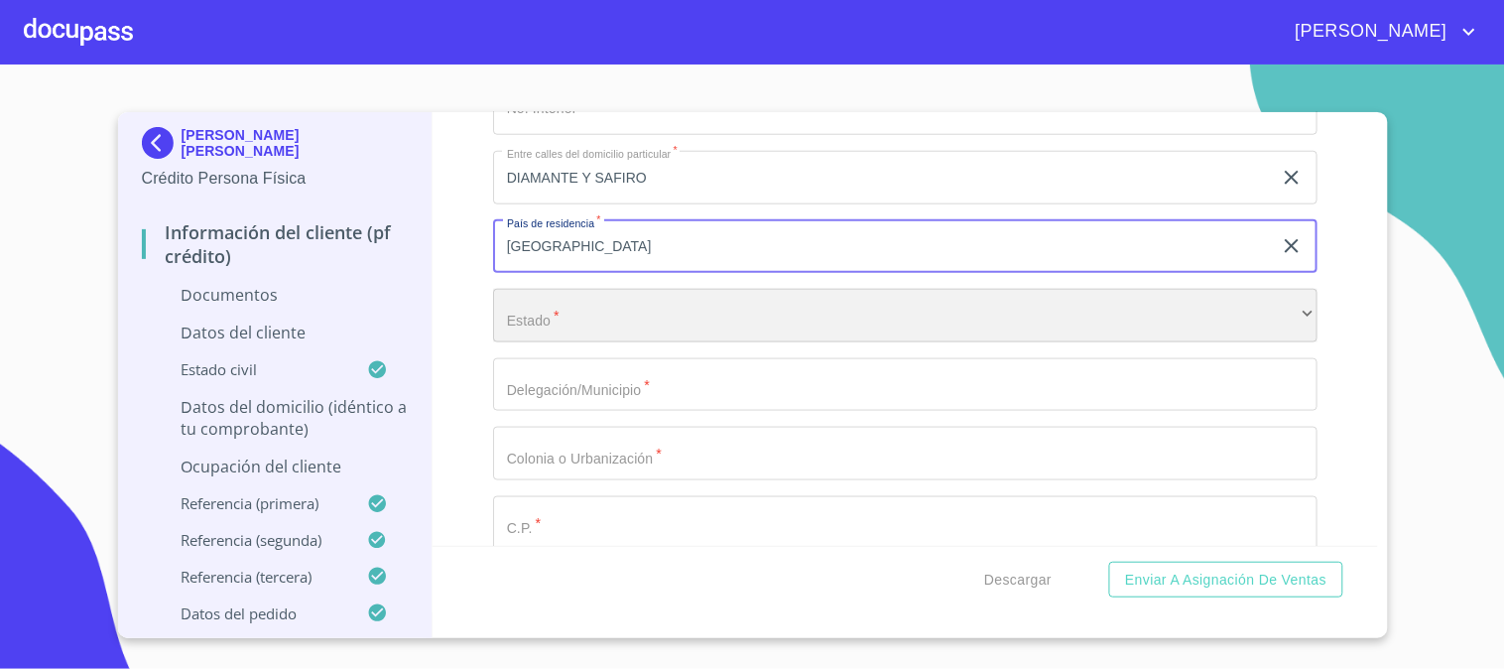
click at [684, 315] on div "​" at bounding box center [905, 316] width 824 height 54
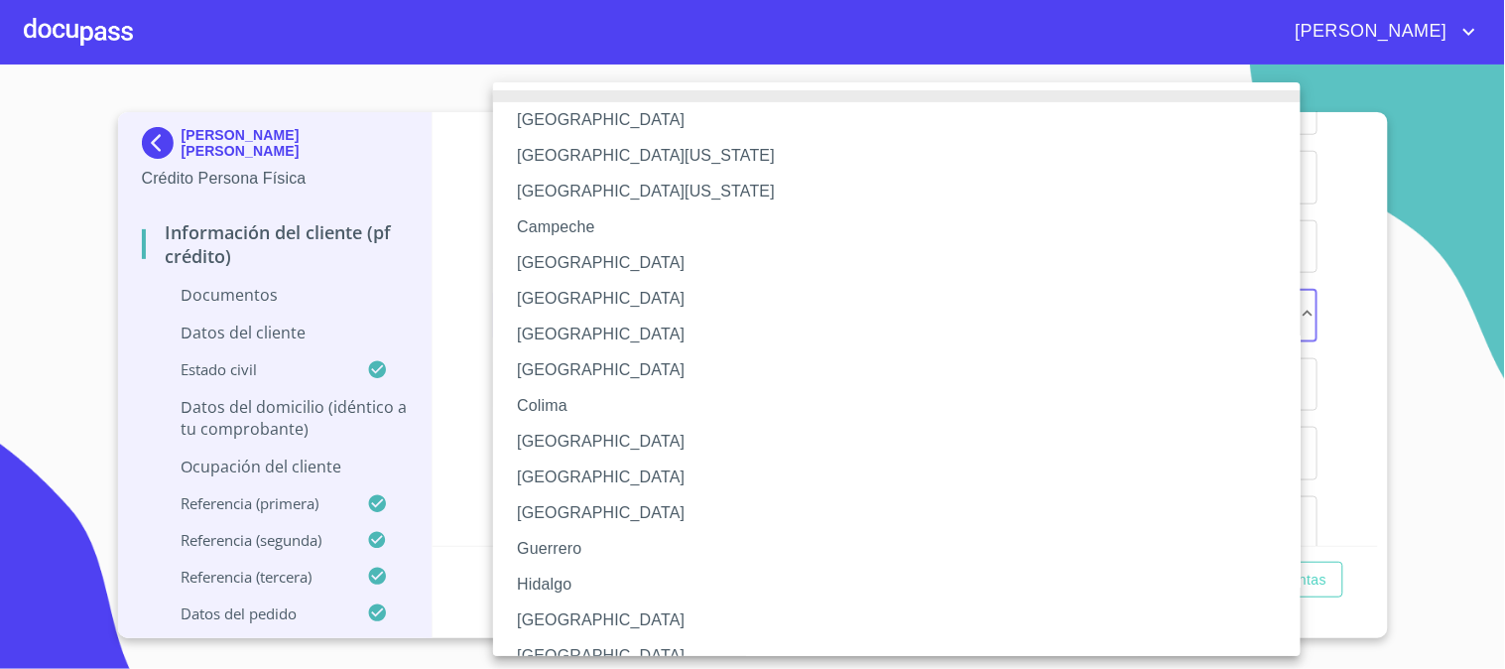
click at [655, 617] on li "Jalisco" at bounding box center [905, 620] width 824 height 36
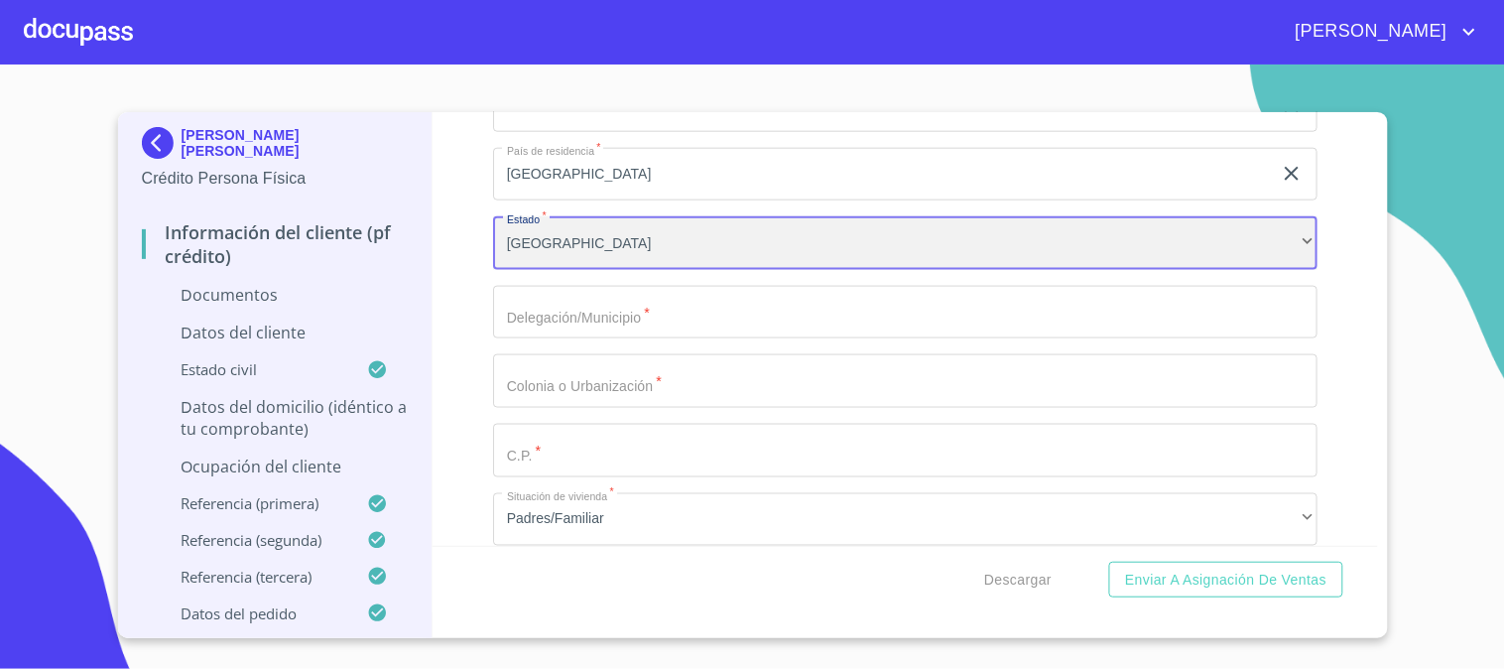
scroll to position [637, 0]
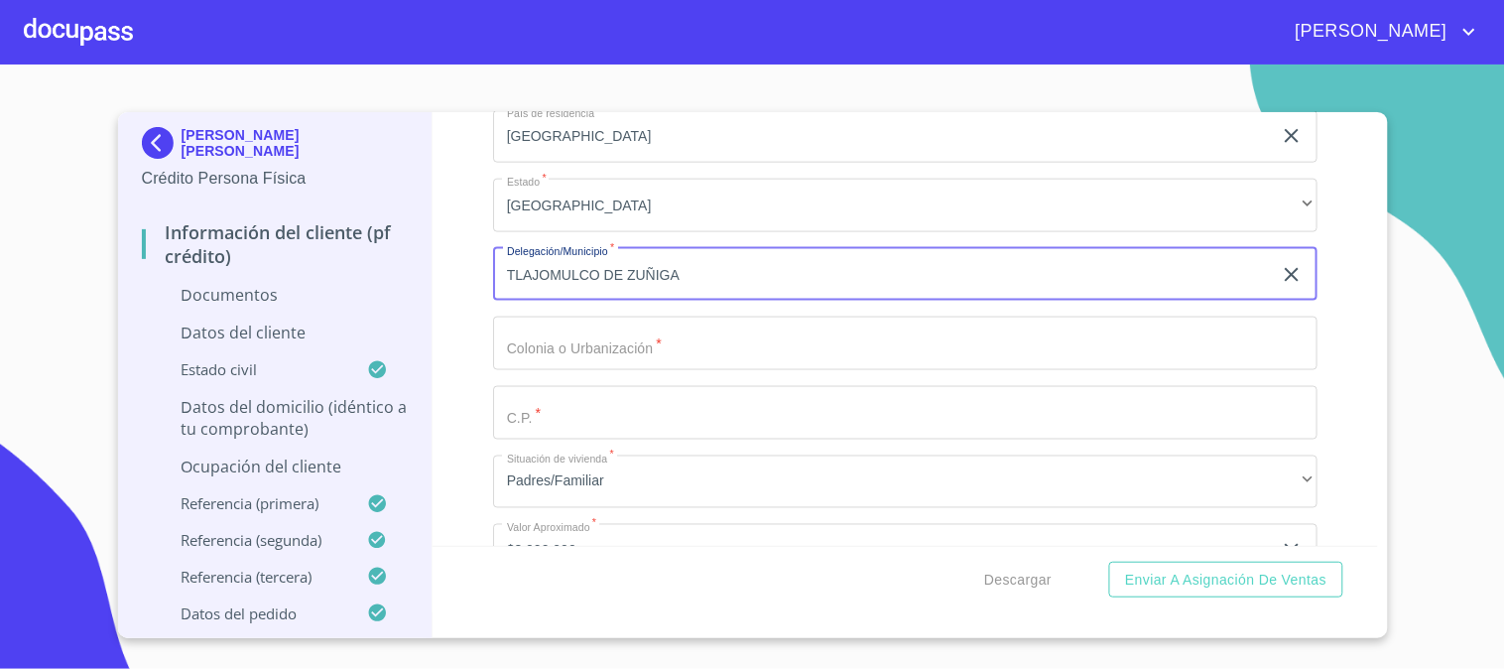
type input "TLAJOMULCO DE ZUÑIGA"
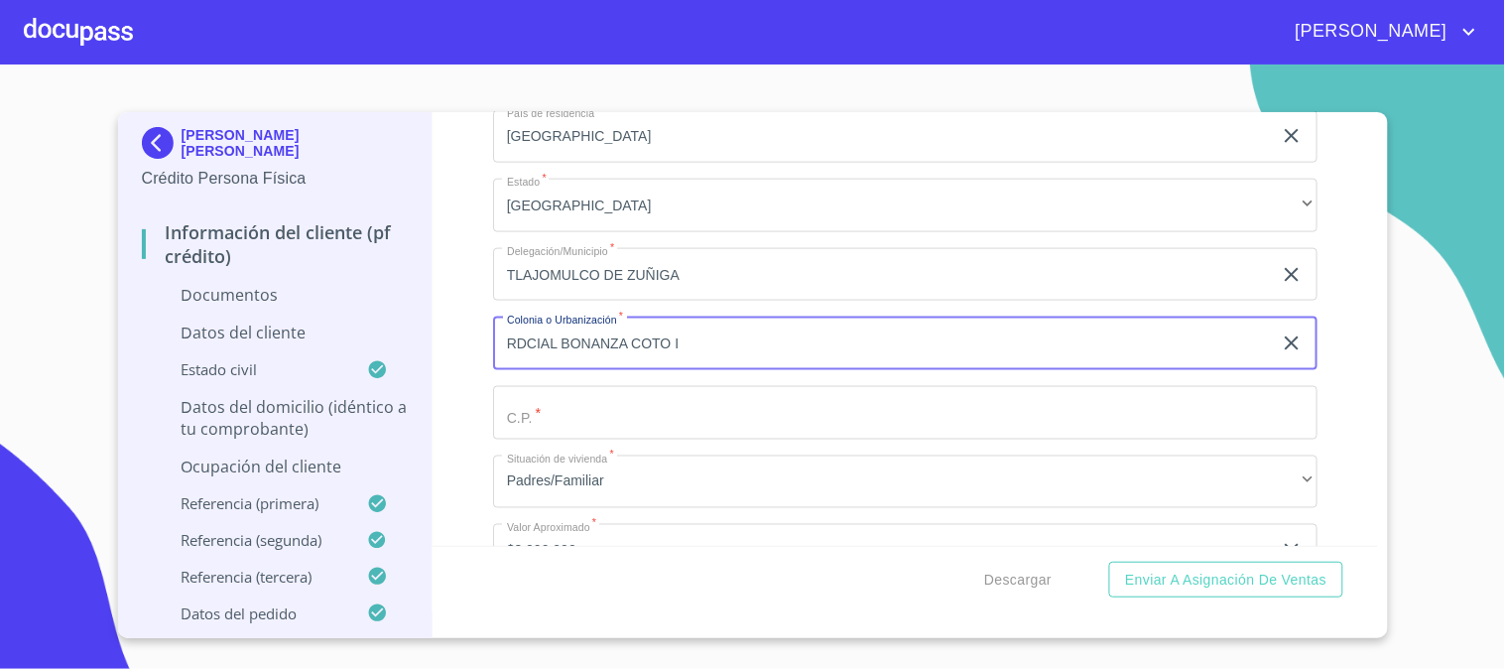
type input "RDCIAL BONANZA COTO I"
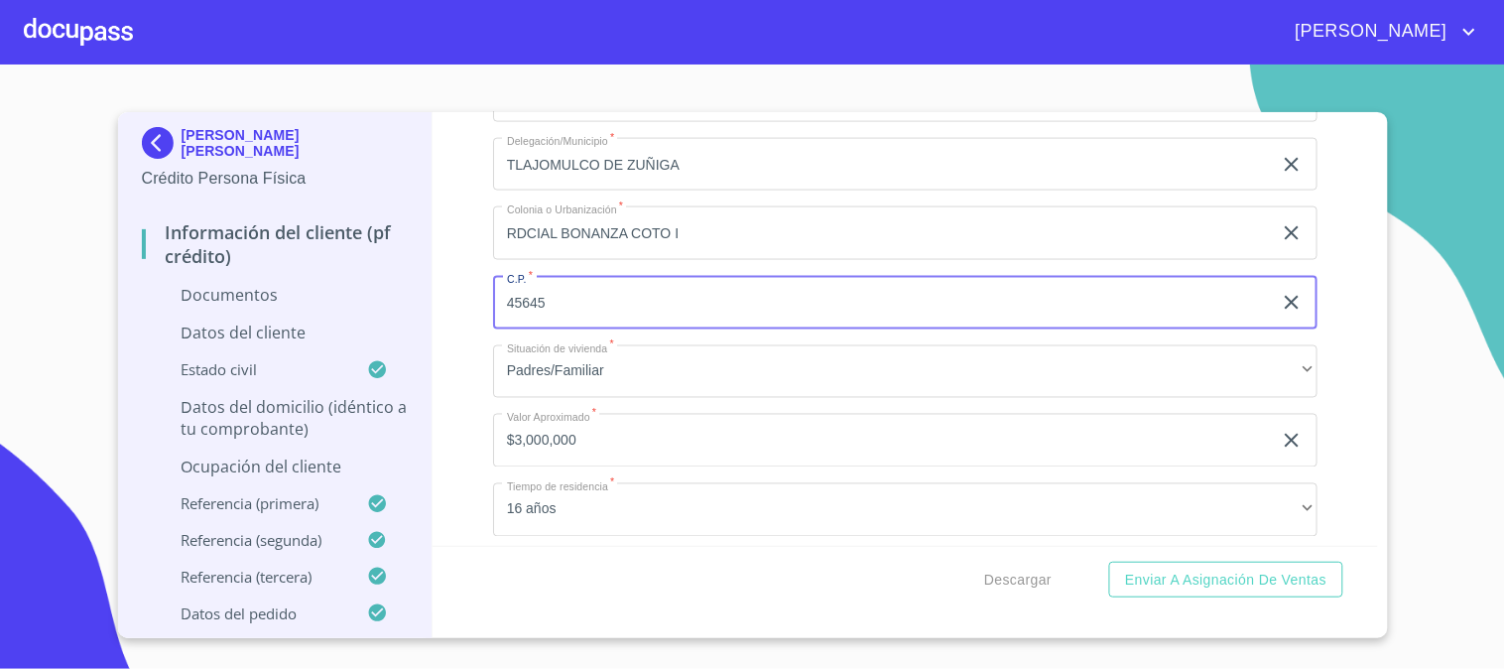
scroll to position [1077, 0]
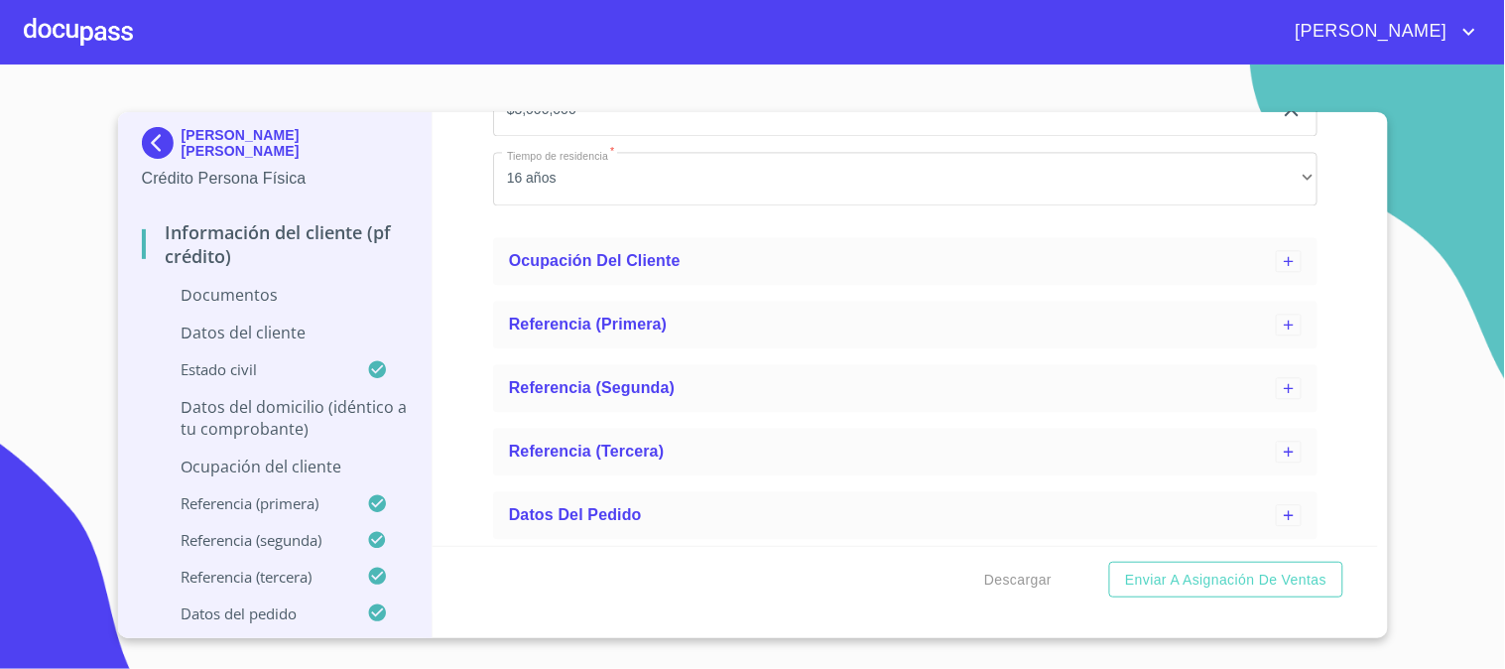
type input "45645"
click at [486, 269] on div "Información del cliente (PF crédito) Documentos Datos del cliente Estado Civil …" at bounding box center [904, 328] width 945 height 433
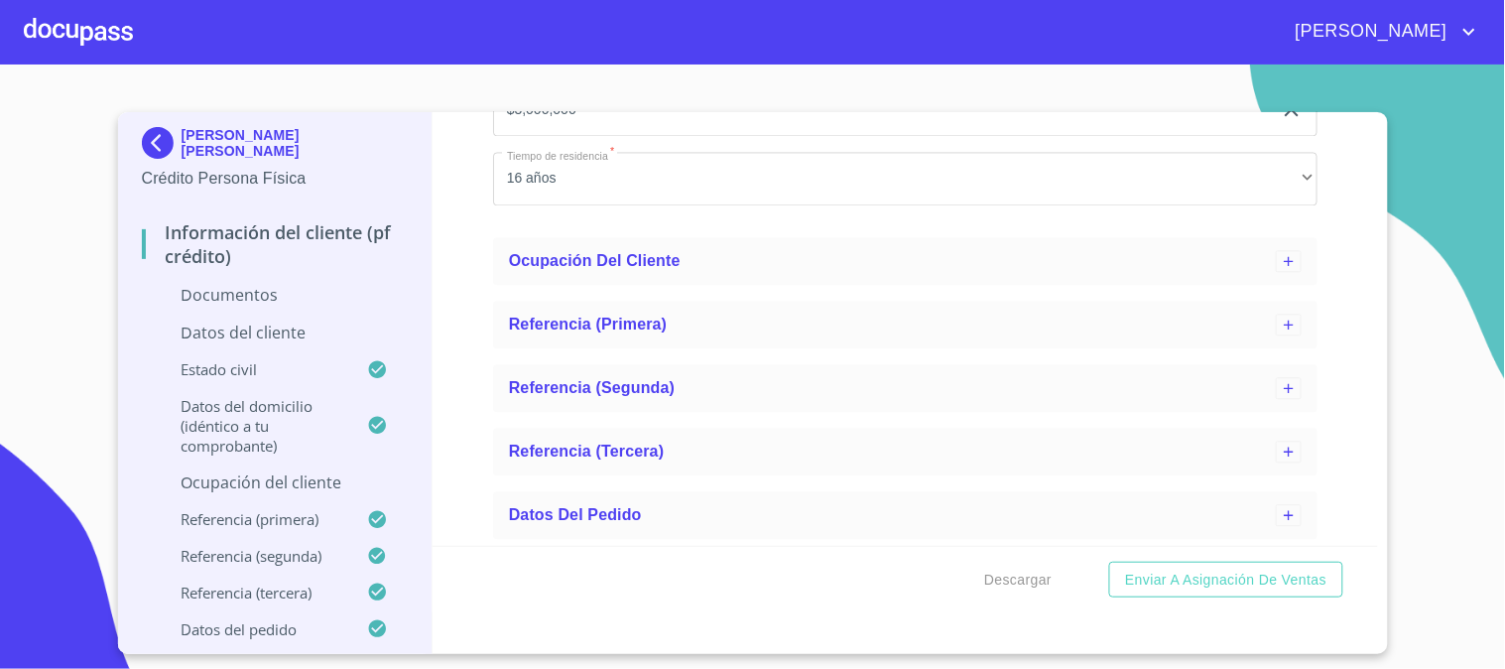
click at [325, 476] on p "Ocupación del Cliente" at bounding box center [275, 482] width 267 height 22
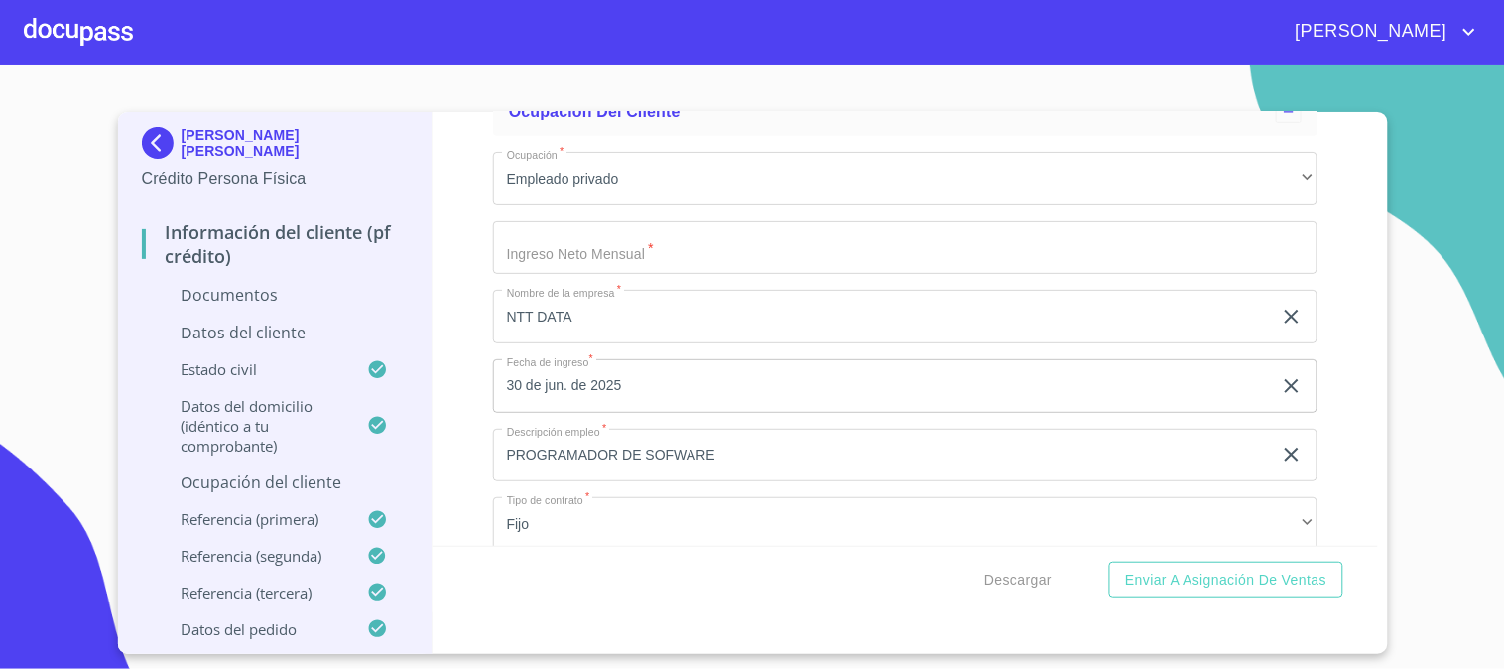
scroll to position [391, 0]
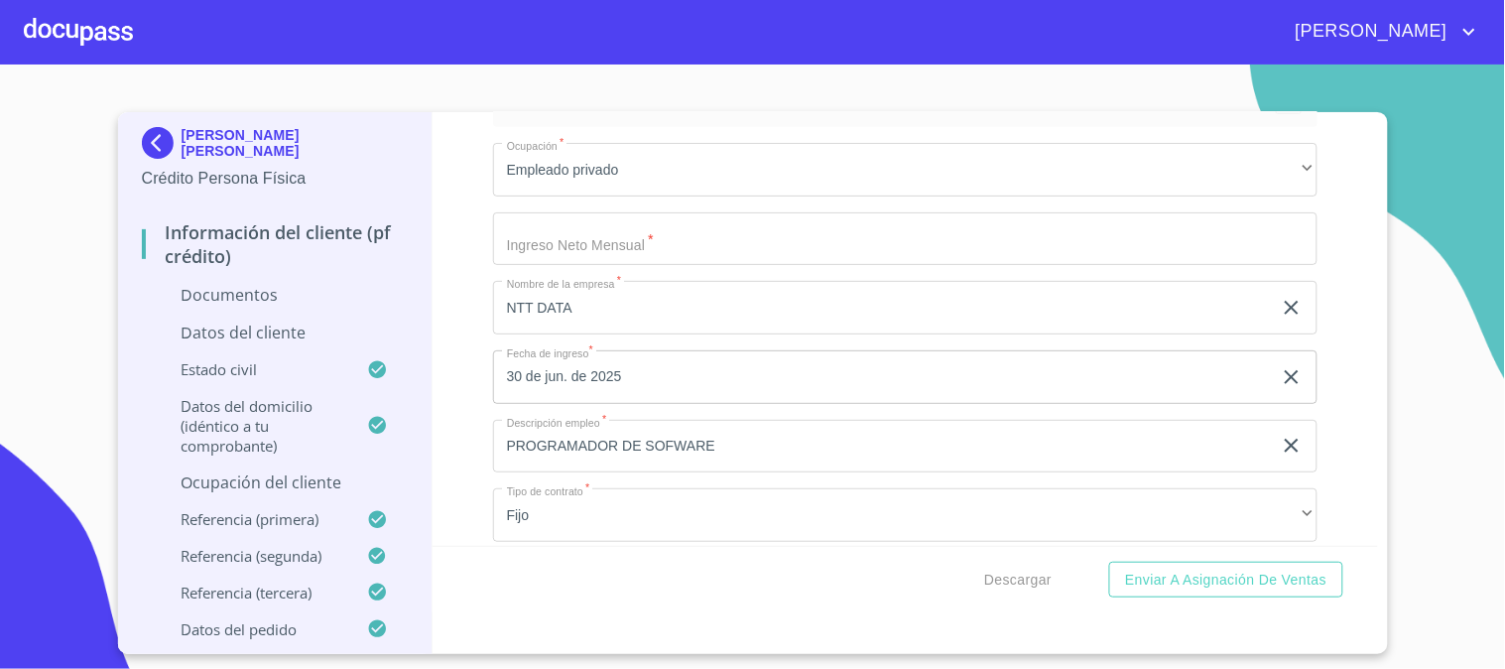
click at [592, 242] on input "Ocupación   *" at bounding box center [905, 239] width 824 height 54
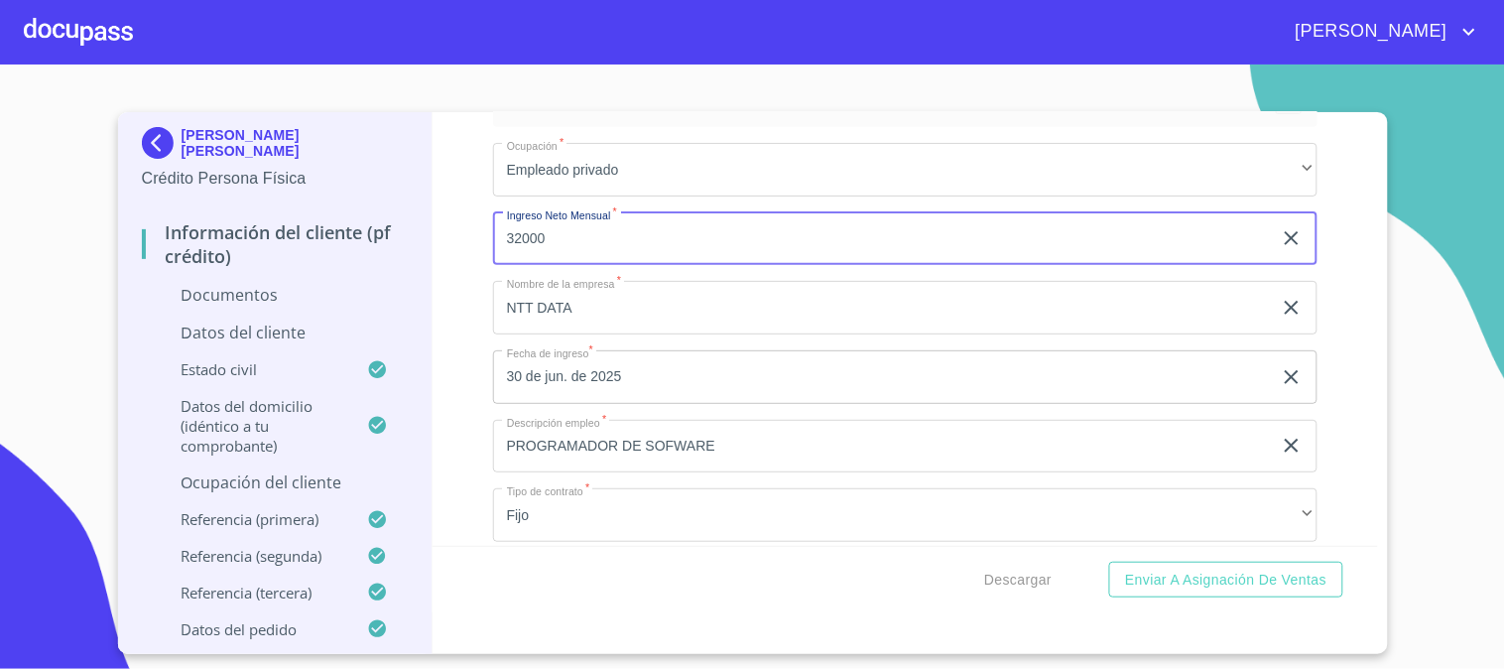
type input "32000"
click at [456, 339] on div "Información del cliente (PF crédito) Documentos Datos del cliente Estado Civil …" at bounding box center [904, 328] width 945 height 433
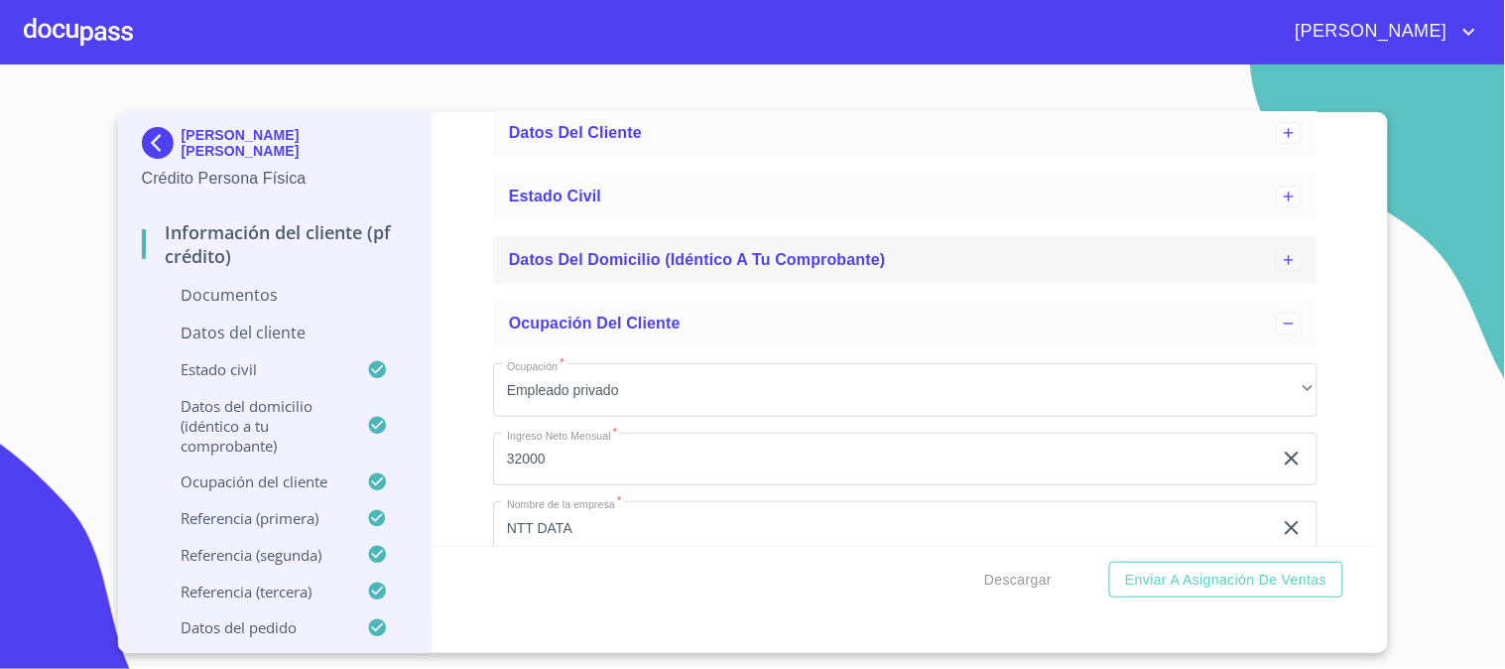
scroll to position [0, 0]
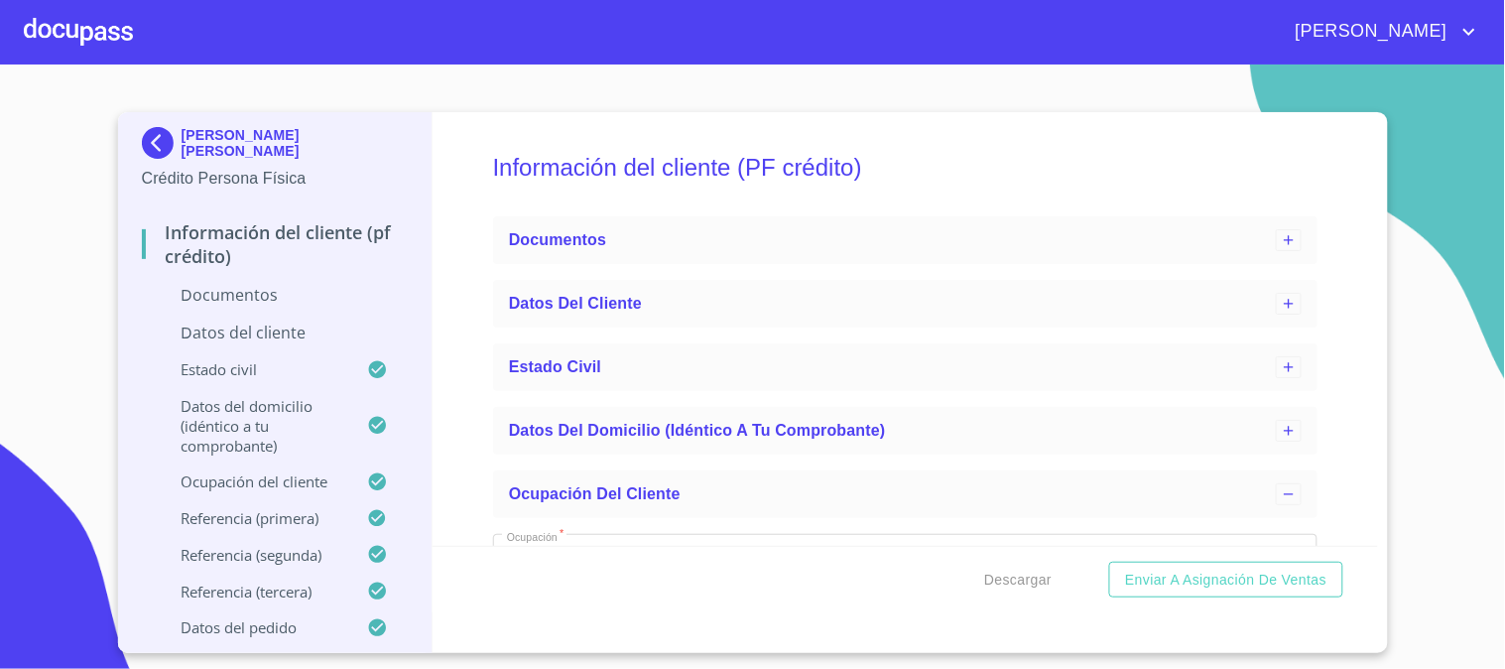
click at [205, 285] on p "Documentos" at bounding box center [275, 295] width 267 height 22
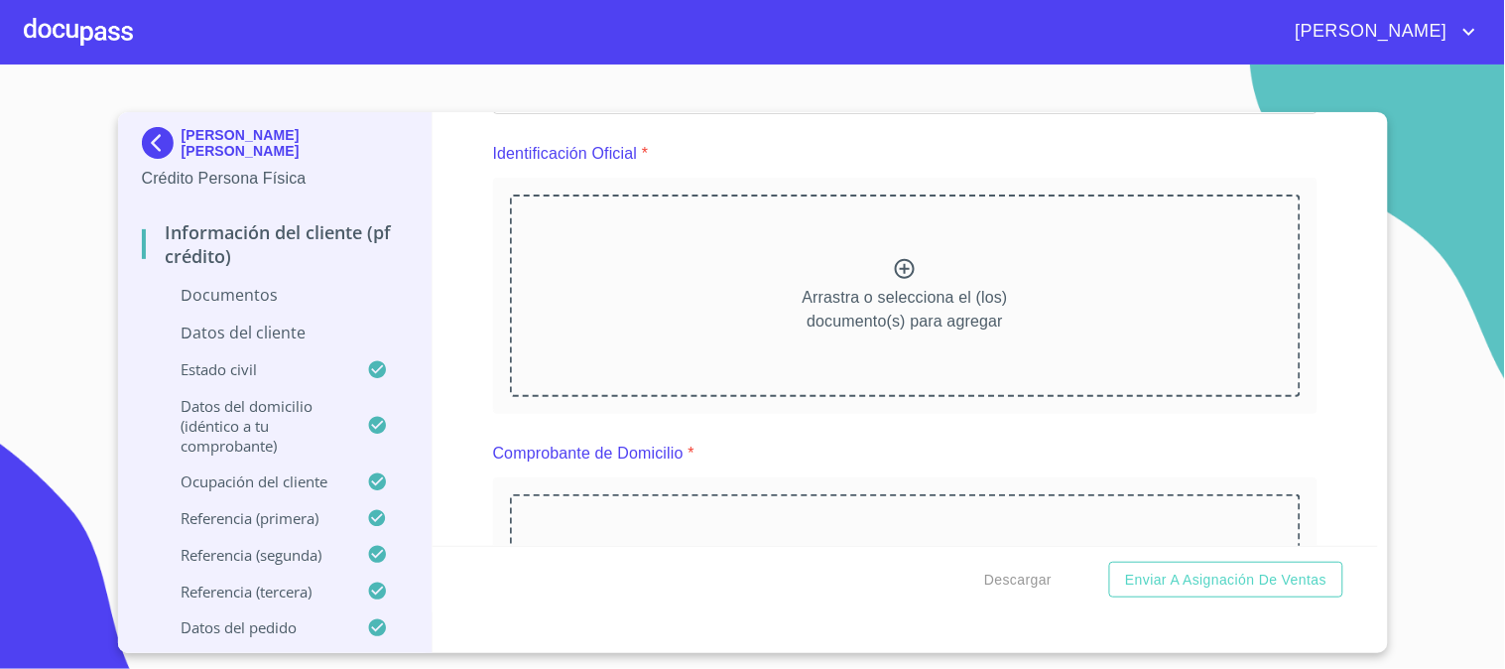
scroll to position [220, 0]
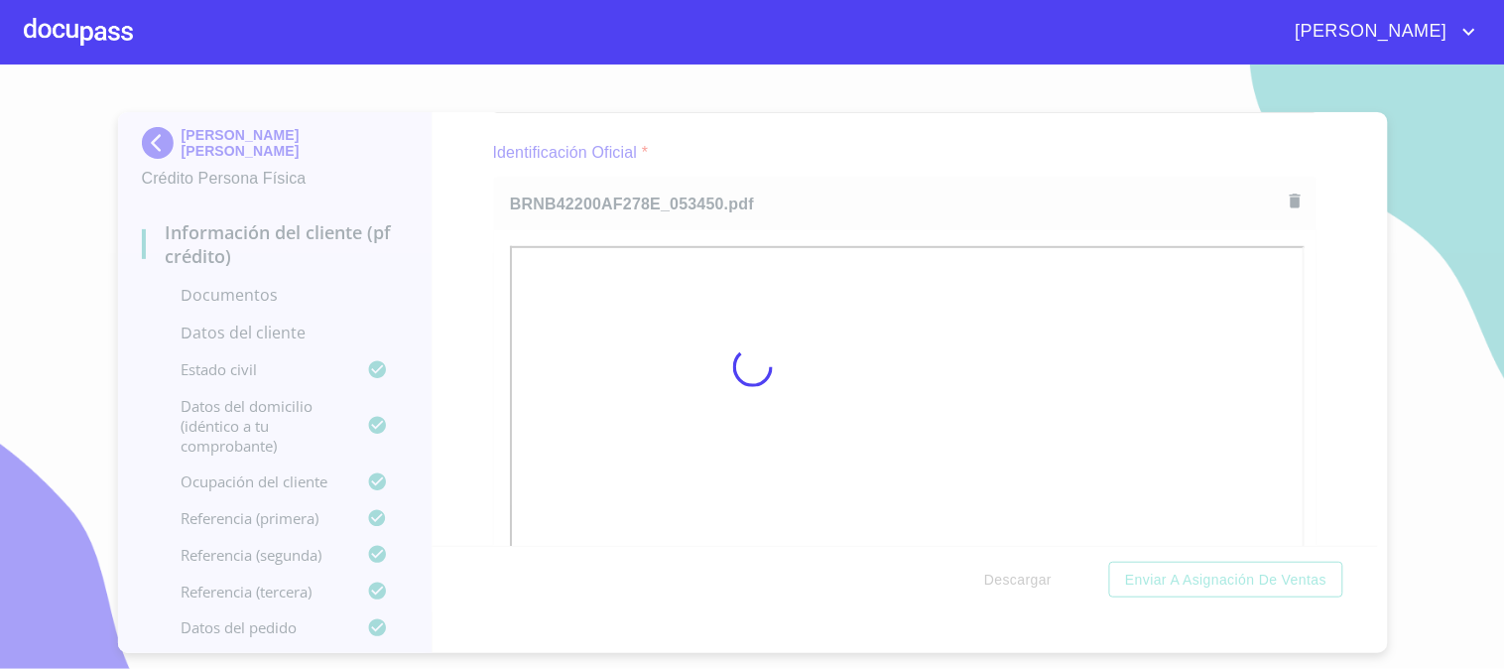
drag, startPoint x: 441, startPoint y: 354, endPoint x: 528, endPoint y: 363, distance: 86.8
click at [441, 354] on div at bounding box center [752, 366] width 1505 height 604
click at [1373, 536] on div at bounding box center [752, 366] width 1505 height 604
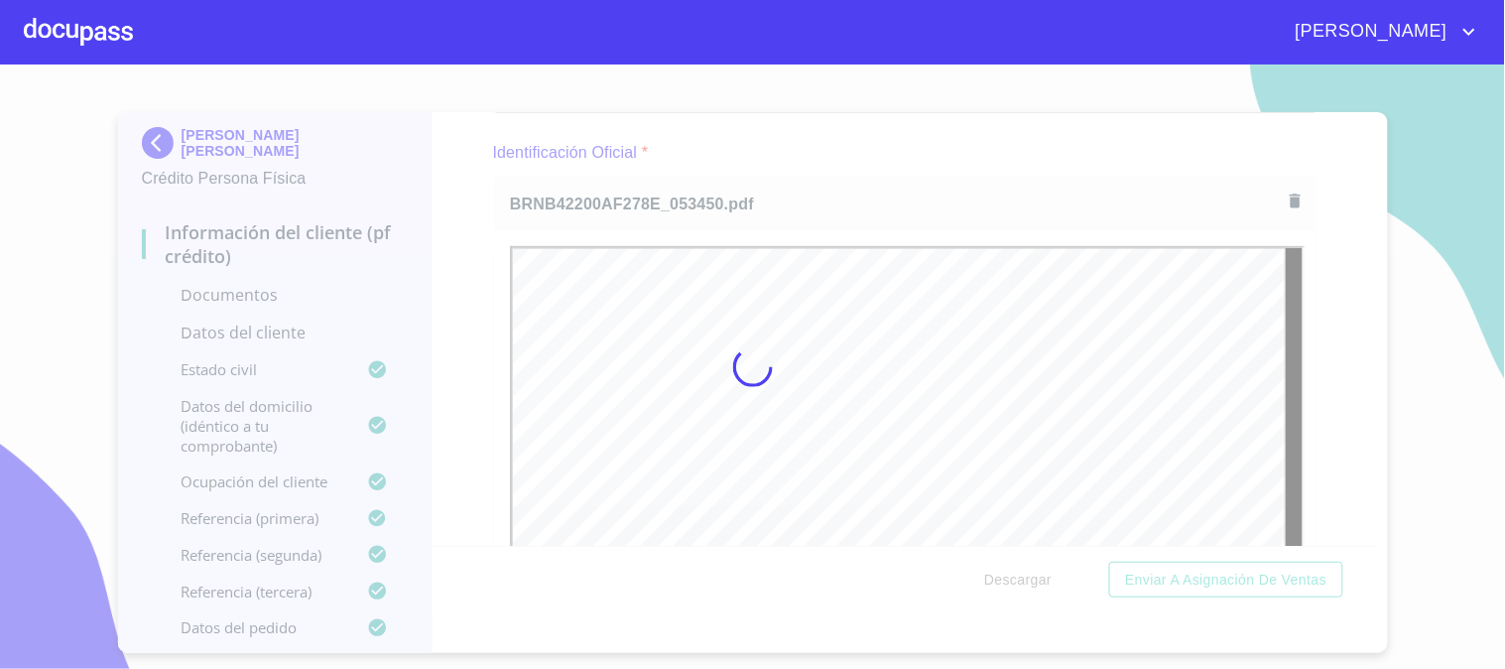
click at [1373, 536] on div at bounding box center [752, 366] width 1505 height 604
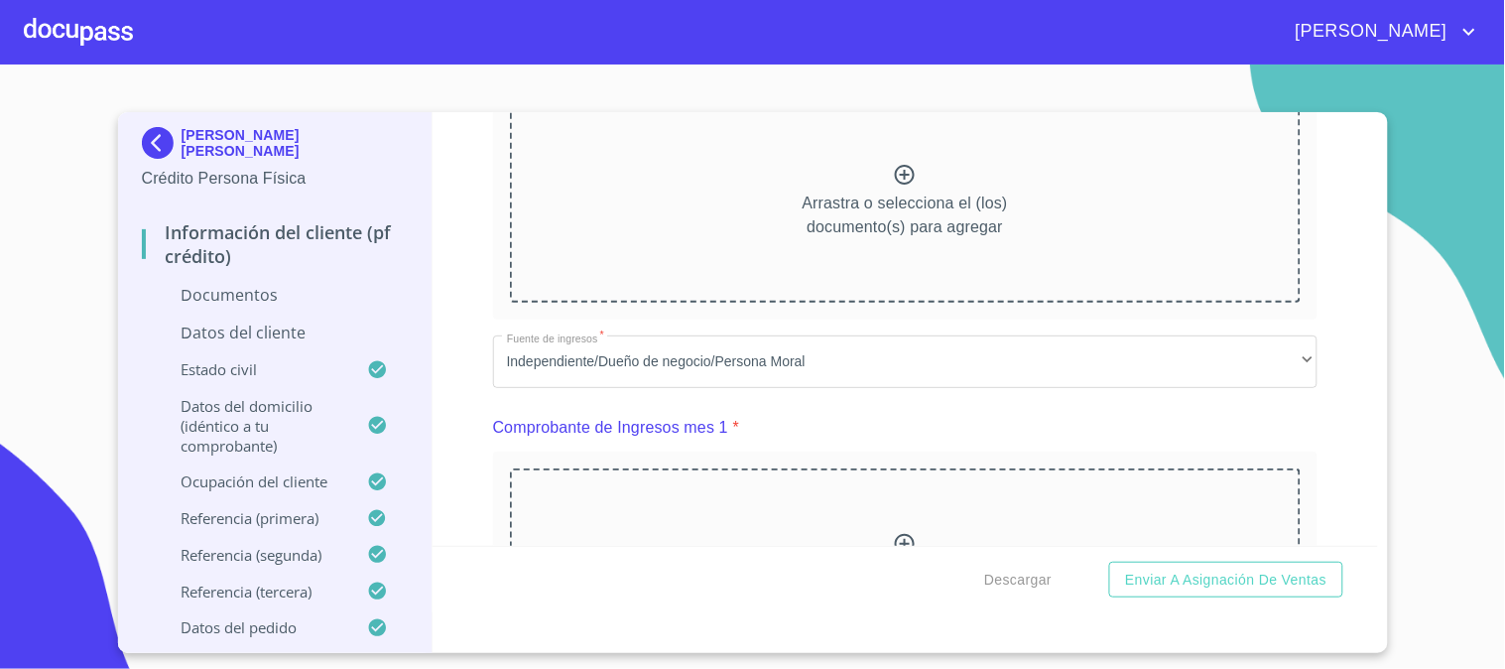
scroll to position [1135, 0]
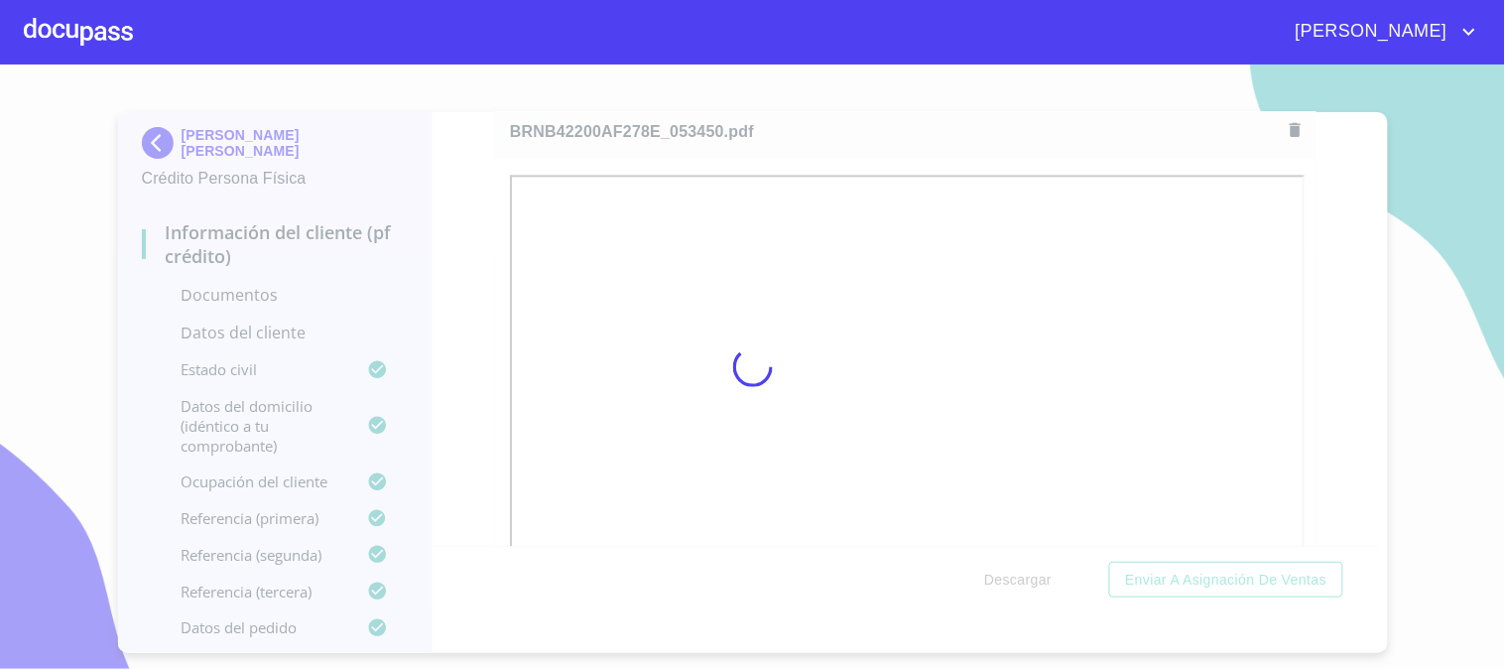
click at [480, 259] on div at bounding box center [752, 366] width 1505 height 604
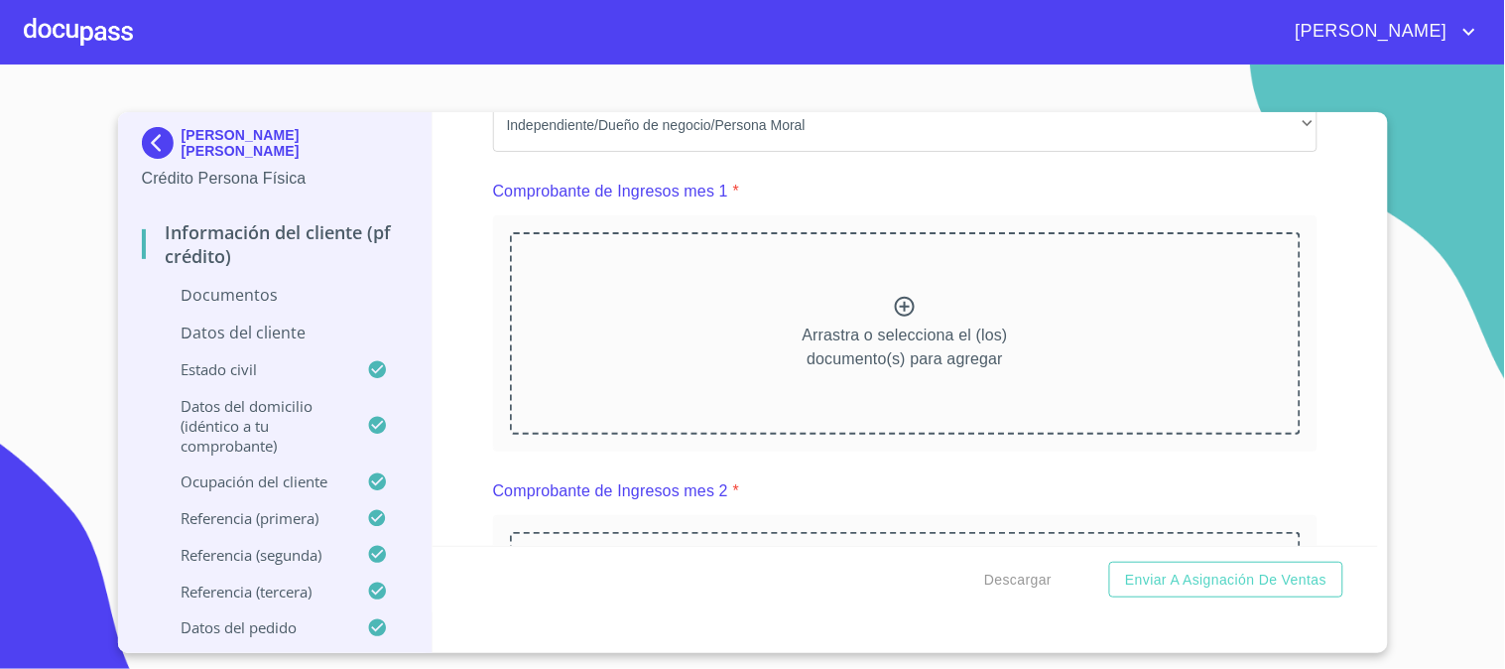
scroll to position [2017, 0]
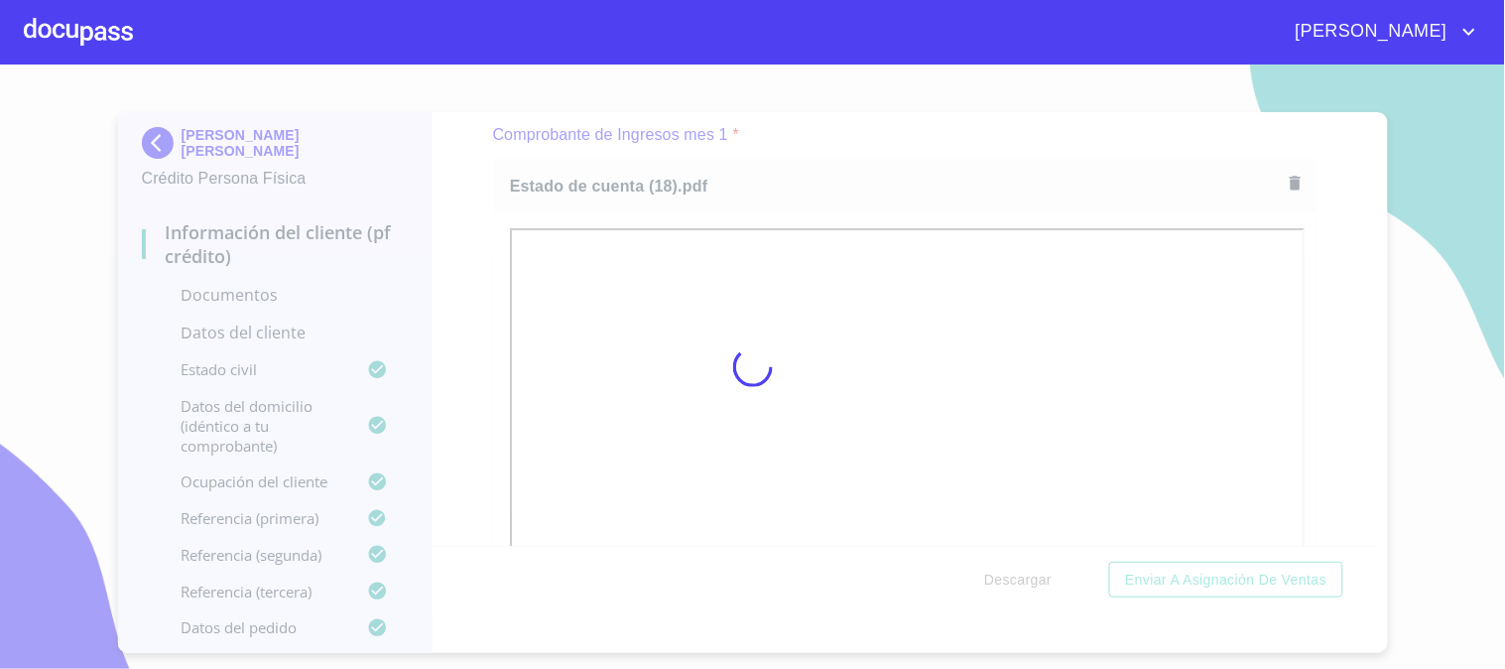
click at [474, 289] on div at bounding box center [752, 366] width 1505 height 604
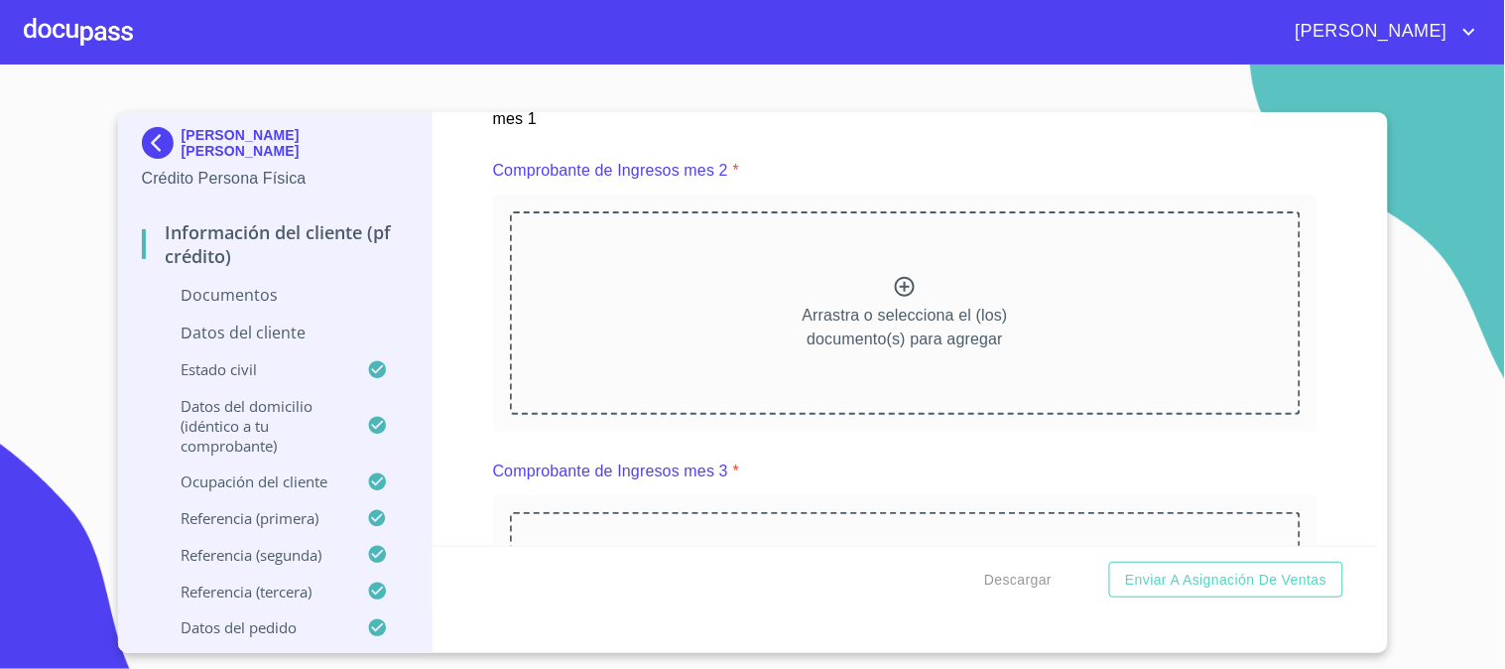
scroll to position [2899, 0]
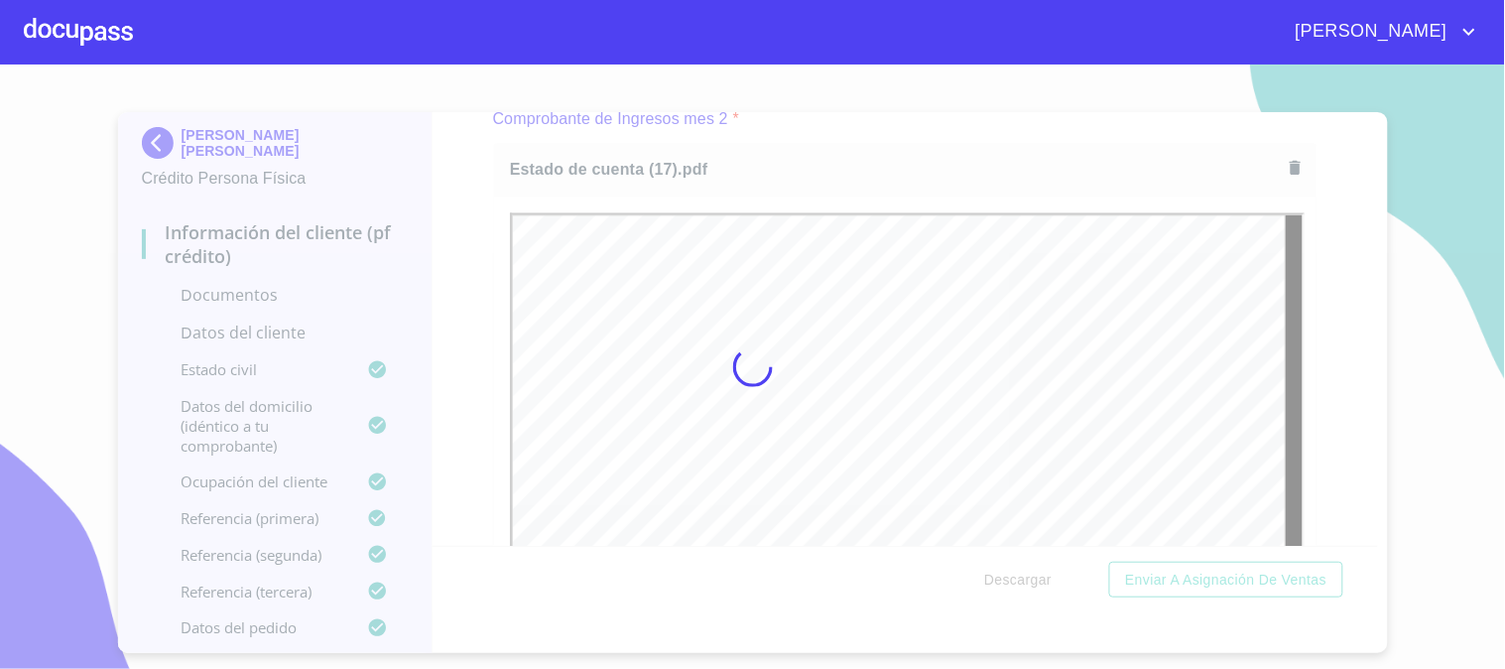
click at [1345, 480] on div at bounding box center [752, 366] width 1505 height 604
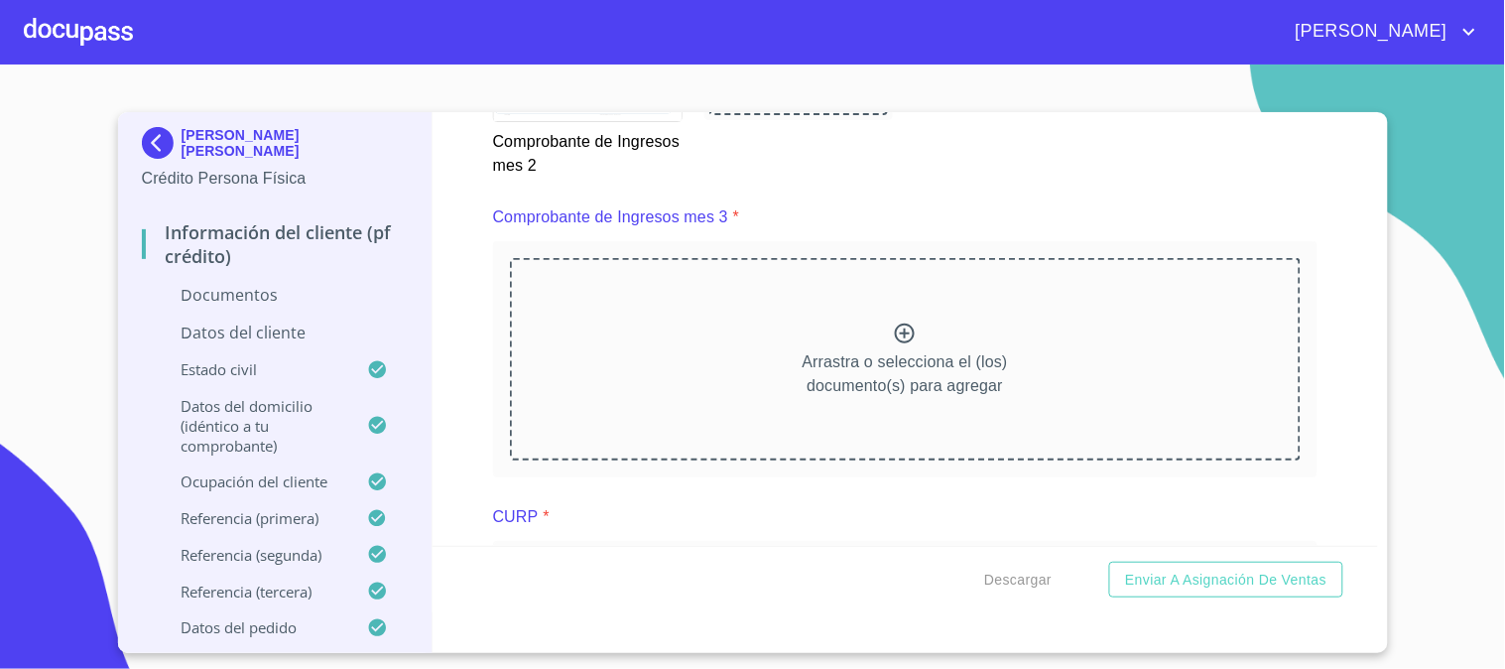
scroll to position [3670, 0]
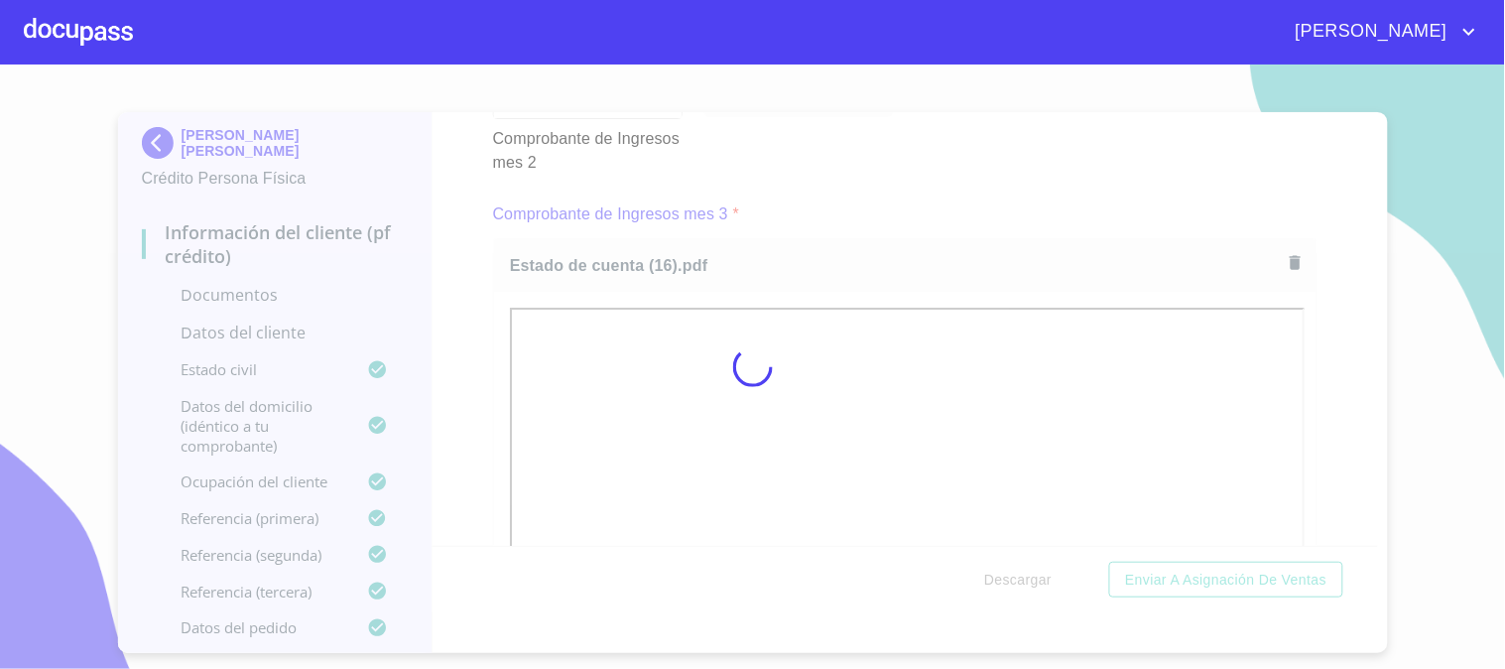
click at [1312, 459] on div at bounding box center [752, 366] width 1505 height 604
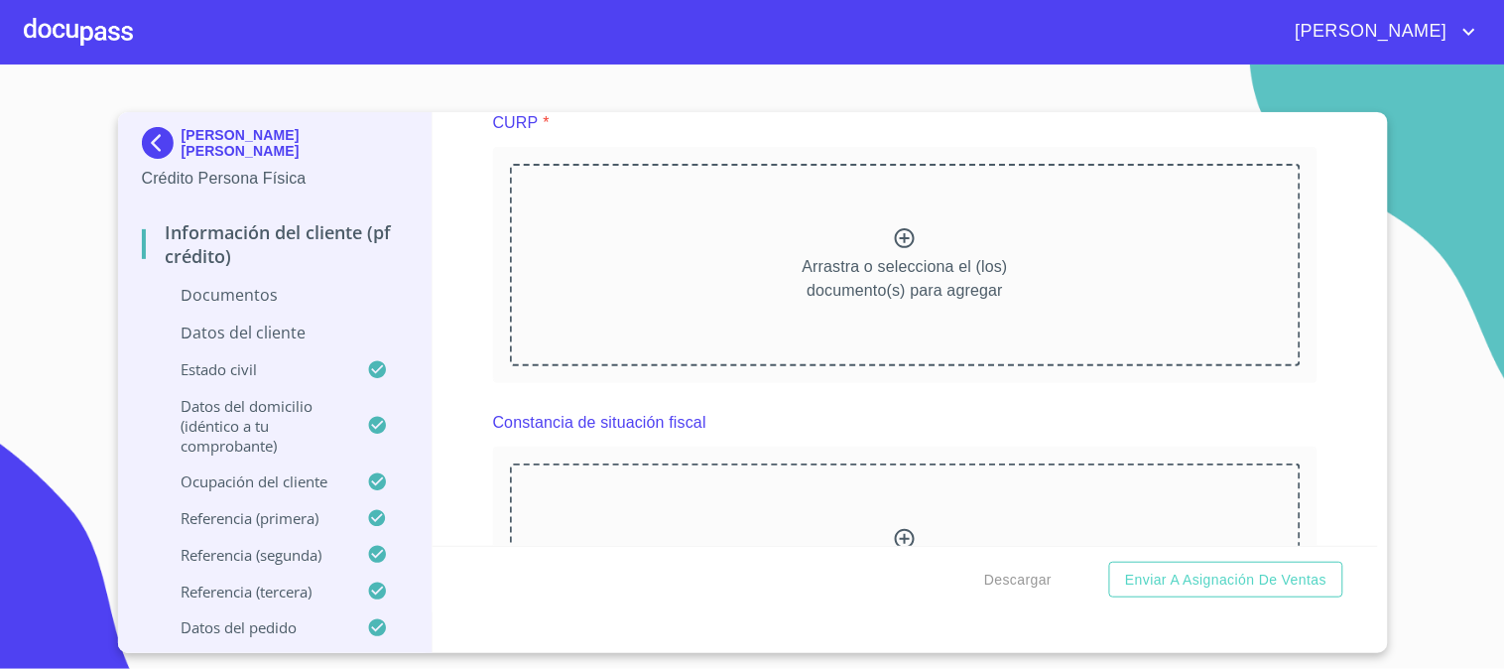
scroll to position [4518, 0]
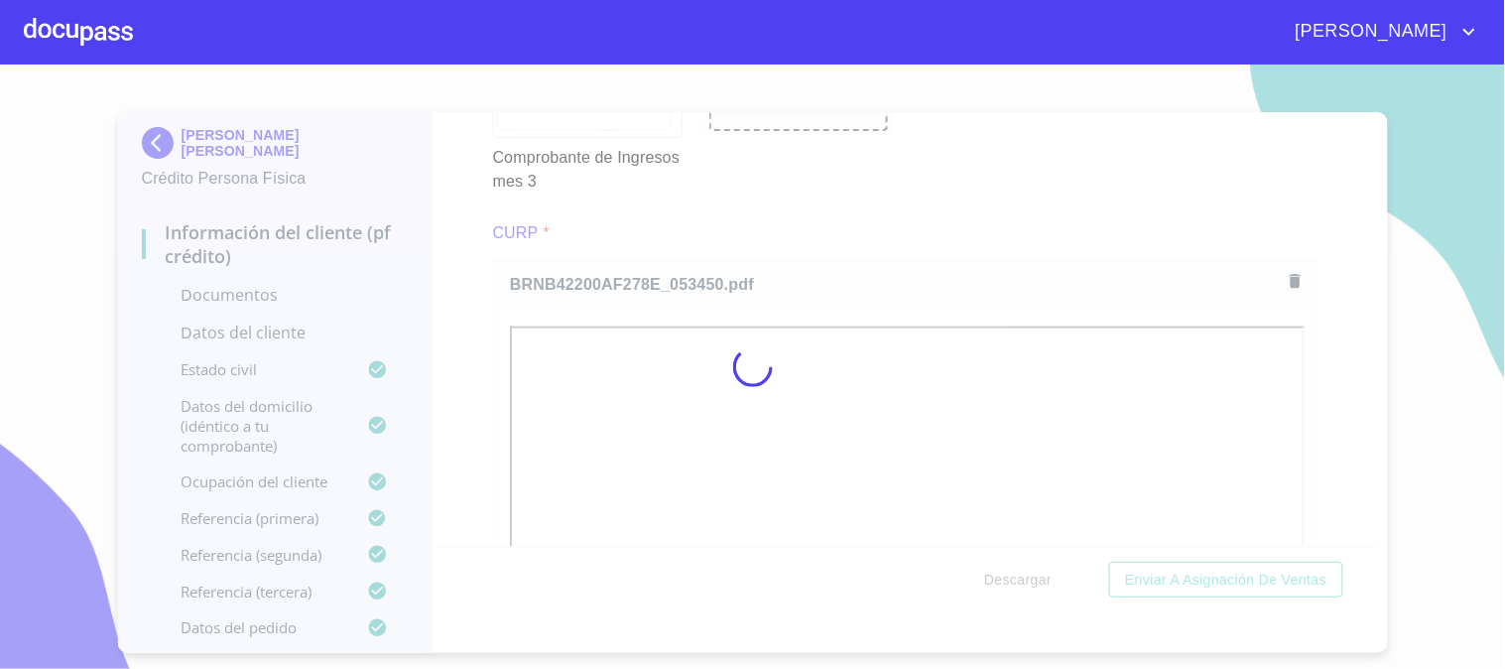
click at [1323, 463] on div at bounding box center [752, 366] width 1505 height 604
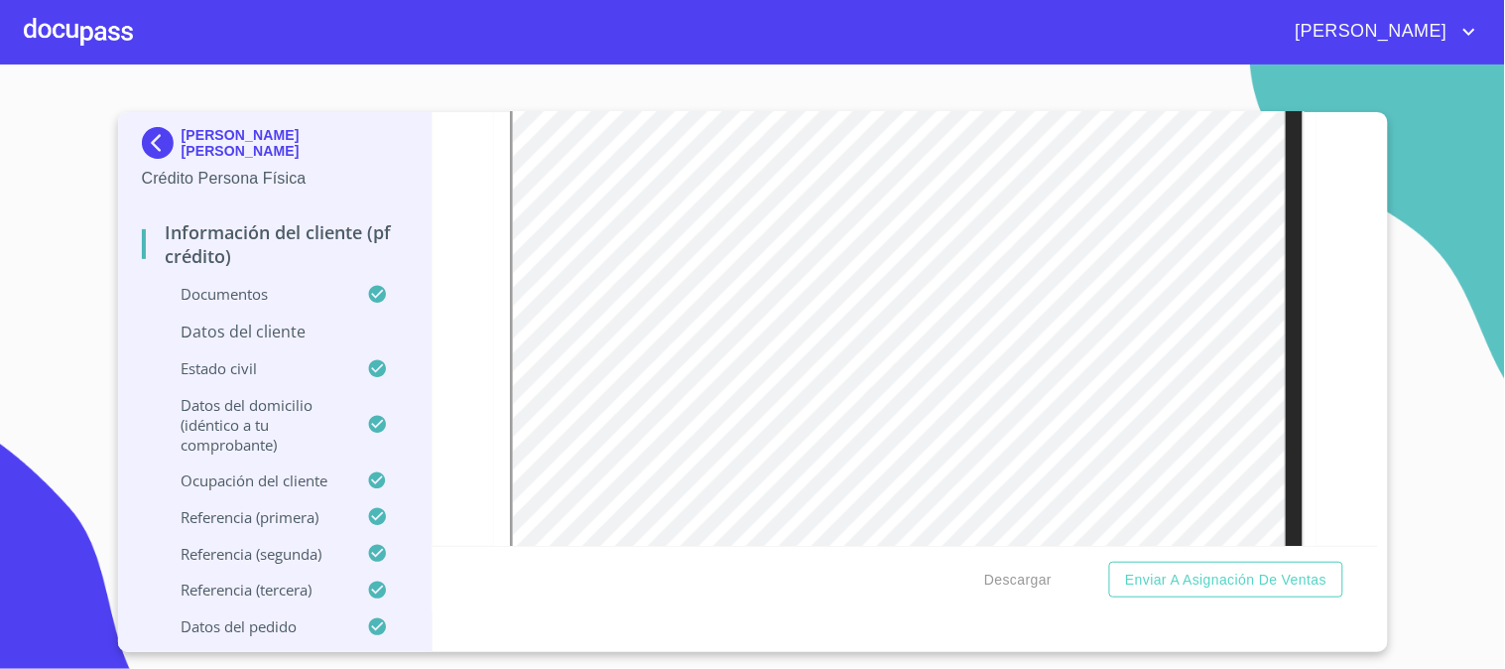
scroll to position [3043, 0]
click at [1304, 462] on div "Información del cliente (PF crédito) Documentos Documento de identificación   *…" at bounding box center [904, 328] width 945 height 433
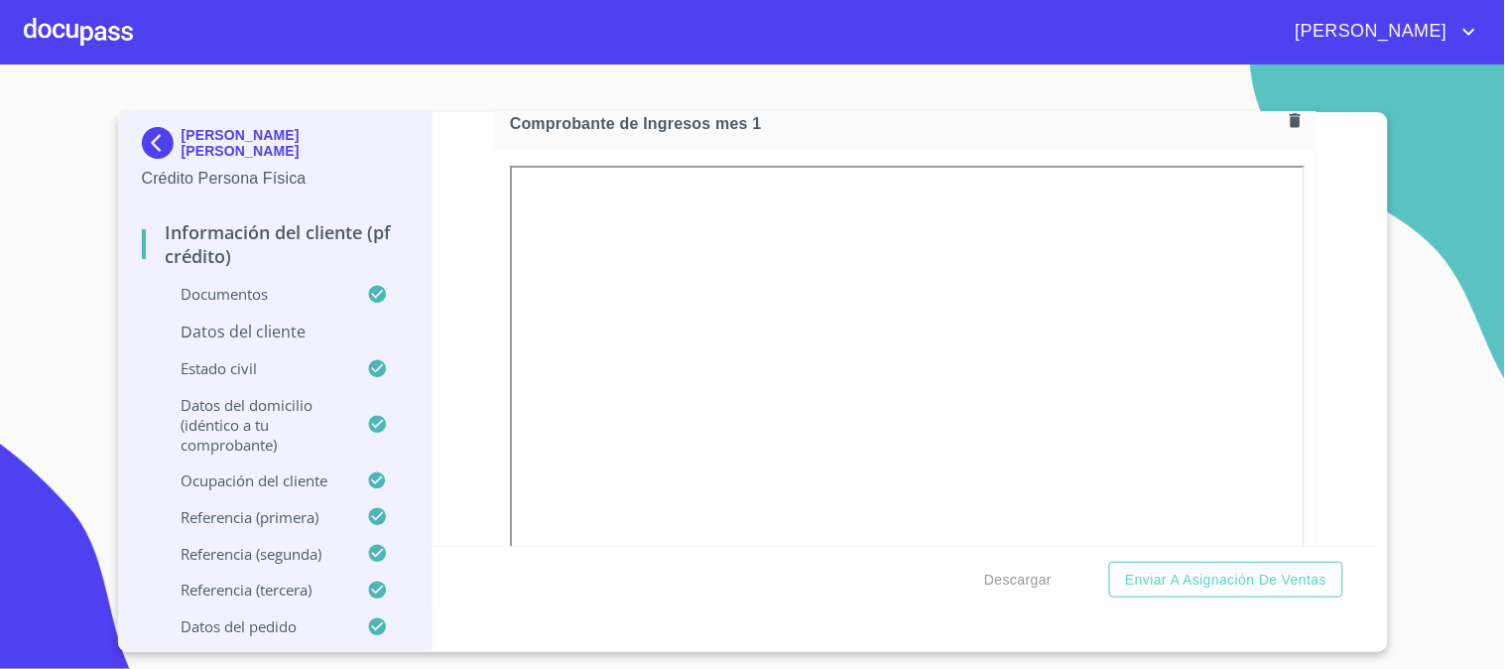
scroll to position [1941, 0]
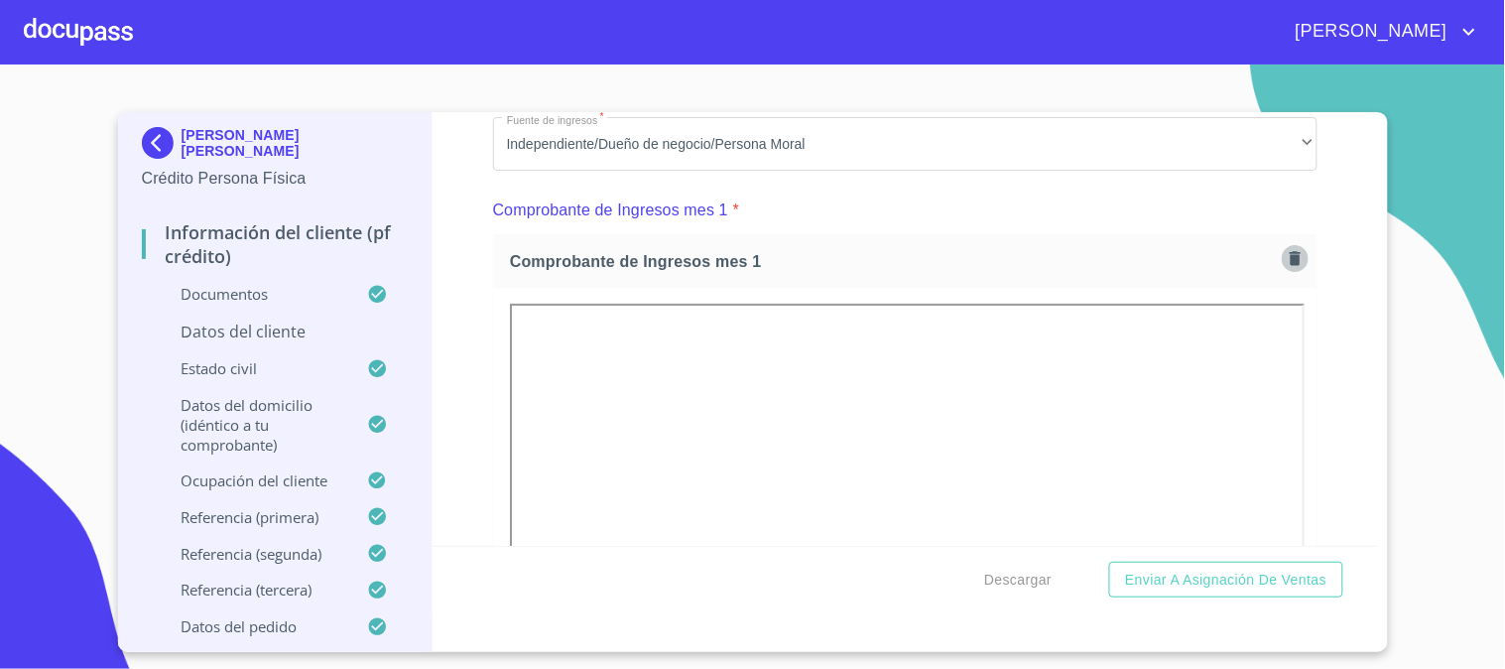
click at [1286, 249] on icon "button" at bounding box center [1295, 258] width 19 height 19
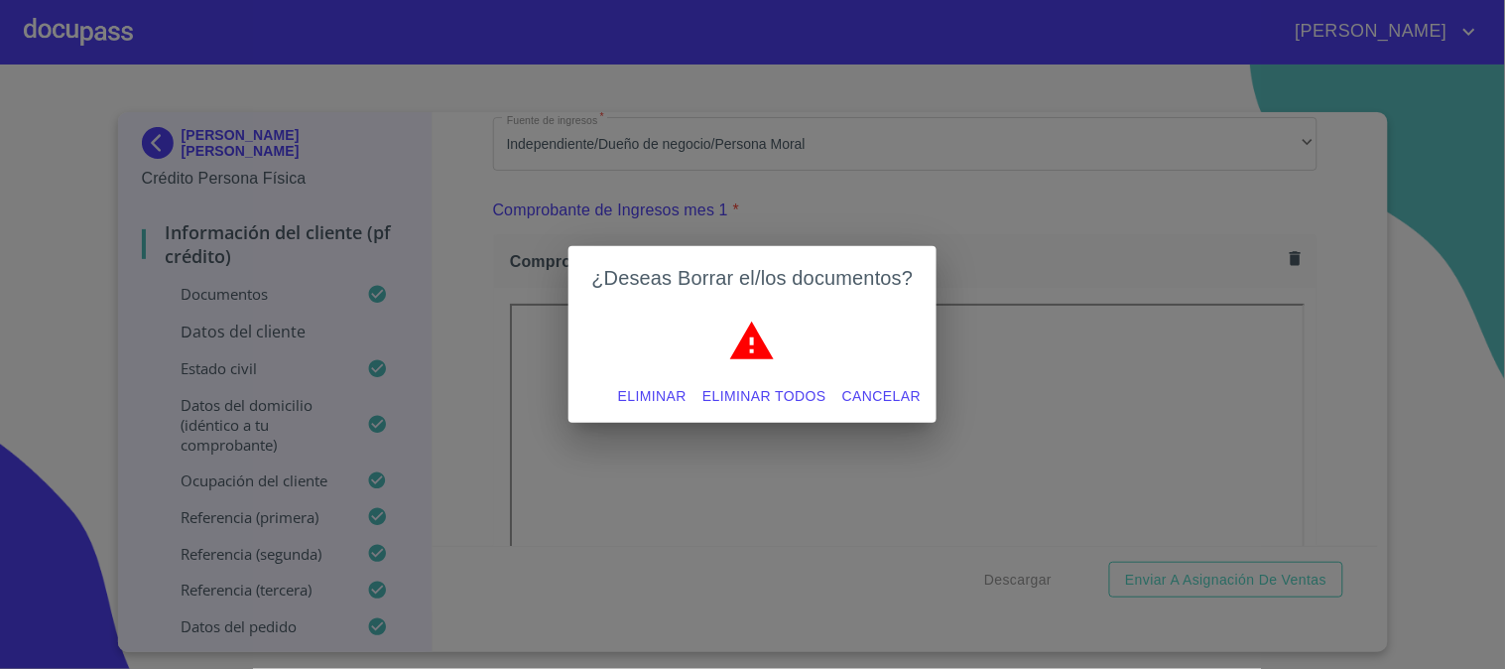
click at [650, 391] on span "Eliminar" at bounding box center [652, 396] width 68 height 25
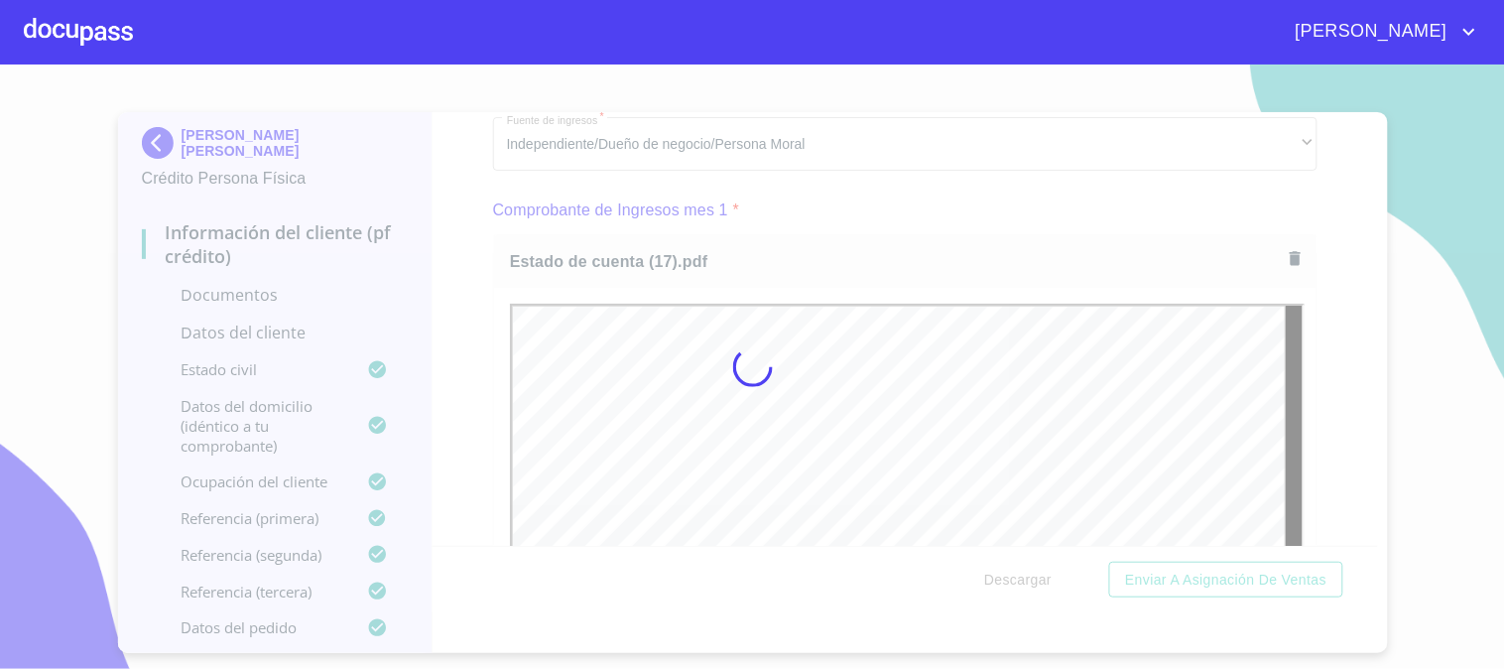
click at [497, 283] on div at bounding box center [752, 366] width 1505 height 604
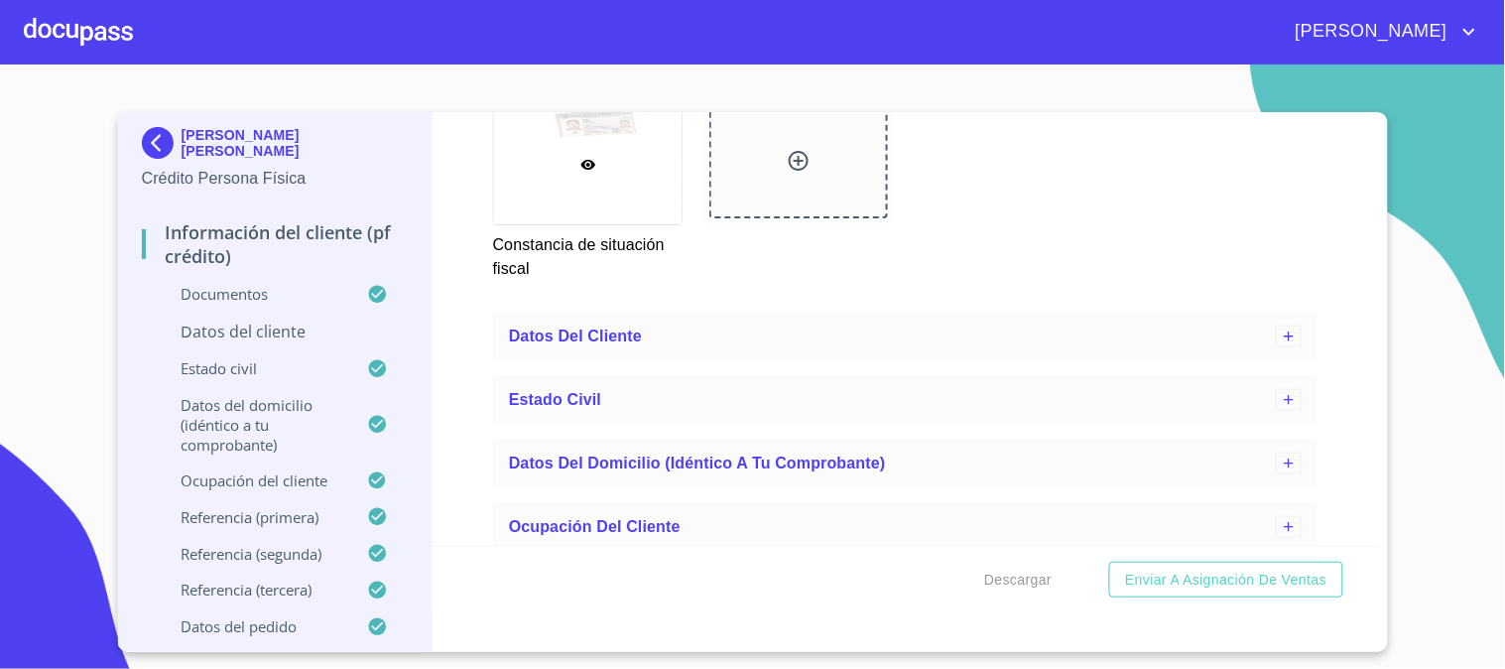
scroll to position [5953, 0]
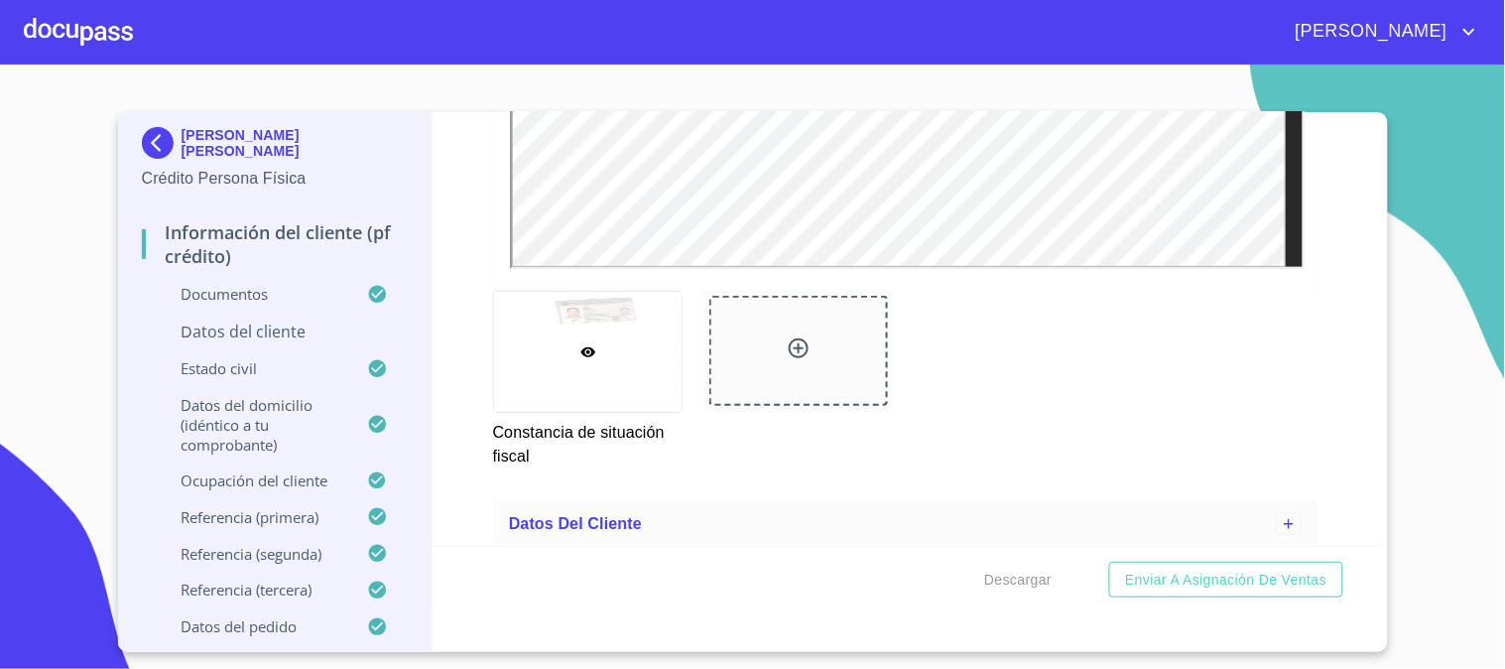
click at [272, 335] on p "Datos del cliente" at bounding box center [275, 331] width 267 height 22
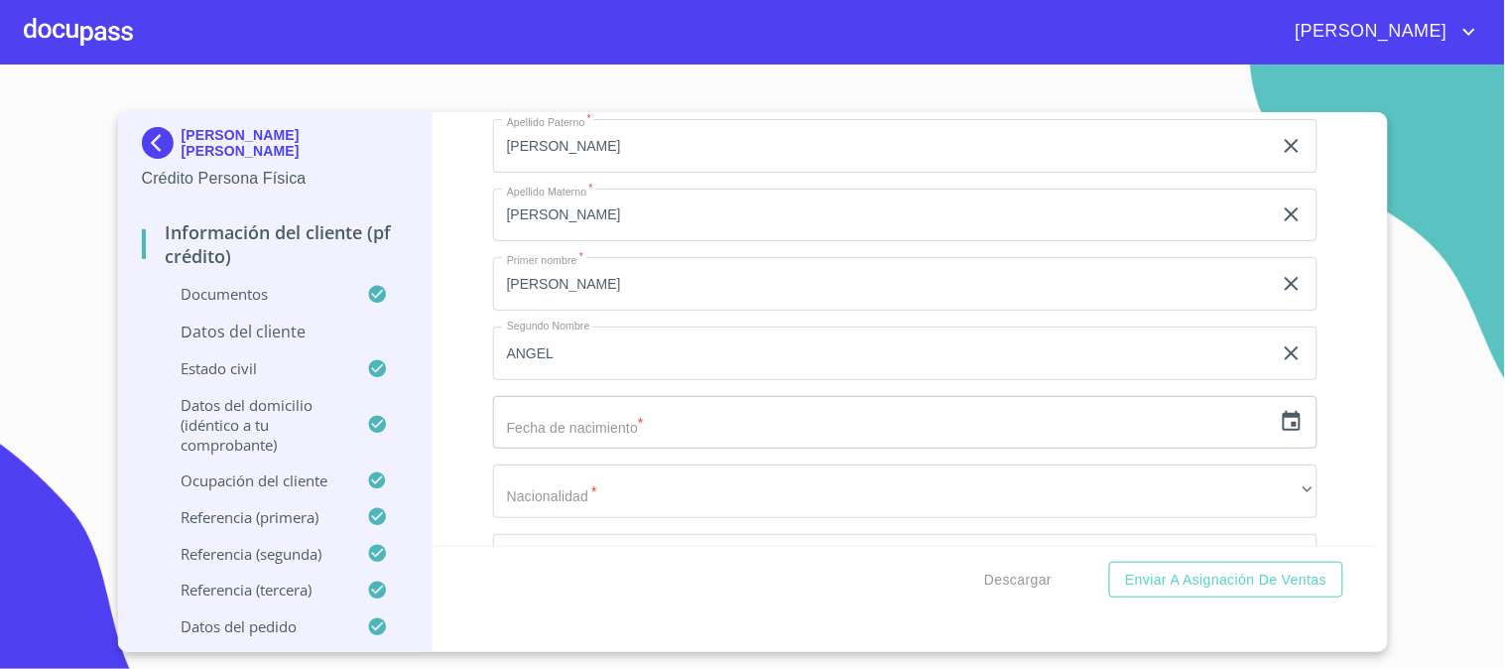
scroll to position [440, 0]
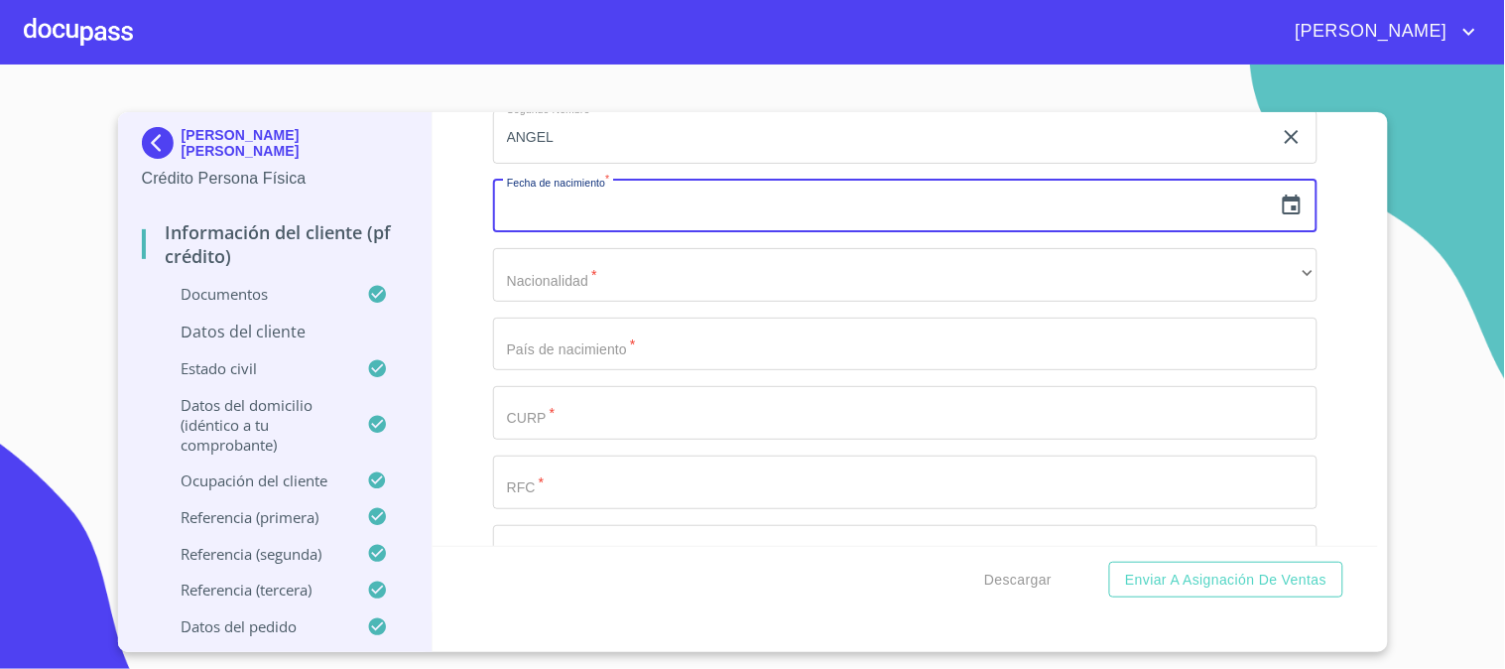
click at [864, 204] on input "text" at bounding box center [882, 207] width 779 height 54
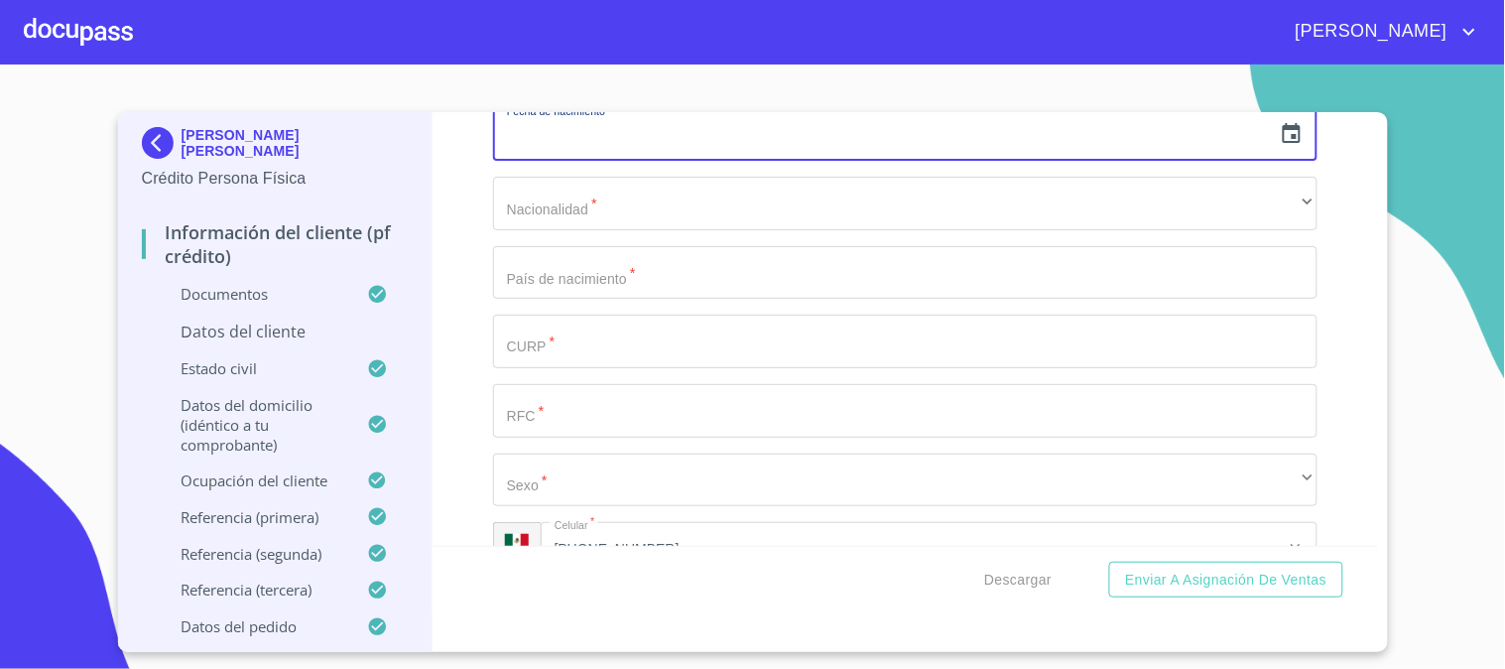
scroll to position [551, 0]
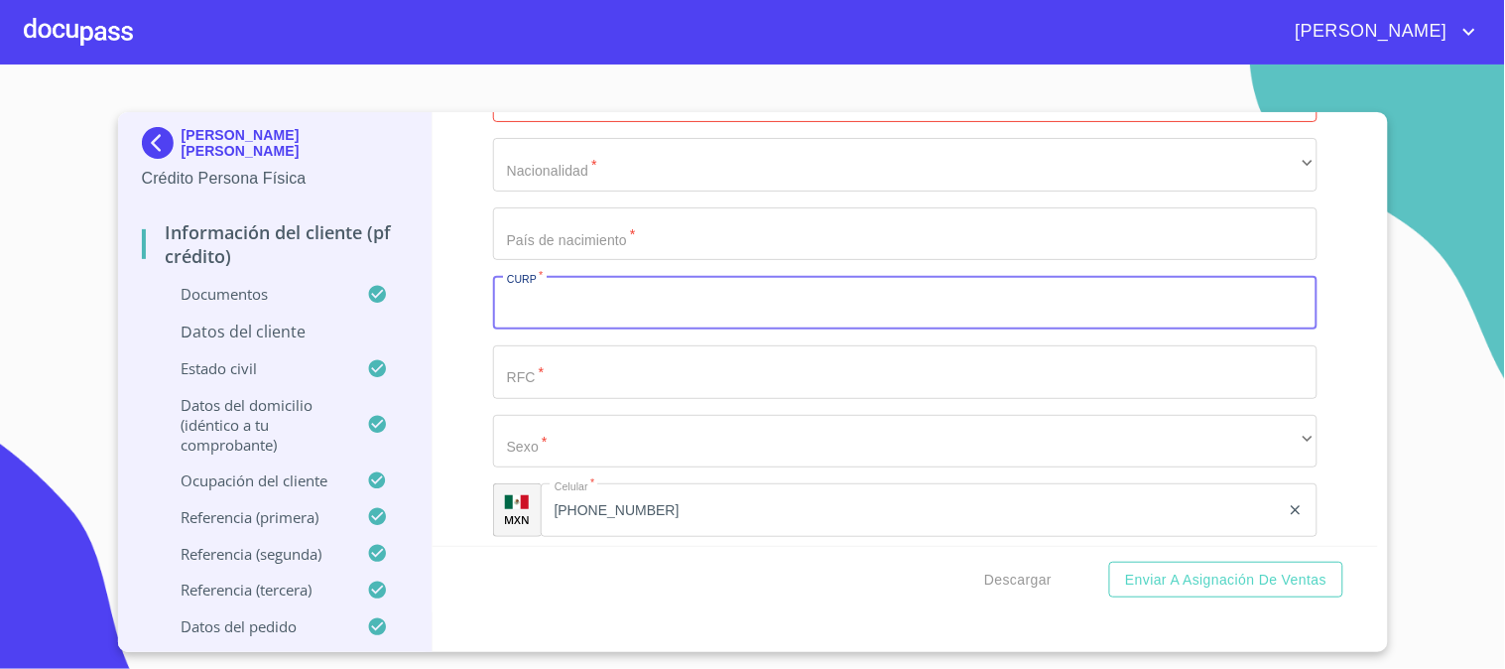
paste input "MAMM020209HJCNNGA7"
type input "MAMM020209HJCNNGA7"
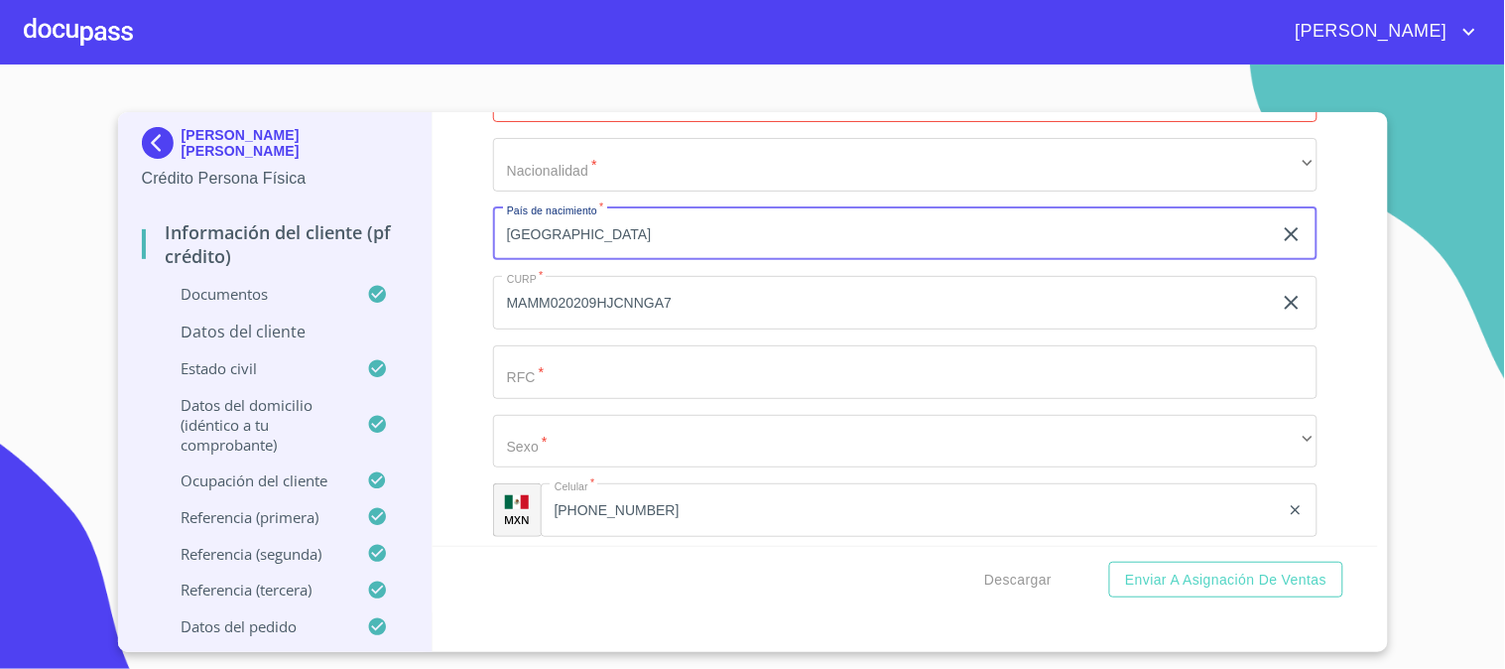
type input "MEXICO"
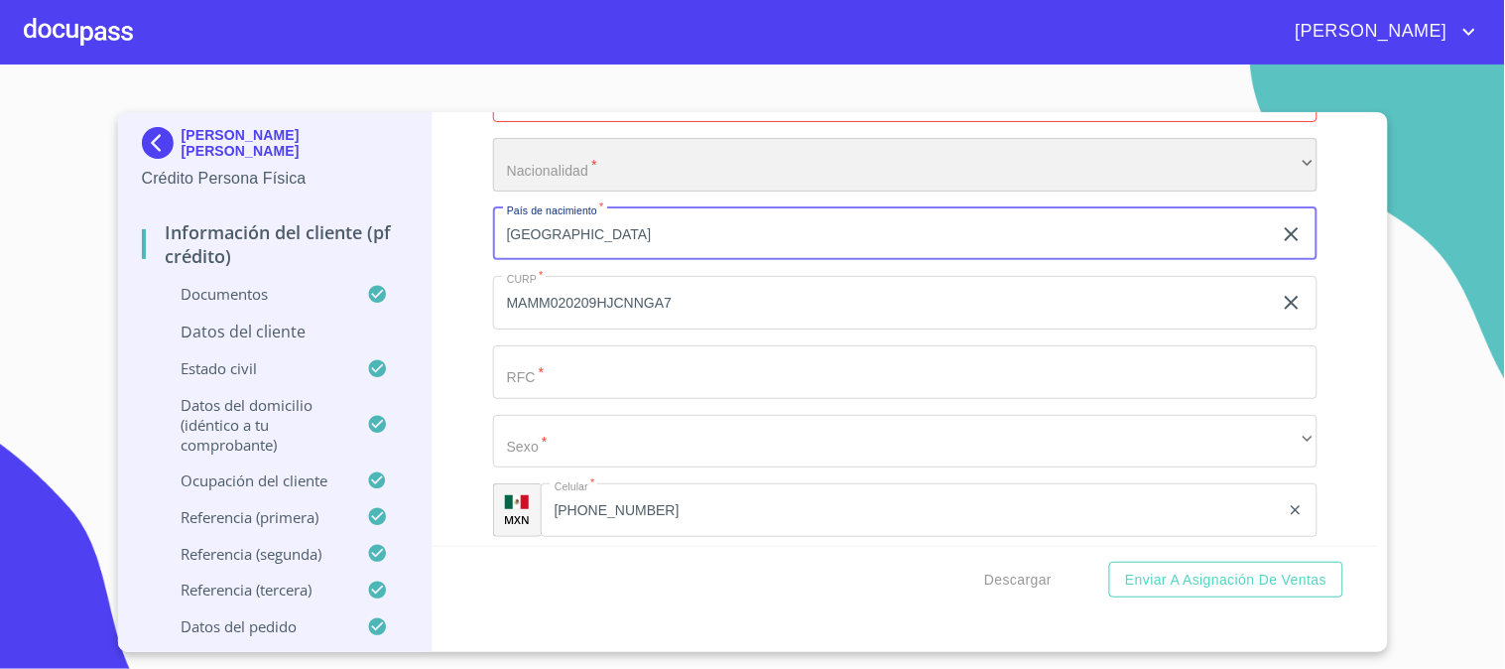
click at [655, 159] on div "​" at bounding box center [905, 165] width 824 height 54
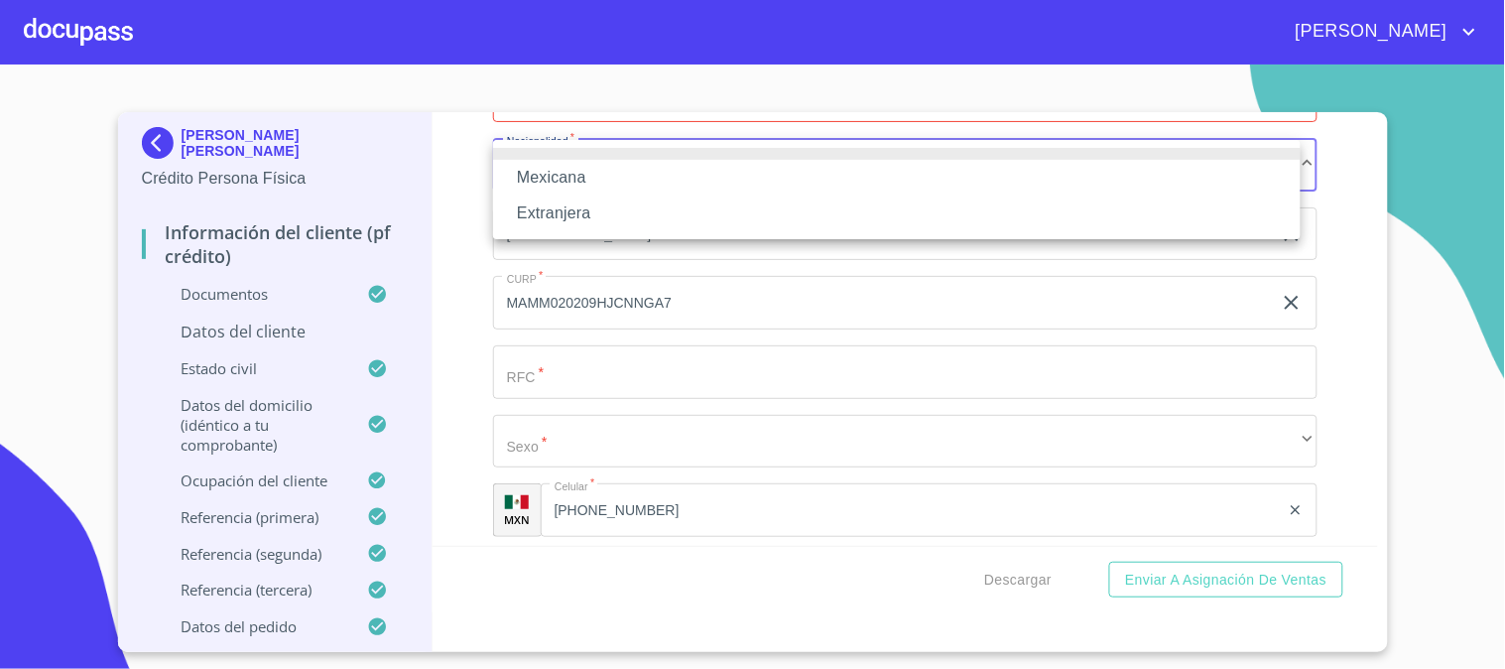
click at [658, 173] on li "Mexicana" at bounding box center [896, 178] width 807 height 36
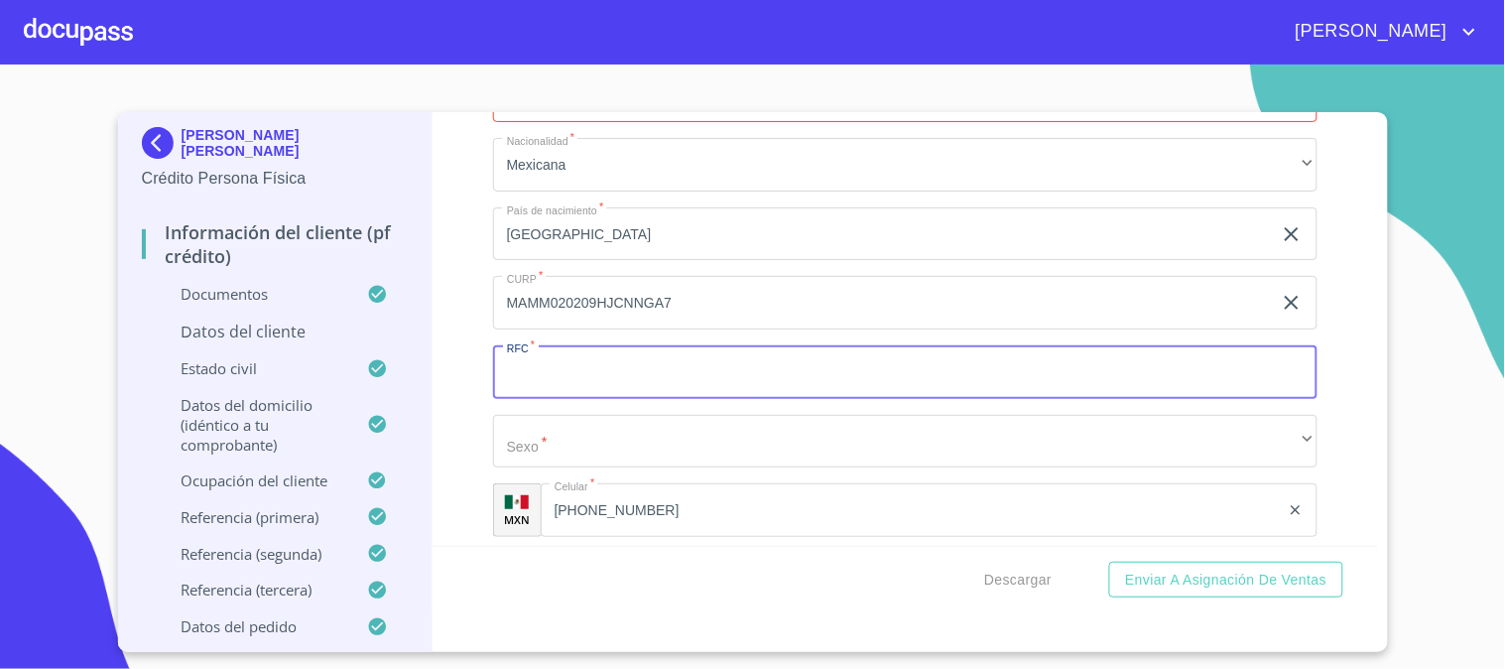
click at [629, 390] on input "Apellido Paterno   *" at bounding box center [905, 372] width 824 height 54
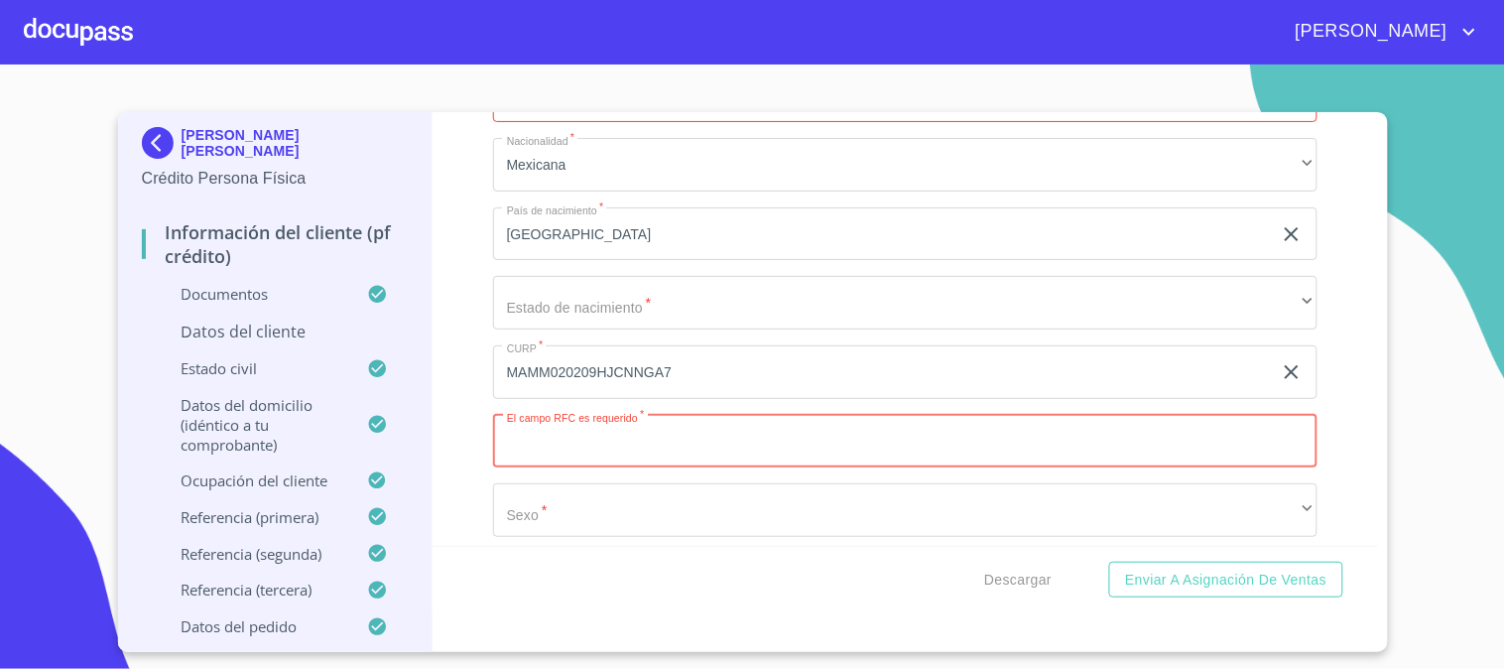
click at [651, 446] on input "Apellido Paterno   *" at bounding box center [905, 442] width 824 height 54
paste input "MAMM020209"
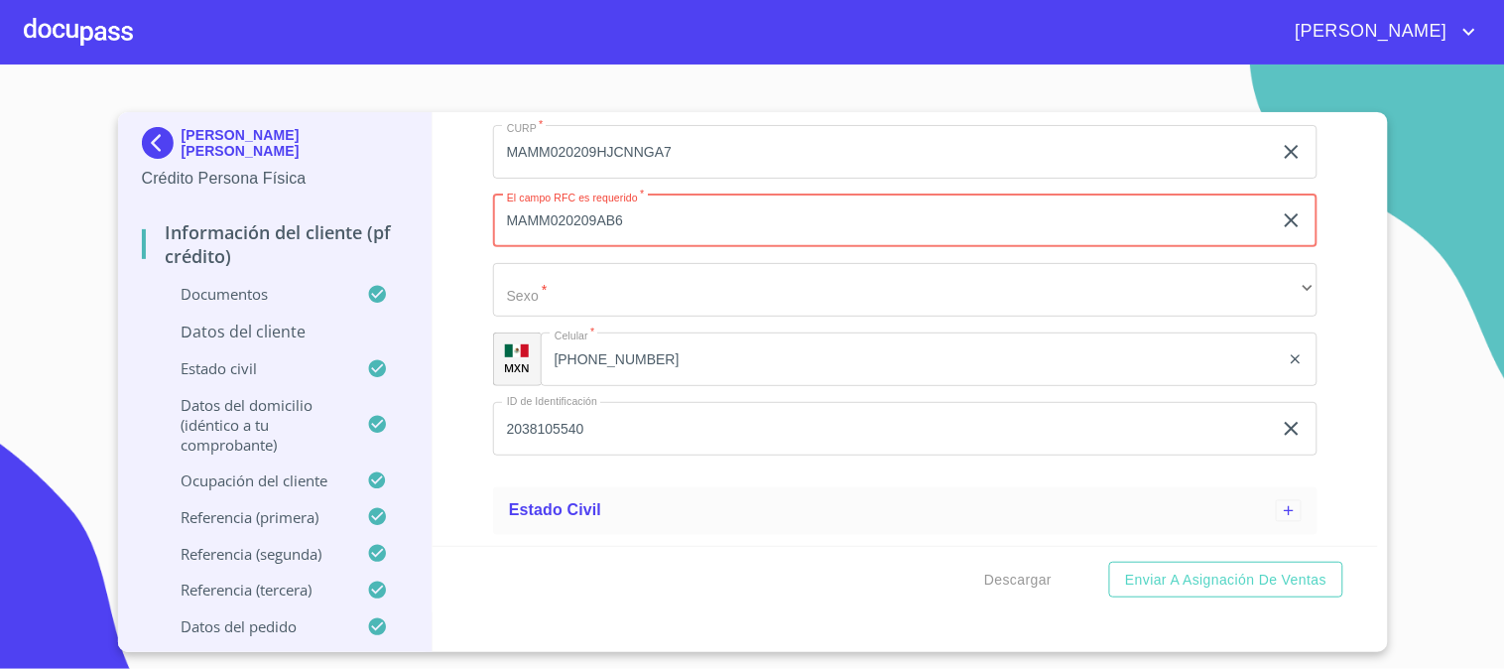
type input "MAMM020209AB6"
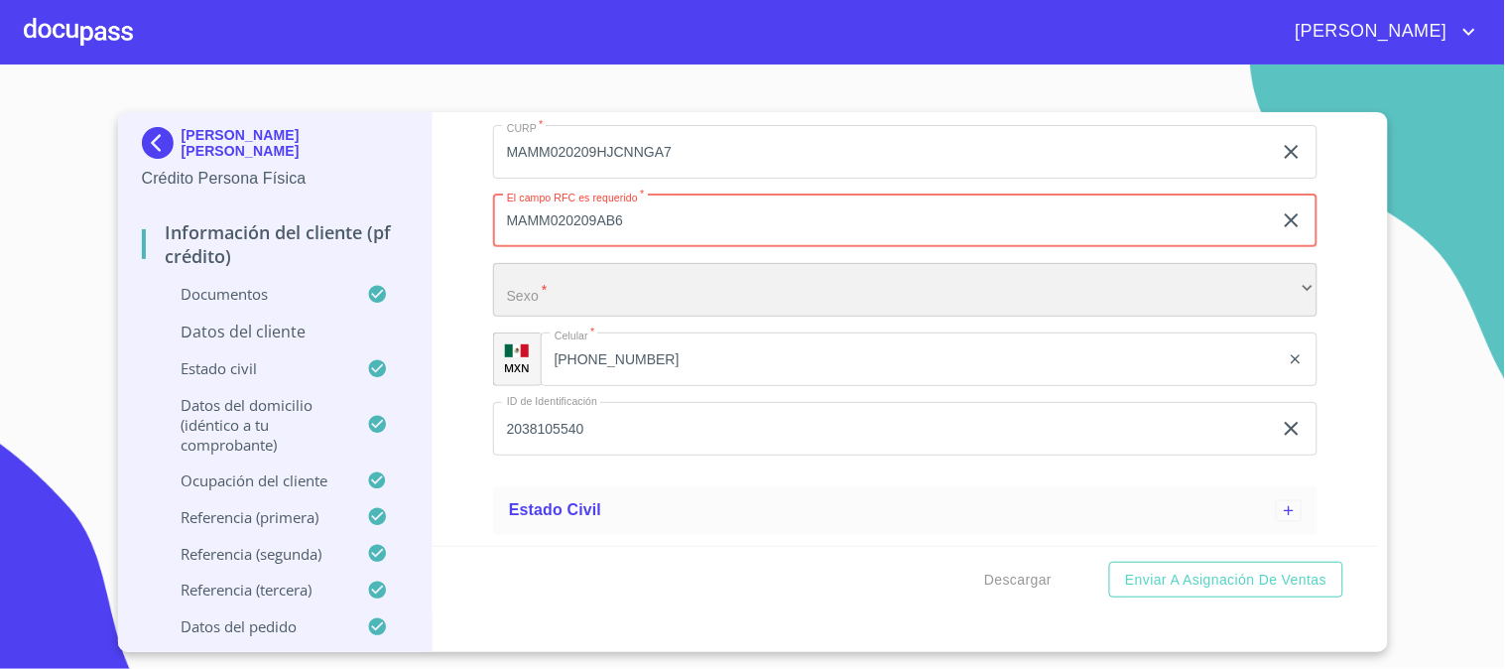
click at [650, 288] on div "​" at bounding box center [905, 290] width 824 height 54
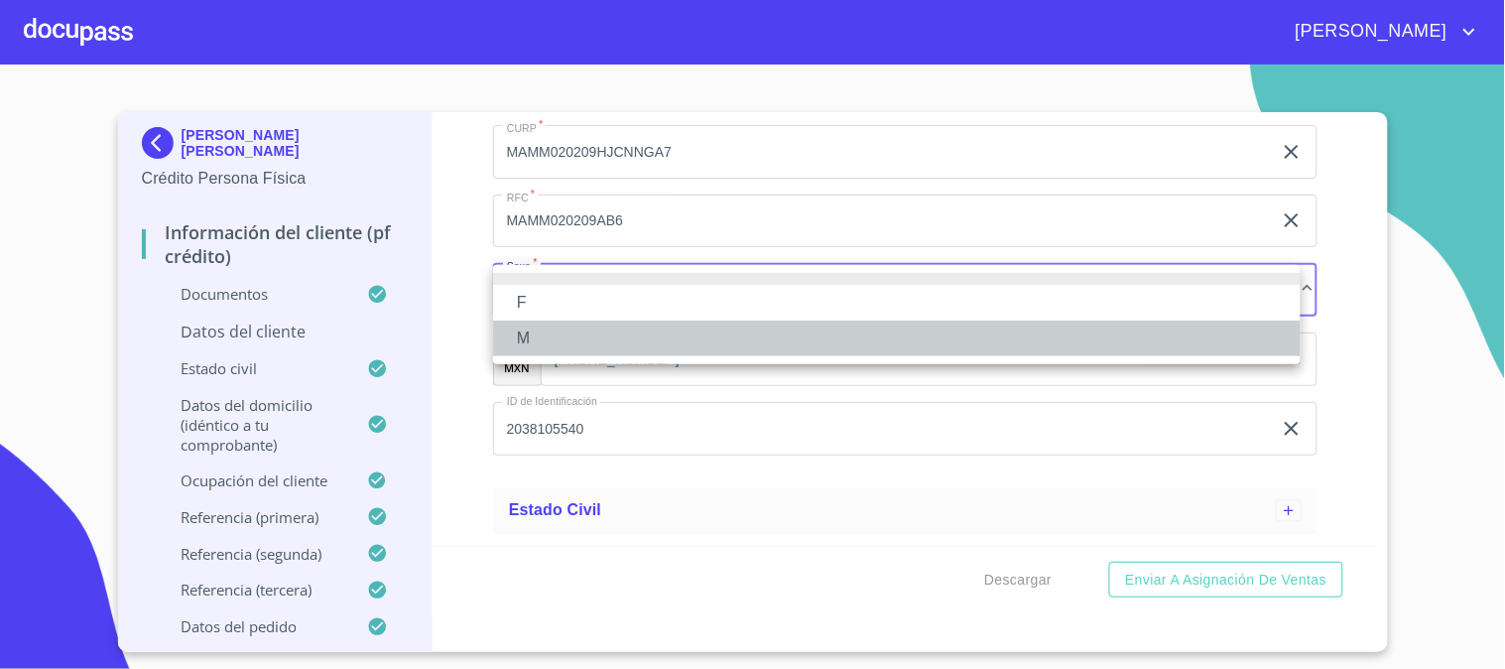
click at [650, 338] on li "M" at bounding box center [896, 338] width 807 height 36
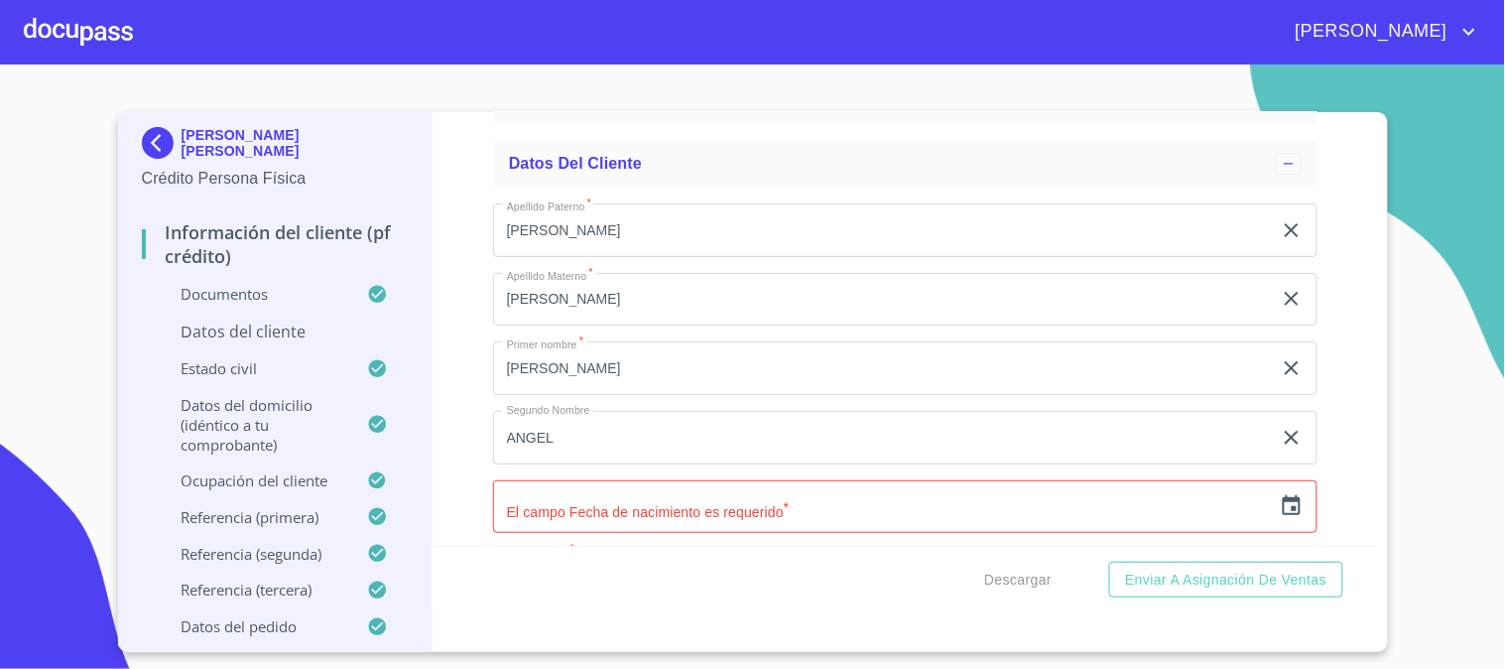
scroll to position [330, 0]
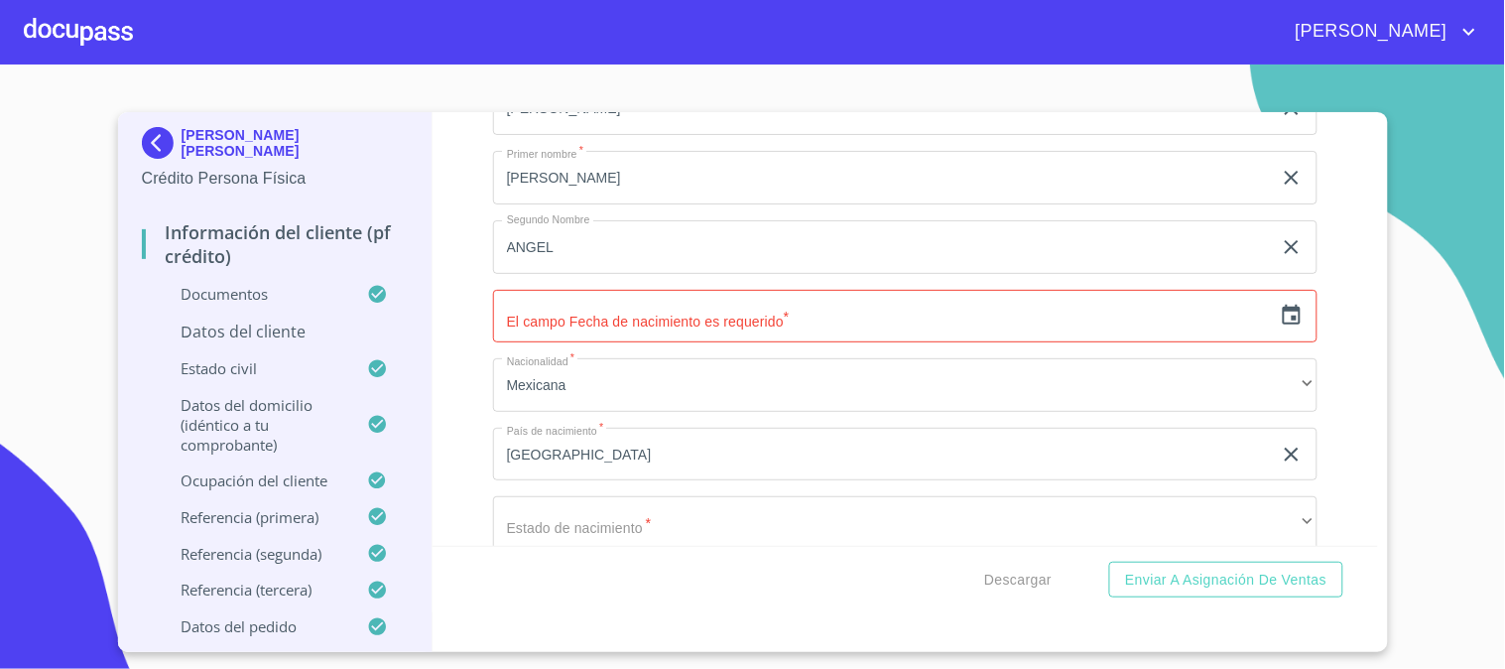
click at [718, 322] on input "text" at bounding box center [882, 317] width 779 height 54
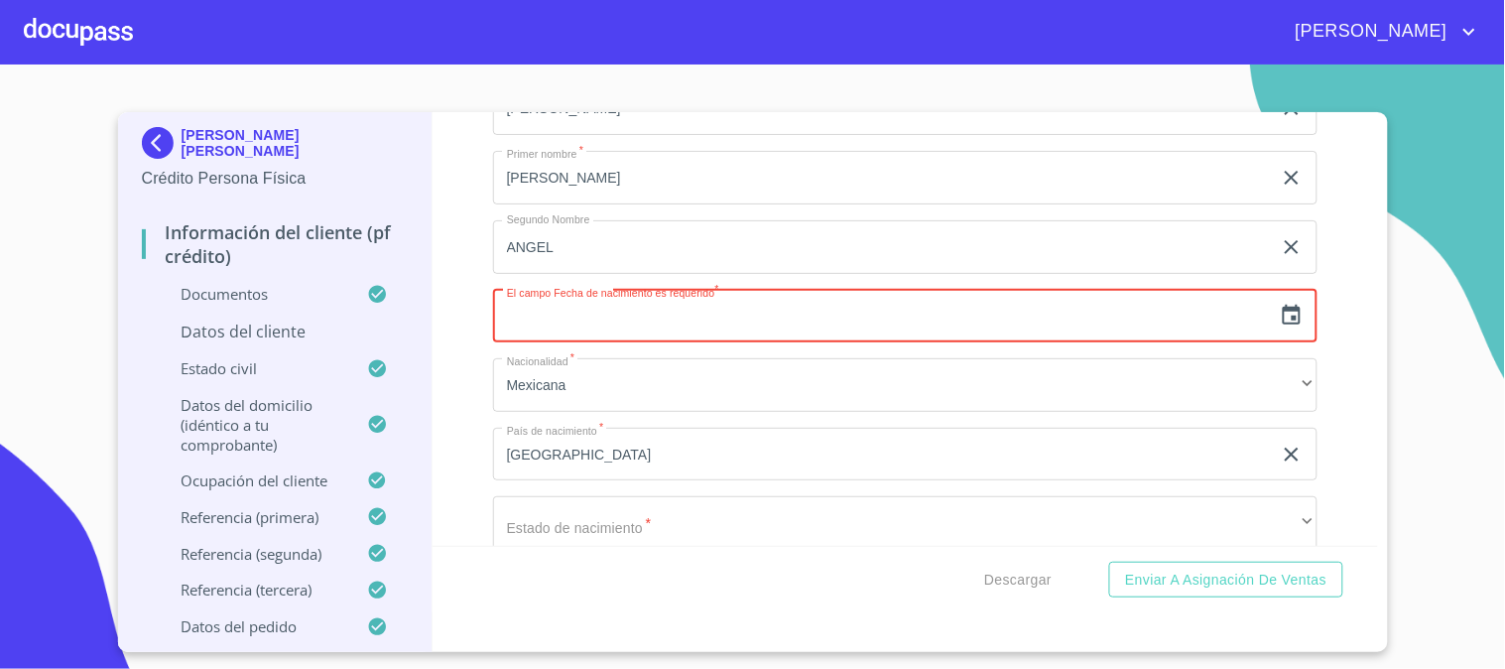
click at [1280, 318] on icon "button" at bounding box center [1292, 316] width 24 height 24
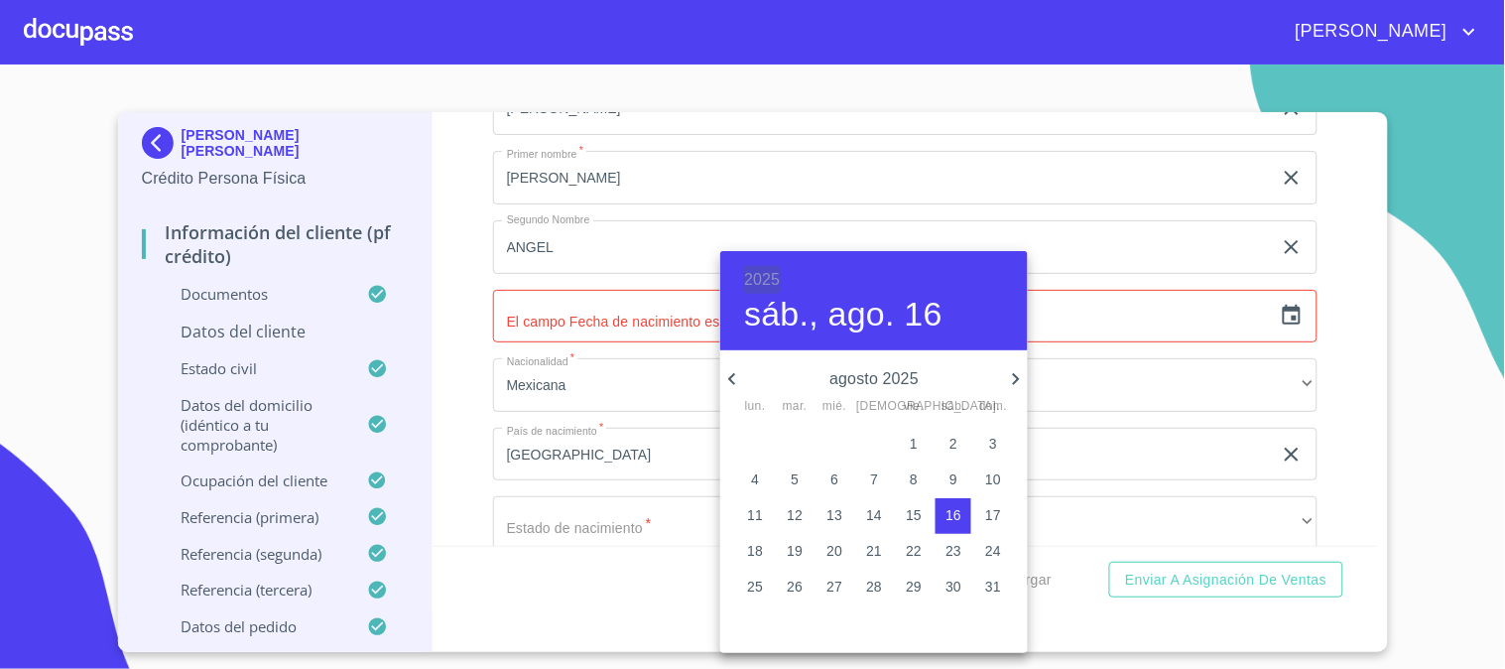
click at [772, 279] on h6 "2025" at bounding box center [762, 280] width 36 height 28
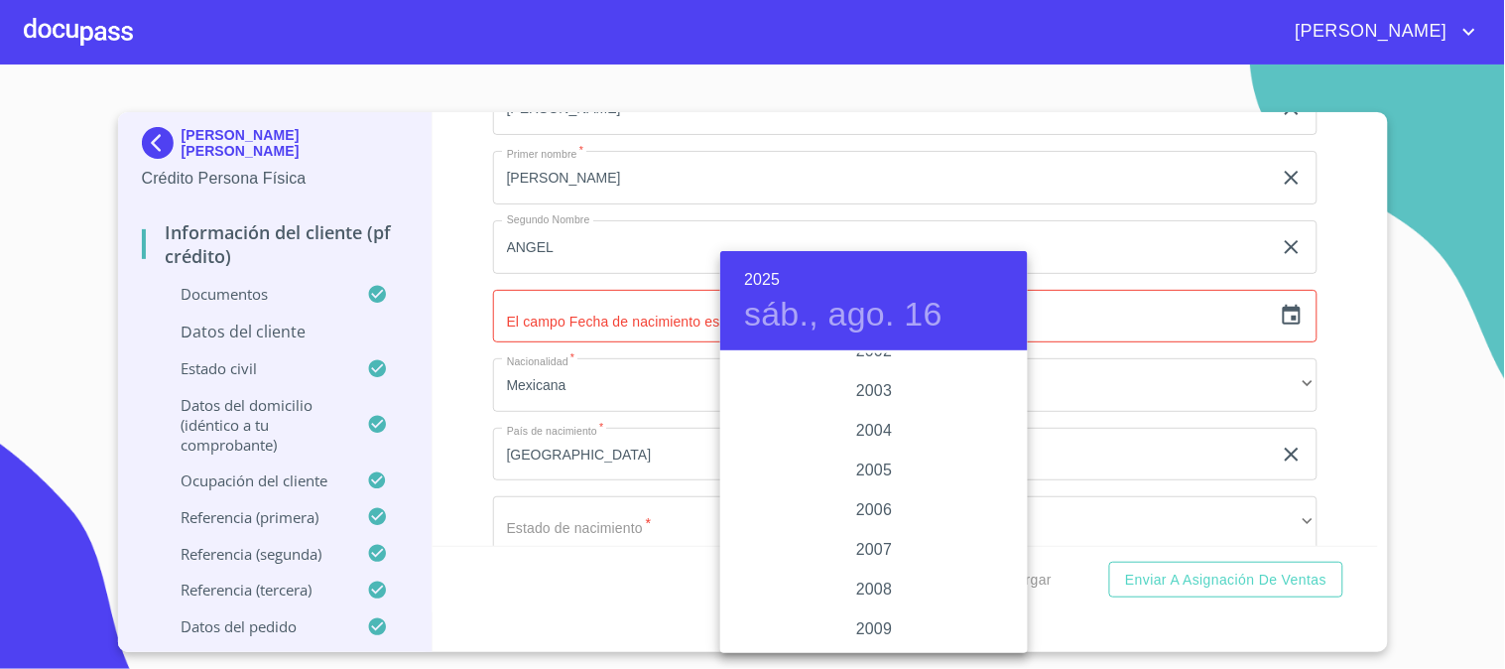
scroll to position [2967, 0]
click at [898, 456] on div "2002" at bounding box center [874, 461] width 308 height 40
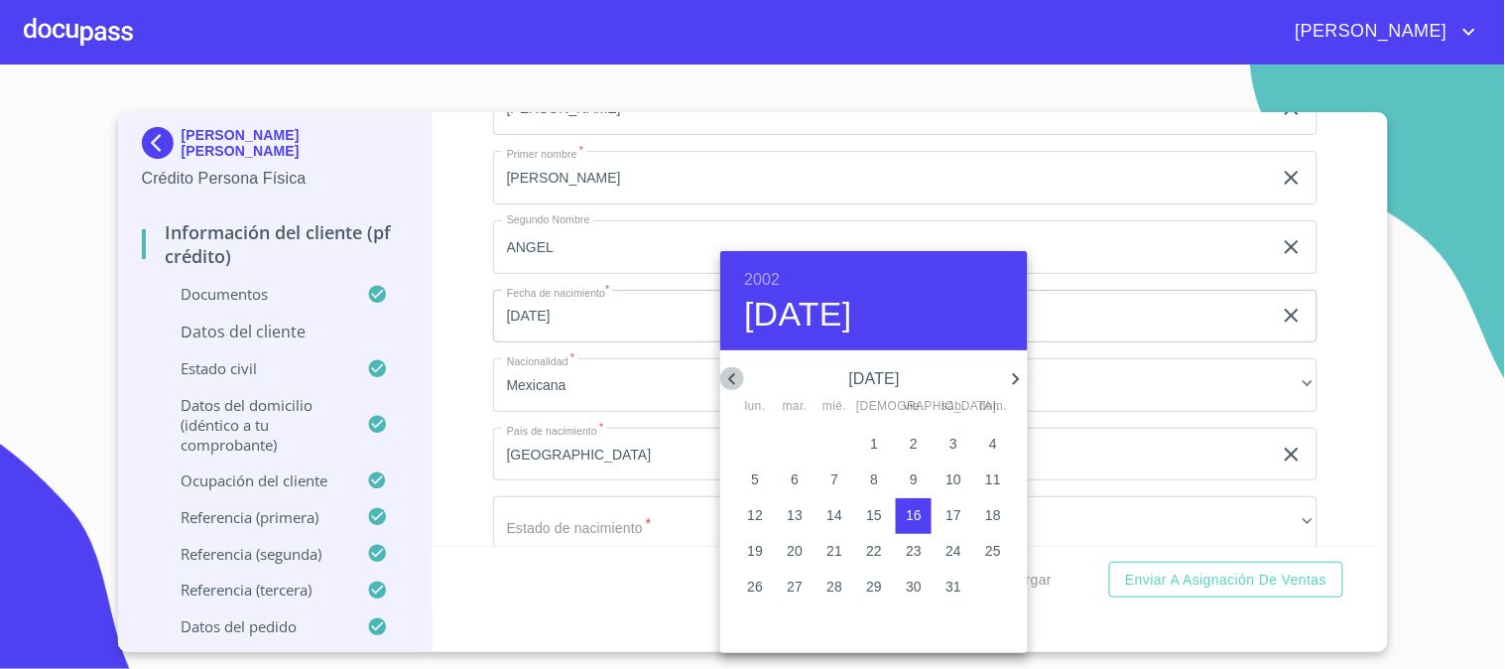
click at [731, 375] on icon "button" at bounding box center [731, 379] width 7 height 12
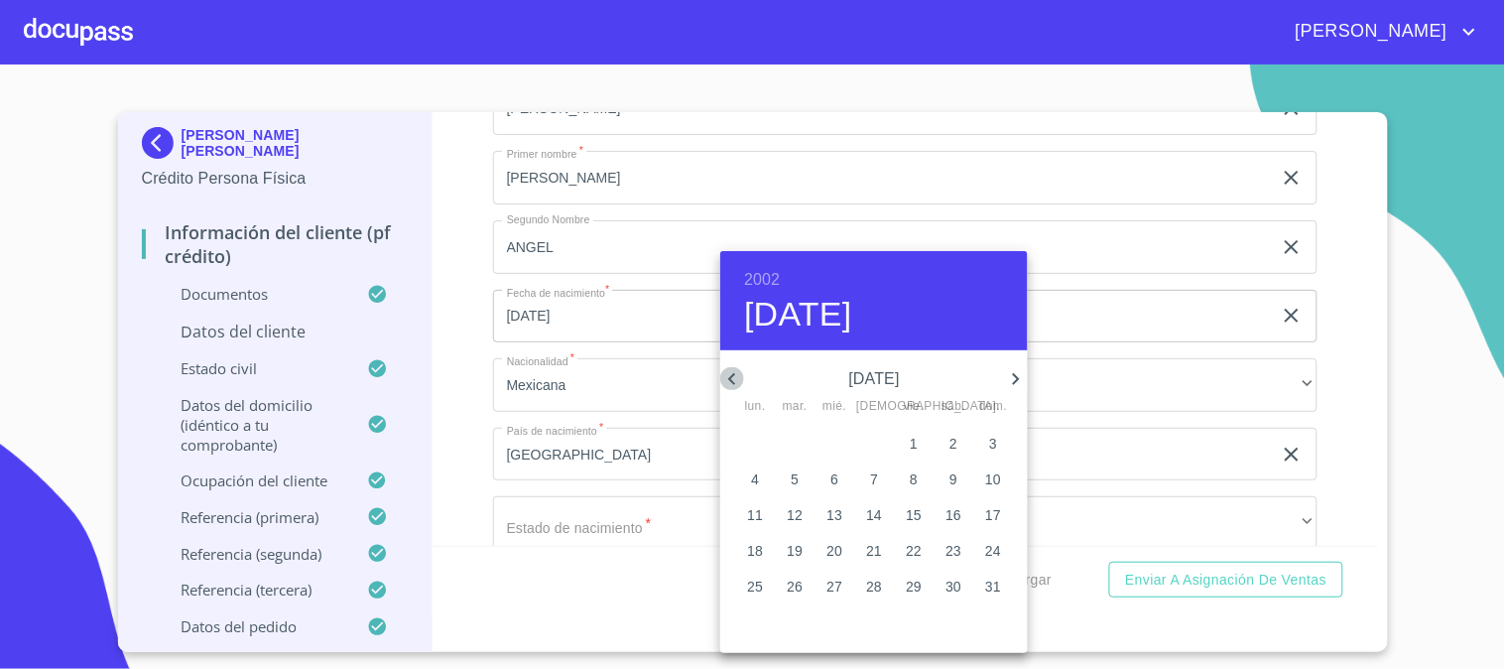
click at [731, 375] on icon "button" at bounding box center [731, 379] width 7 height 12
click at [954, 481] on p "9" at bounding box center [953, 479] width 8 height 20
type input "9 de feb. de 2002"
click at [443, 352] on div at bounding box center [752, 334] width 1505 height 669
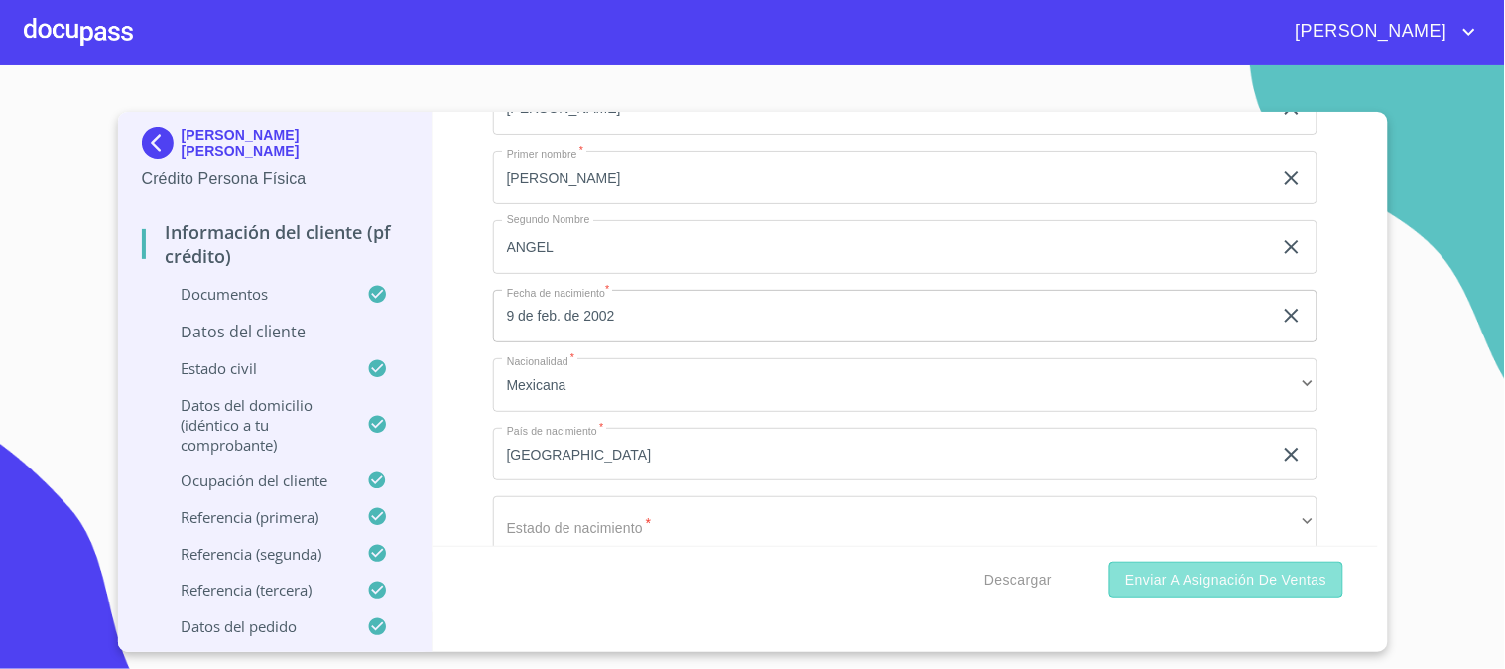
click at [1286, 583] on span "Enviar a Asignación de Ventas" at bounding box center [1225, 579] width 201 height 25
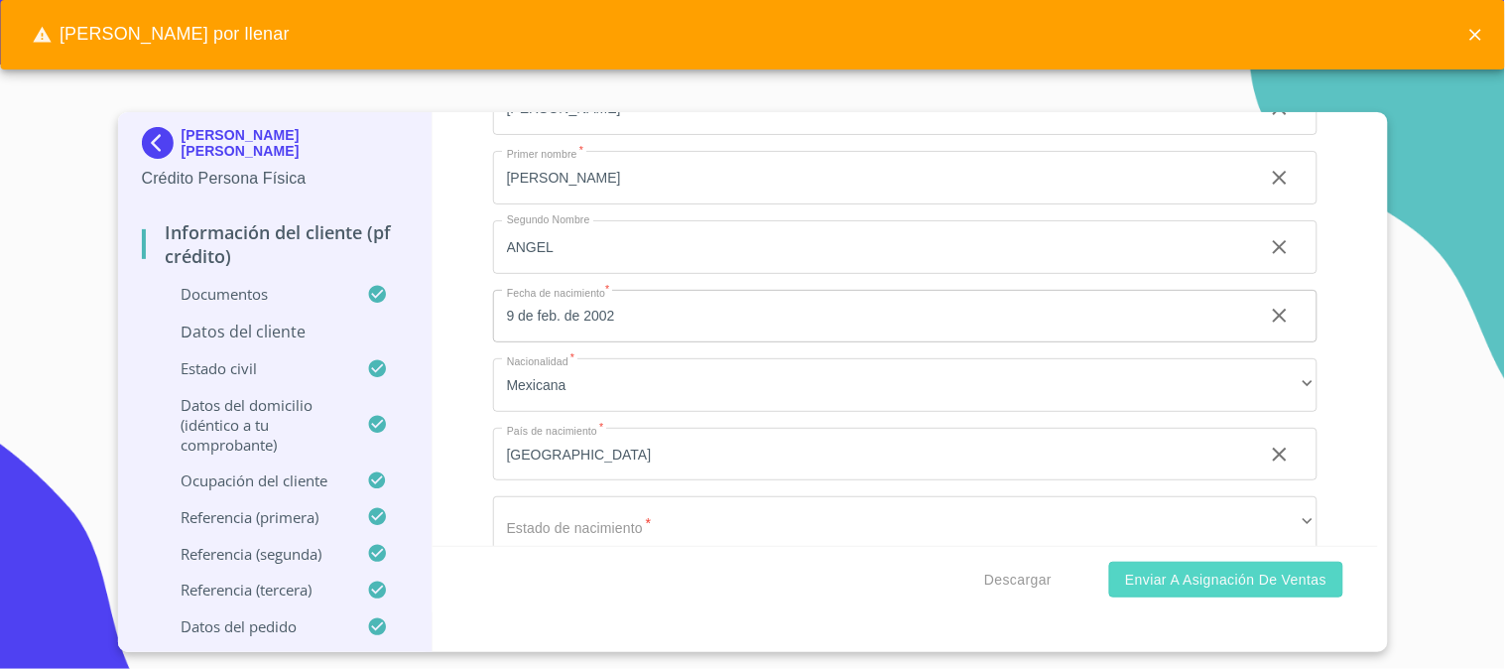
click at [1205, 578] on span "Enviar a Asignación de Ventas" at bounding box center [1225, 579] width 201 height 25
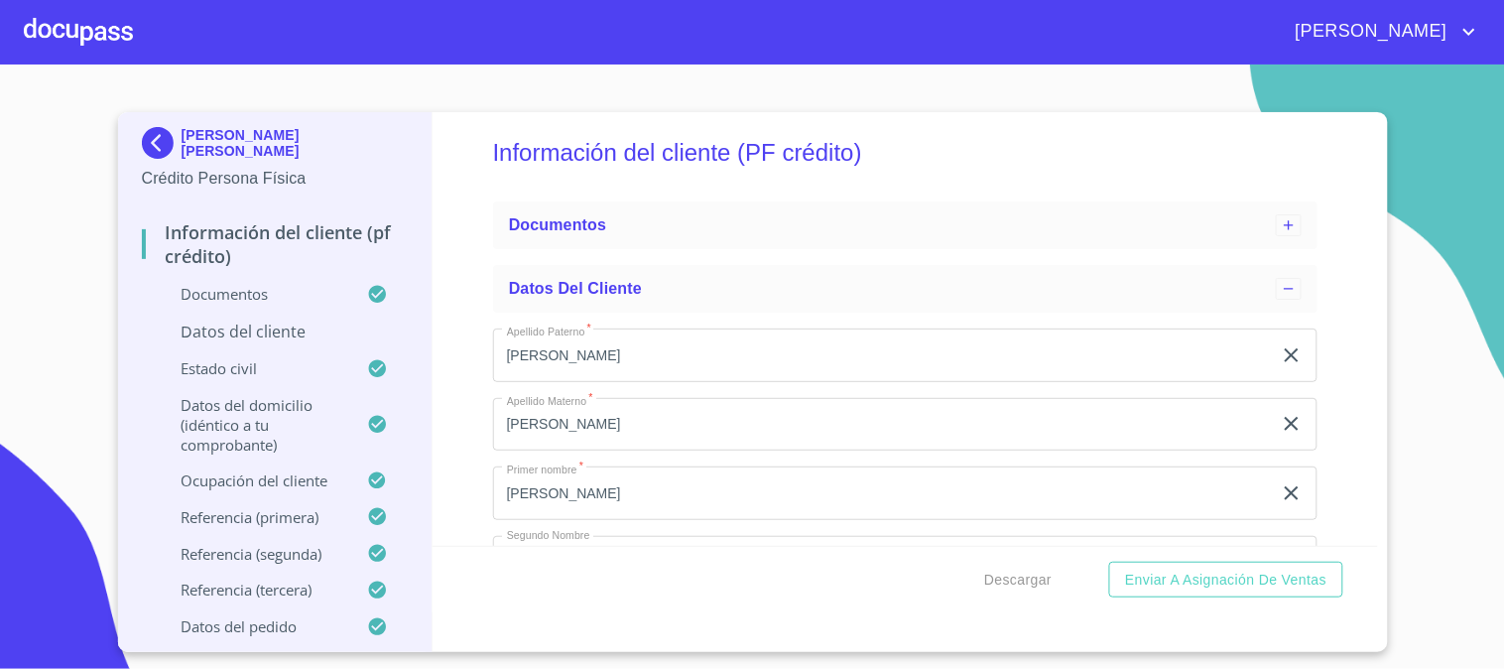
scroll to position [0, 0]
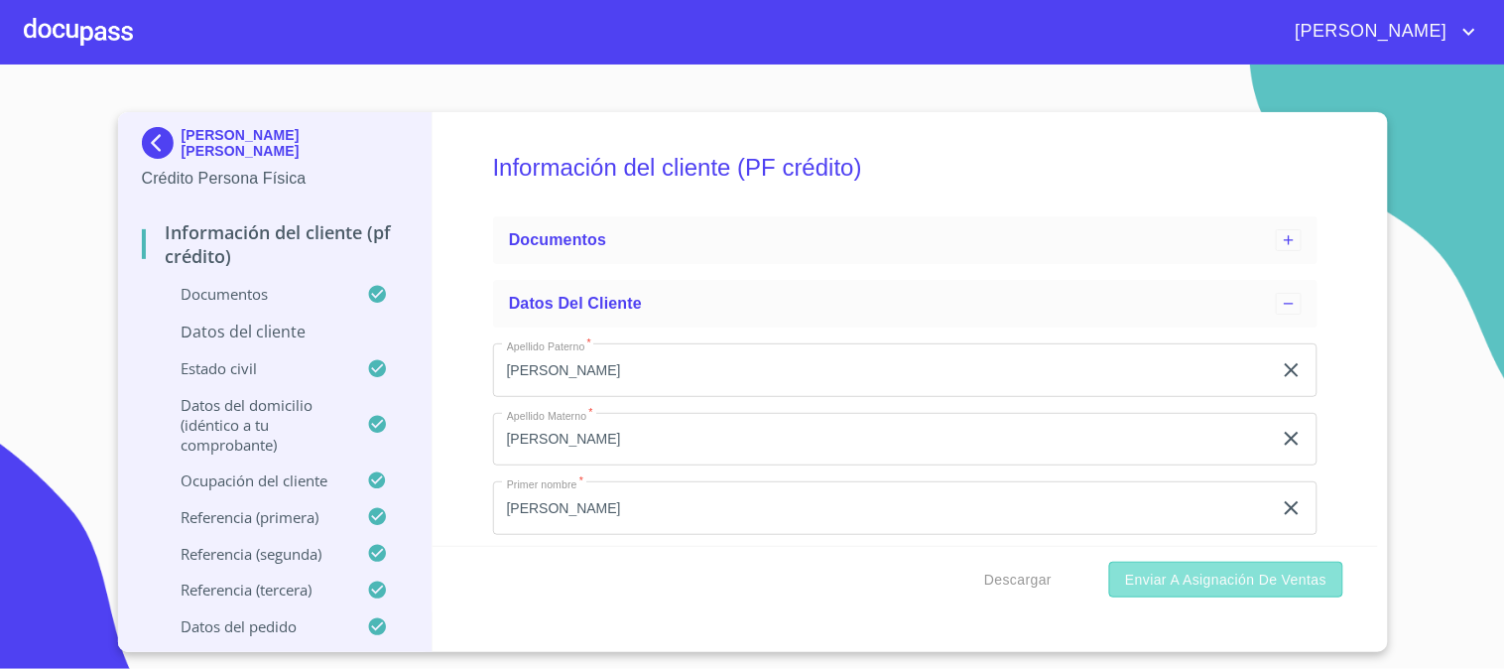
click at [1251, 571] on span "Enviar a Asignación de Ventas" at bounding box center [1225, 579] width 201 height 25
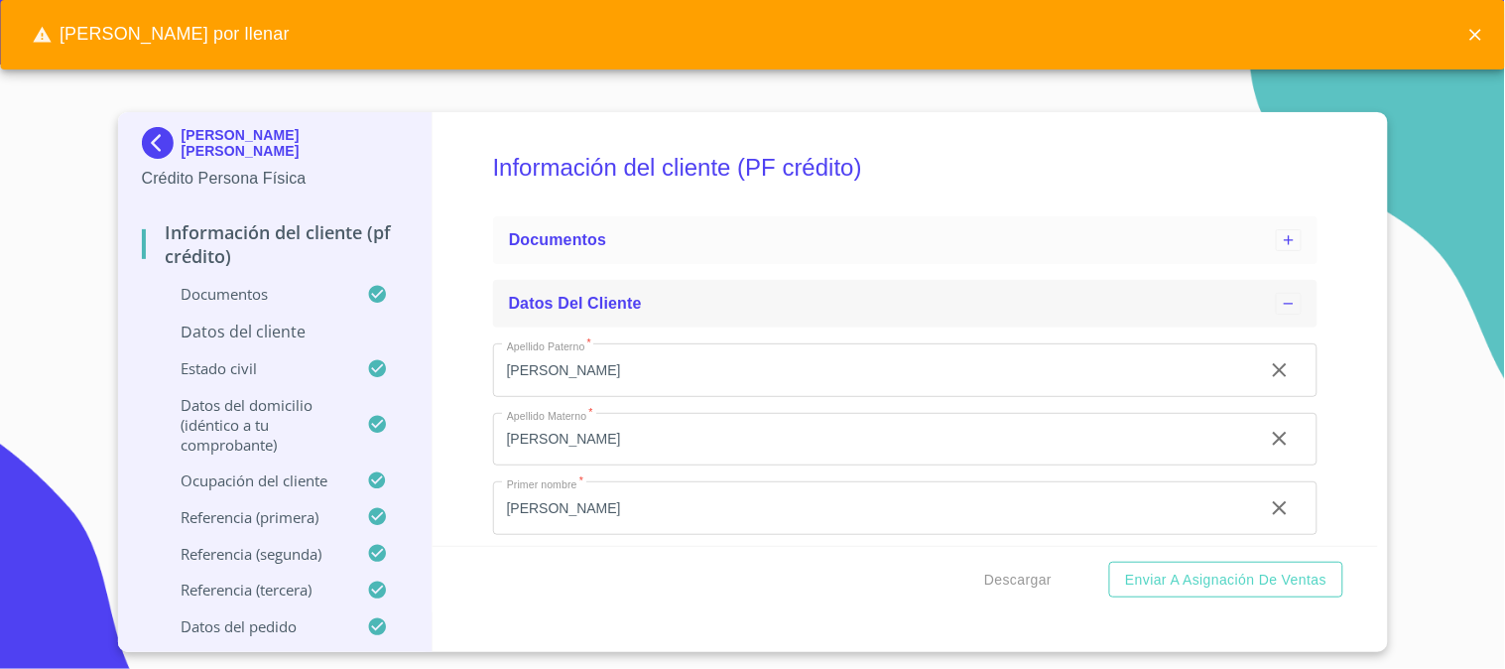
click at [660, 305] on div "Datos del cliente" at bounding box center [892, 304] width 767 height 24
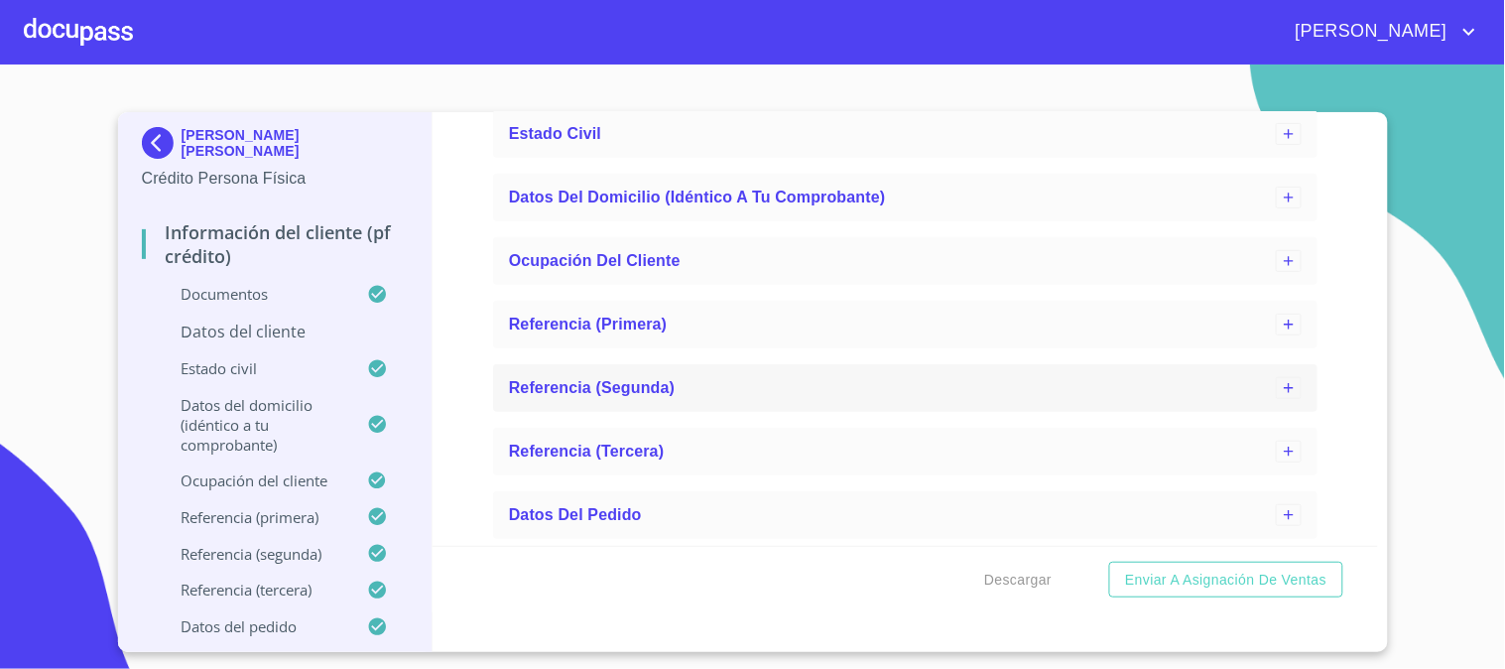
scroll to position [123, 0]
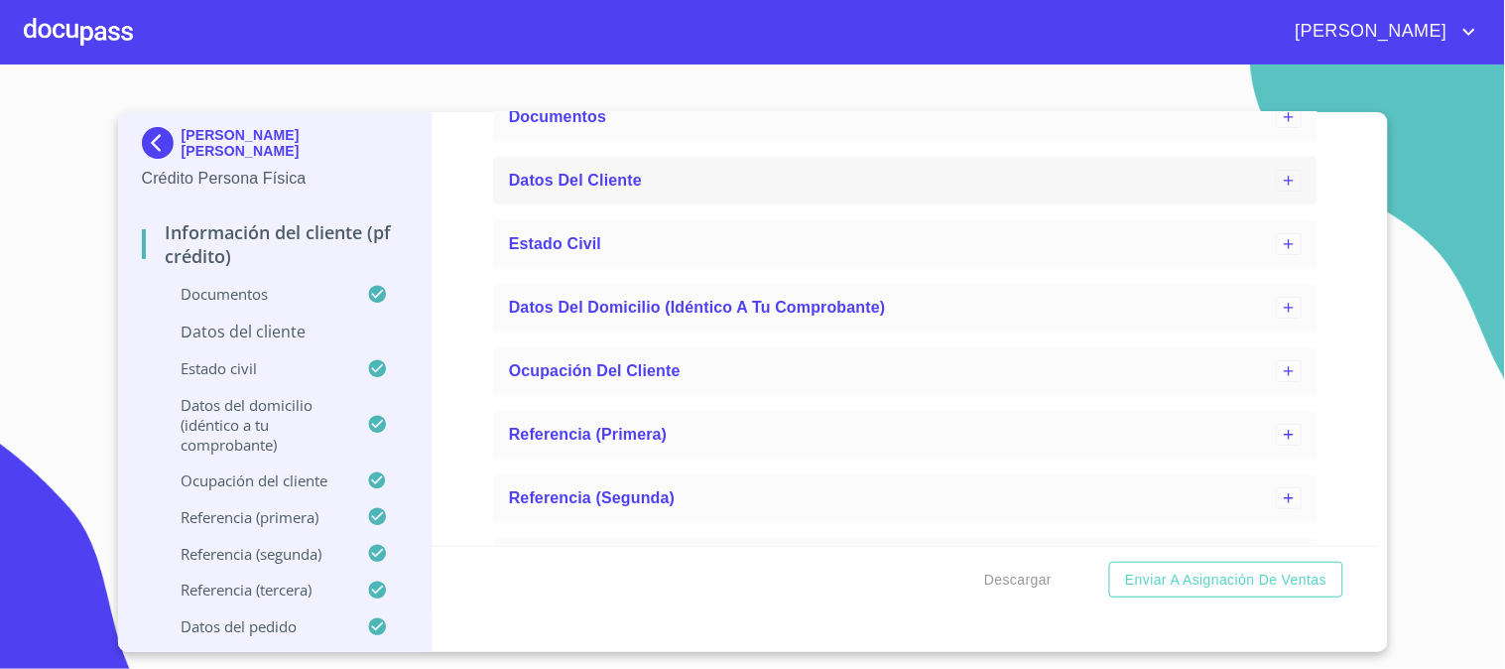
click at [590, 188] on div "Datos del cliente" at bounding box center [892, 181] width 767 height 24
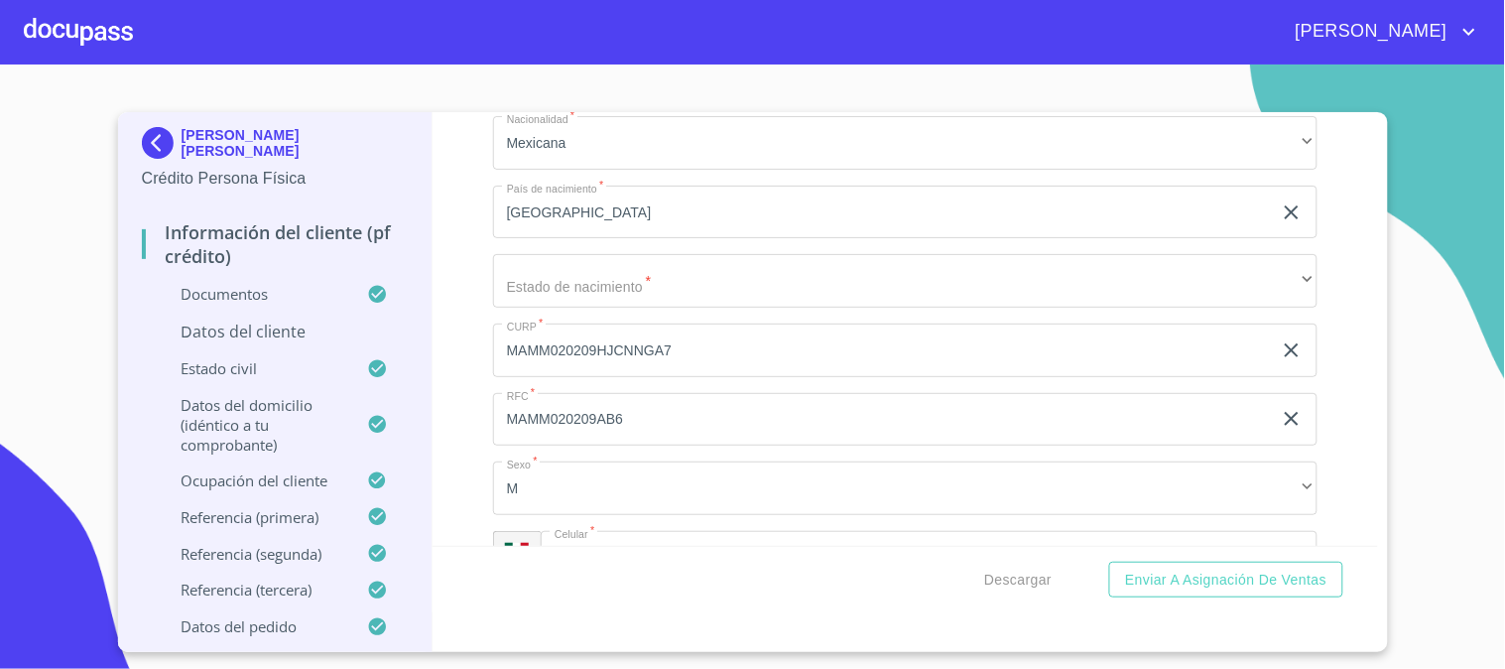
scroll to position [563, 0]
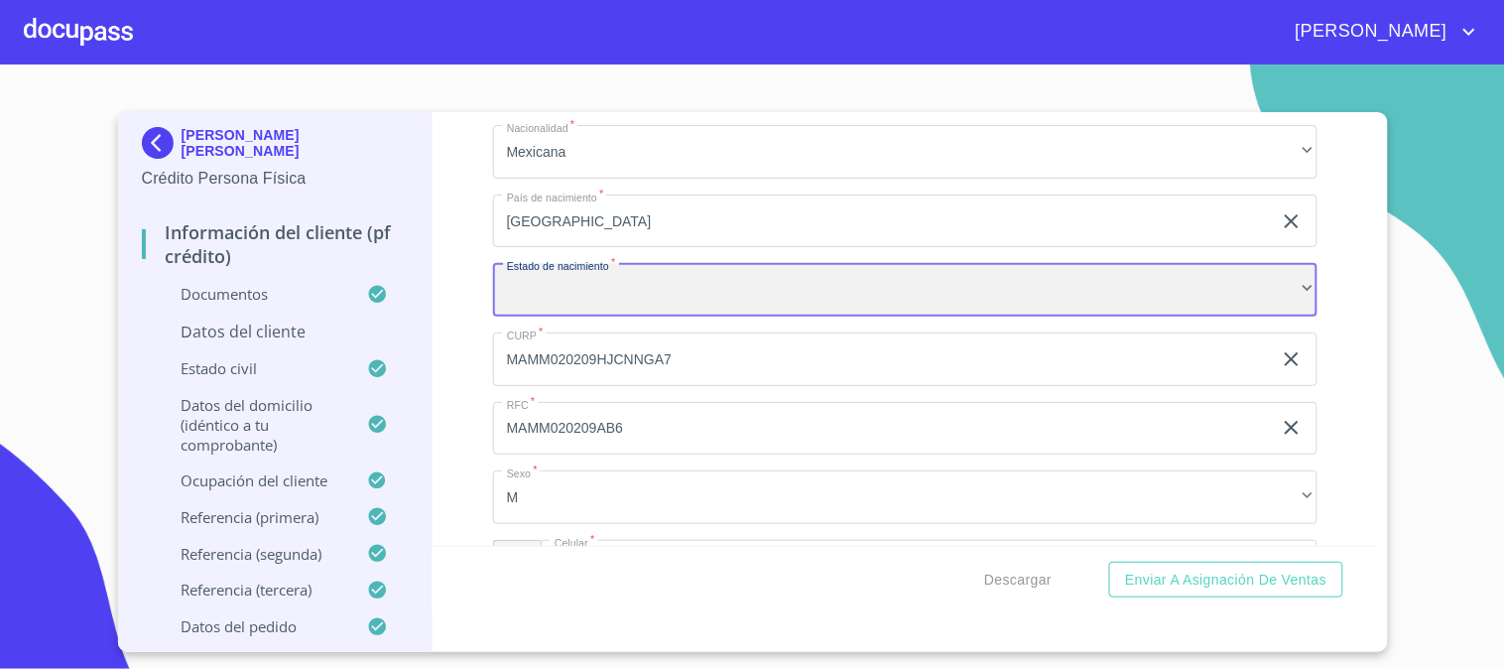
click at [704, 291] on div "​" at bounding box center [905, 290] width 824 height 54
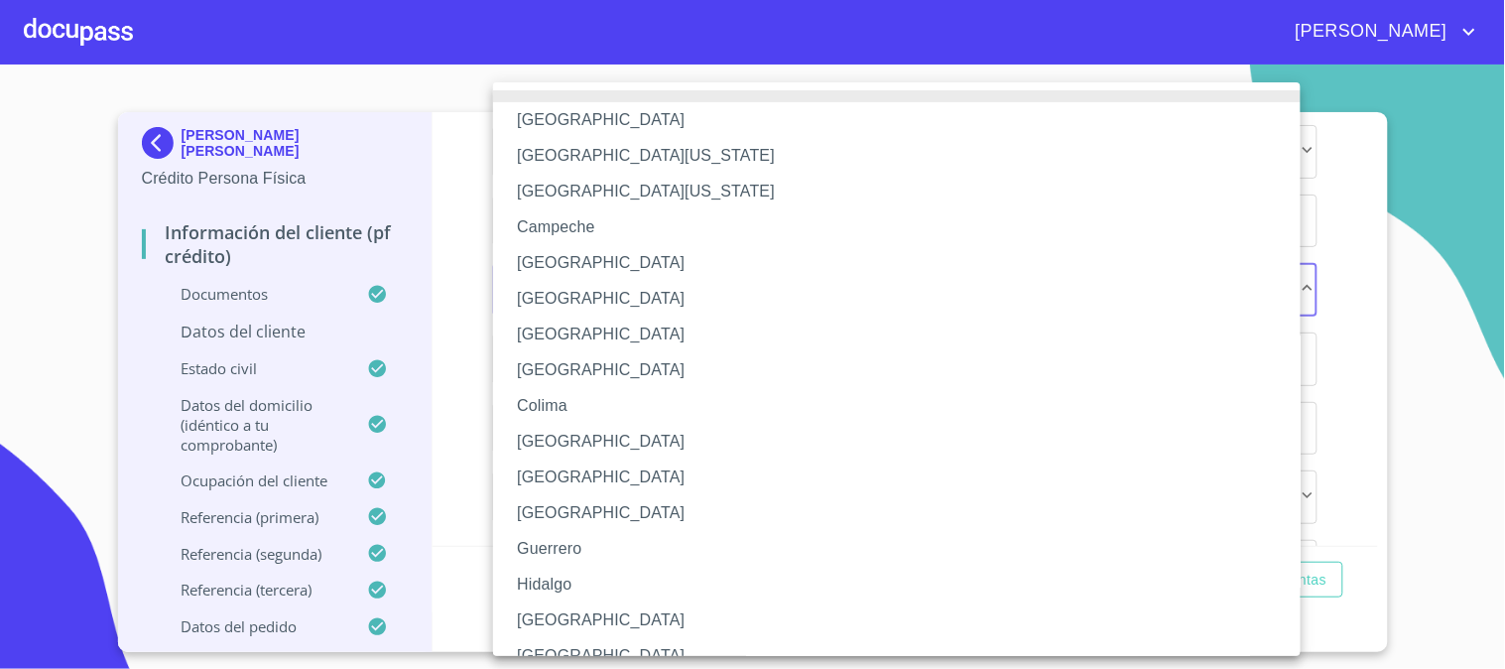
click at [622, 615] on li "Jalisco" at bounding box center [905, 620] width 824 height 36
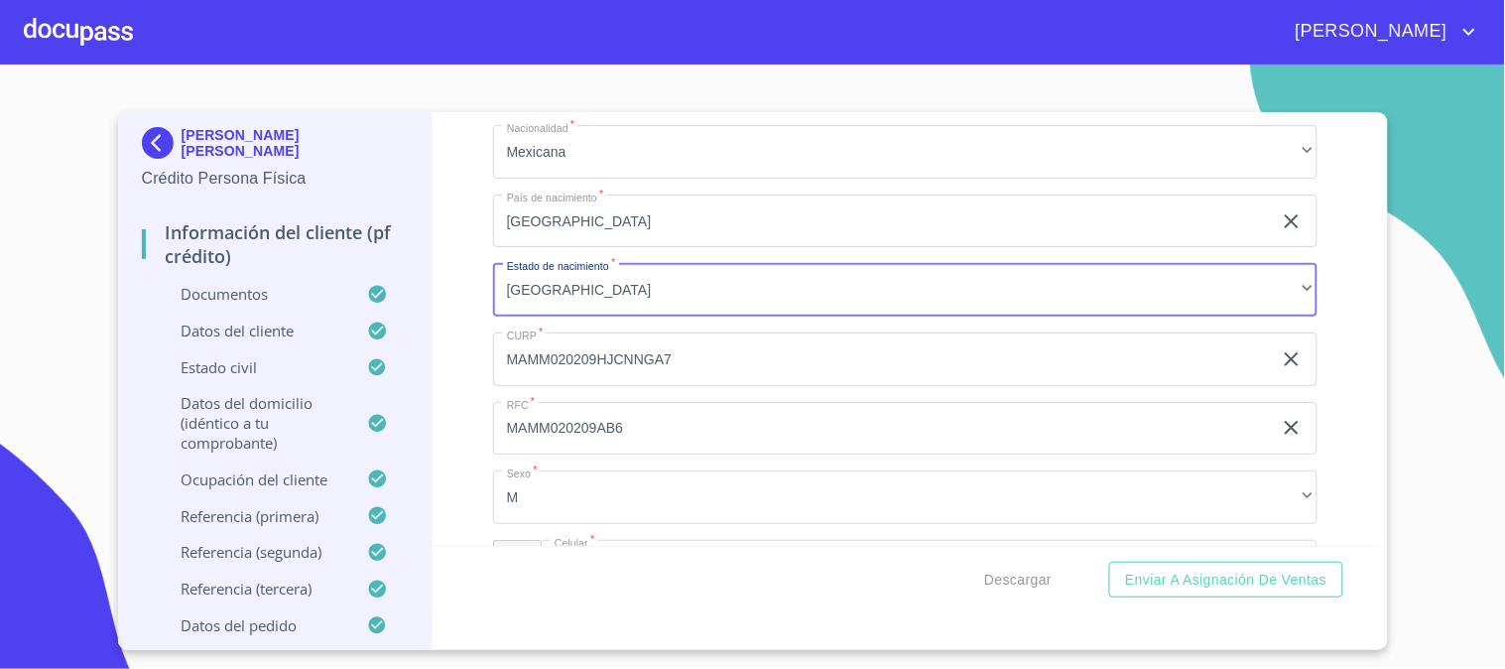
click at [449, 414] on div "Información del cliente (PF crédito) Documentos Datos del cliente Apellido Pate…" at bounding box center [904, 328] width 945 height 433
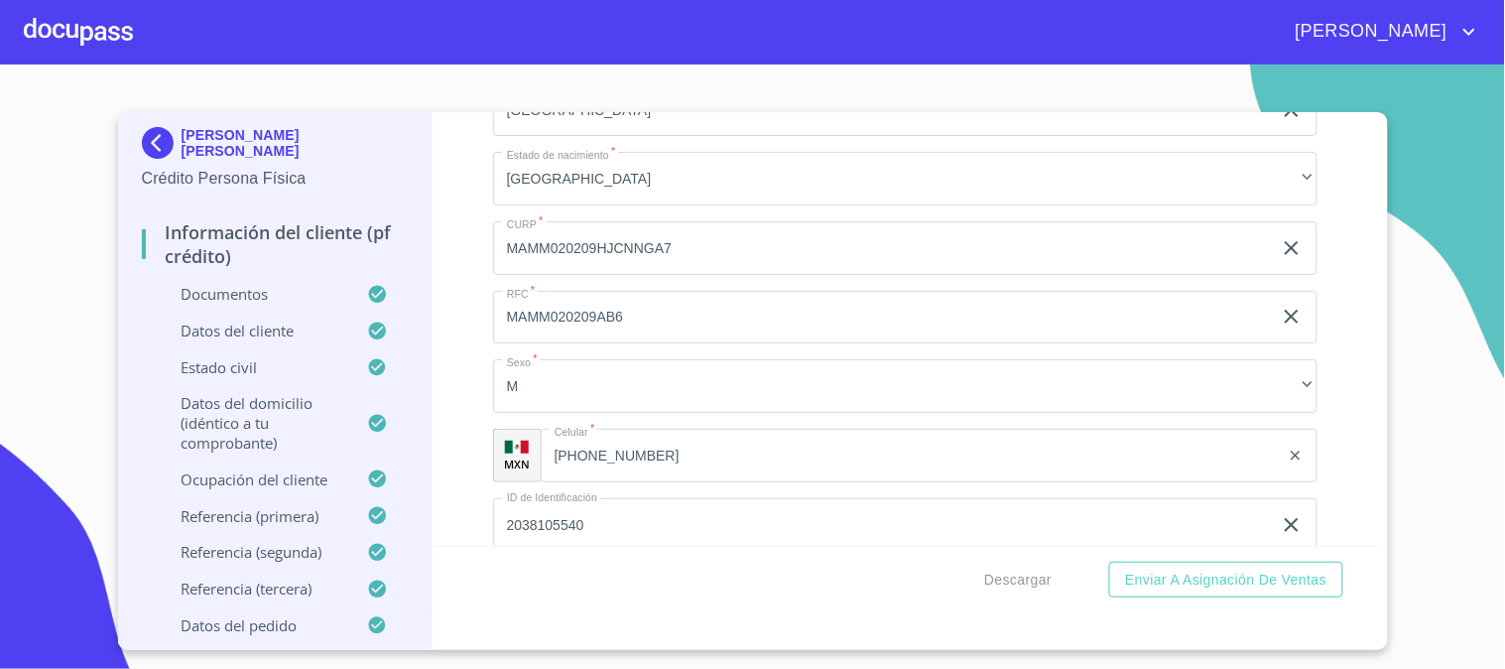
scroll to position [785, 0]
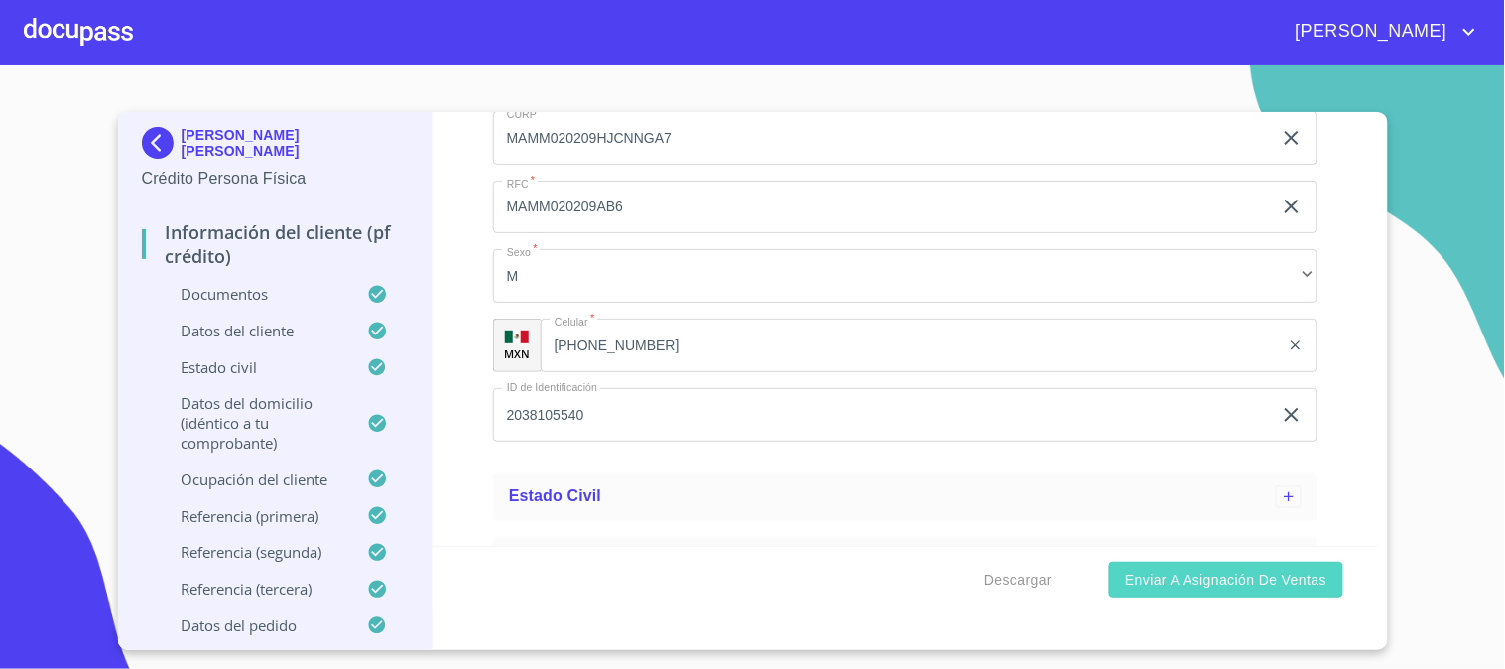
click at [1302, 570] on span "Enviar a Asignación de Ventas" at bounding box center [1225, 579] width 201 height 25
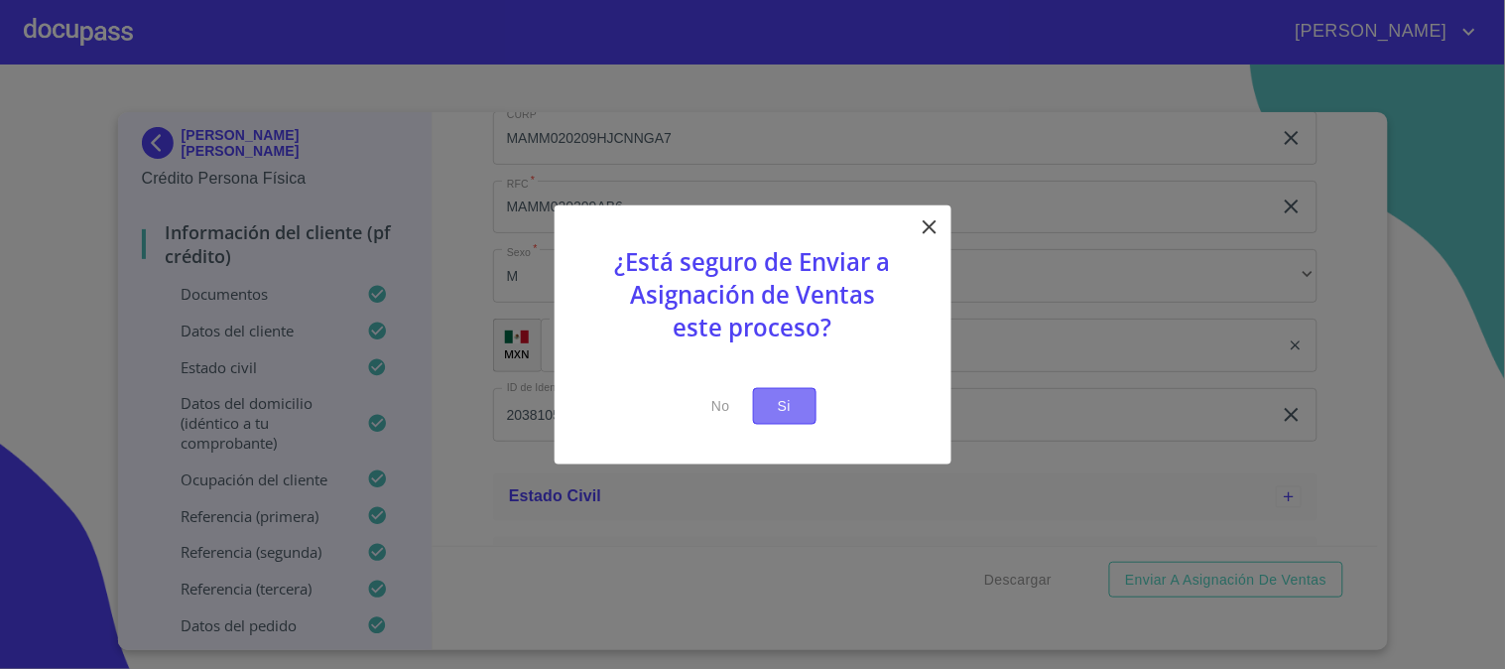
click at [795, 401] on span "Si" at bounding box center [785, 406] width 32 height 25
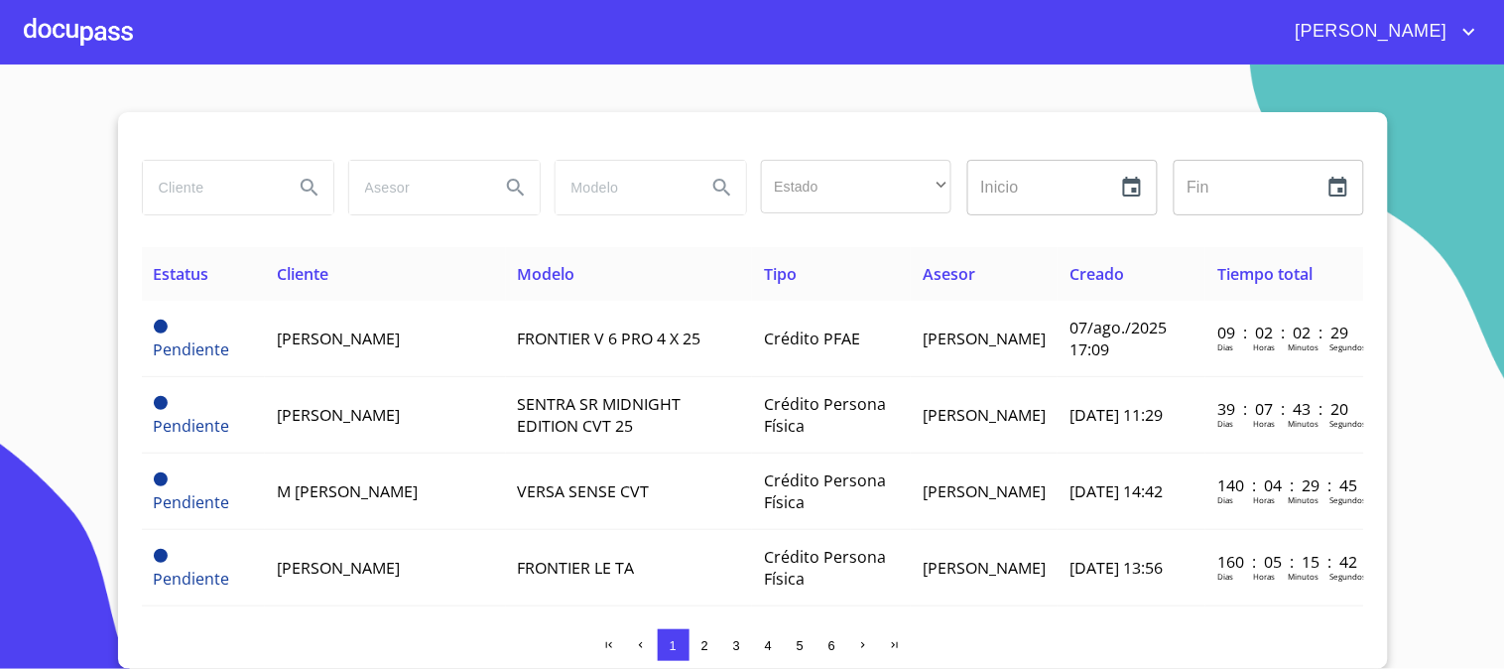
click at [99, 50] on div at bounding box center [78, 31] width 109 height 63
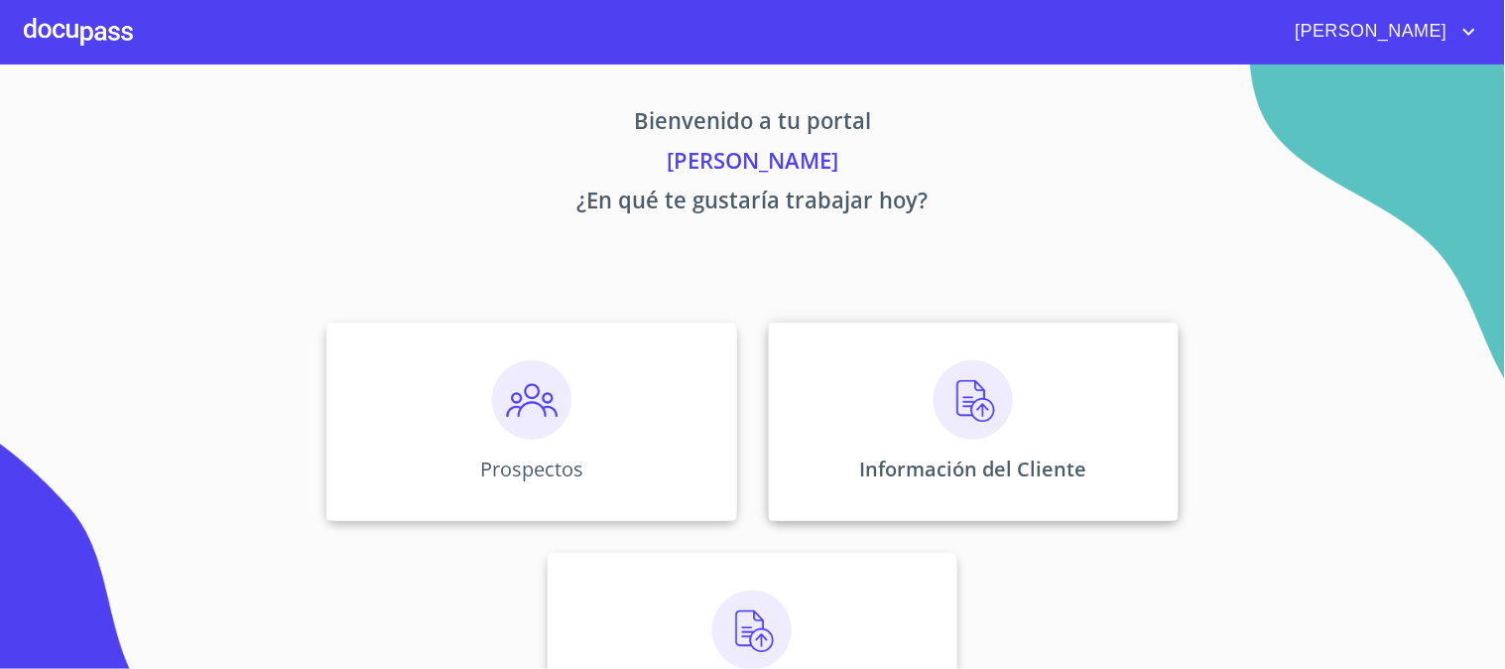
click at [895, 399] on div "Información del Cliente" at bounding box center [974, 421] width 410 height 198
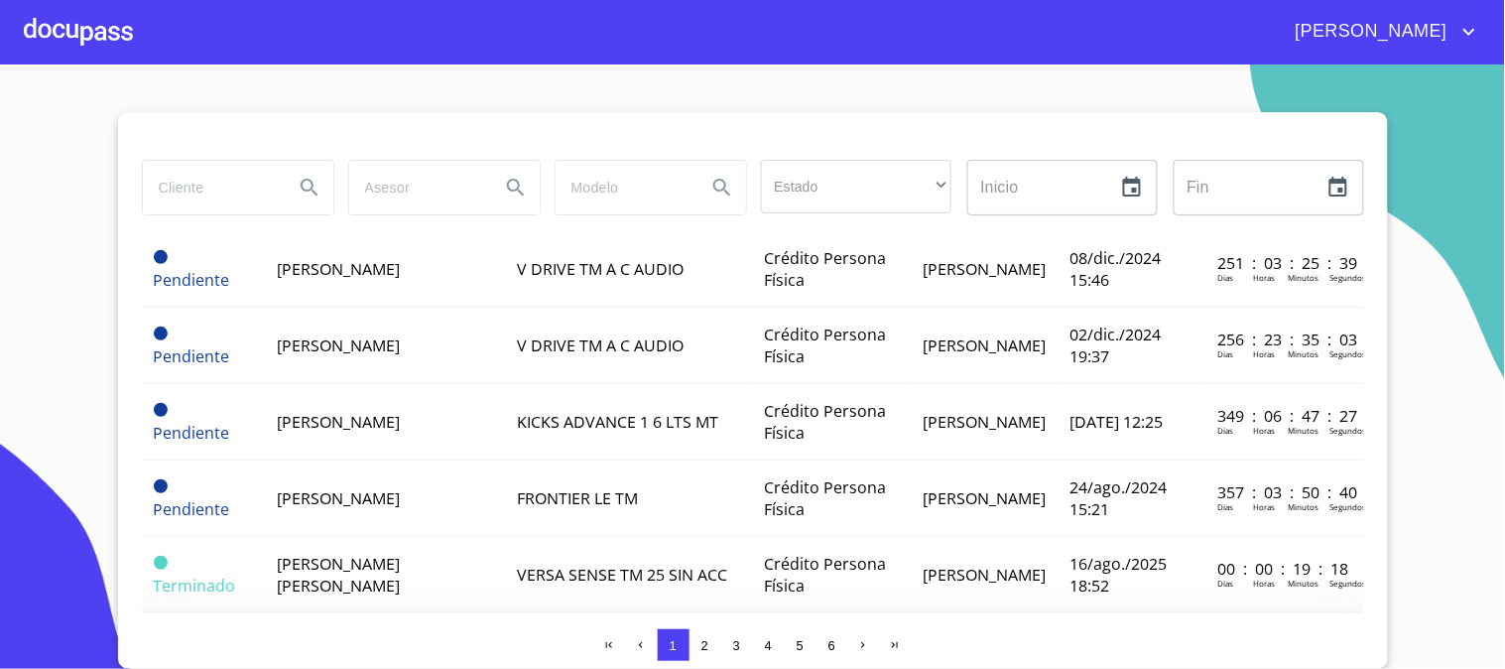
scroll to position [661, 0]
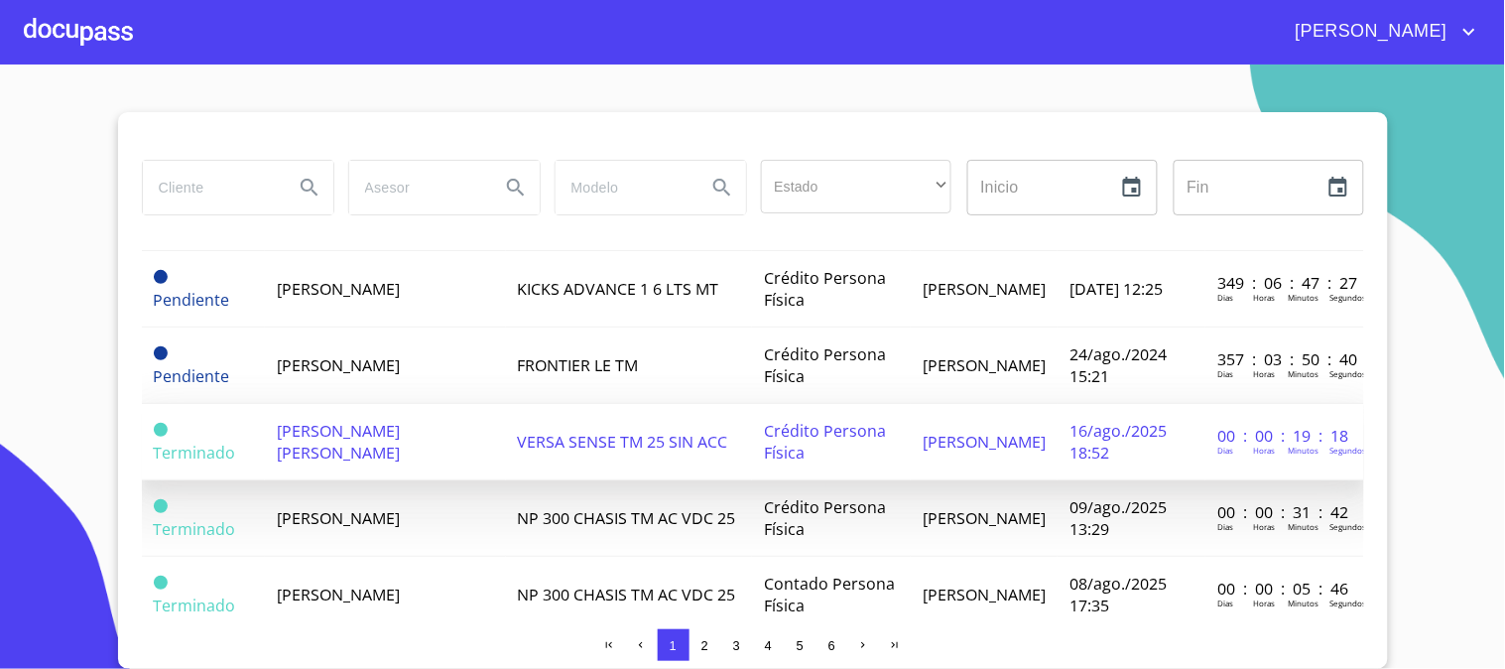
click at [383, 420] on span "[PERSON_NAME] [PERSON_NAME]" at bounding box center [338, 442] width 123 height 44
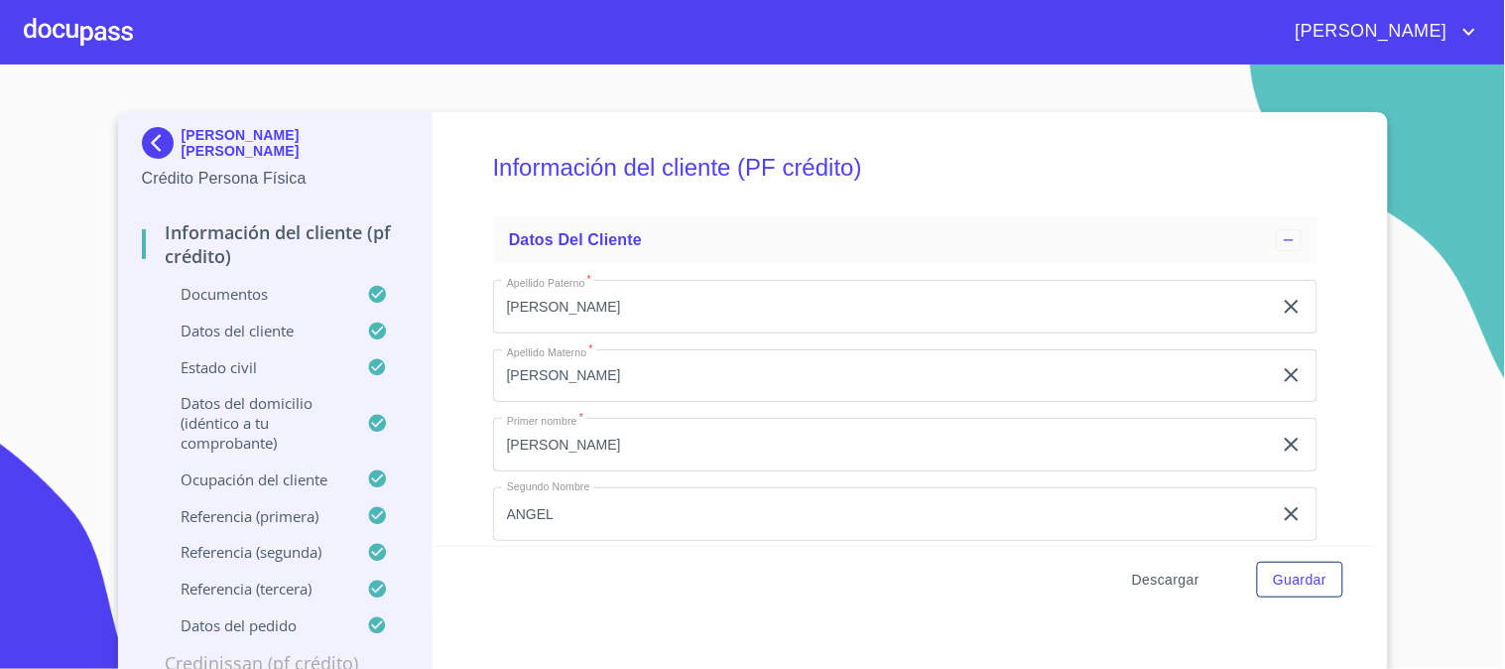
click at [1157, 579] on span "Descargar" at bounding box center [1165, 579] width 67 height 25
